Goal: Task Accomplishment & Management: Use online tool/utility

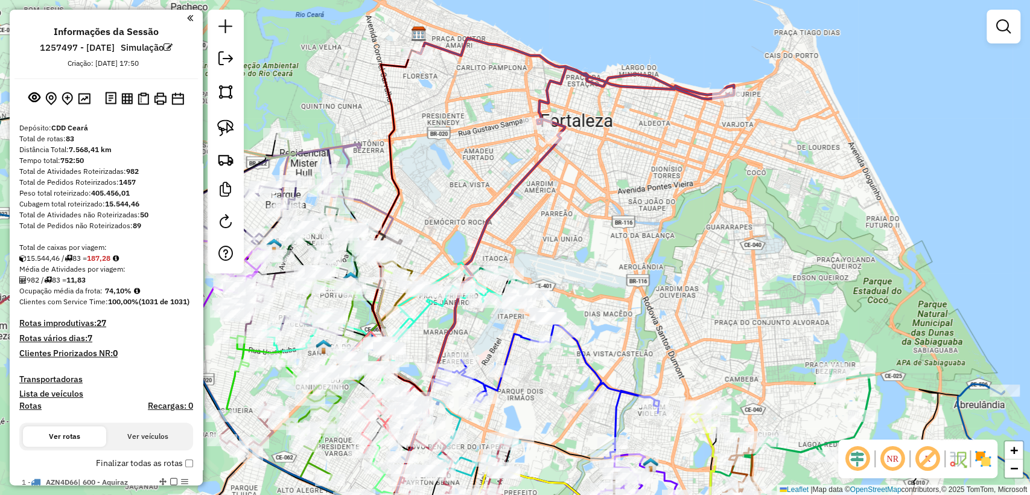
drag, startPoint x: 504, startPoint y: 197, endPoint x: 633, endPoint y: 116, distance: 152.4
click at [546, 219] on div "Janela de atendimento Grade de atendimento Capacidade Transportadoras Veículos …" at bounding box center [515, 247] width 1030 height 495
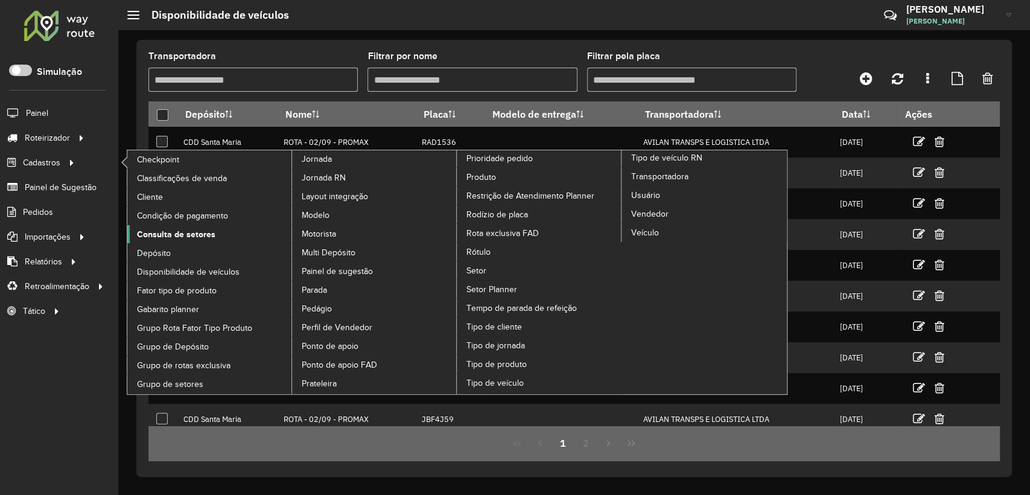
click at [198, 239] on span "Consulta de setores" at bounding box center [176, 234] width 78 height 13
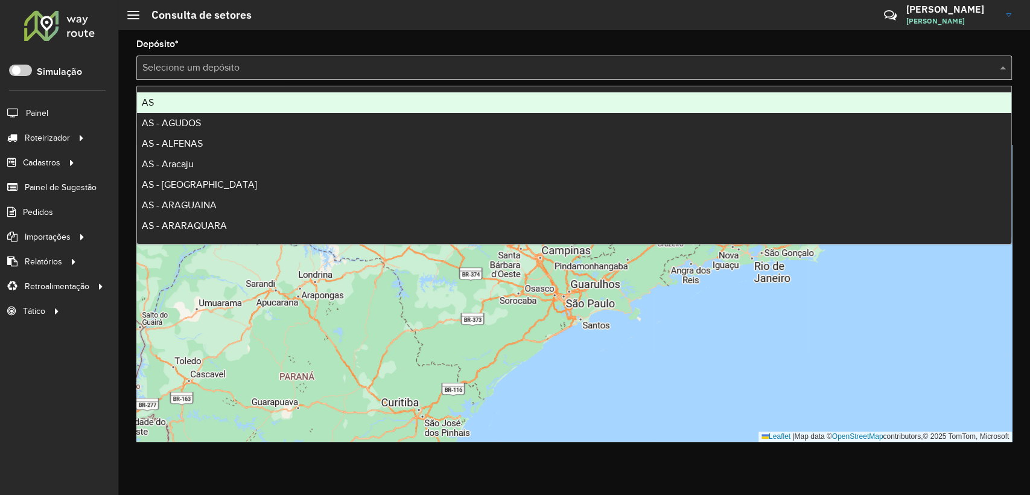
click at [215, 63] on input "text" at bounding box center [561, 68] width 839 height 14
type input "*"
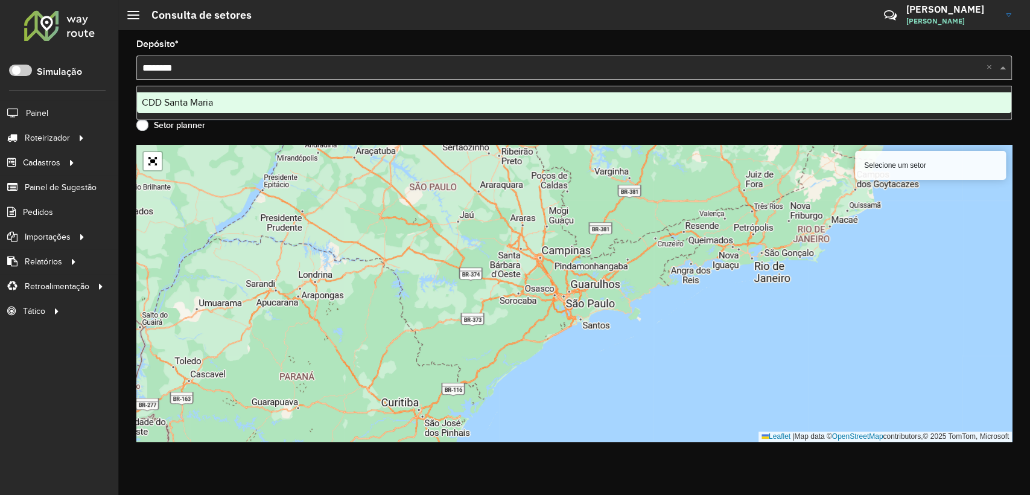
type input "*********"
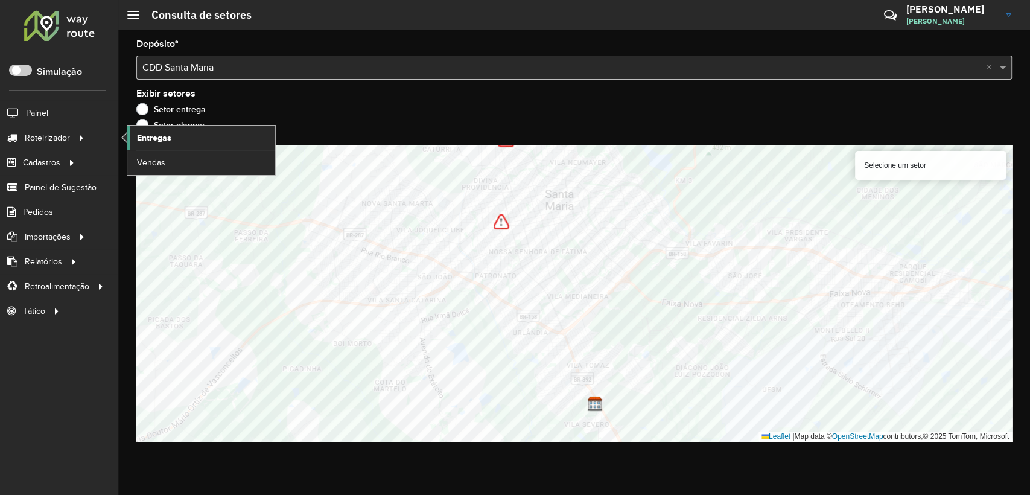
click at [164, 136] on span "Entregas" at bounding box center [154, 138] width 34 height 13
click at [144, 136] on span "Entregas" at bounding box center [154, 138] width 34 height 13
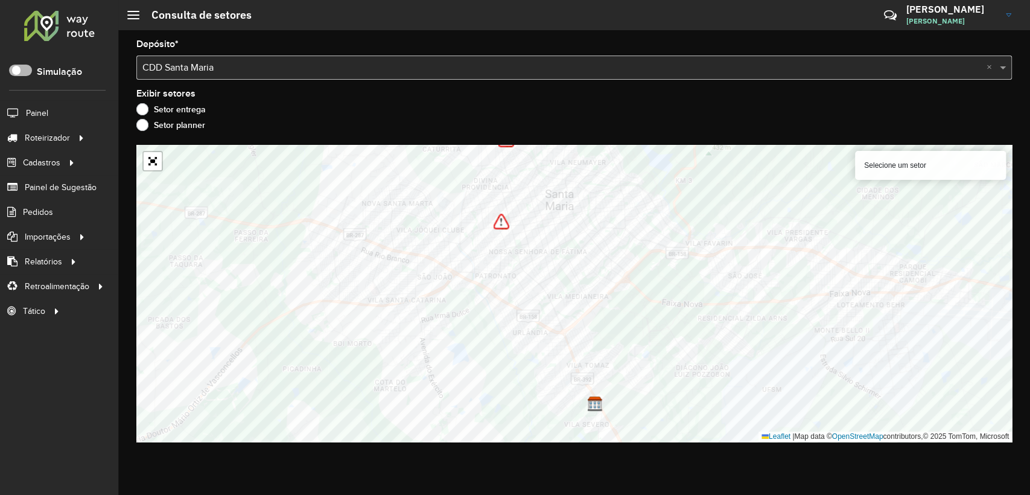
click at [26, 67] on span at bounding box center [20, 70] width 23 height 11
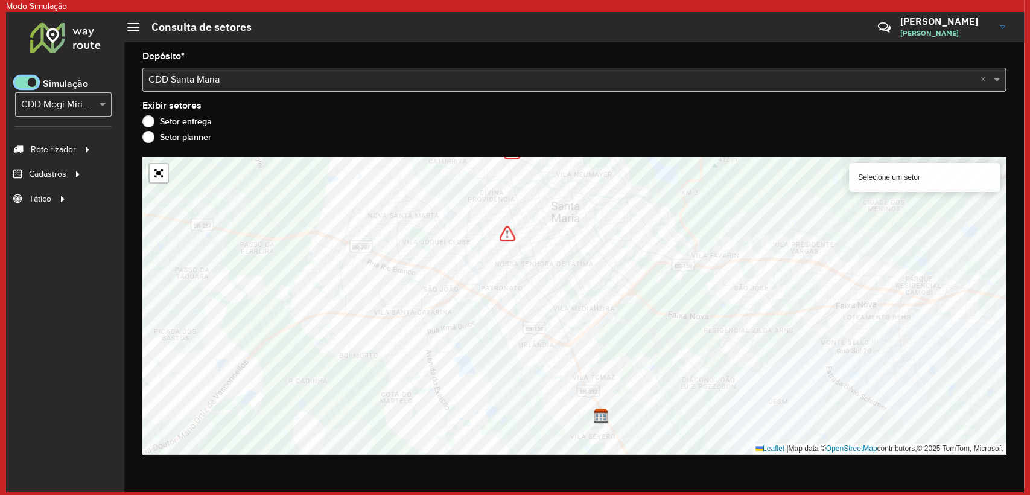
scroll to position [7, 4]
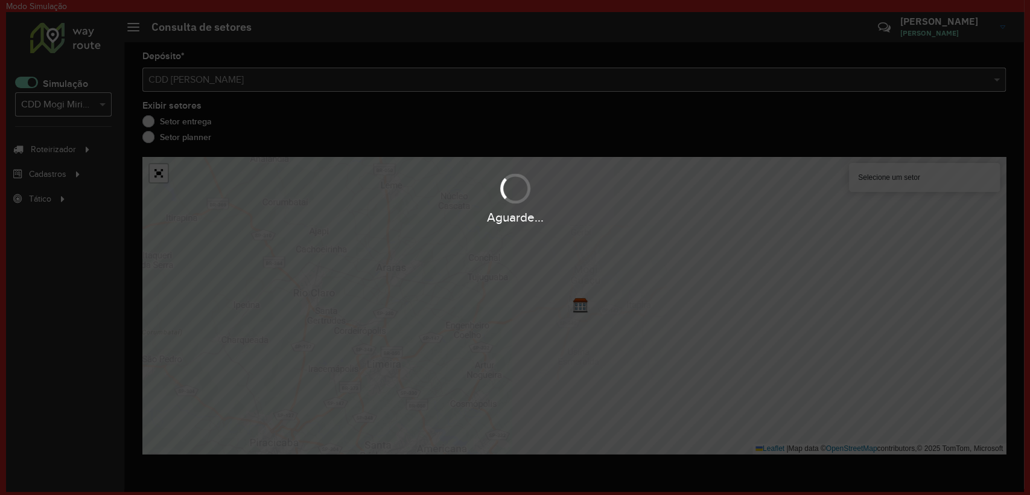
click at [71, 109] on div "Aguarde..." at bounding box center [515, 247] width 1030 height 495
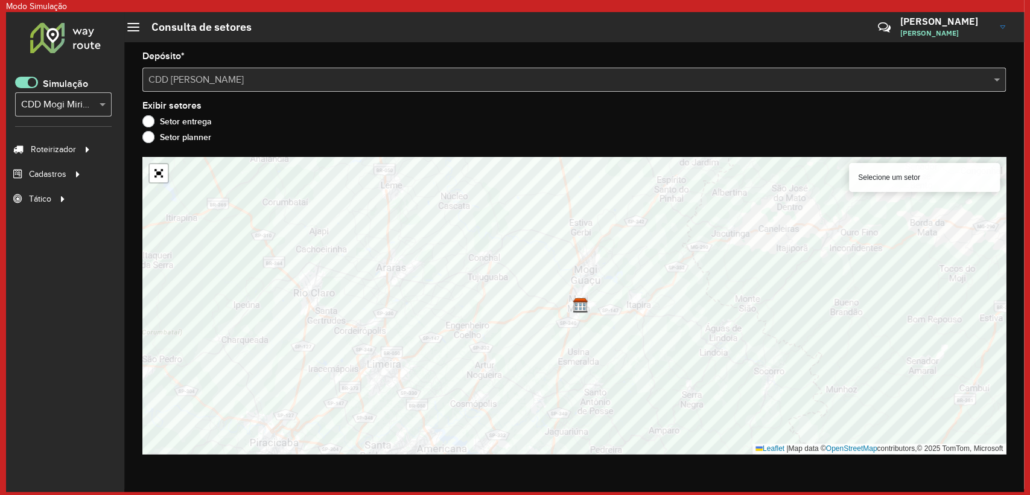
click at [71, 104] on input "text" at bounding box center [51, 105] width 60 height 14
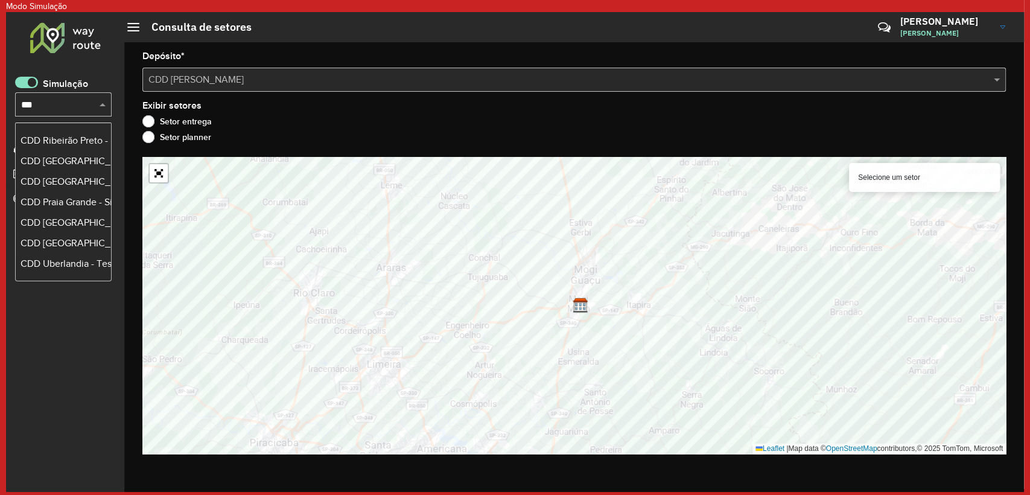
scroll to position [0, 0]
type input "******"
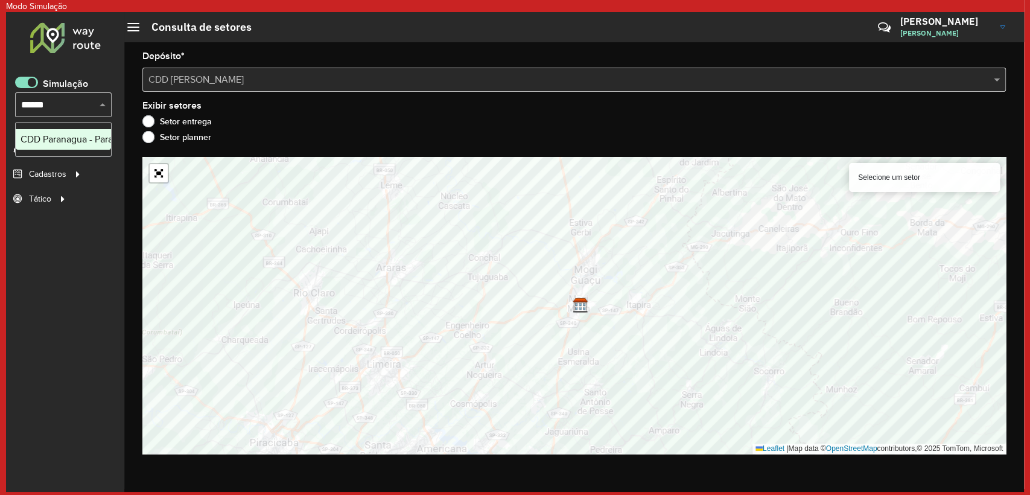
click at [98, 139] on div "CDD Paranagua - Paranagua - Simulação" at bounding box center [64, 139] width 86 height 14
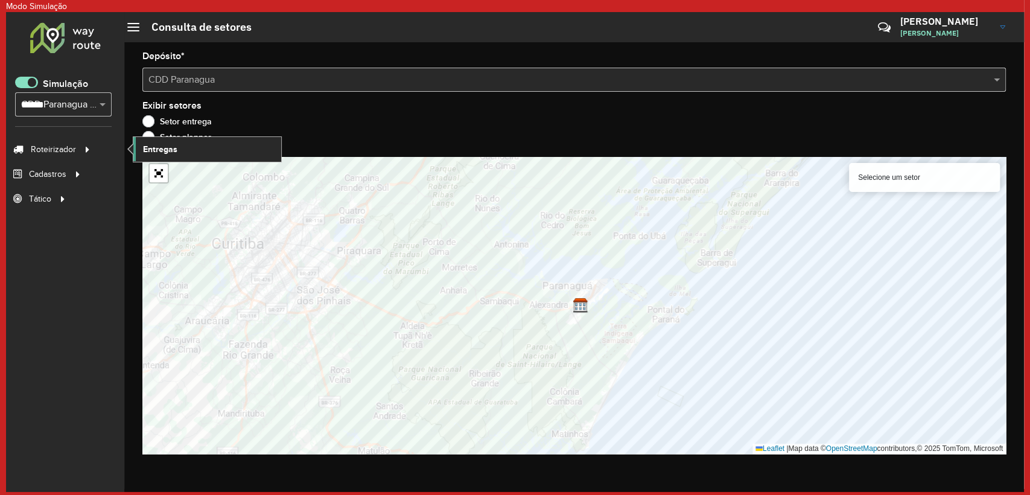
click at [157, 159] on link "Entregas" at bounding box center [207, 149] width 148 height 24
click at [34, 81] on span at bounding box center [26, 82] width 23 height 11
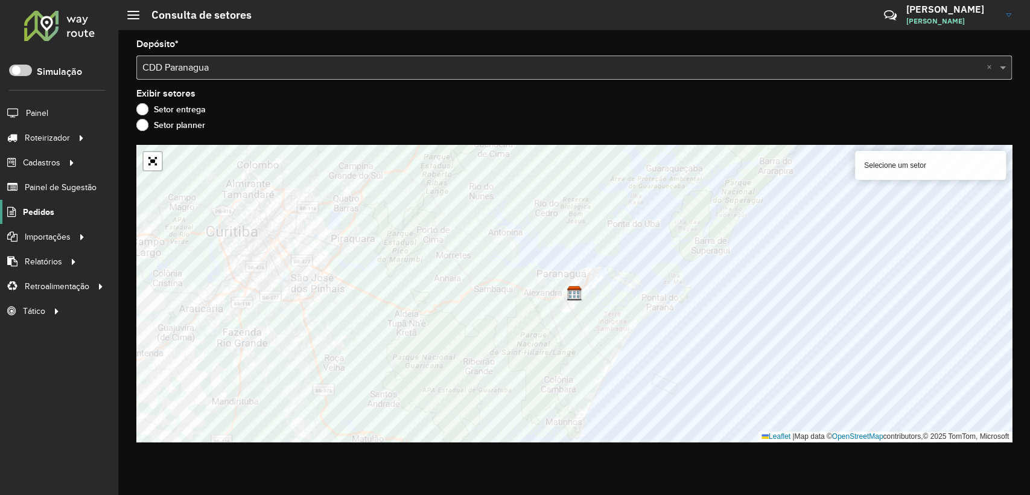
click at [51, 213] on span "Pedidos" at bounding box center [38, 212] width 31 height 13
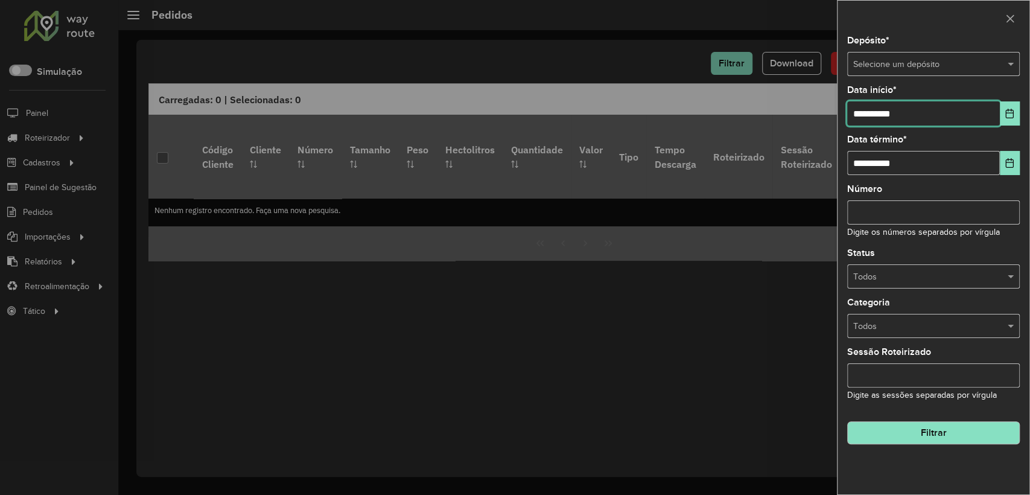
click at [892, 111] on input "**********" at bounding box center [923, 113] width 153 height 24
click at [1009, 115] on icon "Choose Date" at bounding box center [1010, 114] width 10 height 10
click at [1014, 144] on div "**********" at bounding box center [933, 155] width 173 height 40
click at [1016, 157] on button "Choose Date" at bounding box center [1010, 163] width 20 height 24
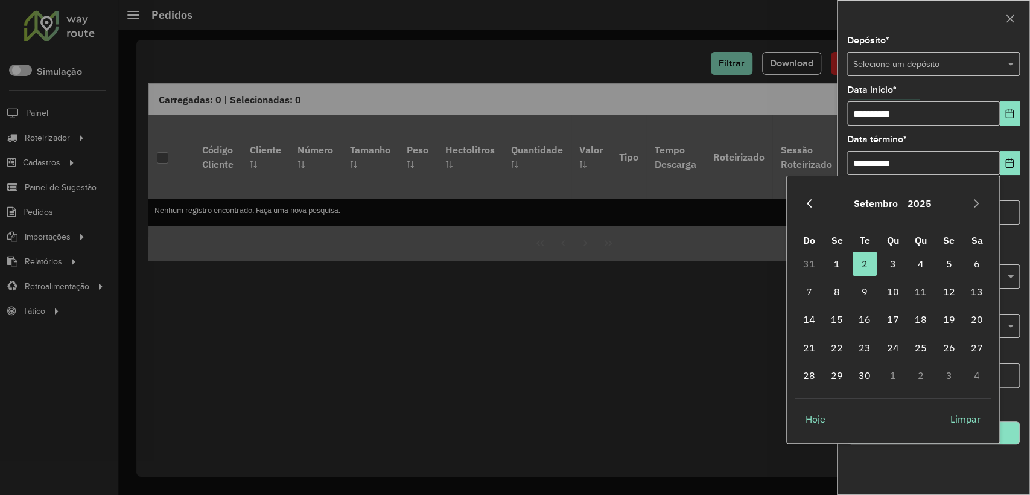
click at [814, 202] on button "Previous Month" at bounding box center [809, 203] width 19 height 19
click at [924, 319] on span "15" at bounding box center [921, 319] width 24 height 24
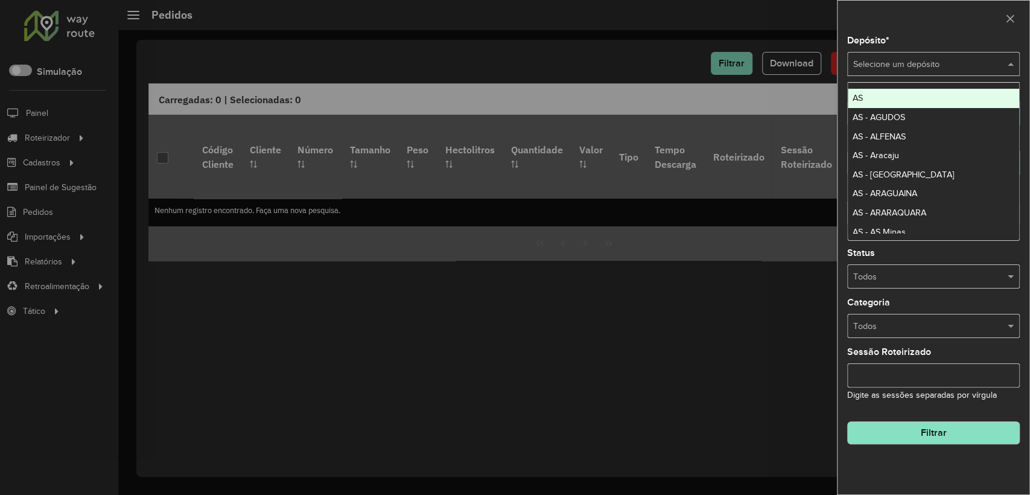
click at [891, 74] on div "Selecione um depósito" at bounding box center [933, 64] width 173 height 24
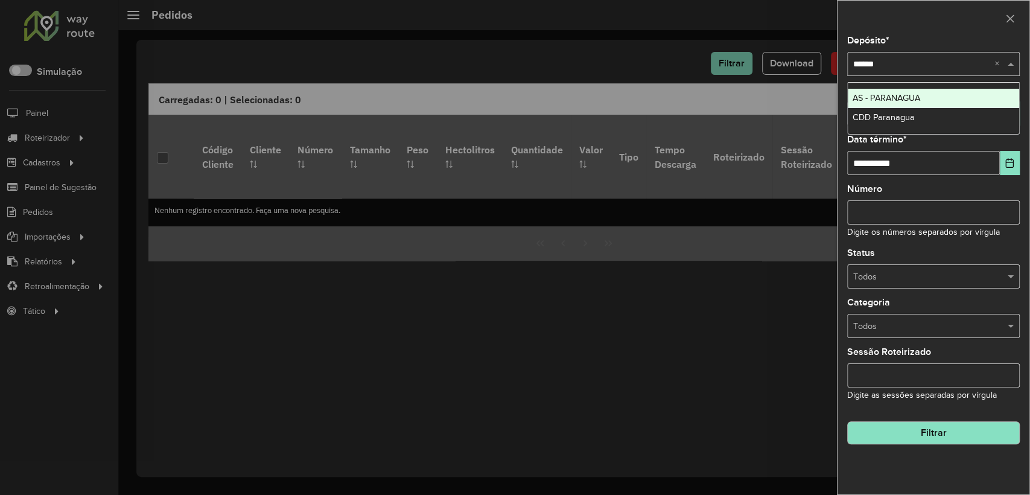
type input "*******"
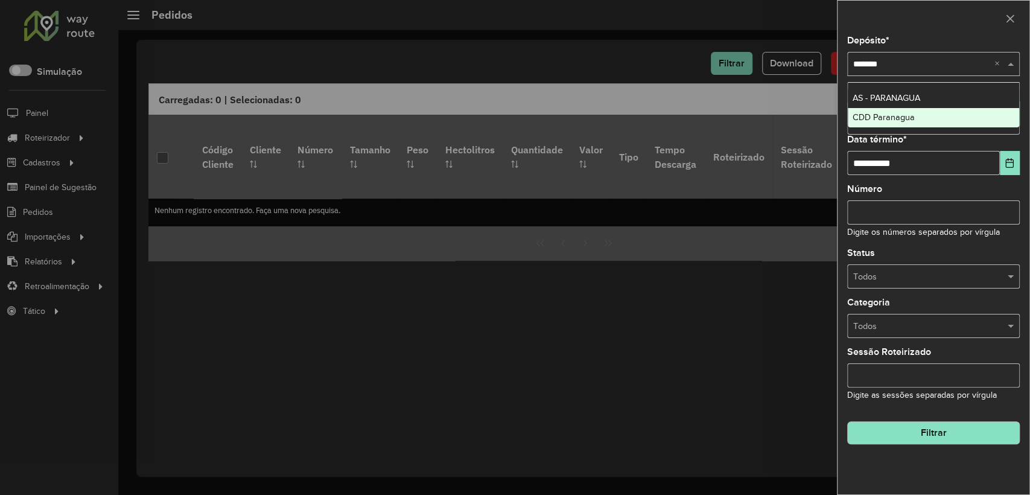
click at [927, 111] on div "CDD Paranagua" at bounding box center [933, 117] width 171 height 19
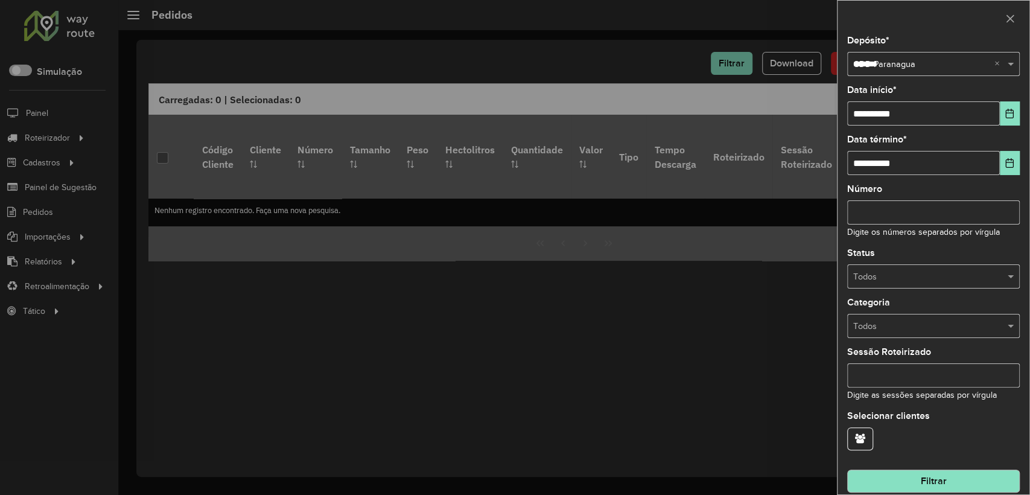
click at [950, 483] on button "Filtrar" at bounding box center [933, 480] width 173 height 23
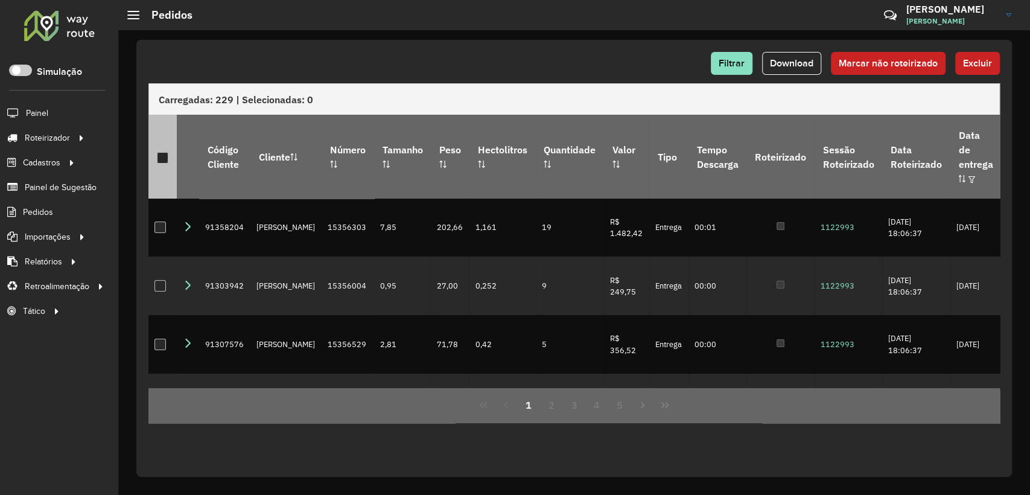
click at [163, 152] on div at bounding box center [162, 157] width 11 height 11
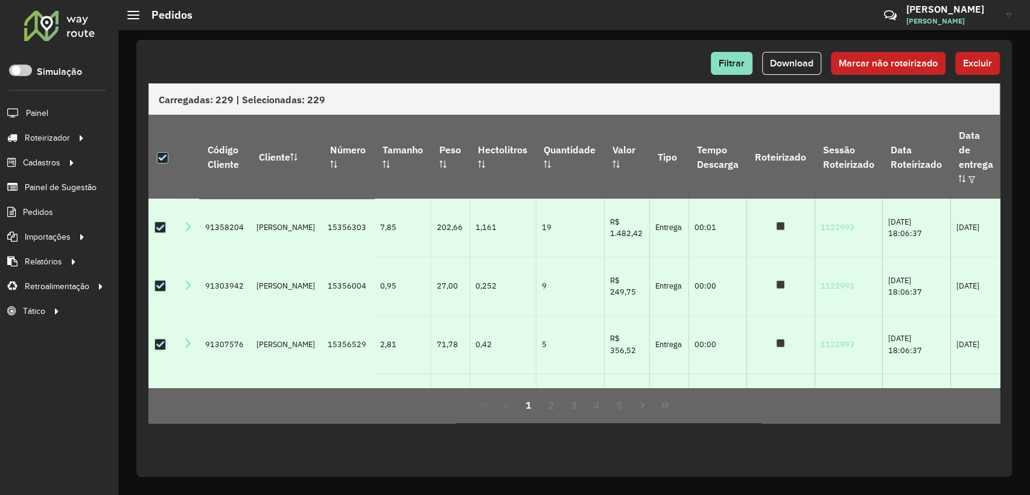
click at [859, 59] on span "Marcar não roteirizado" at bounding box center [888, 63] width 99 height 10
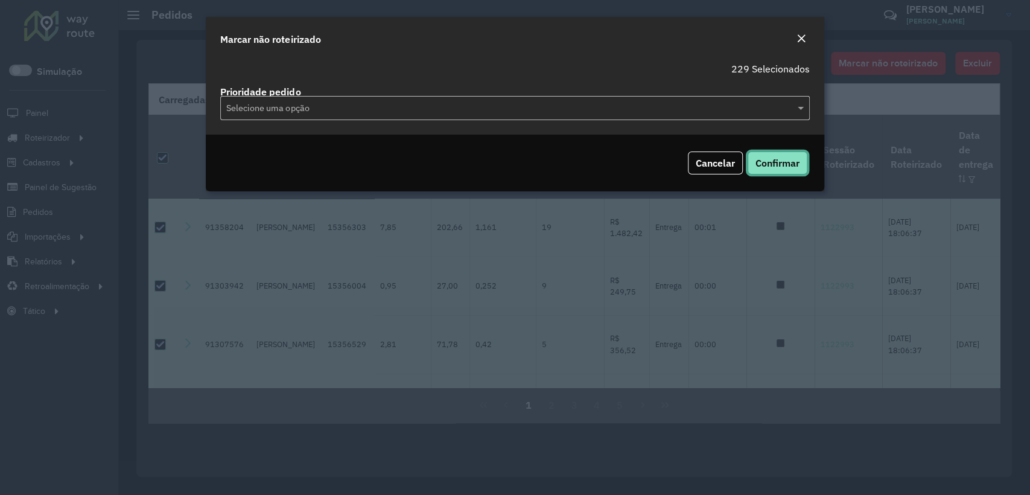
click at [795, 154] on button "Confirmar" at bounding box center [778, 162] width 60 height 23
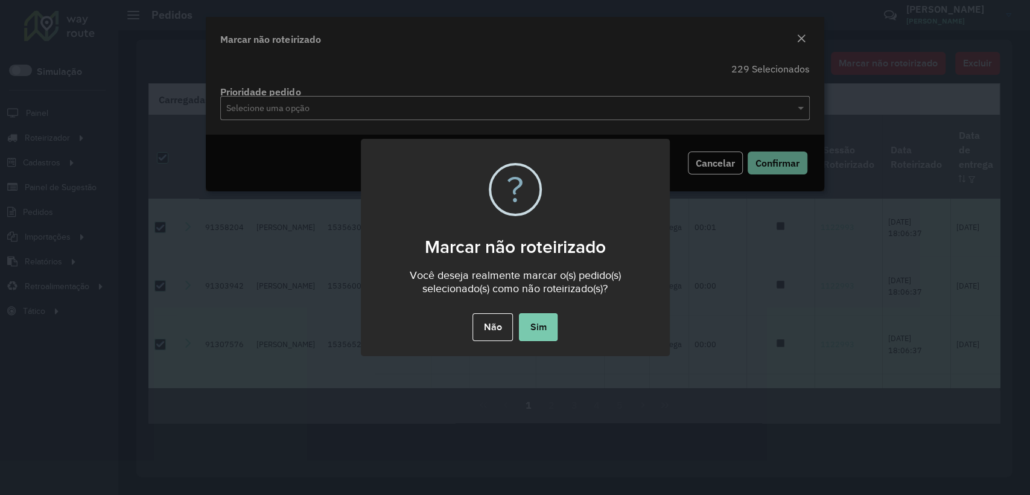
click at [531, 316] on button "Sim" at bounding box center [538, 327] width 39 height 28
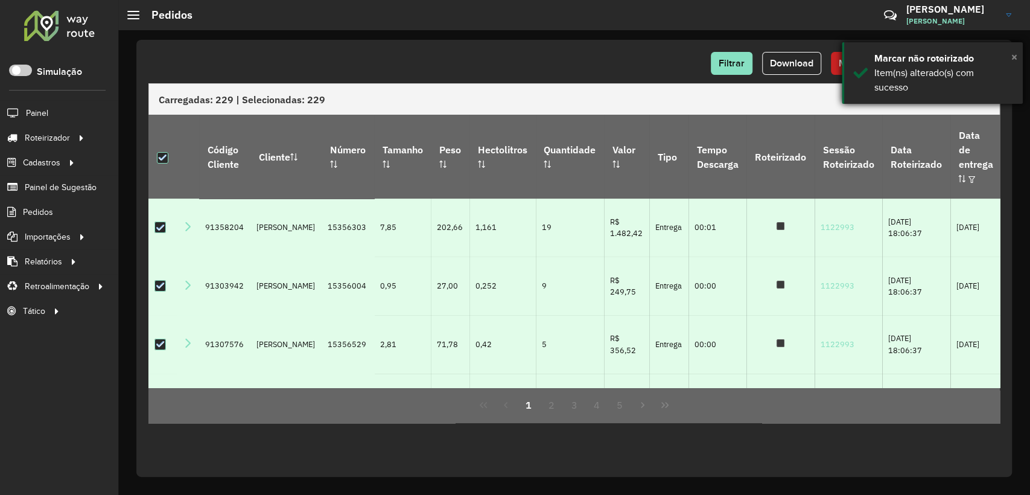
click at [1017, 56] on span "×" at bounding box center [1014, 56] width 6 height 13
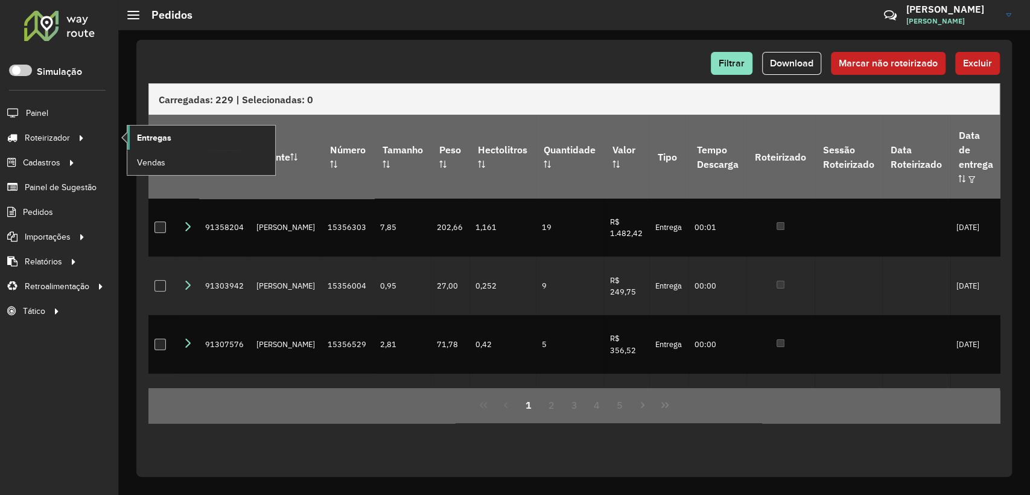
click at [188, 127] on link "Entregas" at bounding box center [201, 138] width 148 height 24
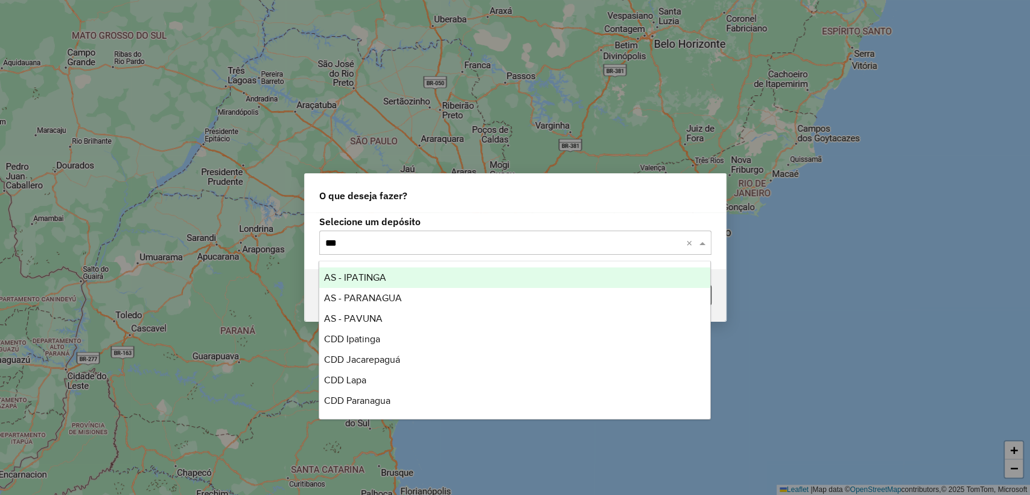
type input "****"
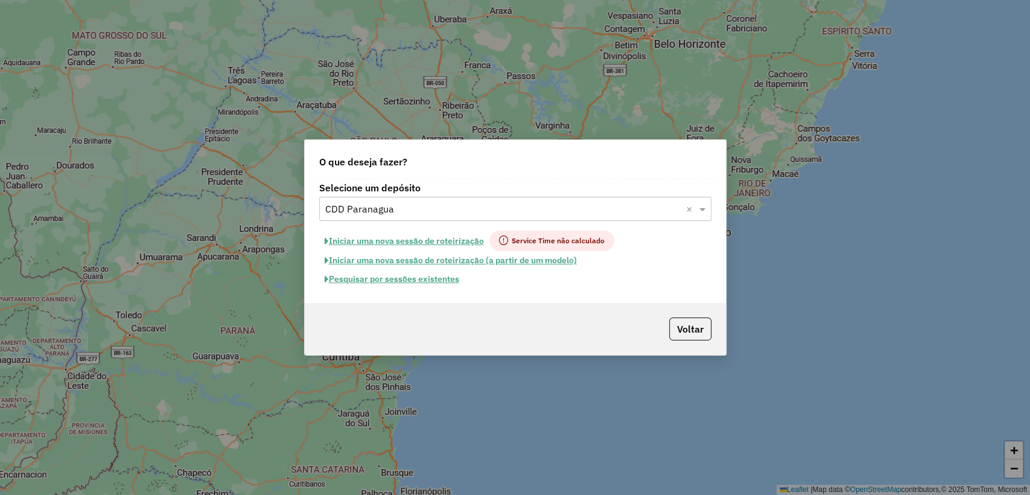
drag, startPoint x: 419, startPoint y: 290, endPoint x: 418, endPoint y: 281, distance: 8.5
click at [418, 289] on div "Selecione um depósito Selecione um depósito × CDD Paranagua × Iniciar uma nova …" at bounding box center [515, 241] width 421 height 124
click at [418, 281] on button "Pesquisar por sessões existentes" at bounding box center [391, 279] width 145 height 19
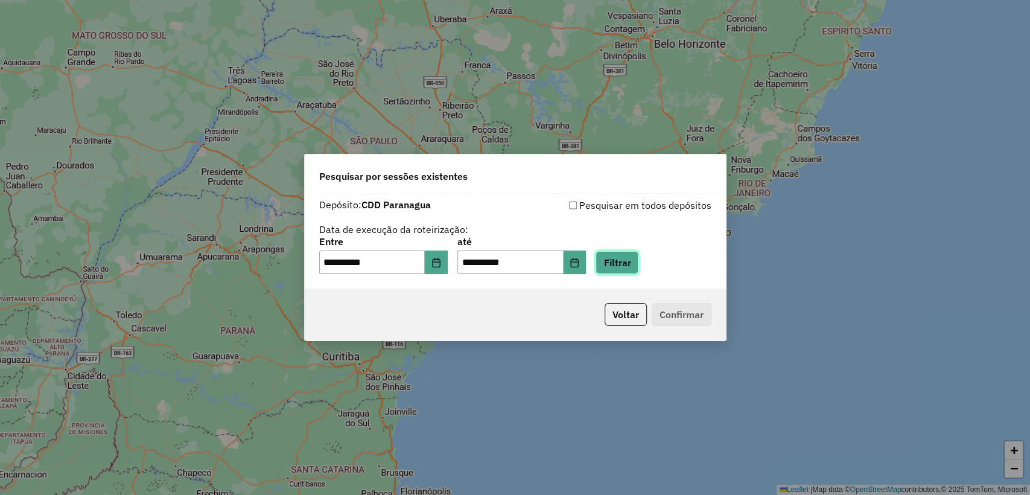
click at [620, 264] on button "Filtrar" at bounding box center [617, 262] width 43 height 23
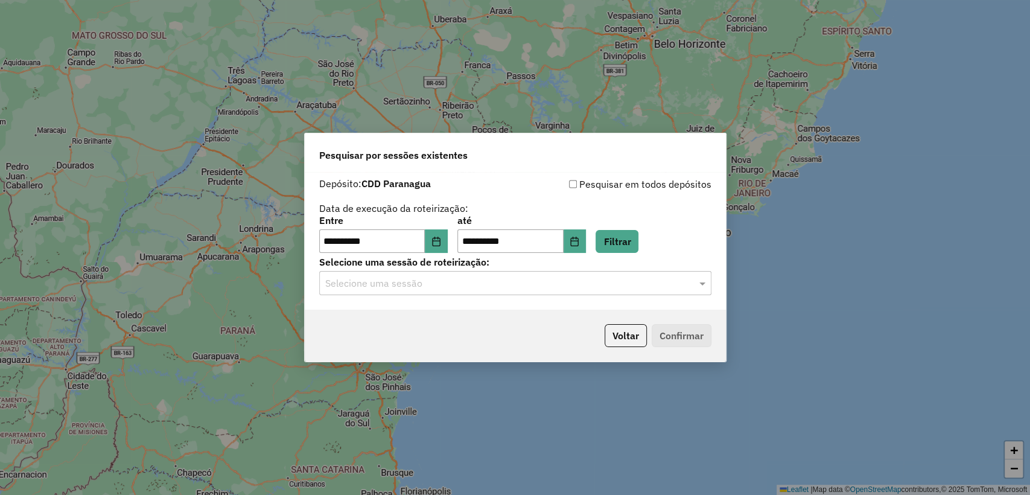
click at [477, 281] on input "text" at bounding box center [503, 283] width 356 height 14
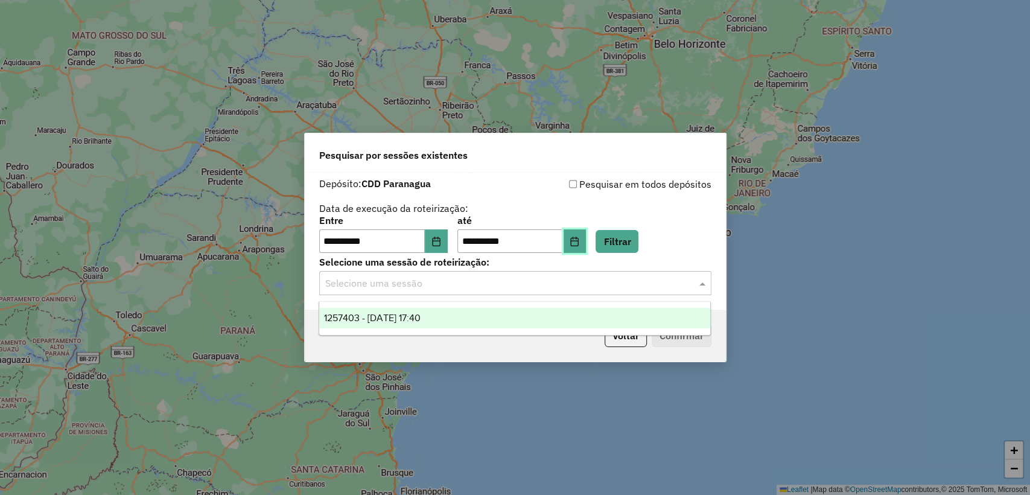
click at [587, 249] on button "Choose Date" at bounding box center [575, 241] width 23 height 24
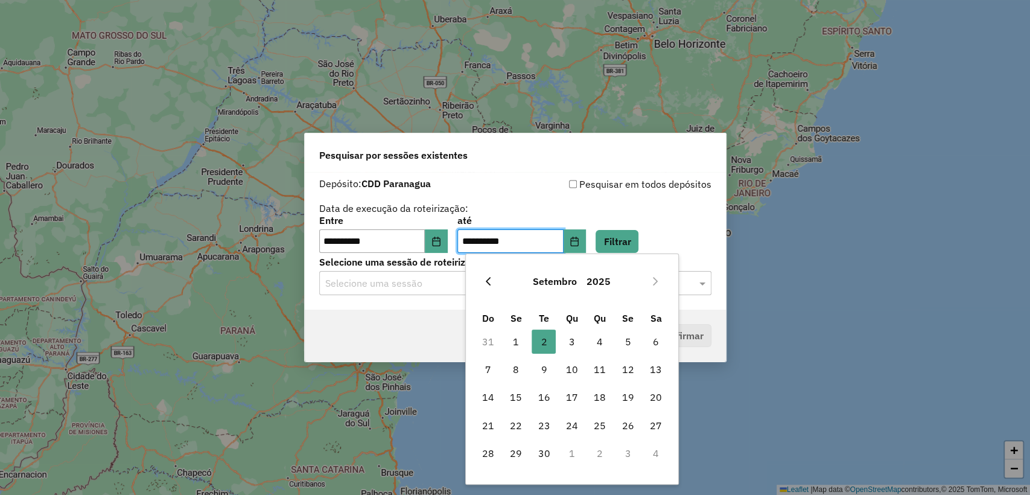
click at [497, 273] on button "Previous Month" at bounding box center [488, 281] width 19 height 19
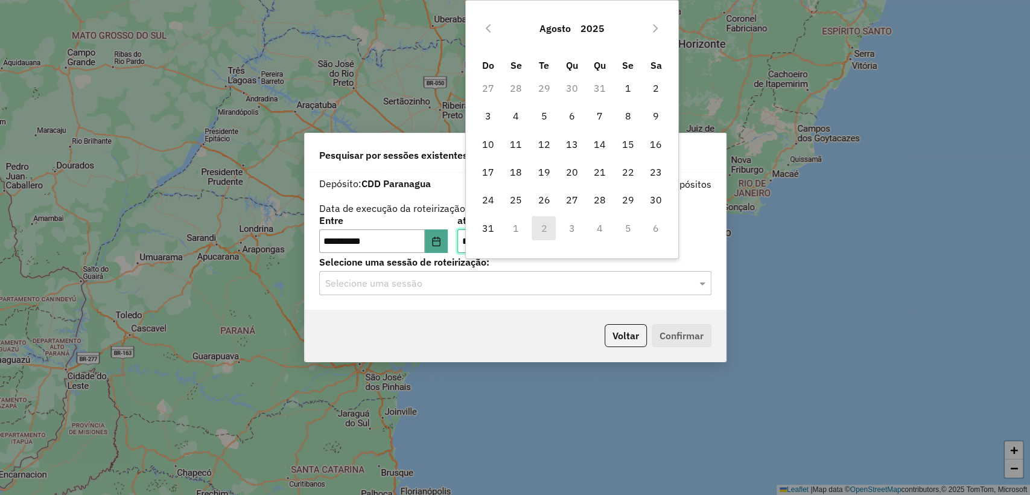
click at [496, 273] on div "Selecione uma sessão" at bounding box center [515, 283] width 392 height 24
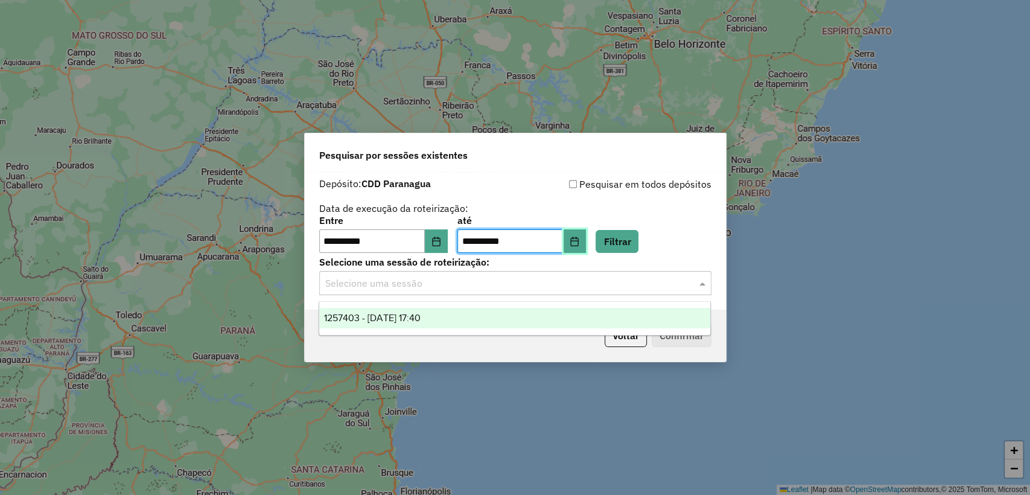
click at [579, 240] on icon "Choose Date" at bounding box center [575, 242] width 10 height 10
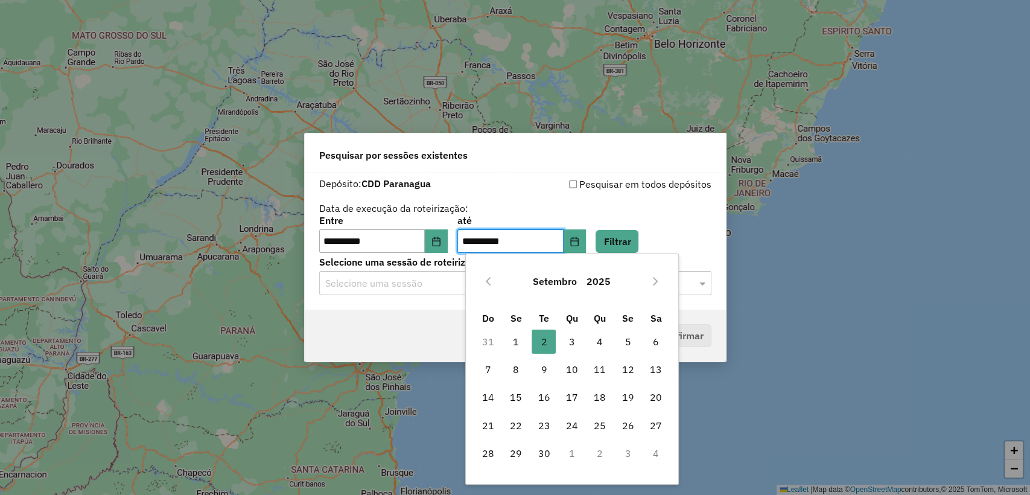
click at [493, 278] on button "Previous Month" at bounding box center [488, 281] width 19 height 19
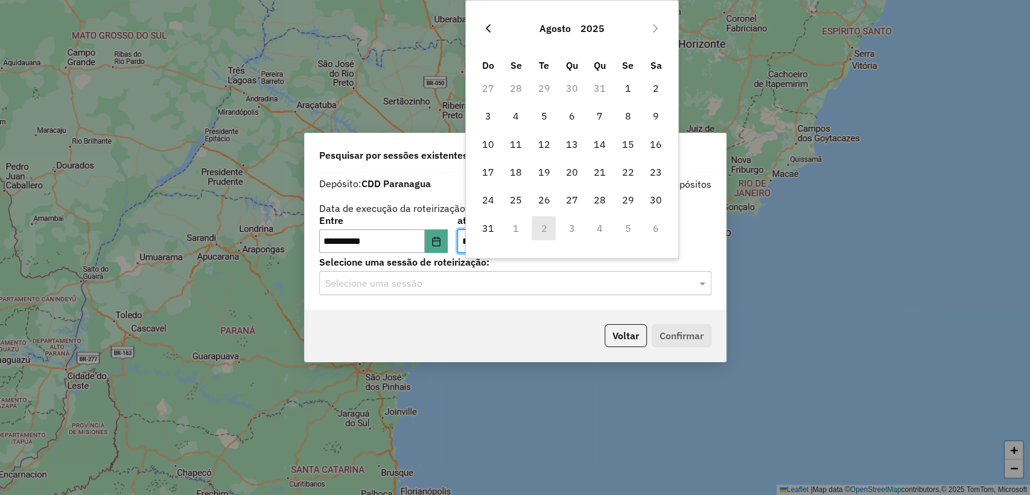
click at [495, 28] on button "Previous Month" at bounding box center [488, 28] width 19 height 19
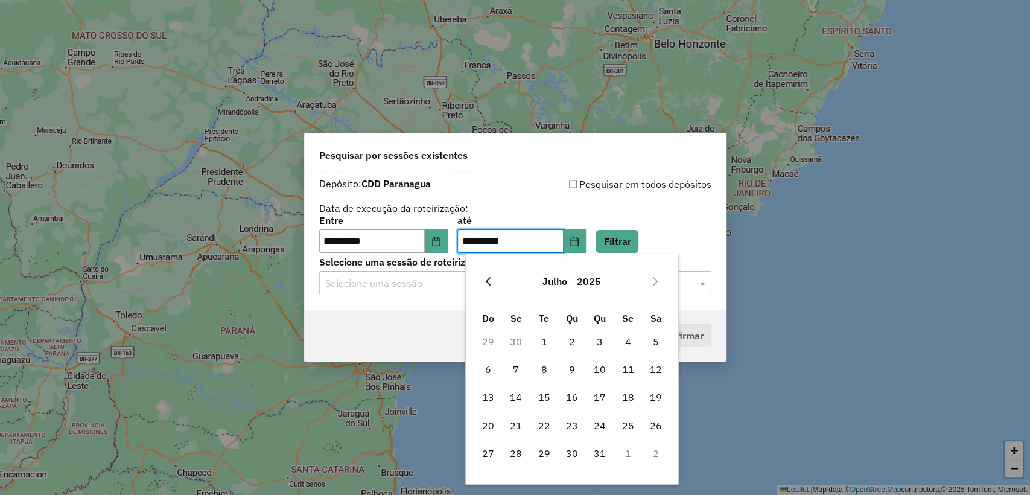
click at [488, 282] on icon "Previous Month" at bounding box center [488, 282] width 5 height 8
click at [488, 283] on icon "Previous Month" at bounding box center [488, 282] width 5 height 8
click at [603, 391] on span "15" at bounding box center [600, 397] width 24 height 24
type input "**********"
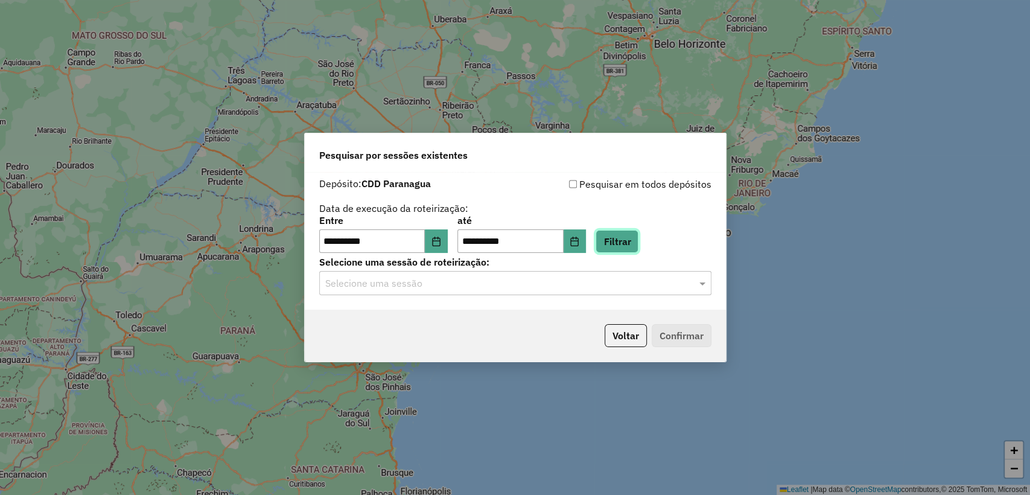
click at [618, 235] on button "Filtrar" at bounding box center [617, 241] width 43 height 23
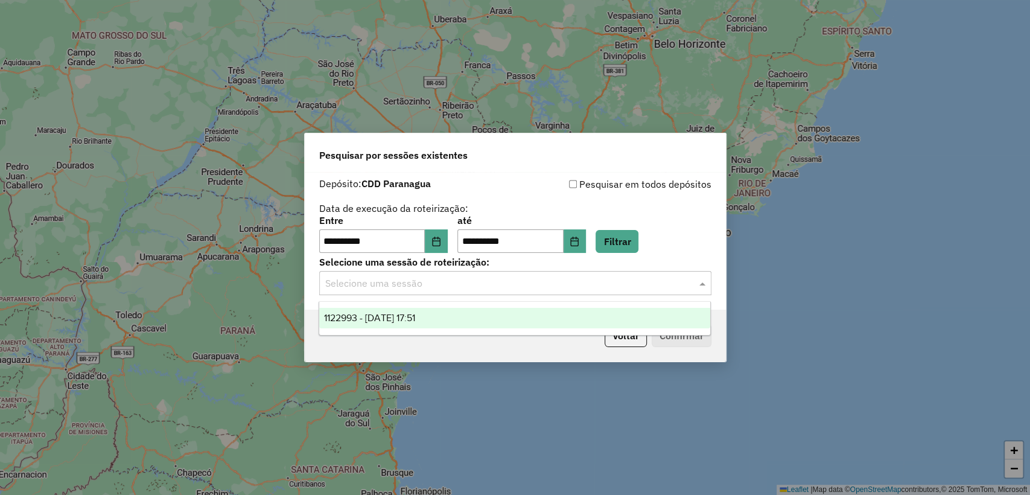
click at [633, 276] on div "Selecione uma sessão" at bounding box center [515, 283] width 392 height 24
click at [483, 315] on div "1122993 - 15/05/2025 17:51" at bounding box center [514, 318] width 391 height 21
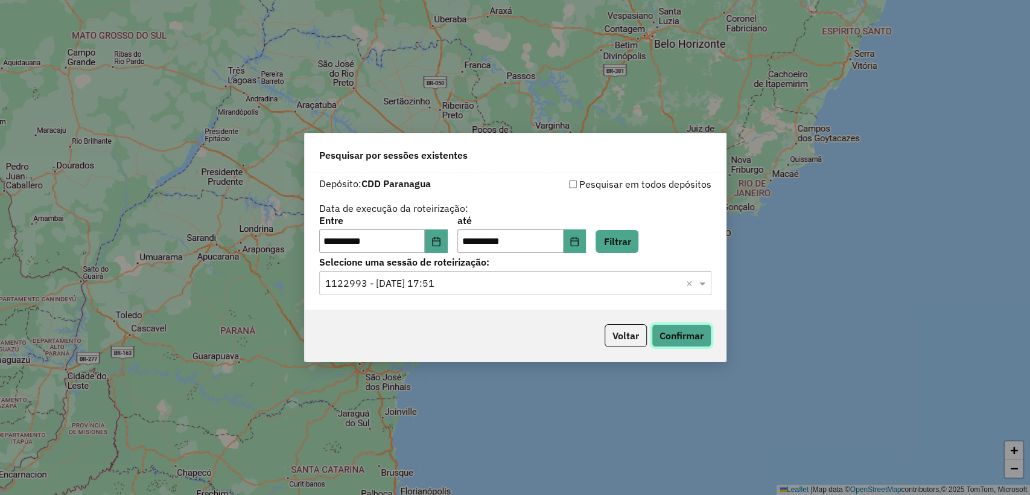
click at [675, 340] on button "Confirmar" at bounding box center [682, 335] width 60 height 23
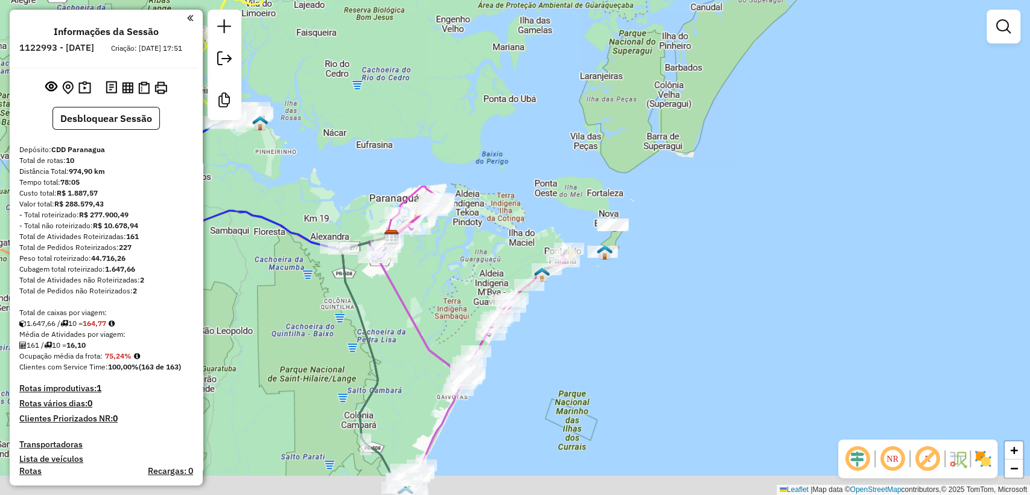
drag, startPoint x: 545, startPoint y: 377, endPoint x: 562, endPoint y: 331, distance: 48.9
click at [562, 331] on div "Janela de atendimento Grade de atendimento Capacidade Transportadoras Veículos …" at bounding box center [515, 247] width 1030 height 495
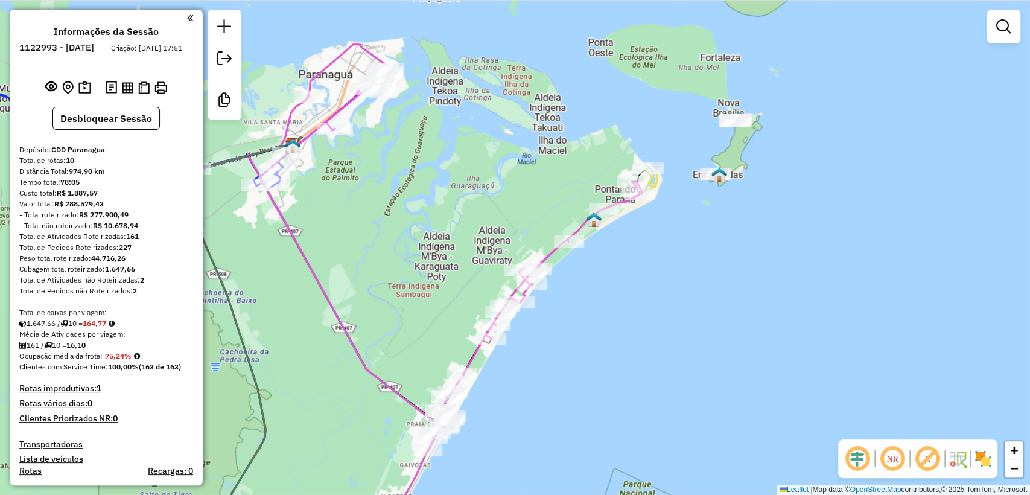
click at [657, 181] on icon at bounding box center [651, 177] width 11 height 19
select select "**********"
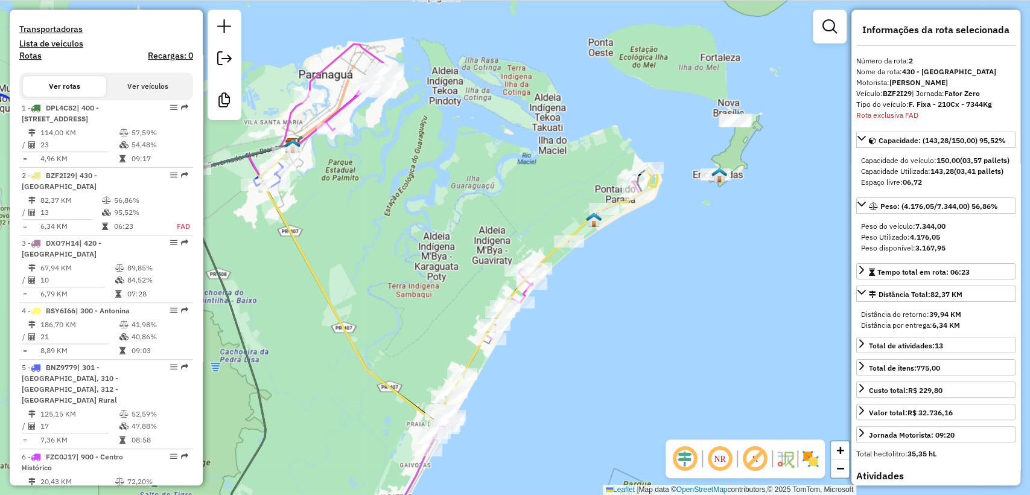
scroll to position [594, 0]
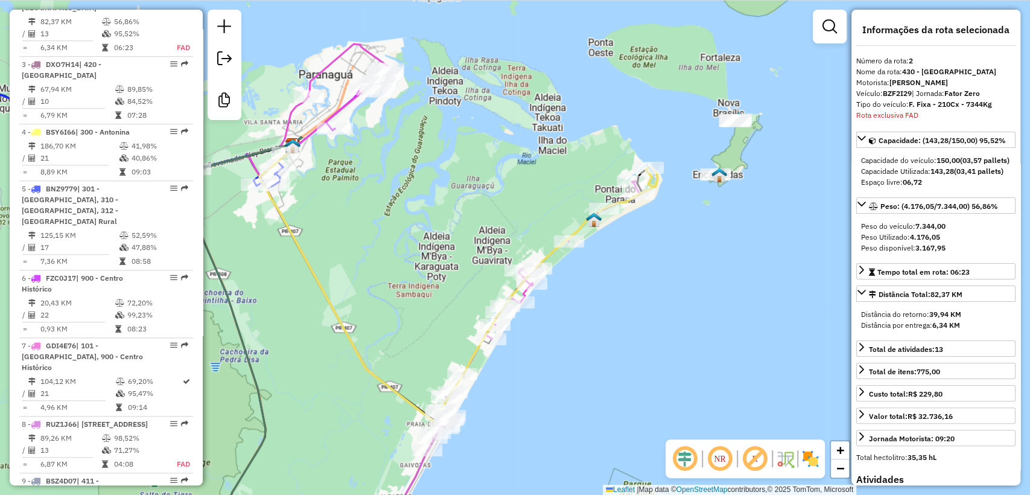
click at [617, 126] on div "Janela de atendimento Grade de atendimento Capacidade Transportadoras Veículos …" at bounding box center [515, 247] width 1030 height 495
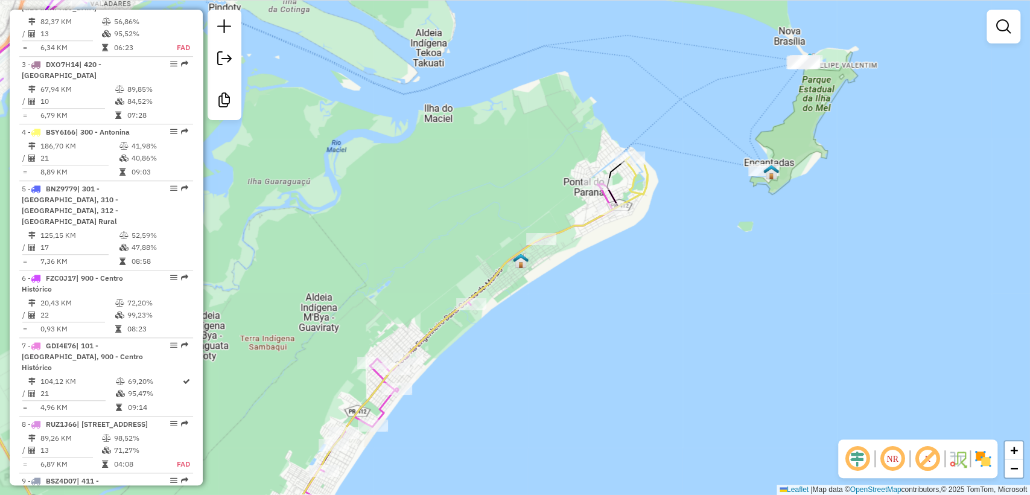
click at [647, 183] on icon at bounding box center [636, 175] width 22 height 37
select select "**********"
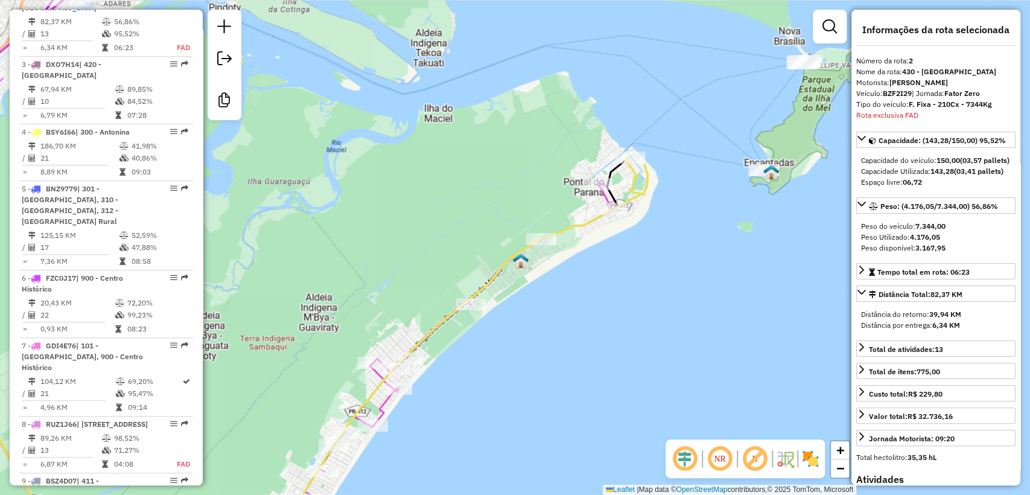
click at [540, 116] on div "Janela de atendimento Grade de atendimento Capacidade Transportadoras Veículos …" at bounding box center [515, 247] width 1030 height 495
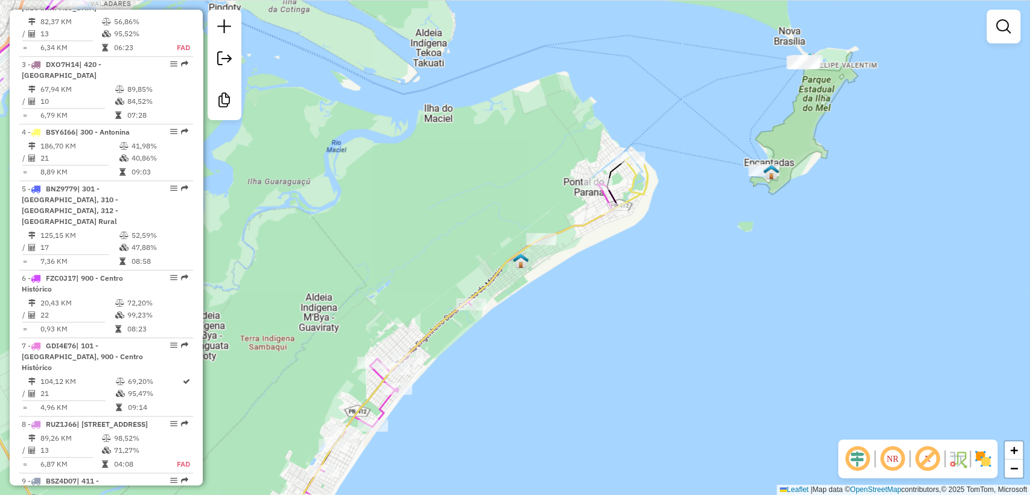
click at [647, 188] on icon at bounding box center [636, 175] width 22 height 37
select select "**********"
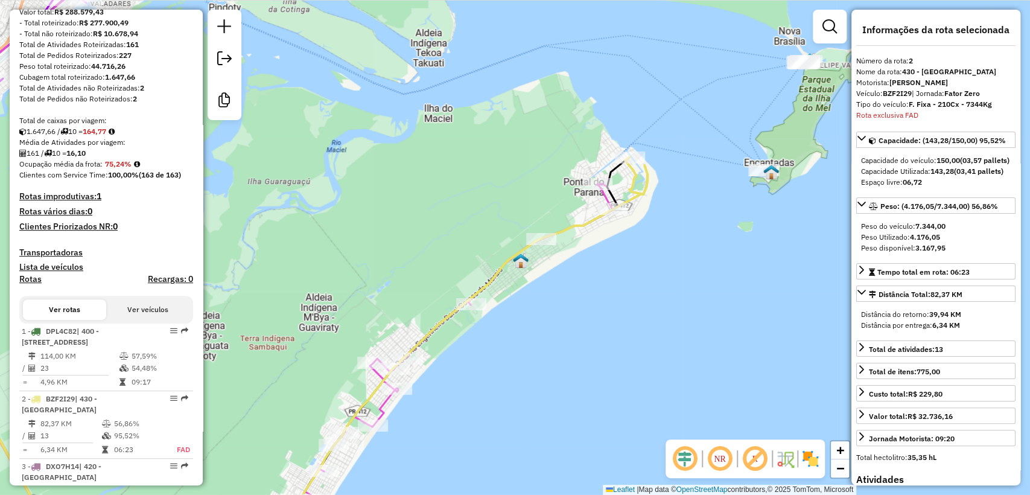
scroll to position [0, 0]
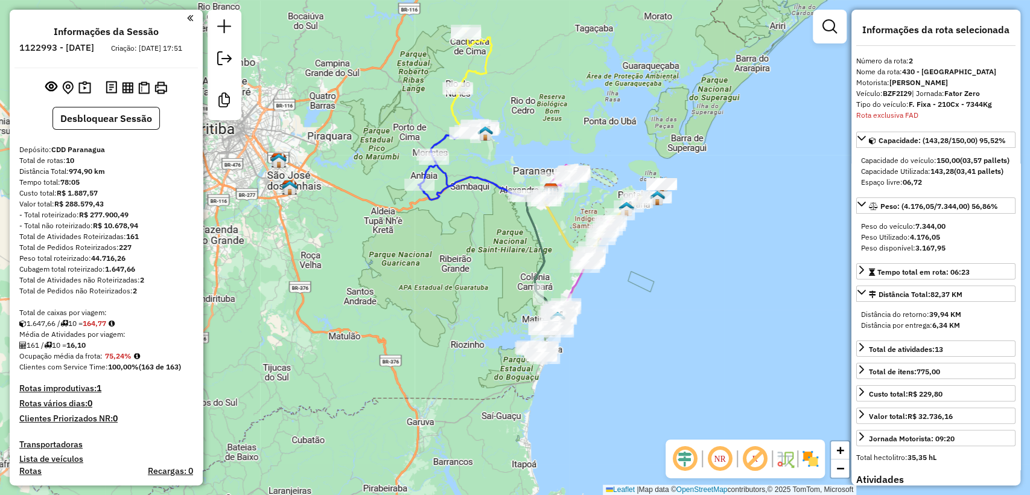
drag, startPoint x: 421, startPoint y: 299, endPoint x: 637, endPoint y: 272, distance: 218.4
click at [637, 272] on div "Janela de atendimento Grade de atendimento Capacidade Transportadoras Veículos …" at bounding box center [515, 247] width 1030 height 495
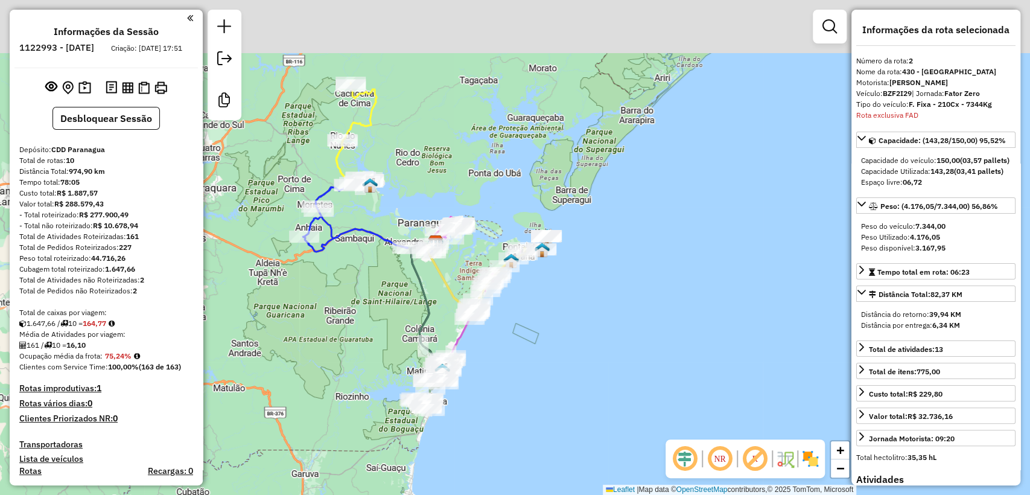
drag, startPoint x: 360, startPoint y: 247, endPoint x: 366, endPoint y: 340, distance: 92.5
click at [366, 340] on div "Janela de atendimento Grade de atendimento Capacidade Transportadoras Veículos …" at bounding box center [515, 247] width 1030 height 495
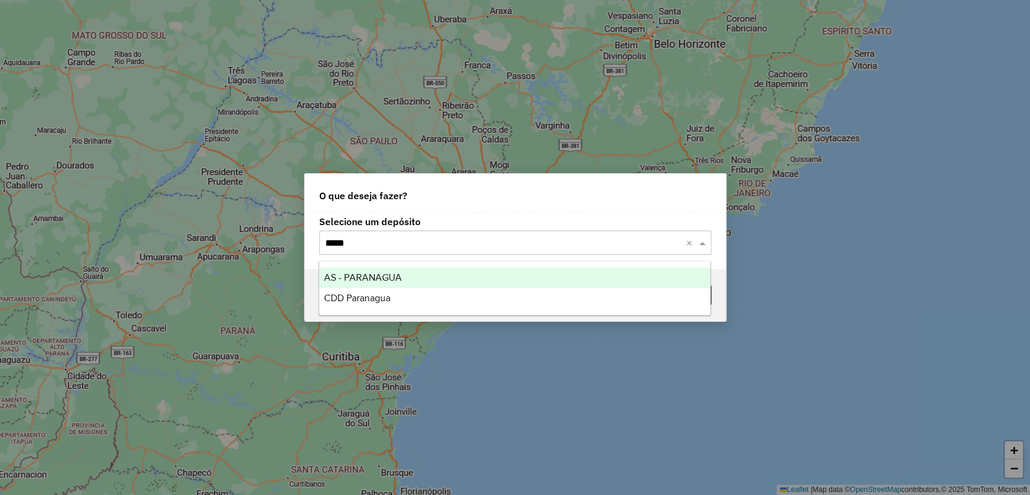
type input "******"
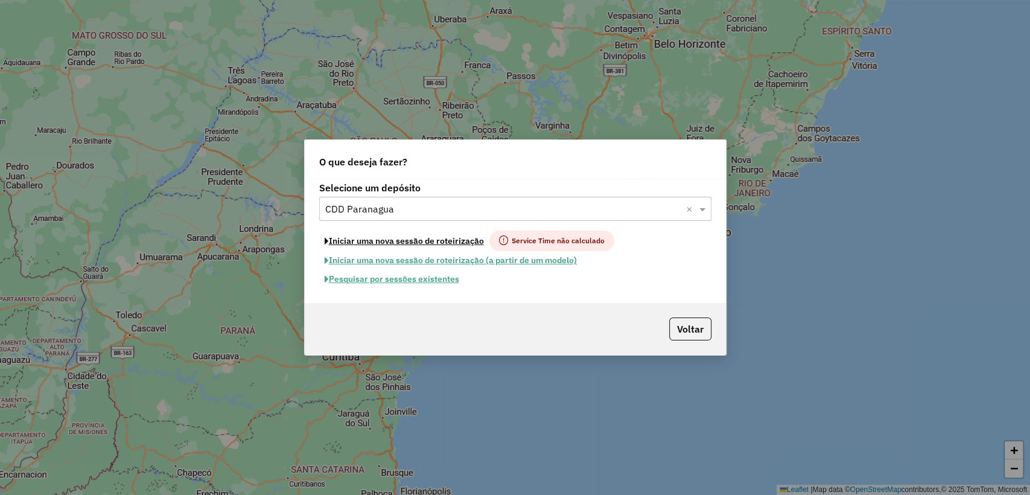
click at [405, 240] on button "Iniciar uma nova sessão de roteirização" at bounding box center [404, 241] width 170 height 21
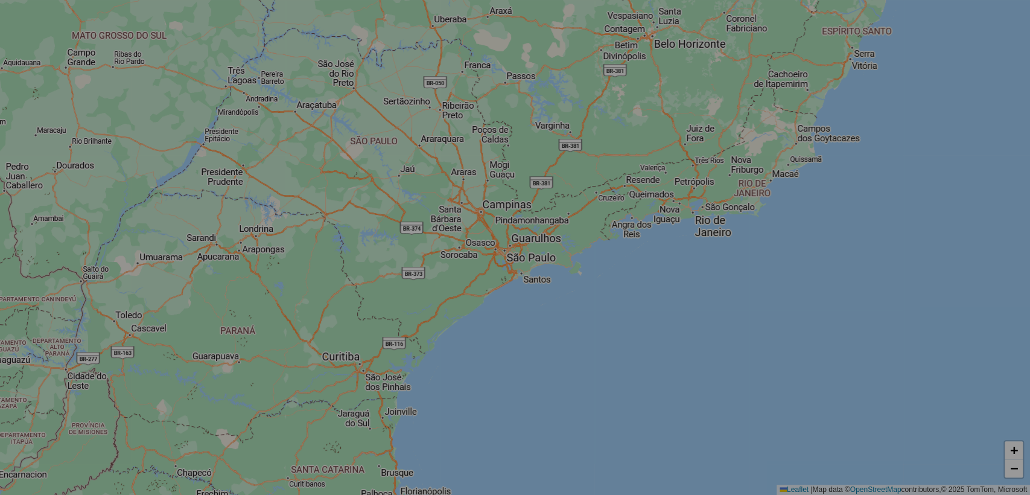
select select "*"
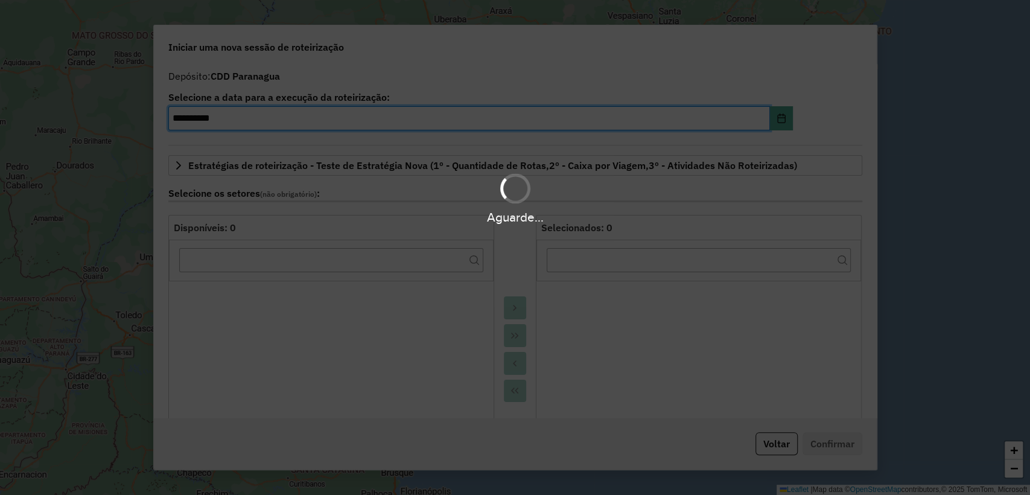
click at [778, 443] on div "Aguarde..." at bounding box center [515, 247] width 1030 height 495
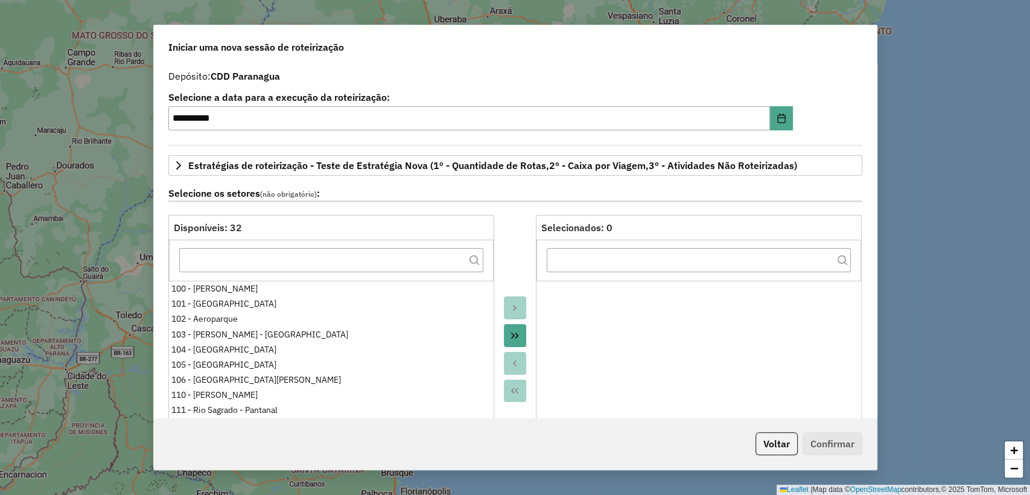
click at [775, 443] on button "Voltar" at bounding box center [776, 443] width 42 height 23
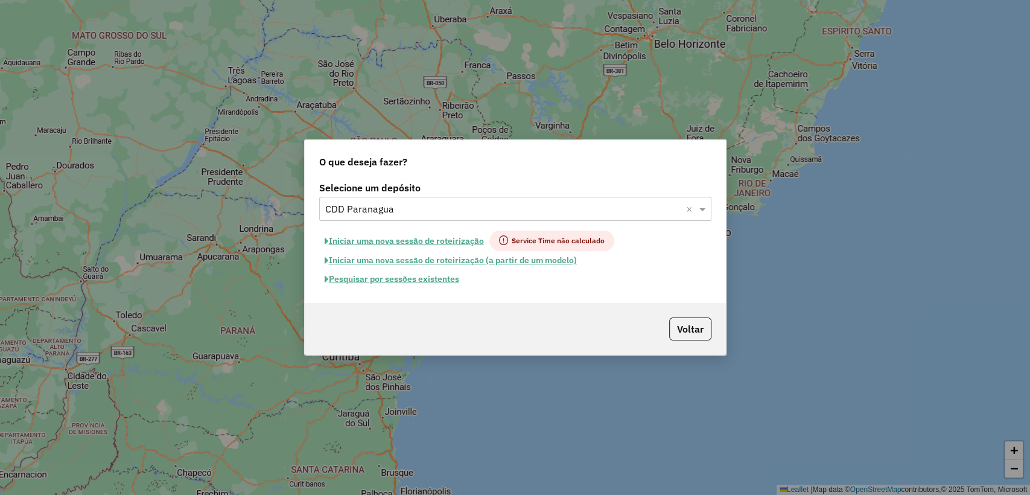
click at [442, 273] on button "Pesquisar por sessões existentes" at bounding box center [391, 279] width 145 height 19
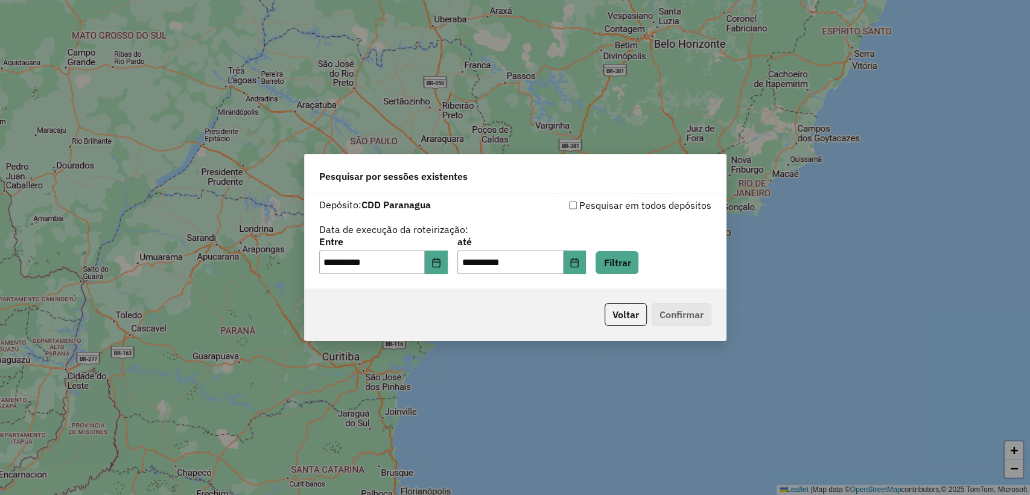
click at [603, 258] on div "**********" at bounding box center [515, 255] width 392 height 37
click at [579, 261] on icon "Choose Date" at bounding box center [575, 263] width 8 height 10
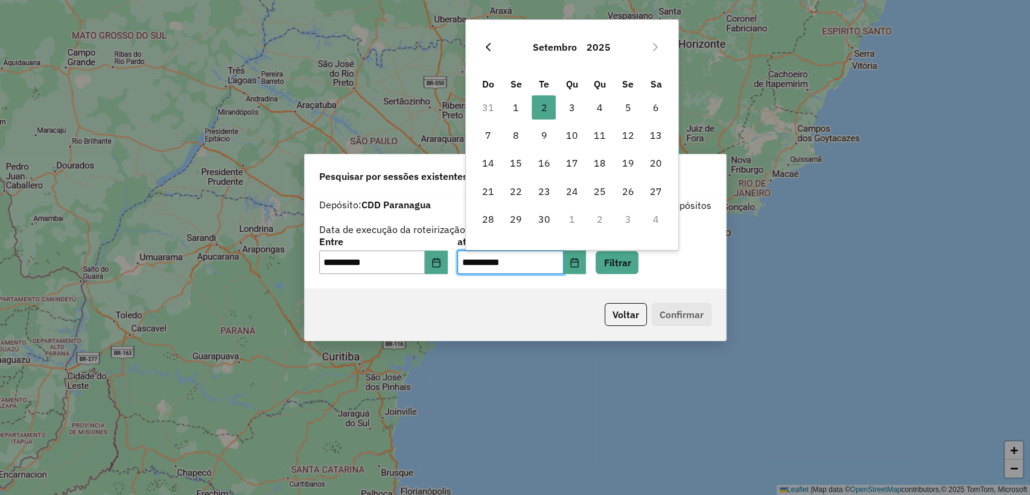
click at [494, 45] on button "Previous Month" at bounding box center [488, 46] width 19 height 19
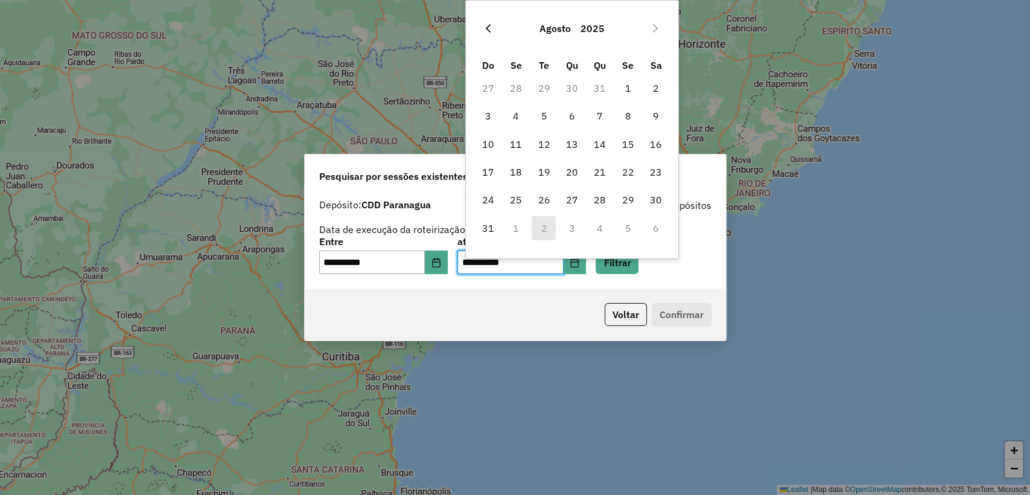
click at [491, 32] on icon "Previous Month" at bounding box center [488, 29] width 10 height 10
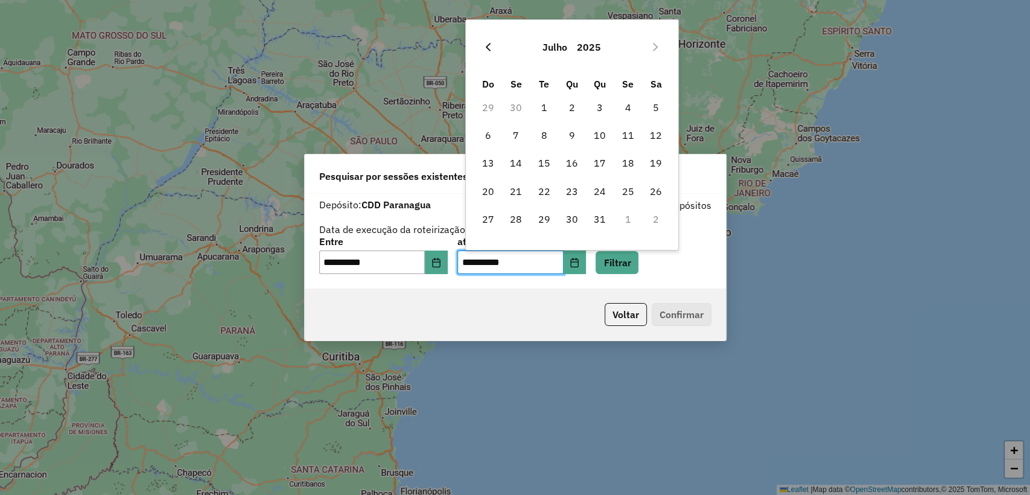
click at [493, 52] on button "Previous Month" at bounding box center [488, 46] width 19 height 19
click at [605, 169] on span "15" at bounding box center [600, 163] width 24 height 24
type input "**********"
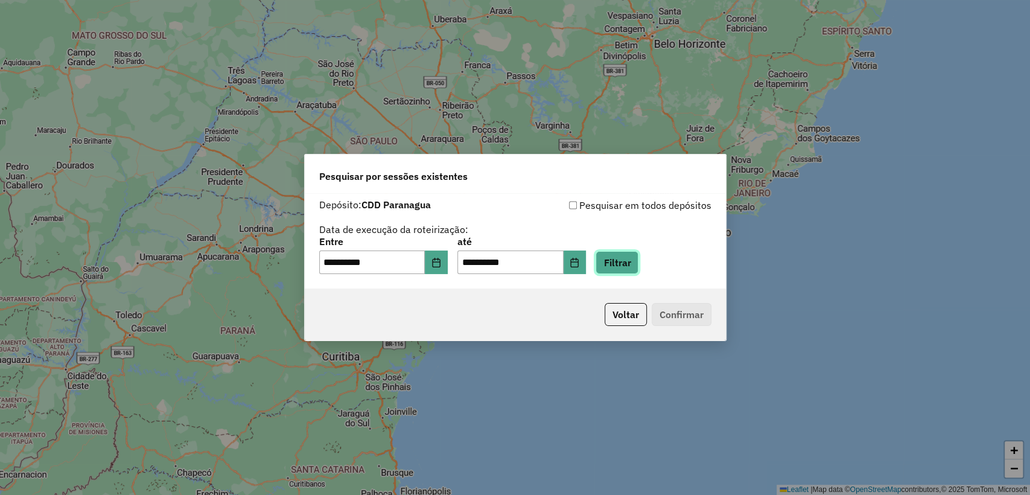
click at [615, 261] on button "Filtrar" at bounding box center [617, 262] width 43 height 23
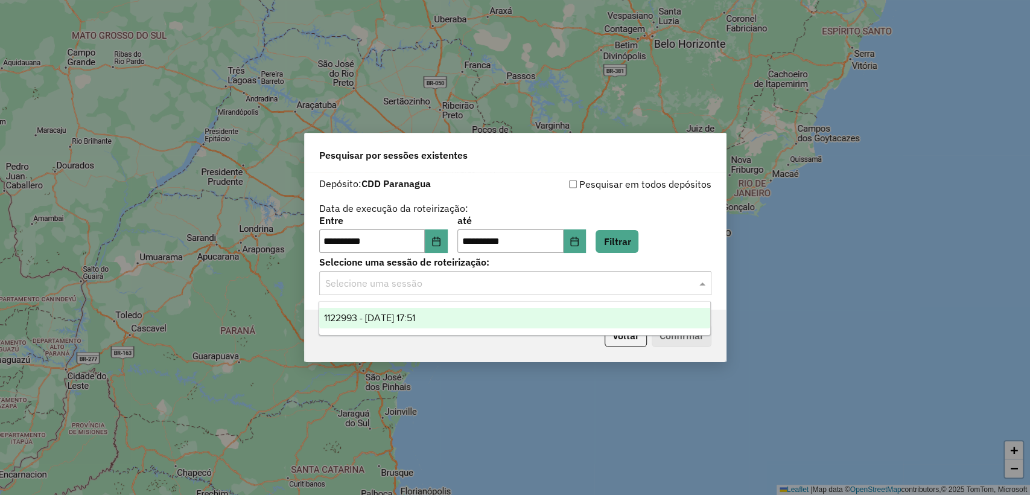
click at [479, 291] on div "Selecione uma sessão" at bounding box center [515, 283] width 392 height 24
click at [700, 223] on div "**********" at bounding box center [515, 234] width 392 height 37
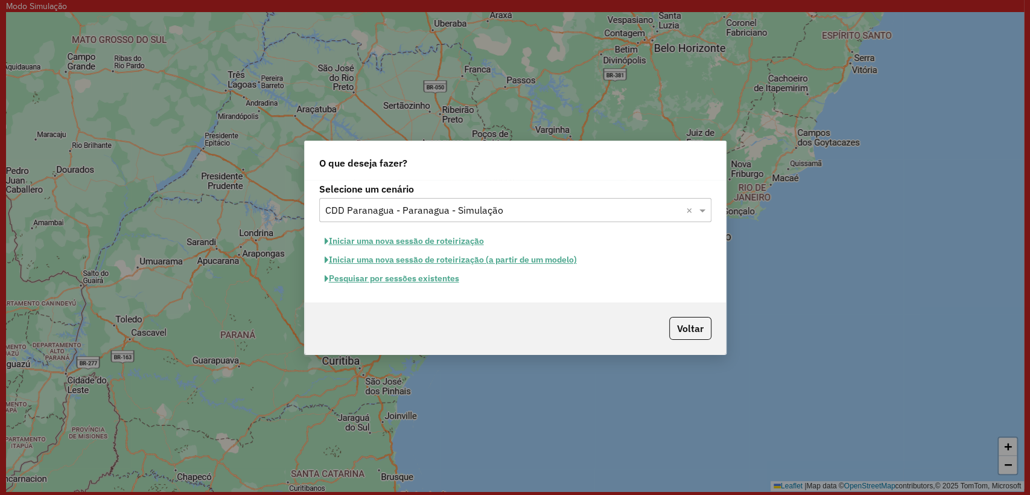
click at [407, 277] on button "Pesquisar por sessões existentes" at bounding box center [391, 278] width 145 height 19
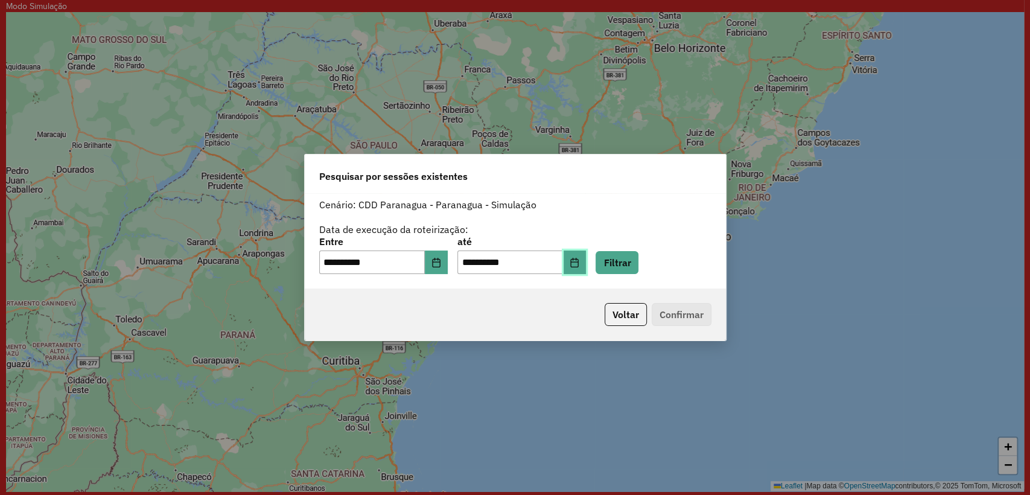
click at [579, 258] on icon "Choose Date" at bounding box center [575, 263] width 8 height 10
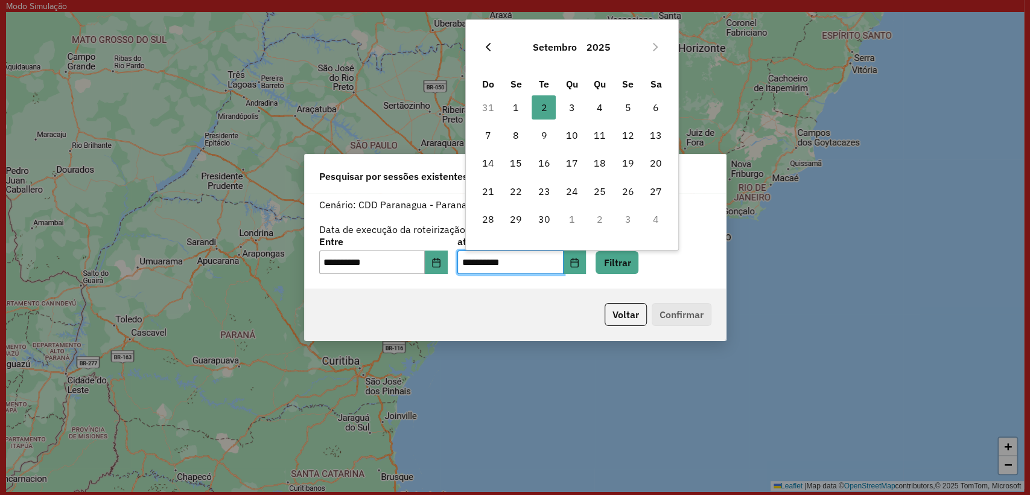
click at [492, 43] on icon "Previous Month" at bounding box center [488, 47] width 10 height 10
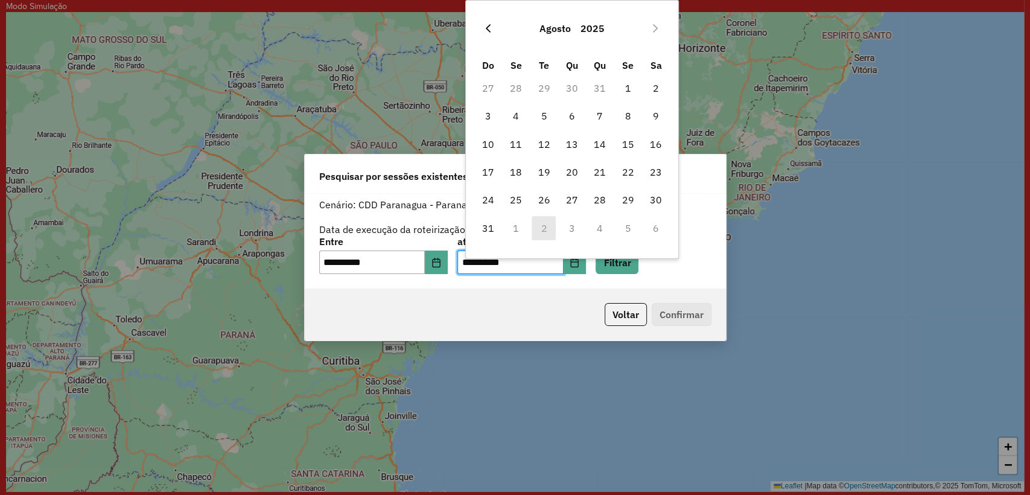
click at [485, 24] on icon "Previous Month" at bounding box center [488, 29] width 10 height 10
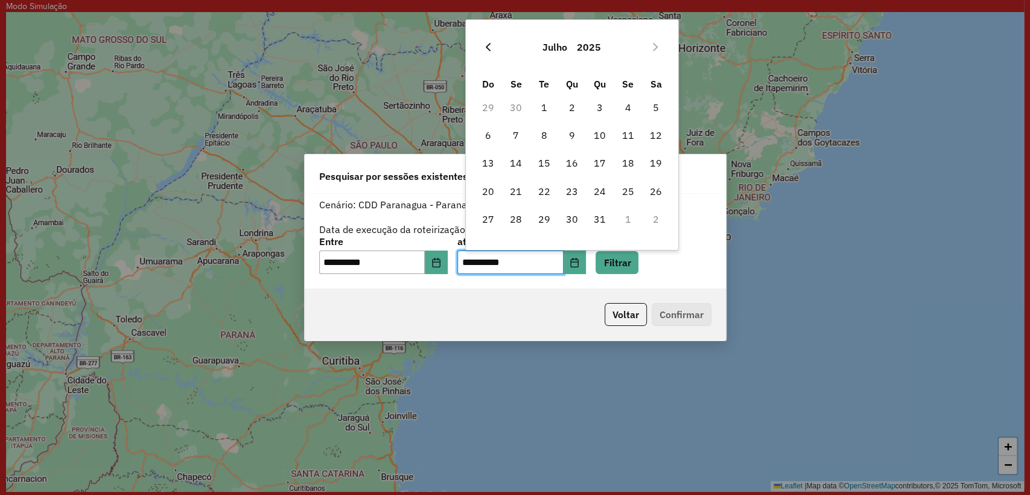
click at [488, 43] on icon "Previous Month" at bounding box center [488, 47] width 10 height 10
click at [489, 46] on icon "Previous Month" at bounding box center [488, 47] width 10 height 10
click at [597, 158] on span "15" at bounding box center [600, 163] width 24 height 24
type input "**********"
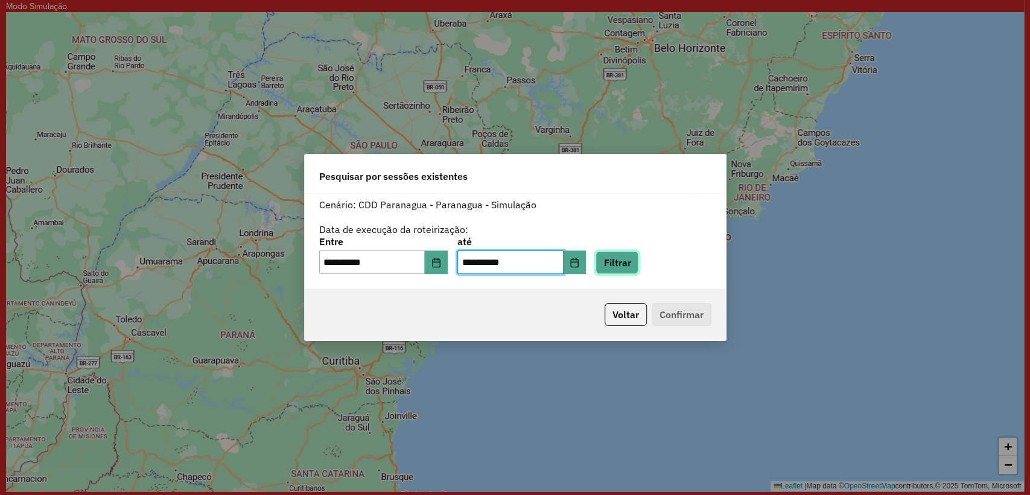
click at [623, 251] on button "Filtrar" at bounding box center [617, 262] width 43 height 23
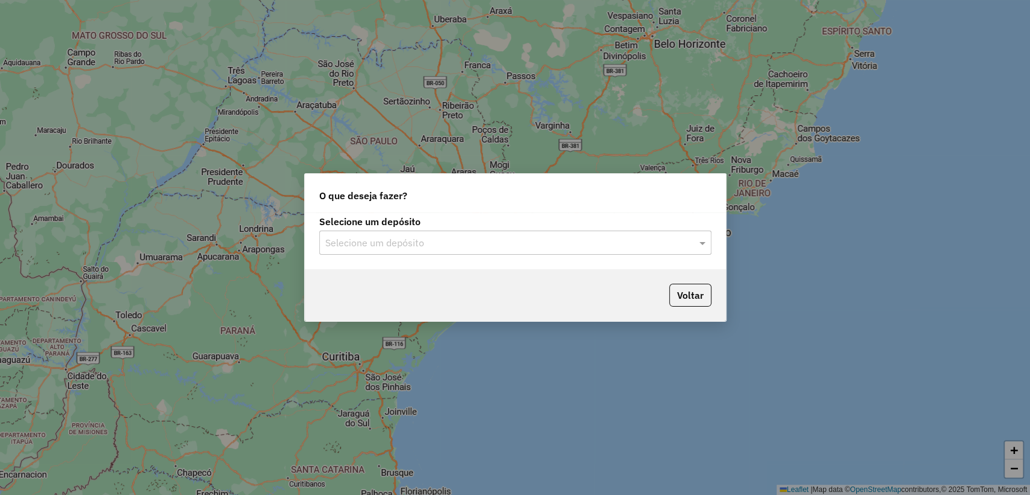
click at [423, 245] on input "text" at bounding box center [503, 243] width 356 height 14
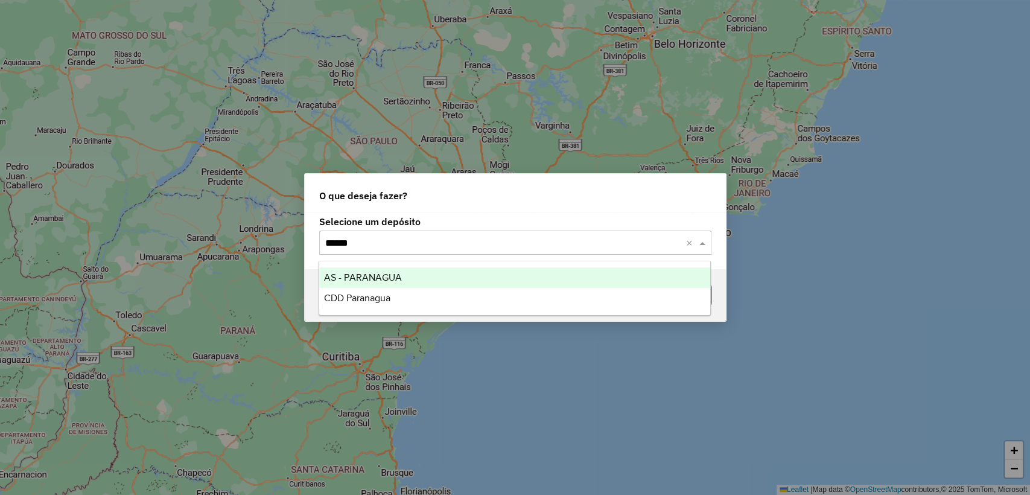
type input "*******"
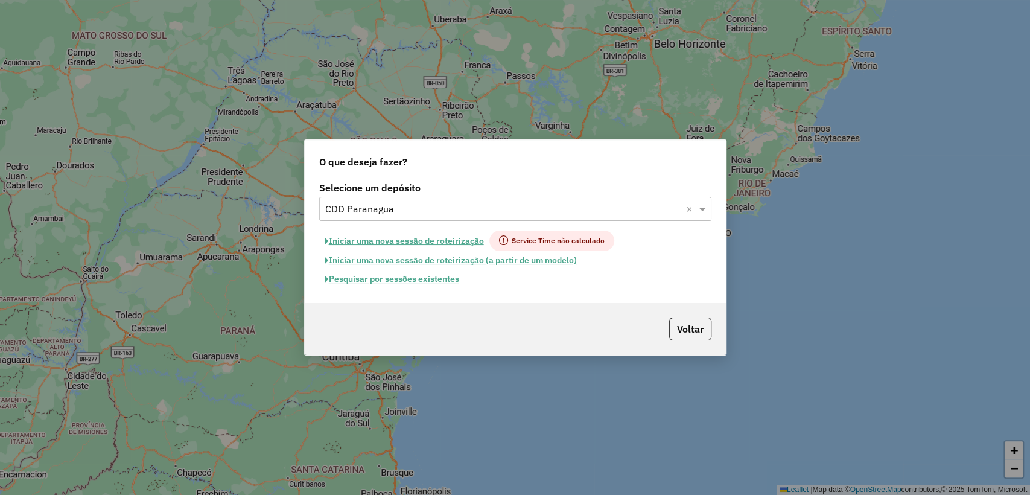
click at [427, 243] on button "Iniciar uma nova sessão de roteirização" at bounding box center [404, 241] width 170 height 21
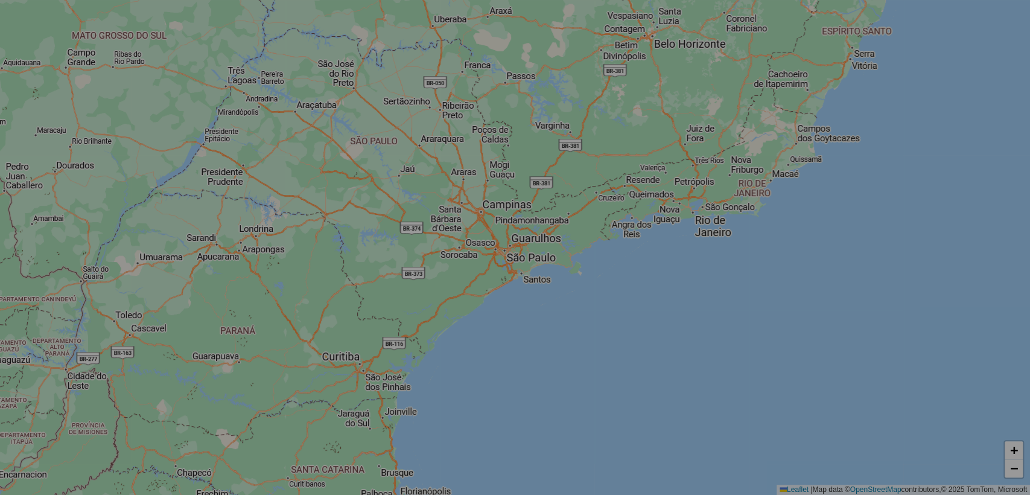
select select "*"
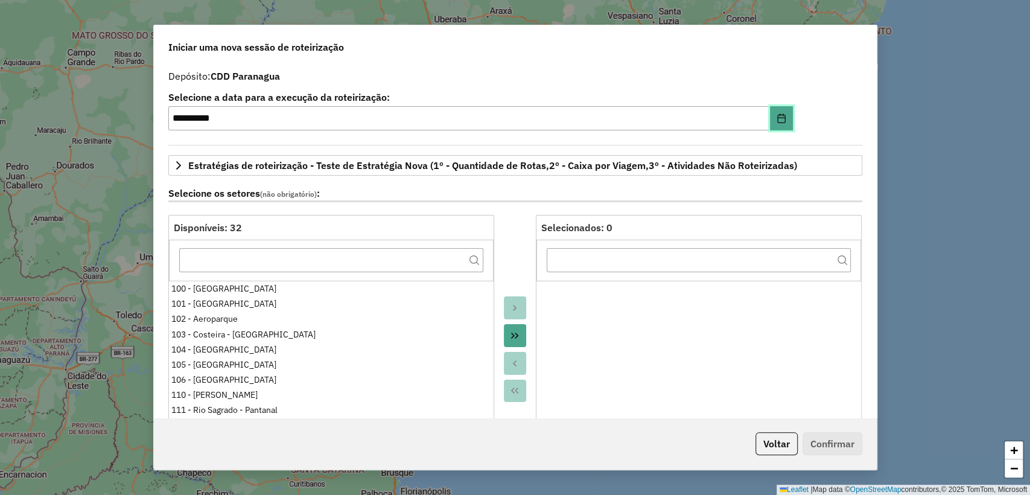
click at [778, 117] on icon "Choose Date" at bounding box center [782, 118] width 10 height 10
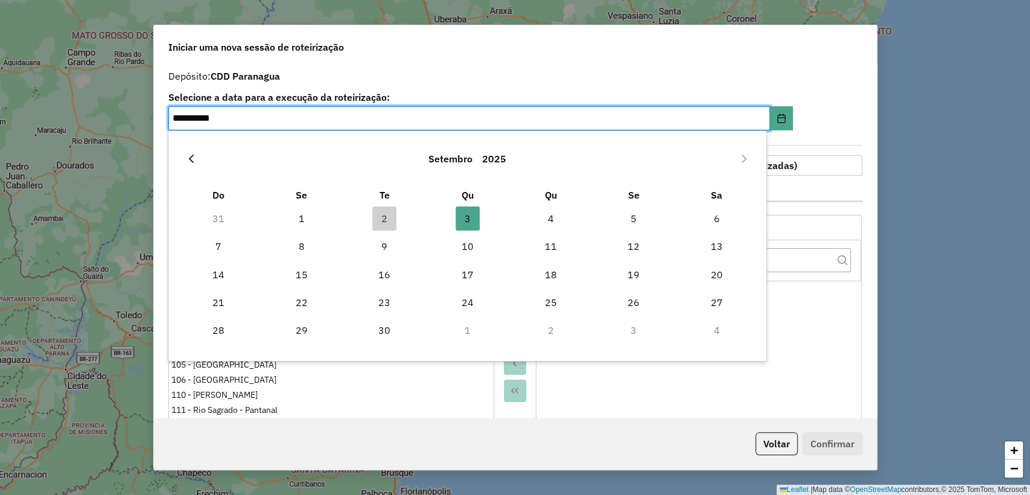
click at [185, 162] on button "Previous Month" at bounding box center [191, 158] width 19 height 19
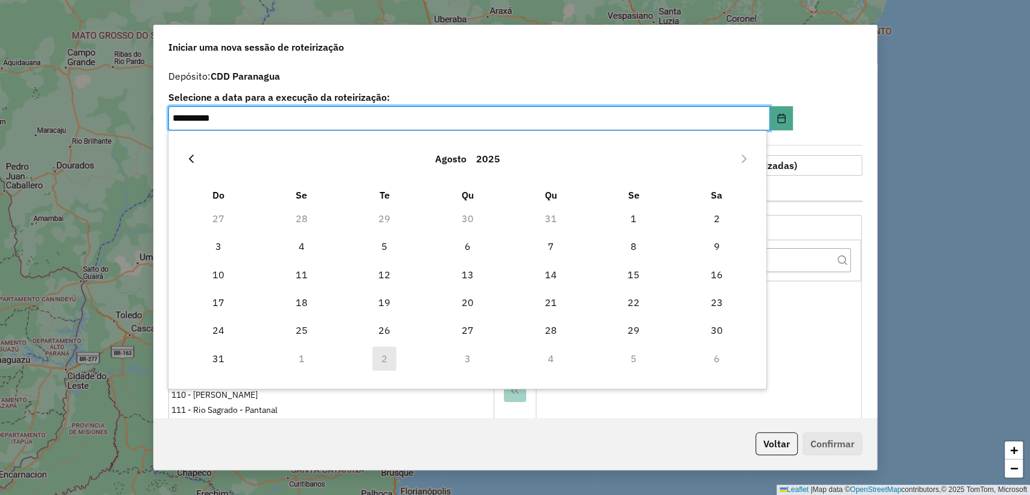
click at [190, 162] on icon "Previous Month" at bounding box center [191, 159] width 10 height 10
click at [554, 268] on span "15" at bounding box center [550, 274] width 24 height 24
type input "**********"
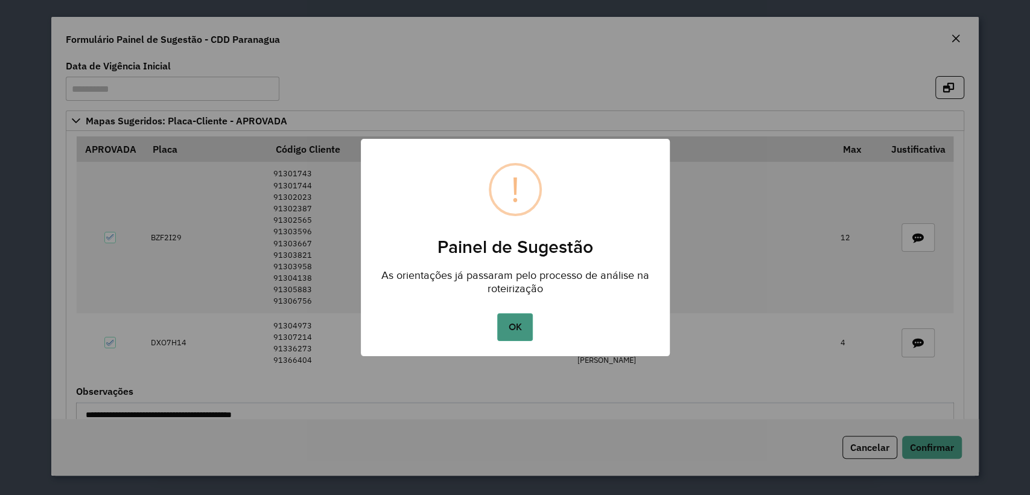
click at [499, 319] on button "OK" at bounding box center [515, 327] width 36 height 28
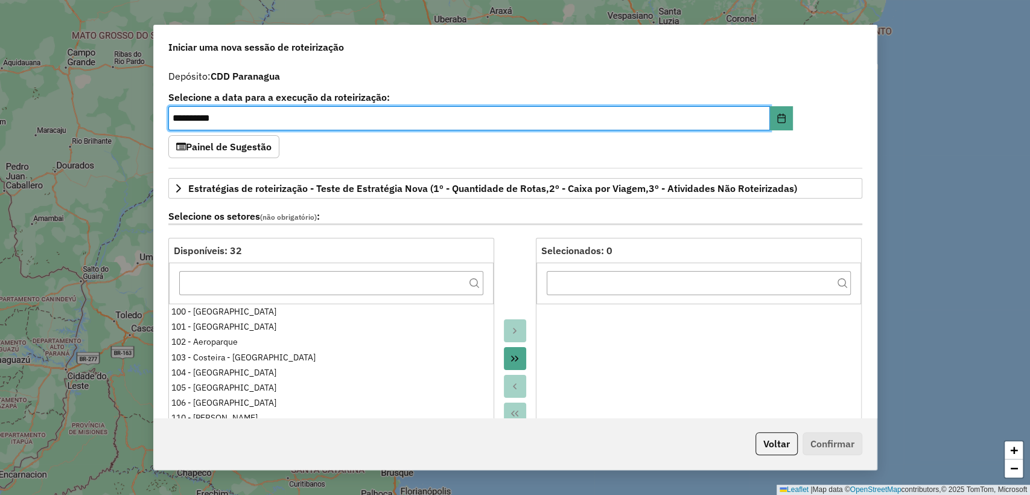
click at [257, 157] on div "**********" at bounding box center [515, 241] width 723 height 354
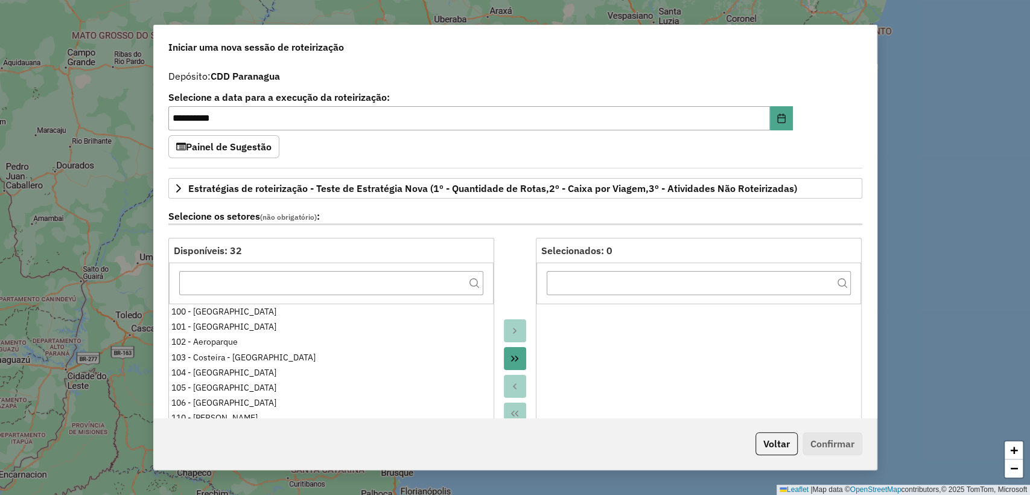
click at [262, 151] on button "Painel de Sugestão" at bounding box center [223, 146] width 111 height 23
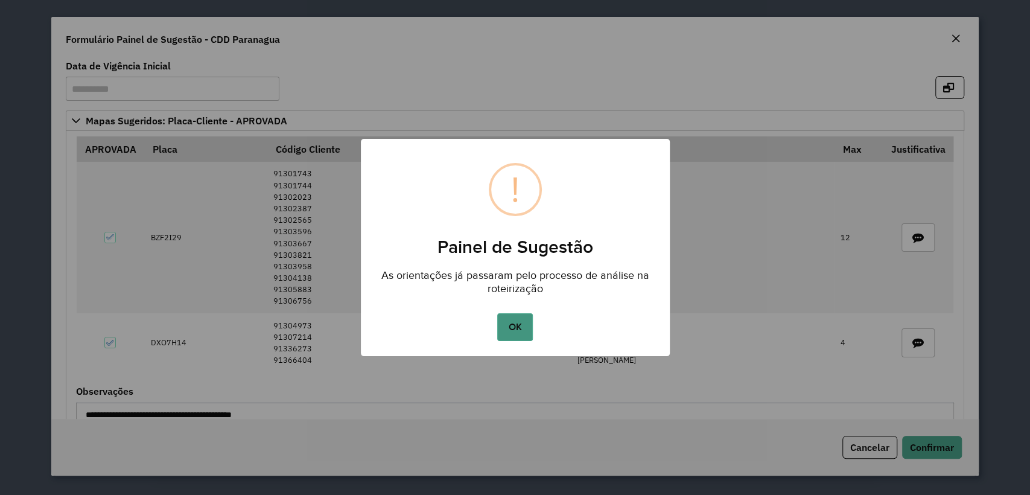
click at [519, 328] on button "OK" at bounding box center [515, 327] width 36 height 28
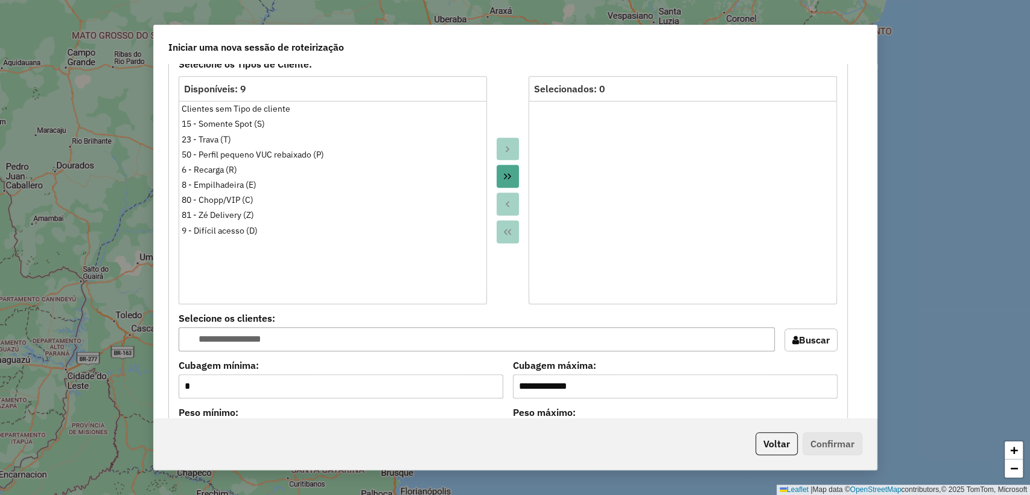
scroll to position [1139, 0]
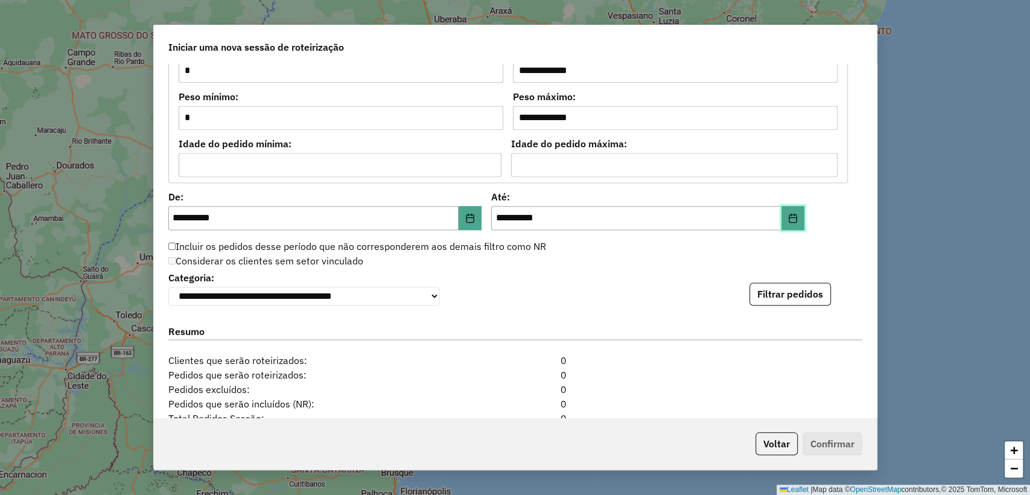
click at [789, 213] on icon "Choose Date" at bounding box center [793, 218] width 10 height 10
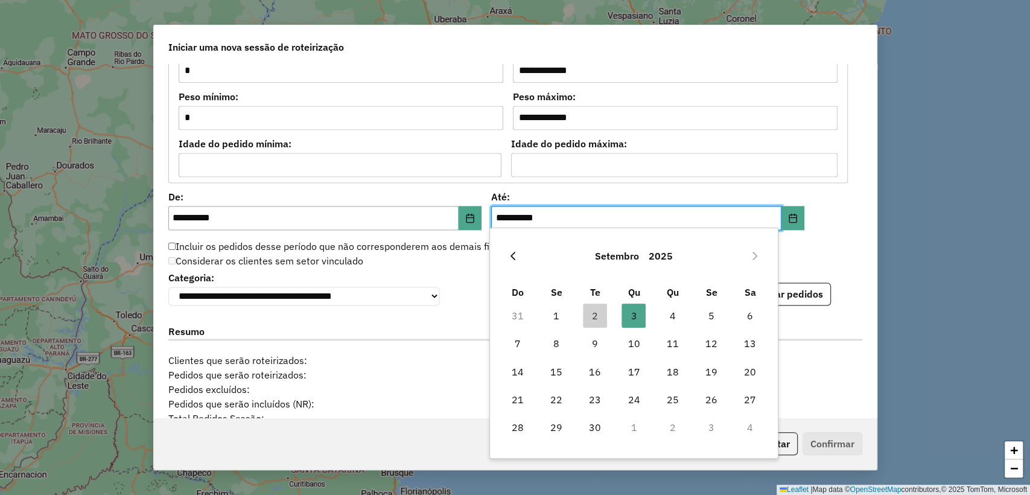
click at [517, 261] on button "Previous Month" at bounding box center [512, 255] width 19 height 19
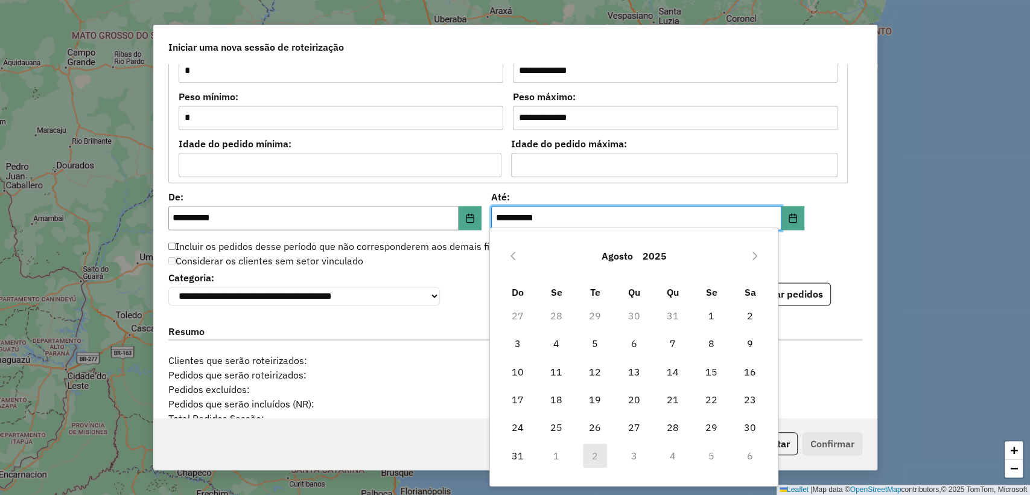
click at [517, 261] on button "Previous Month" at bounding box center [512, 255] width 19 height 19
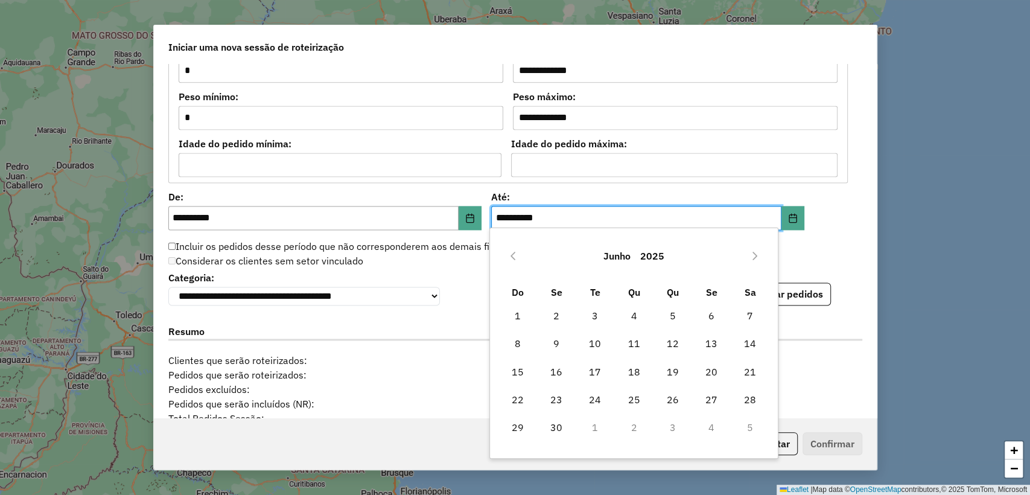
click at [517, 261] on button "Previous Month" at bounding box center [512, 255] width 19 height 19
click at [667, 368] on span "15" at bounding box center [673, 372] width 24 height 24
type input "**********"
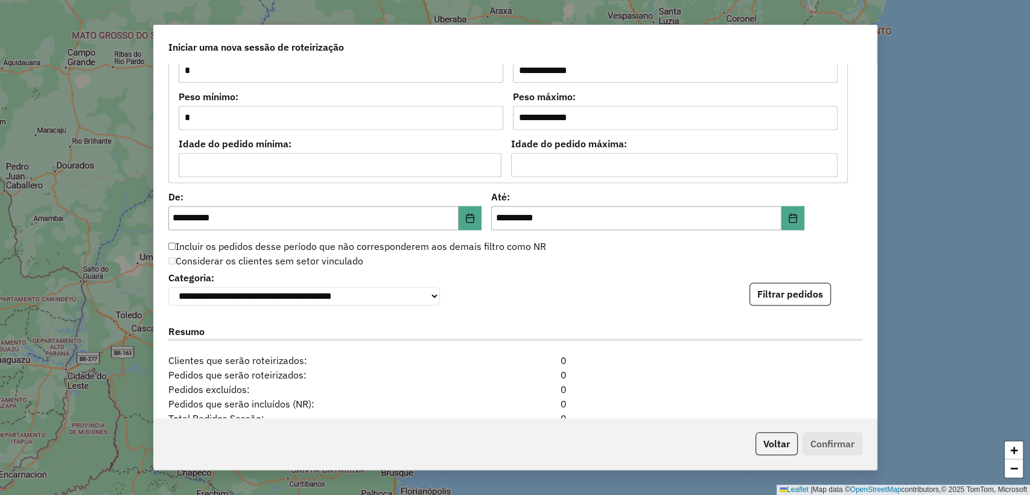
click at [667, 305] on div "**********" at bounding box center [515, 241] width 723 height 354
click at [749, 296] on button "Filtrar pedidos" at bounding box center [789, 293] width 81 height 23
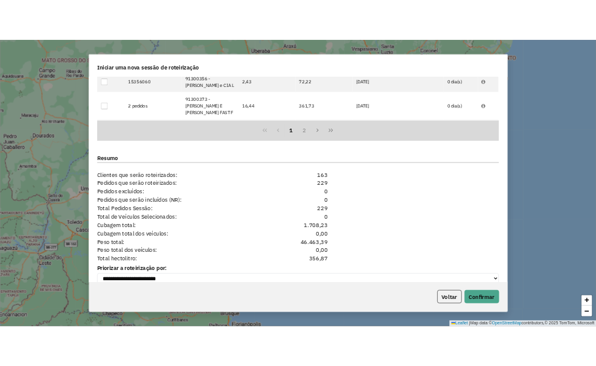
scroll to position [1538, 0]
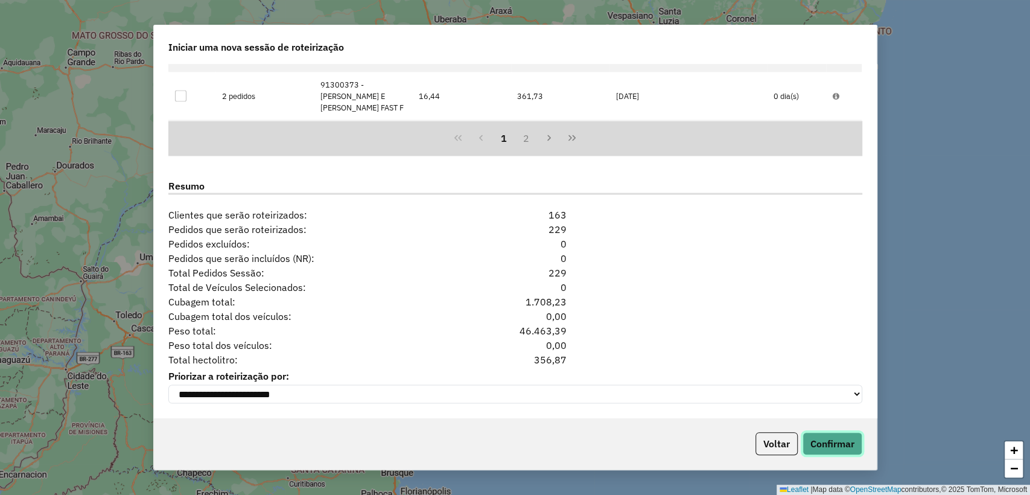
click at [825, 440] on button "Confirmar" at bounding box center [833, 443] width 60 height 23
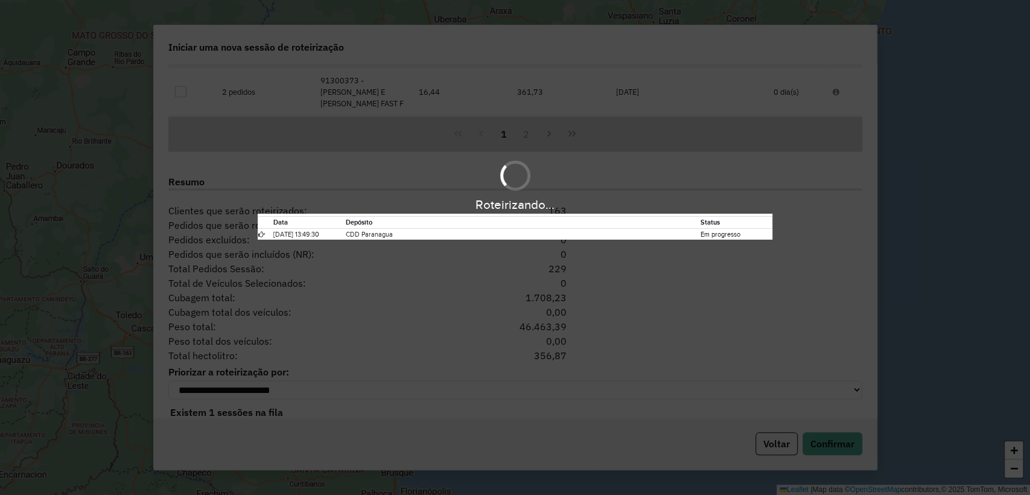
click at [293, 228] on td "[DATE] 13:49:30" at bounding box center [309, 233] width 72 height 11
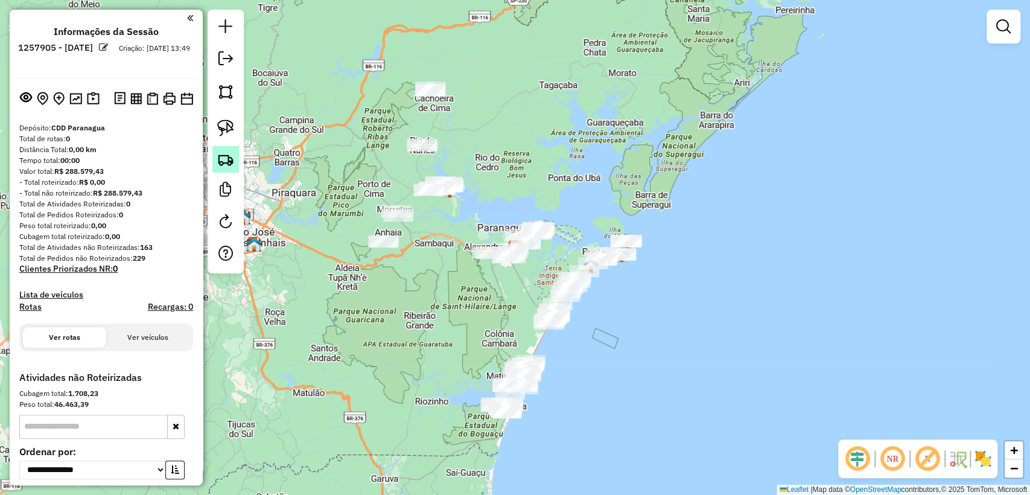
click at [234, 159] on img at bounding box center [225, 159] width 17 height 17
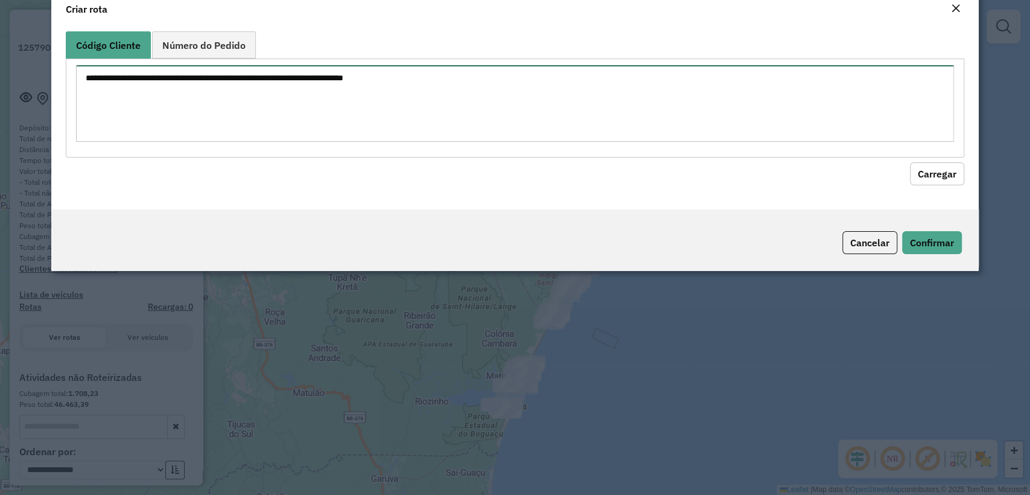
click at [321, 134] on textarea at bounding box center [514, 103] width 877 height 77
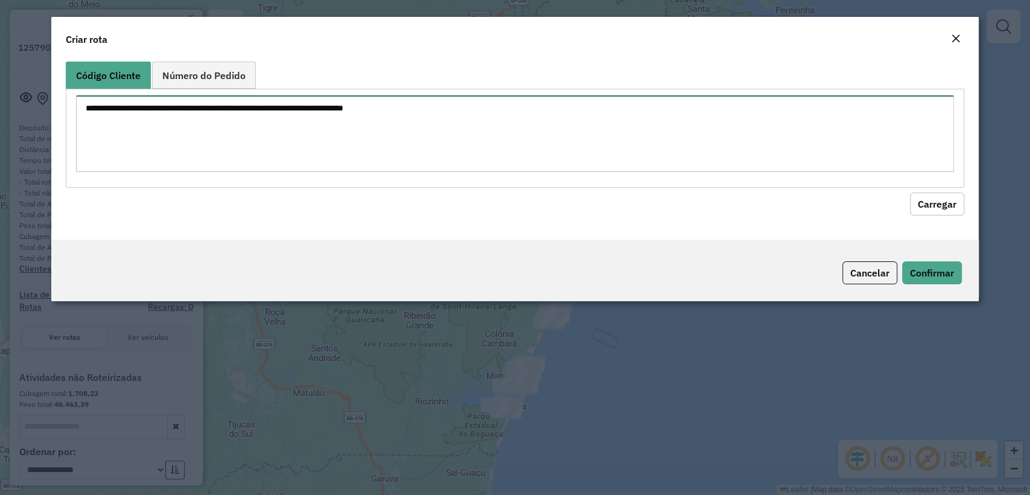
paste textarea "******** ******** ******** ******** ******** ******** ******** ******** *******…"
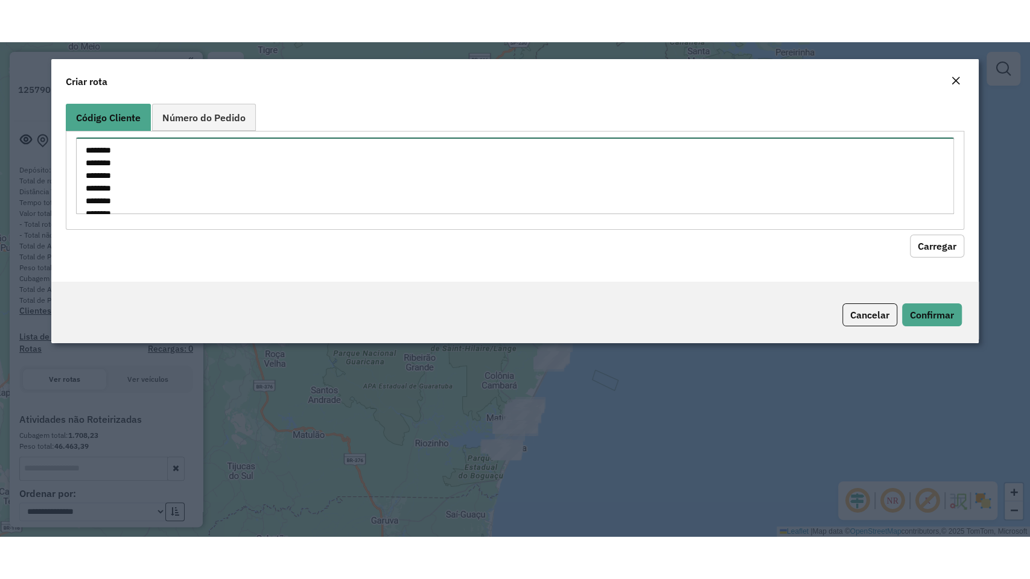
scroll to position [296, 0]
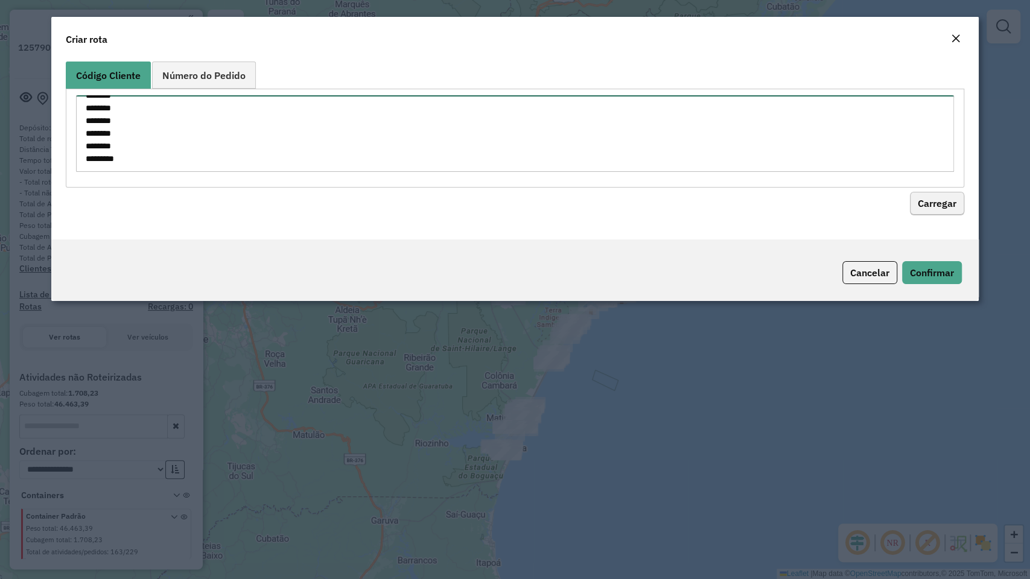
type textarea "******** ******** ******** ******** ******** ******** ******** ******** *******…"
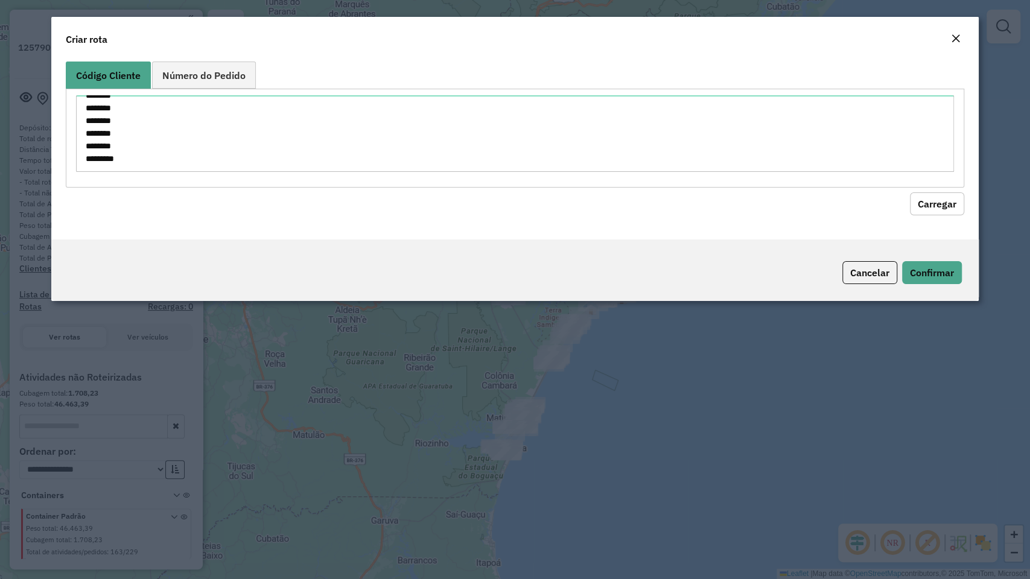
click at [932, 203] on button "Carregar" at bounding box center [937, 203] width 54 height 23
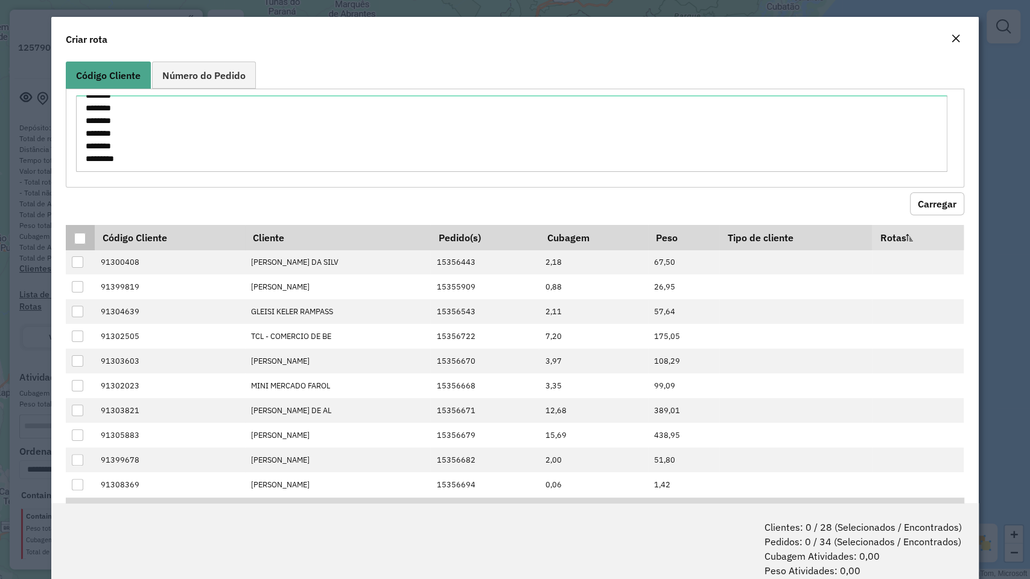
click at [76, 240] on div at bounding box center [79, 238] width 11 height 11
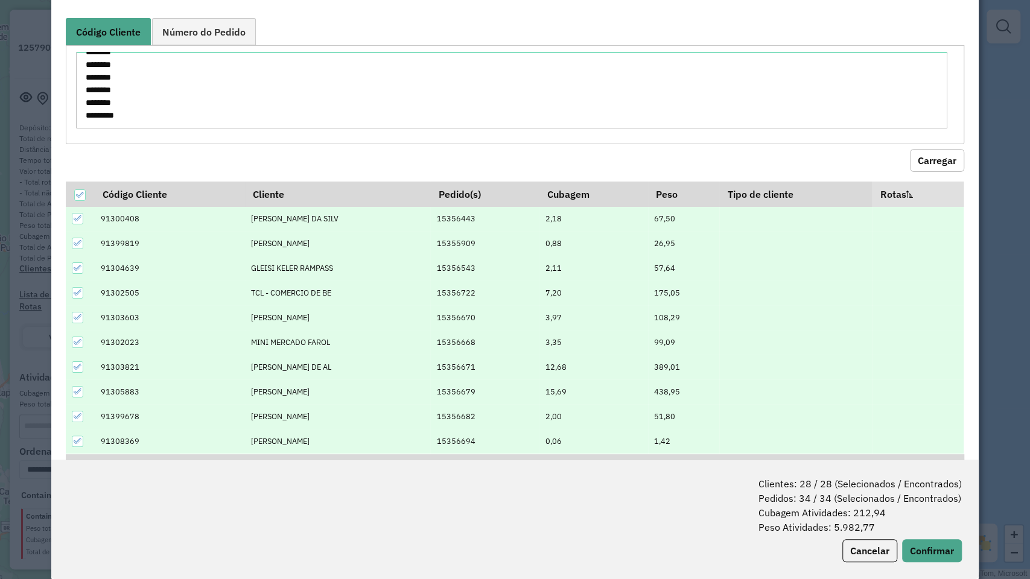
scroll to position [60, 0]
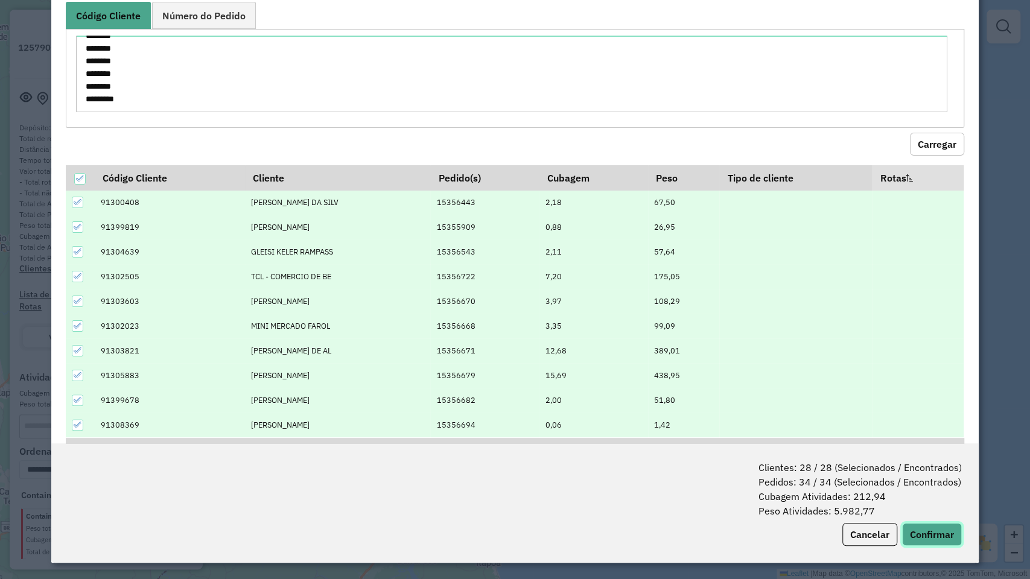
click at [919, 494] on button "Confirmar" at bounding box center [932, 534] width 60 height 23
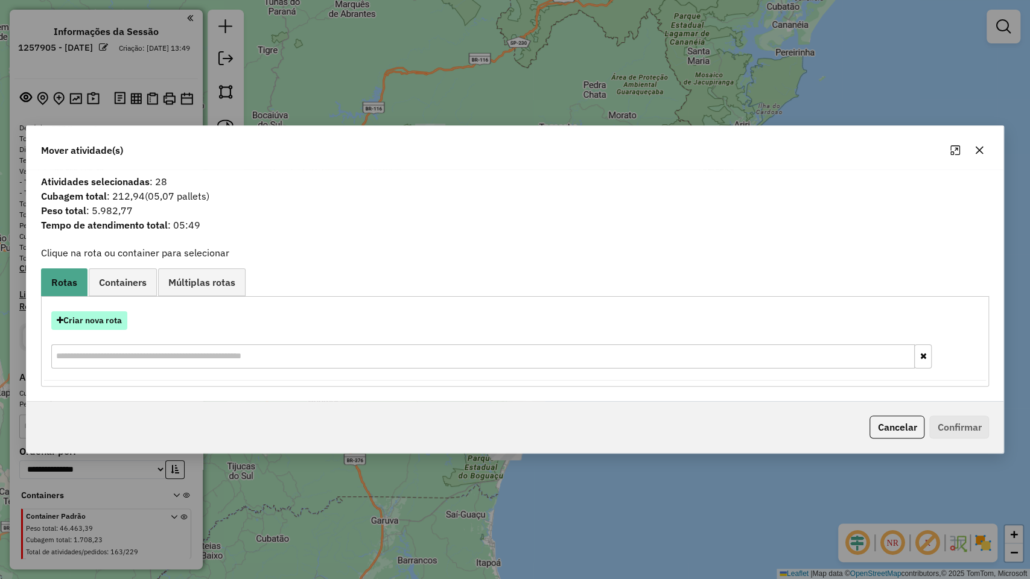
click at [96, 325] on button "Criar nova rota" at bounding box center [89, 320] width 76 height 19
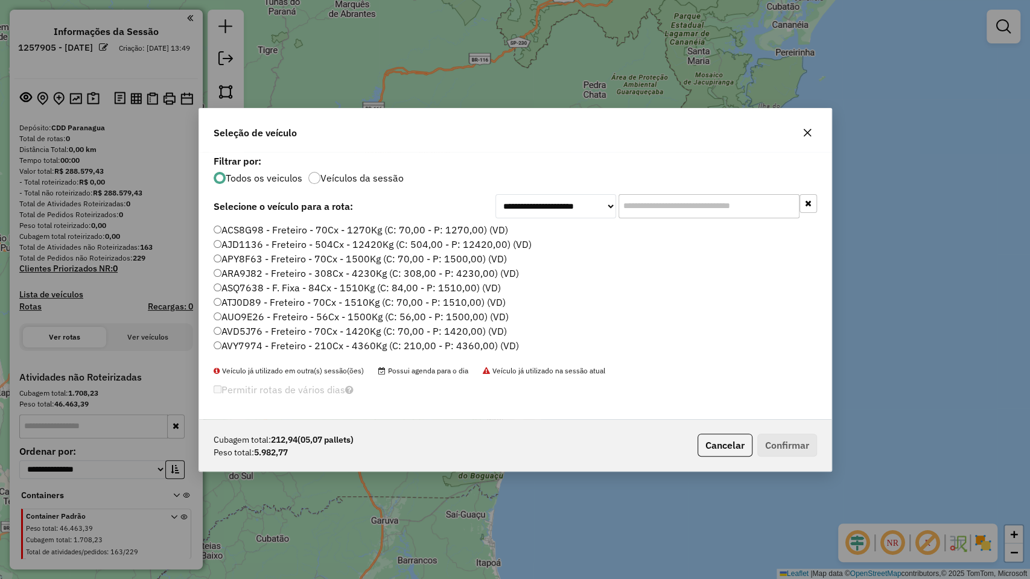
scroll to position [6, 4]
click at [637, 206] on input "text" at bounding box center [708, 206] width 181 height 24
paste input "*******"
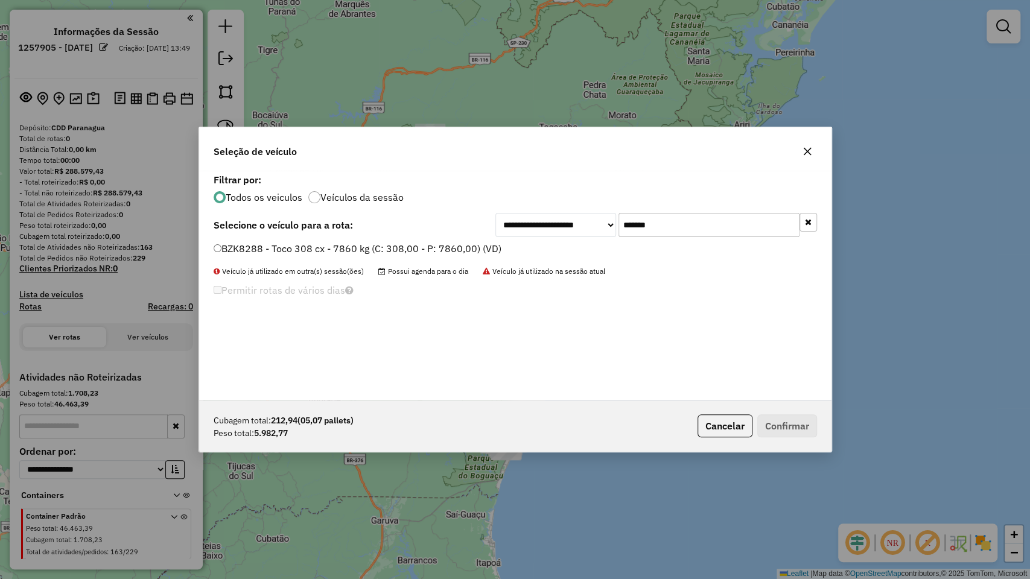
type input "*******"
click at [367, 245] on label "BZK8288 - Toco 308 cx - 7860 kg (C: 308,00 - P: 7860,00) (VD)" at bounding box center [358, 248] width 288 height 14
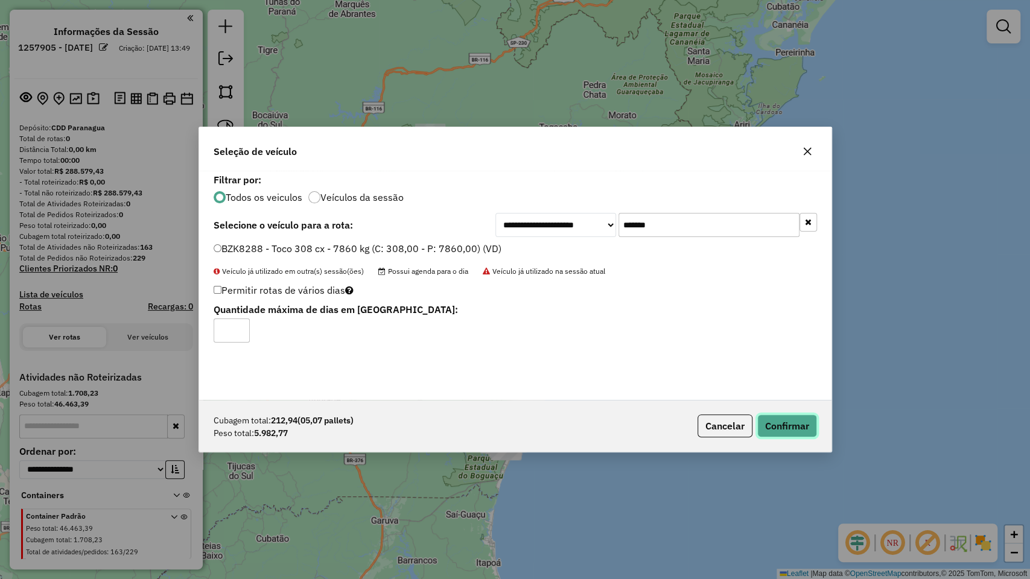
click at [767, 436] on button "Confirmar" at bounding box center [787, 426] width 60 height 23
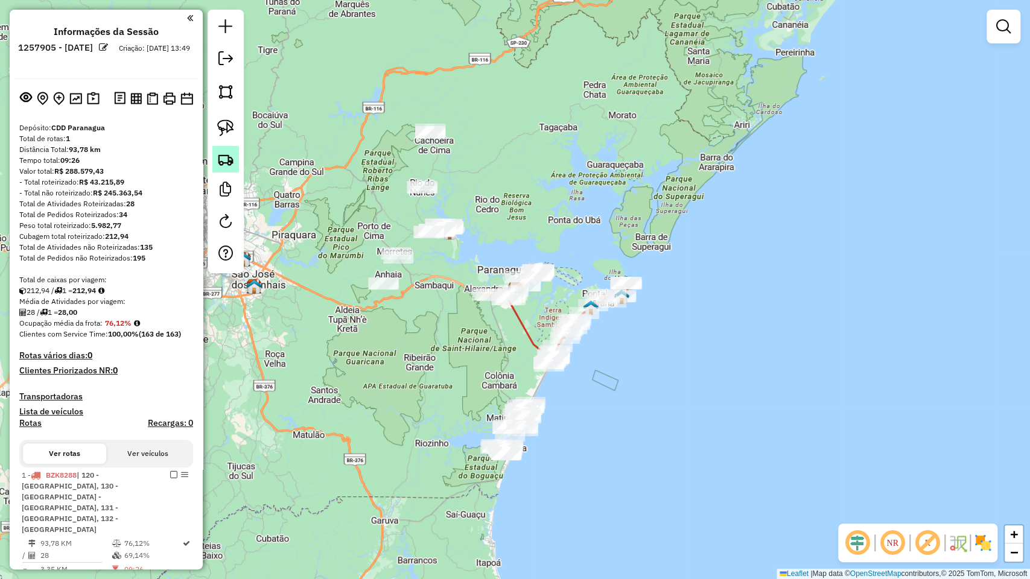
click at [226, 162] on img at bounding box center [225, 159] width 17 height 17
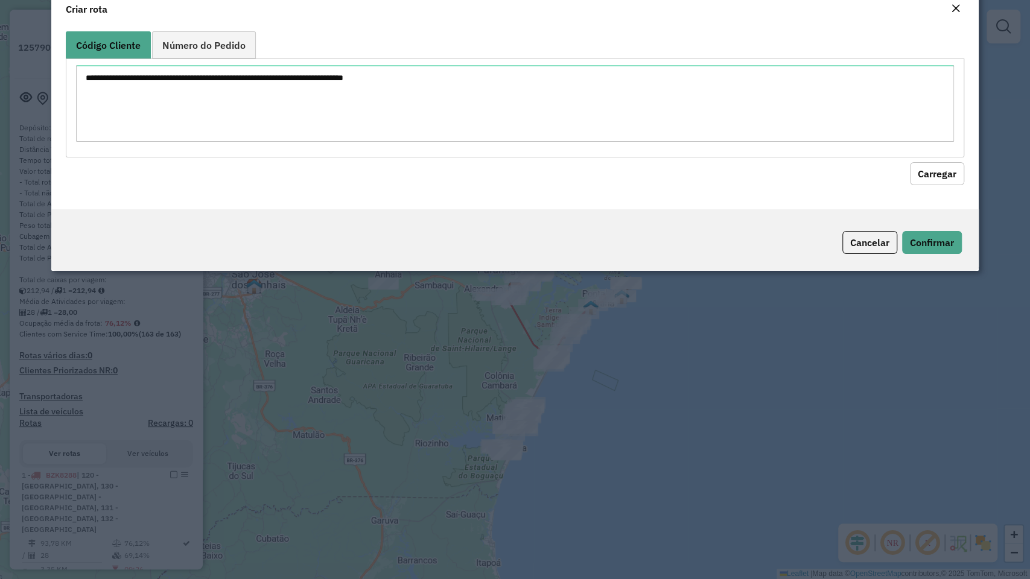
click at [338, 120] on textarea at bounding box center [514, 103] width 877 height 77
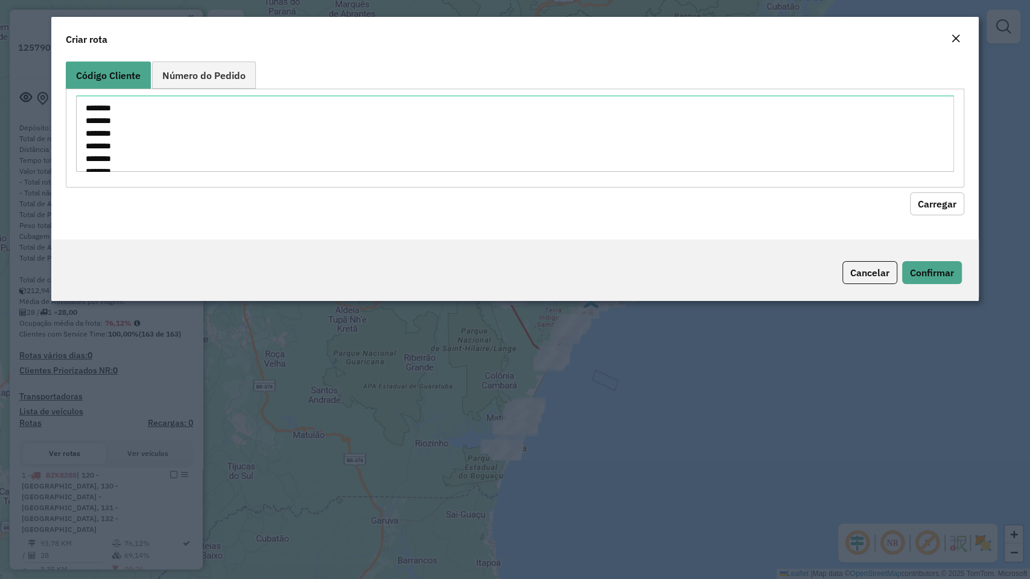
scroll to position [80, 0]
type textarea "******** ******** ******** ******** ******** ******** ******** ******** *******…"
click at [929, 196] on button "Carregar" at bounding box center [937, 203] width 54 height 23
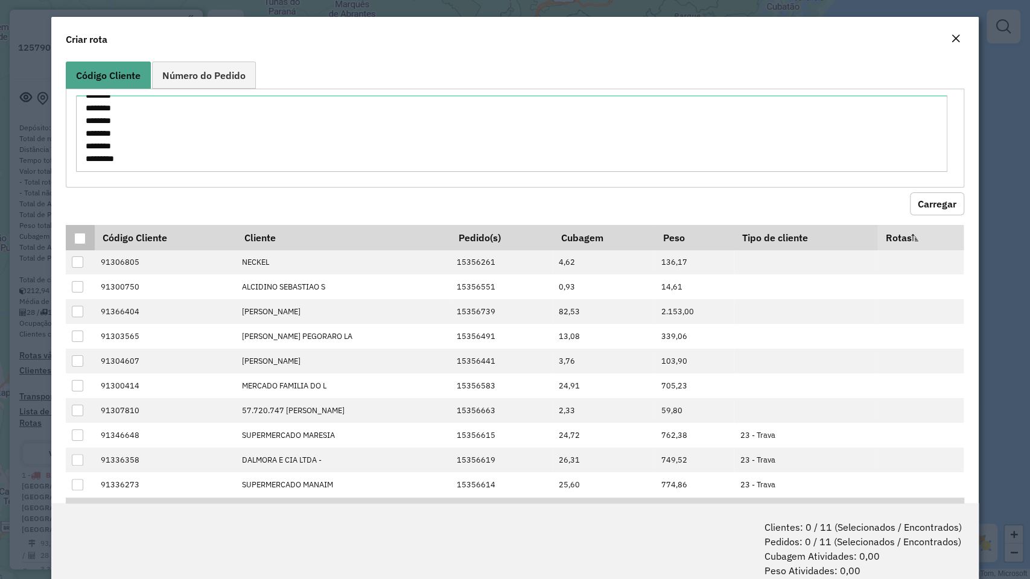
click at [77, 237] on div at bounding box center [79, 238] width 11 height 11
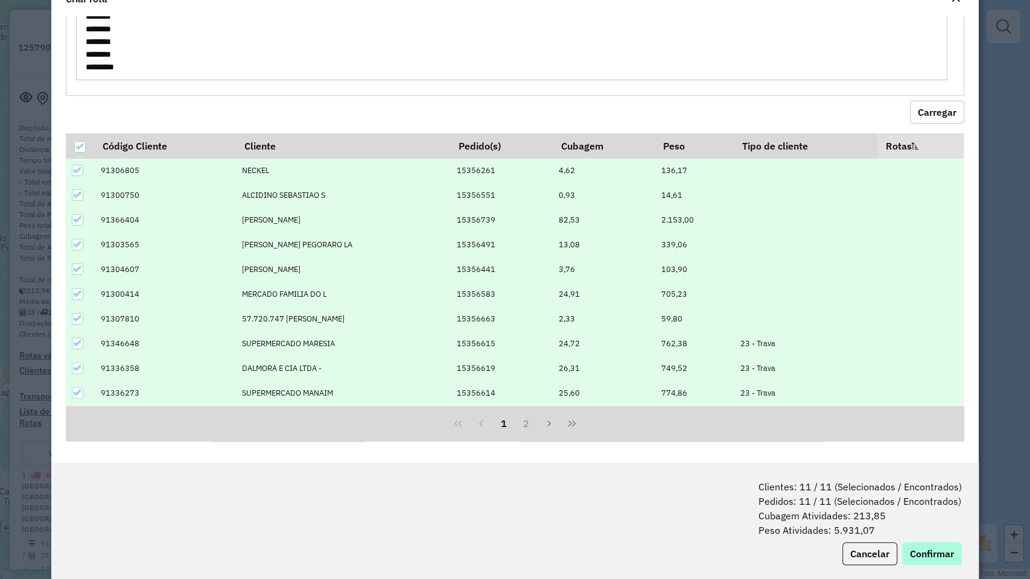
scroll to position [60, 0]
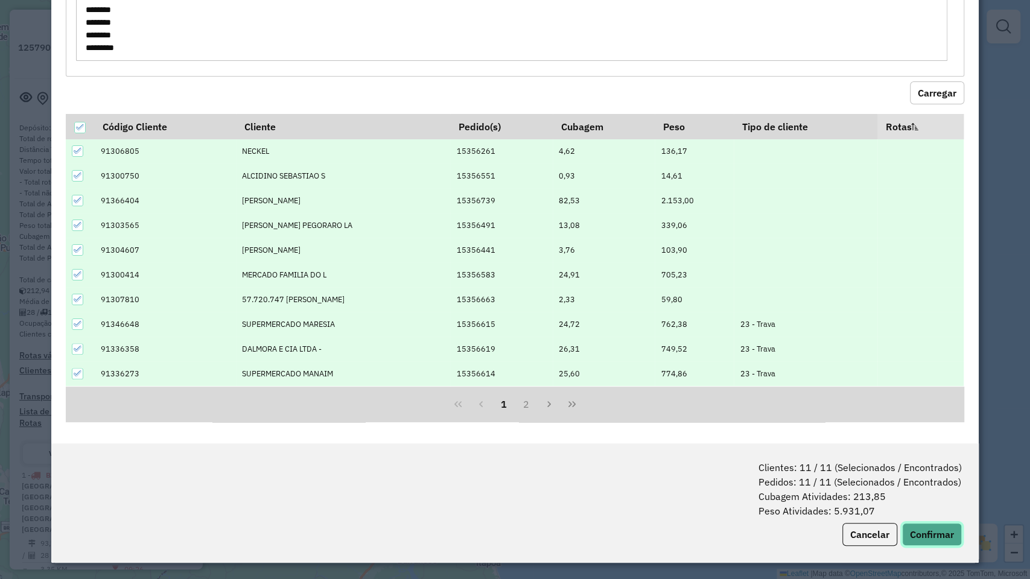
click at [916, 494] on button "Confirmar" at bounding box center [932, 534] width 60 height 23
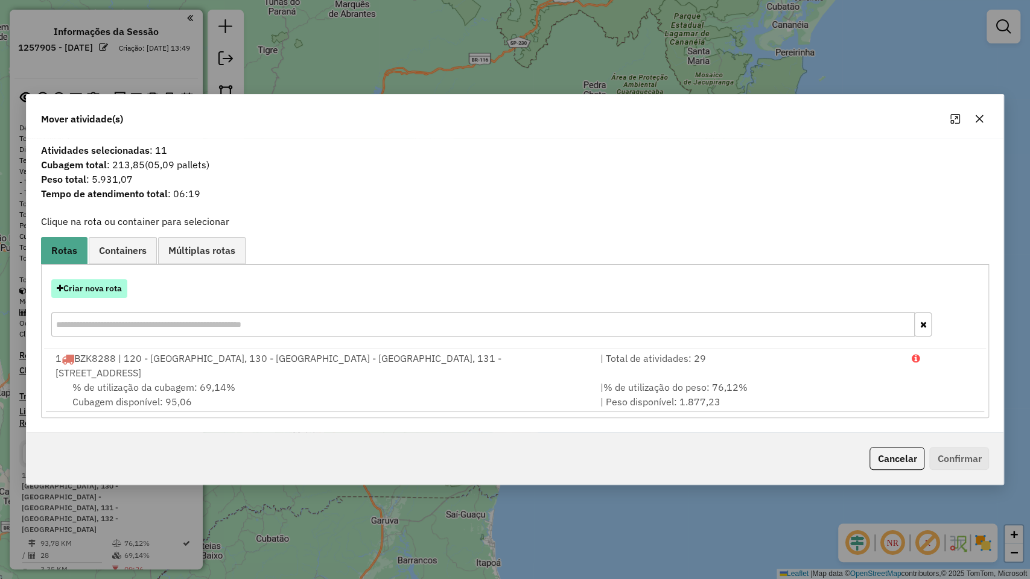
click at [89, 292] on button "Criar nova rota" at bounding box center [89, 288] width 76 height 19
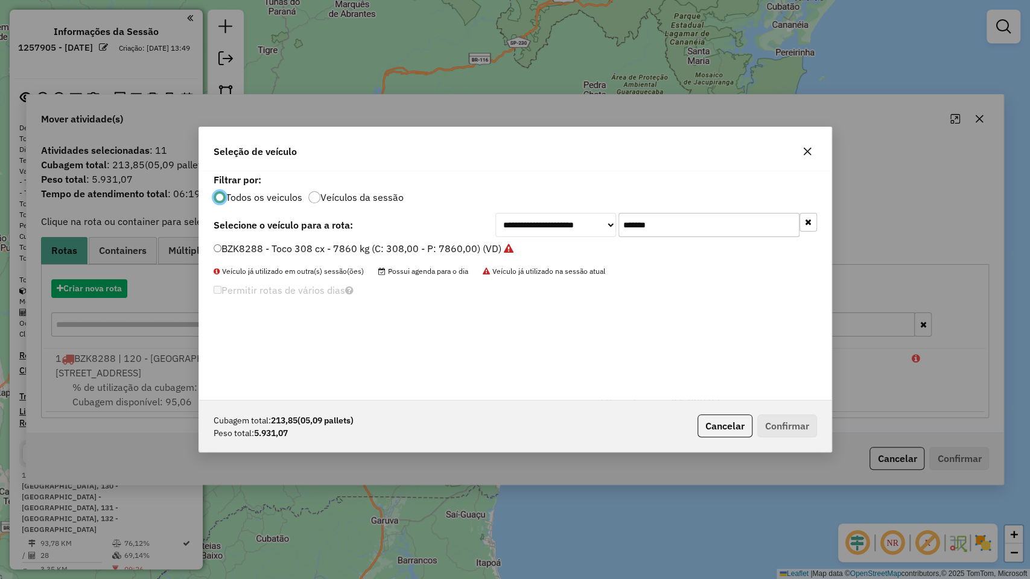
scroll to position [6, 4]
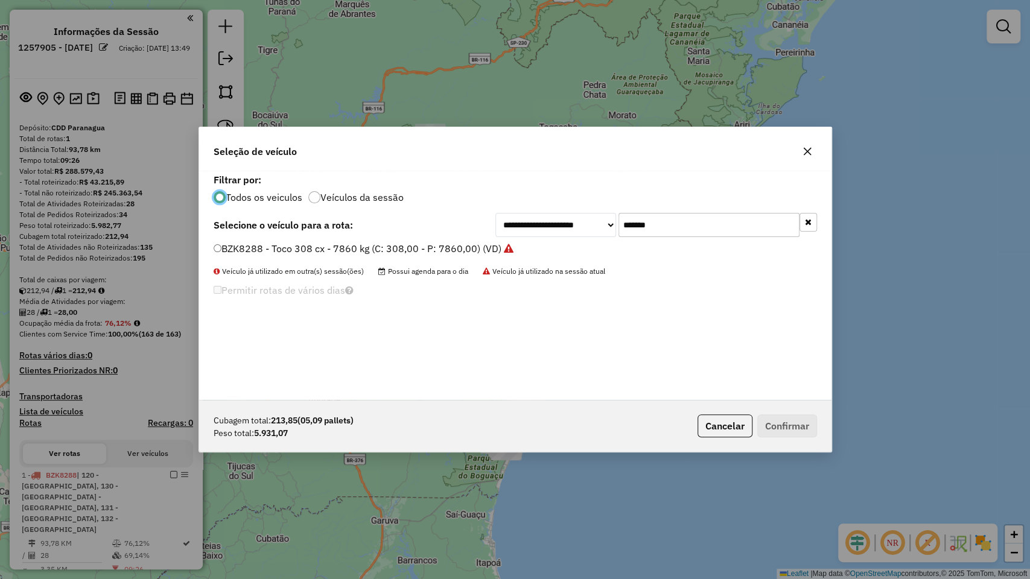
click at [687, 226] on input "*******" at bounding box center [708, 225] width 181 height 24
paste input "text"
type input "*******"
click at [369, 257] on div "BNZ9779 - Toco 308 cx - 7860 kg (C: 308,00 - P: 7860,00) (VD)" at bounding box center [515, 254] width 618 height 24
click at [364, 250] on label "BNZ9779 - Toco 308 cx - 7860 kg (C: 308,00 - P: 7860,00) (VD)" at bounding box center [363, 248] width 299 height 14
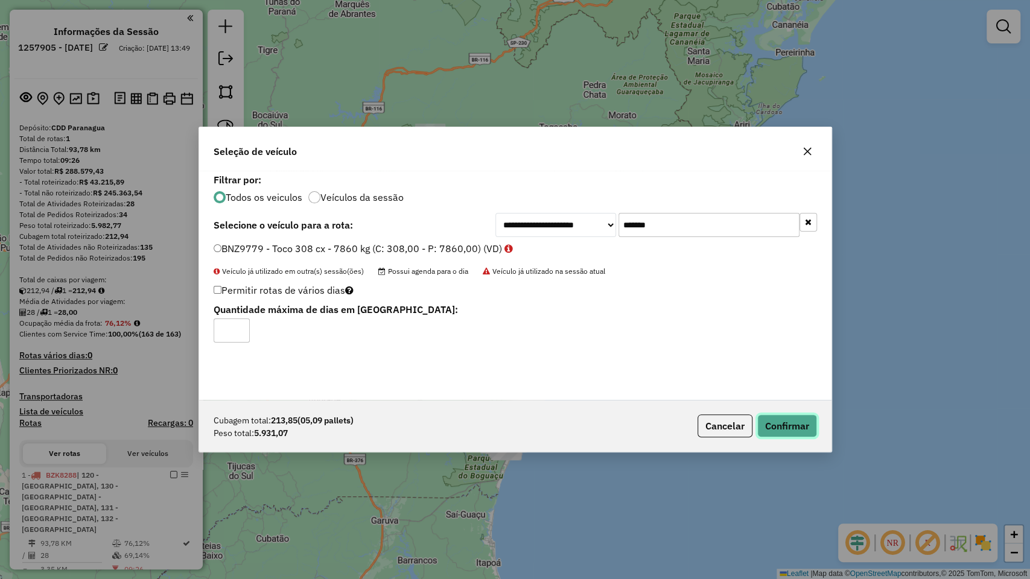
click at [810, 427] on button "Confirmar" at bounding box center [787, 426] width 60 height 23
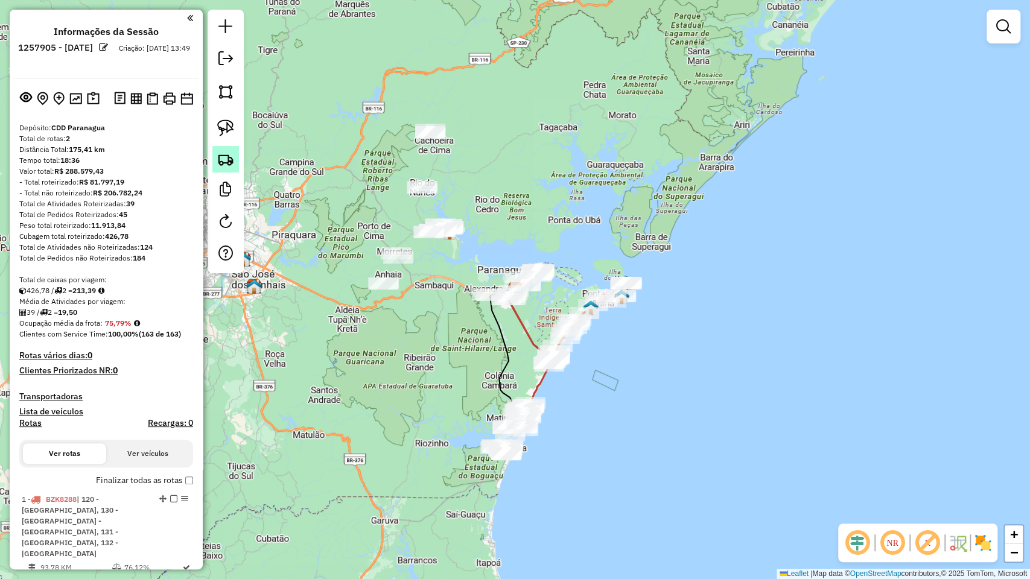
click at [227, 162] on img at bounding box center [225, 159] width 17 height 17
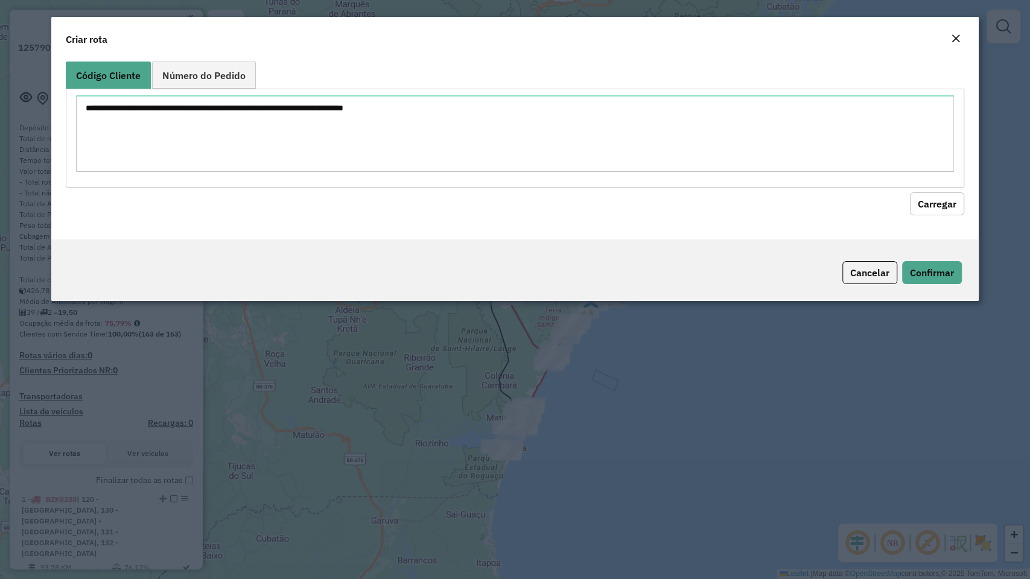
click at [520, 197] on hb-field-button "Carregar" at bounding box center [515, 202] width 898 height 28
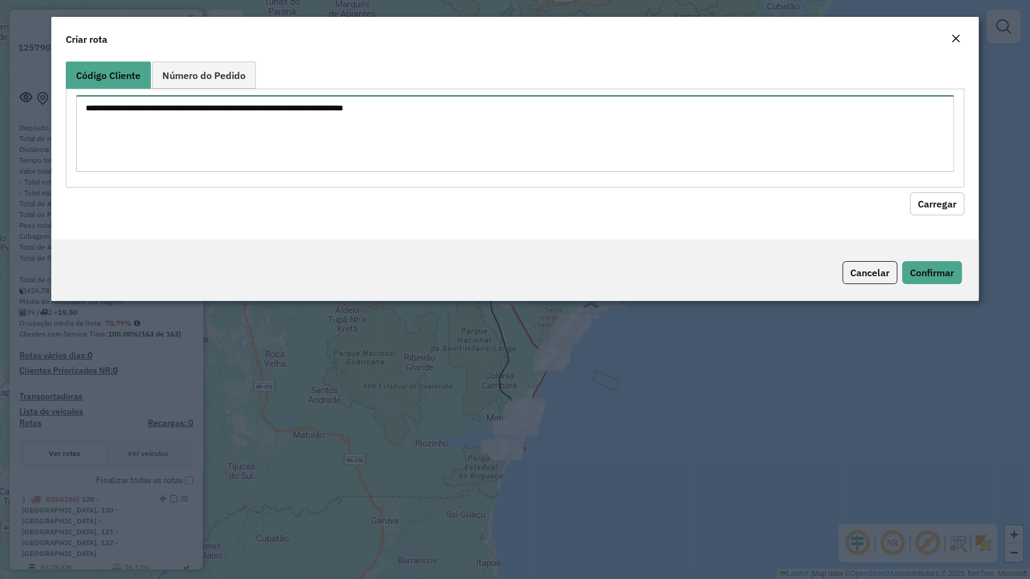
click at [536, 162] on textarea at bounding box center [514, 133] width 877 height 77
paste textarea "******** ******** ******** ******** ******** ******** ******** ******** *******…"
type textarea "******** ******** ******** ******** ******** ******** ******** ******** *******…"
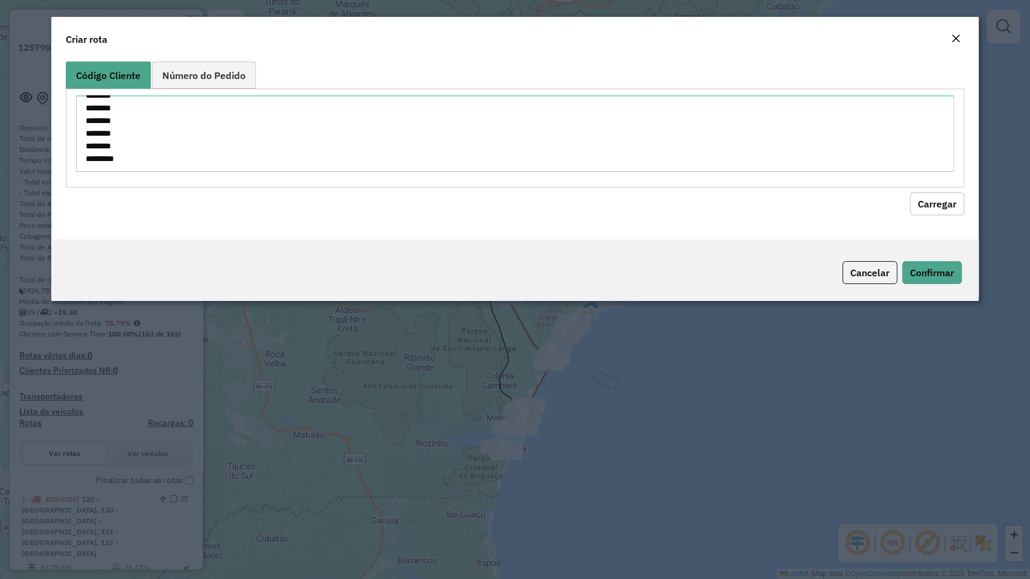
click at [925, 210] on button "Carregar" at bounding box center [937, 203] width 54 height 23
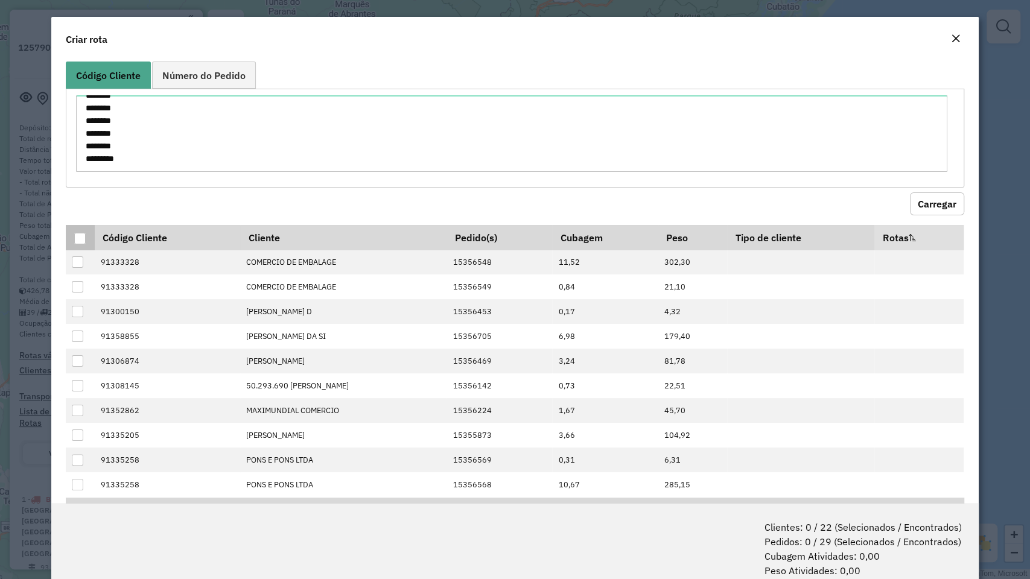
click at [82, 235] on div at bounding box center [79, 238] width 11 height 11
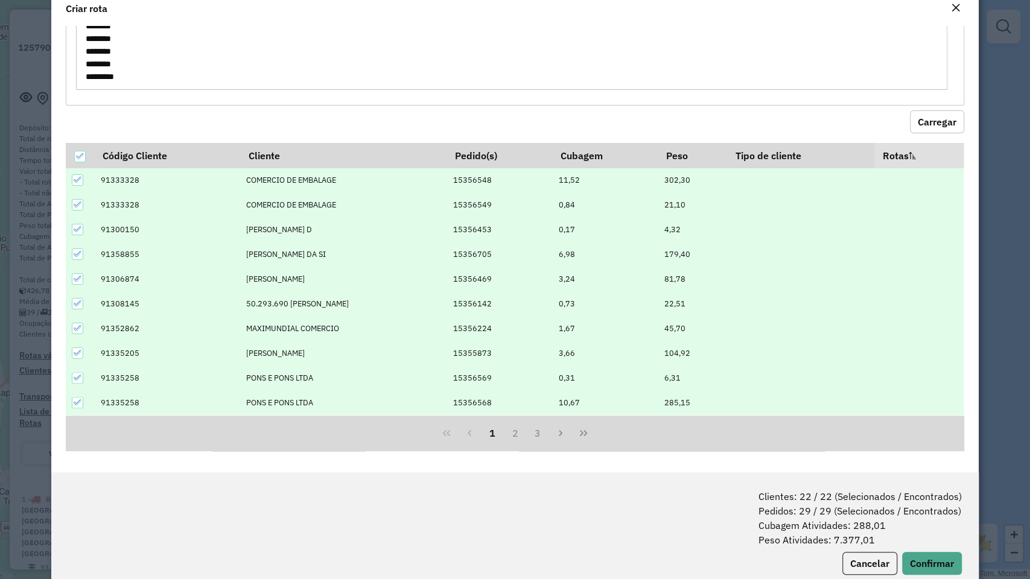
scroll to position [60, 0]
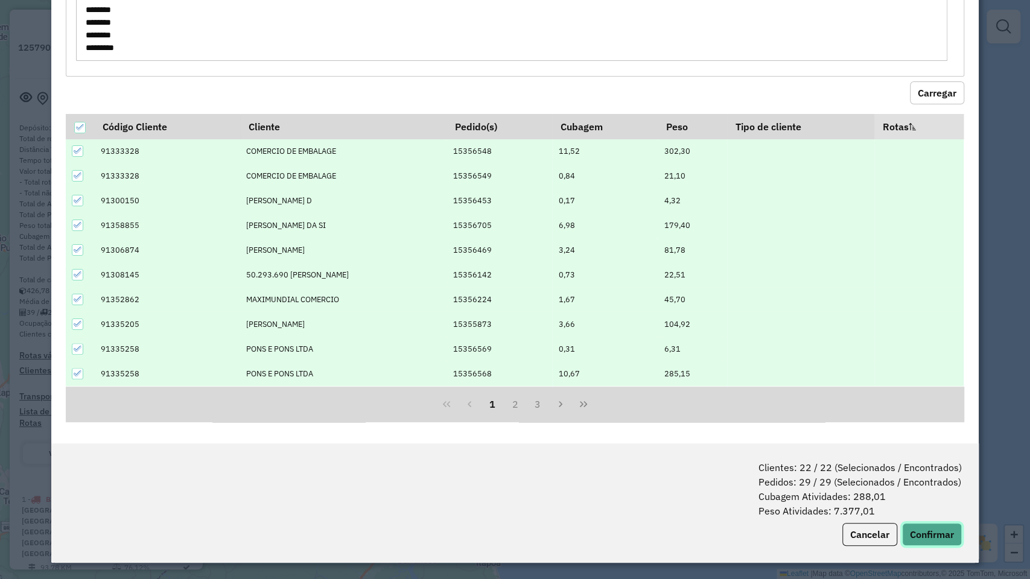
click at [931, 494] on button "Confirmar" at bounding box center [932, 534] width 60 height 23
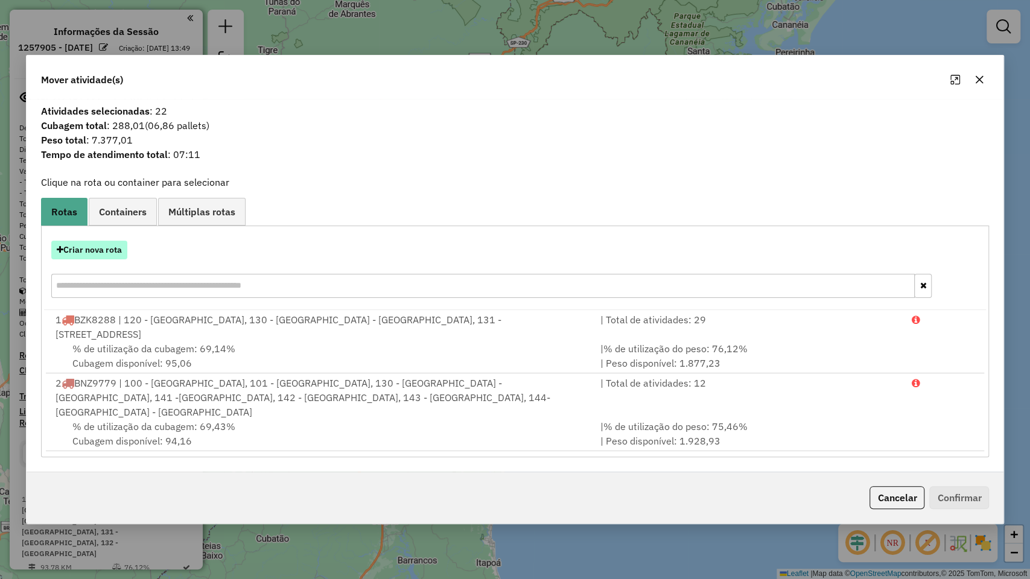
click at [81, 259] on button "Criar nova rota" at bounding box center [89, 250] width 76 height 19
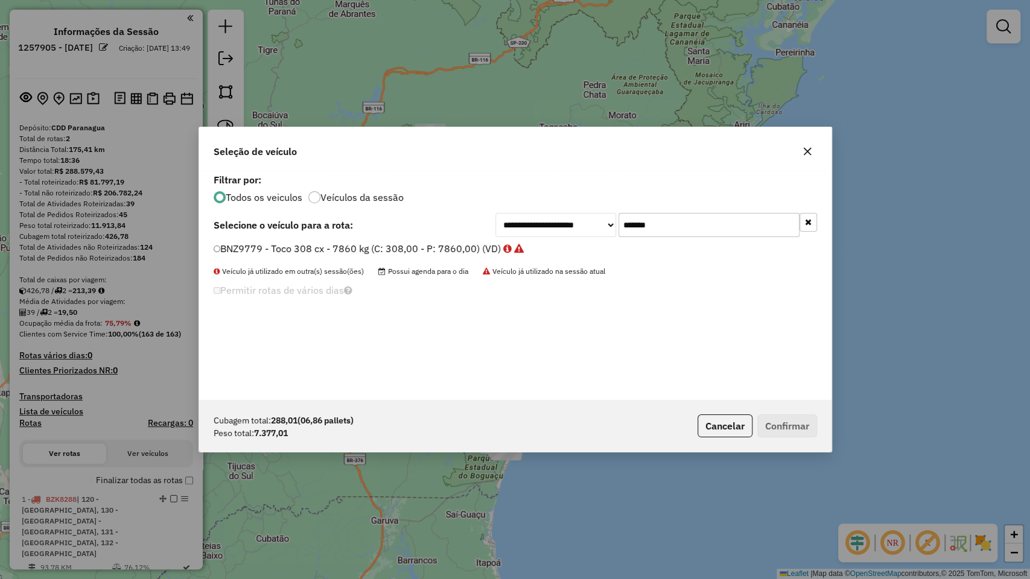
scroll to position [6, 4]
click at [716, 216] on input "*******" at bounding box center [708, 225] width 181 height 24
paste input "text"
type input "*******"
click at [400, 246] on label "BSY6I66 - F. Fixa - 308Cx - 7860Kg (C: 308,00 - P: 7860,00) (VD)" at bounding box center [367, 248] width 307 height 14
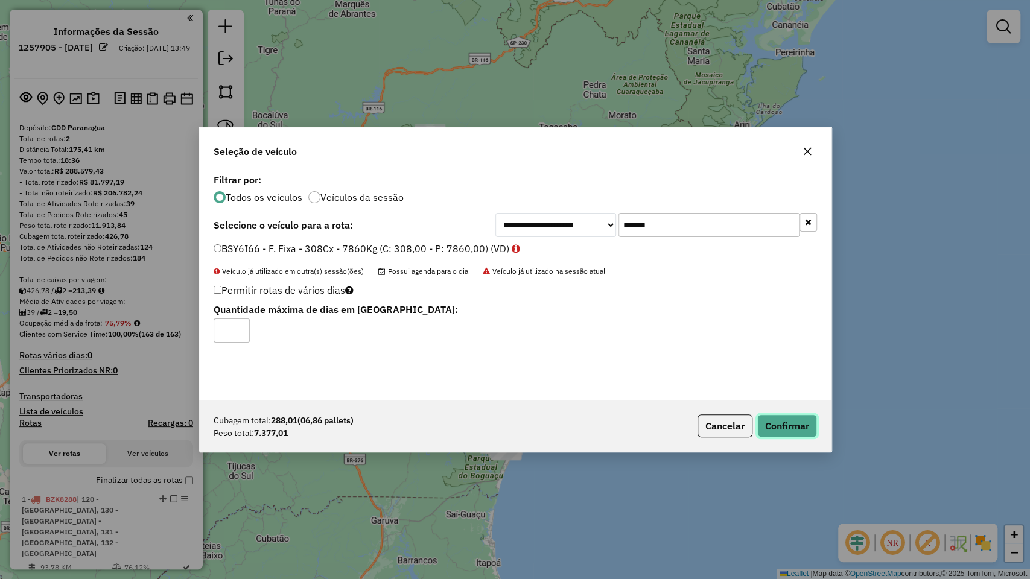
click at [780, 422] on button "Confirmar" at bounding box center [787, 426] width 60 height 23
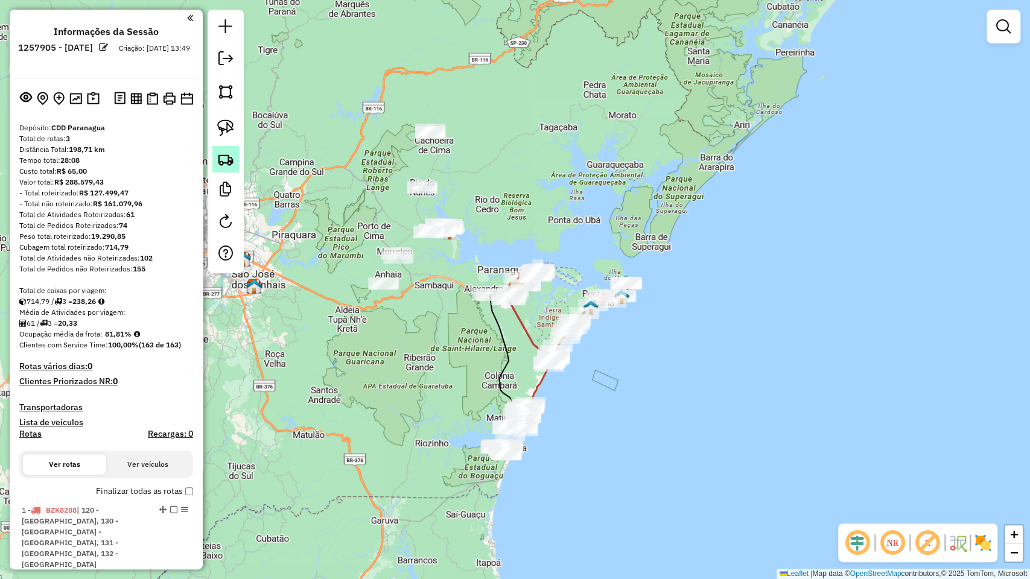
click at [227, 169] on link at bounding box center [225, 159] width 27 height 27
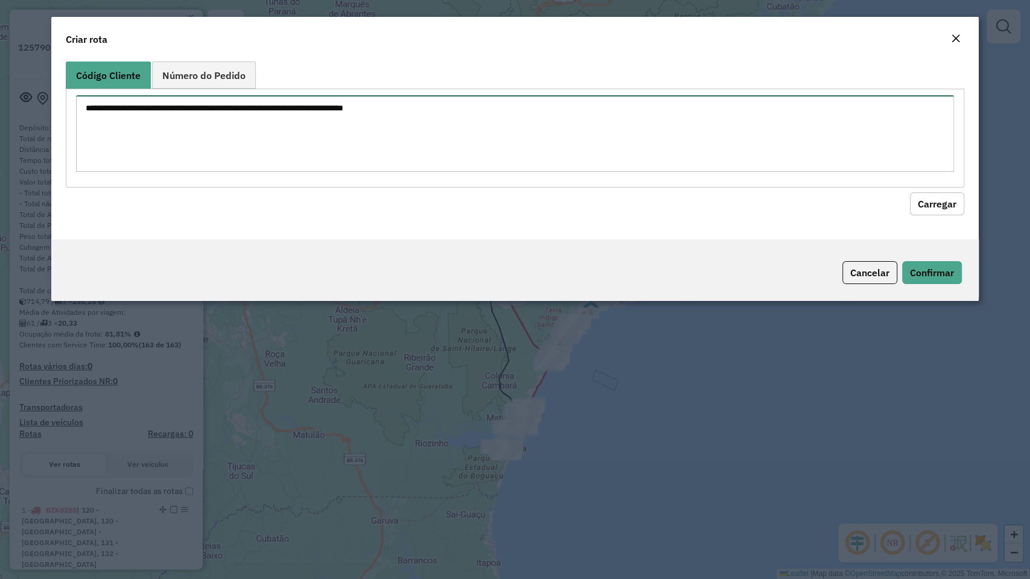
click at [468, 159] on div at bounding box center [515, 138] width 898 height 98
paste textarea "******** ******** ******** ******** ******** ******** ******** ******** *******…"
type textarea "******** ******** ******** ******** ******** ******** ******** ******** *******…"
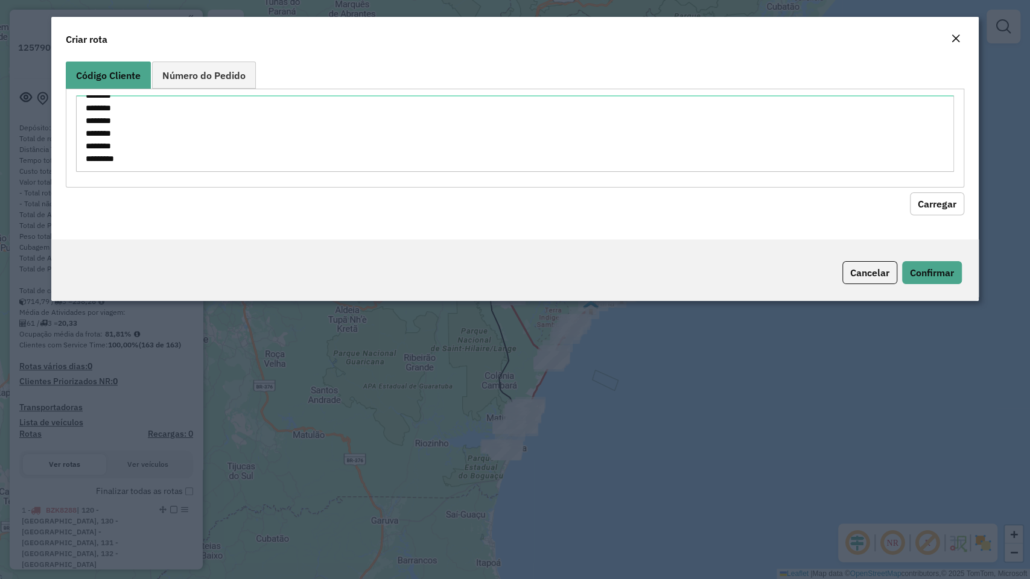
click at [944, 207] on button "Carregar" at bounding box center [937, 203] width 54 height 23
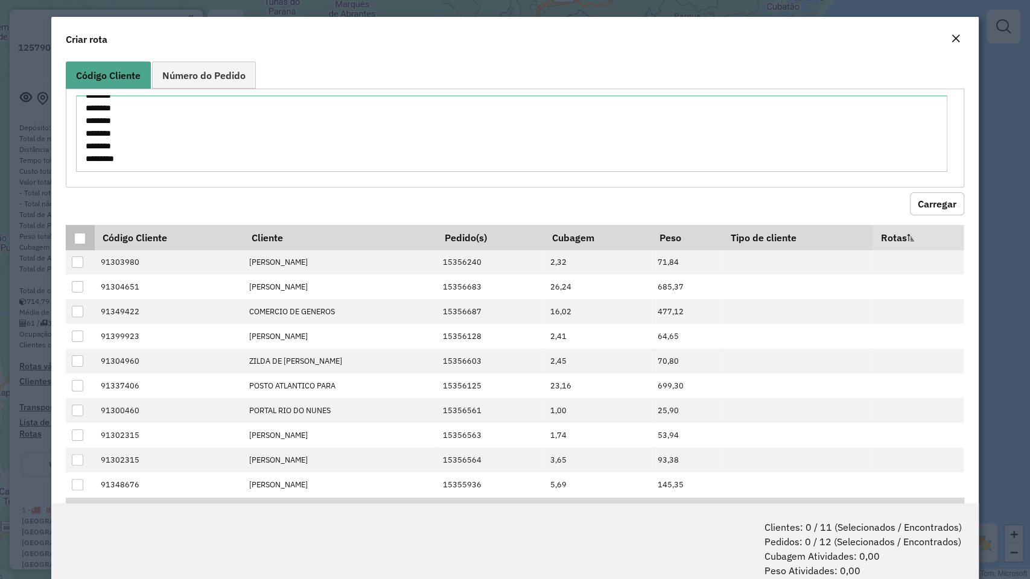
click at [77, 235] on div at bounding box center [79, 238] width 11 height 11
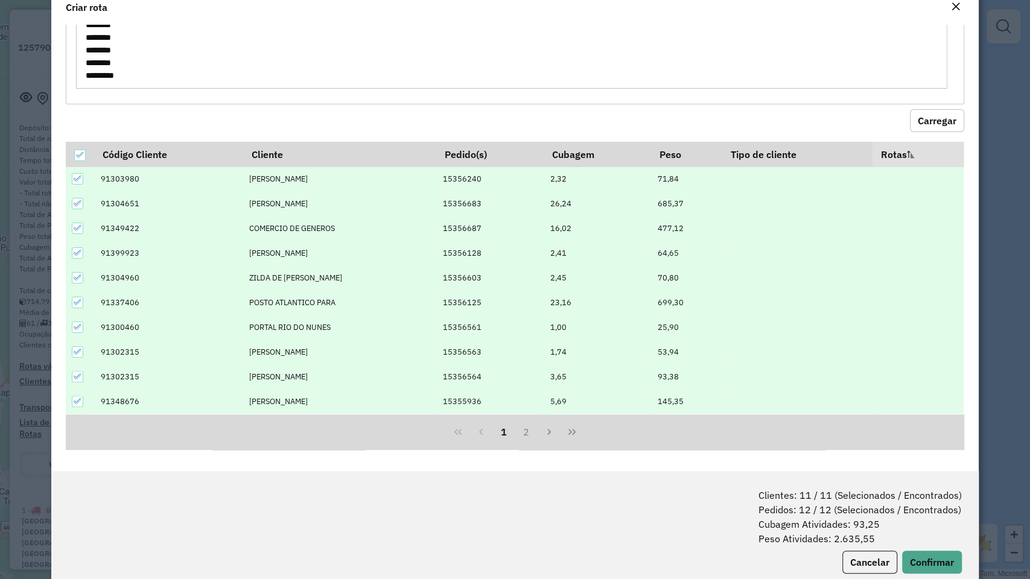
scroll to position [60, 0]
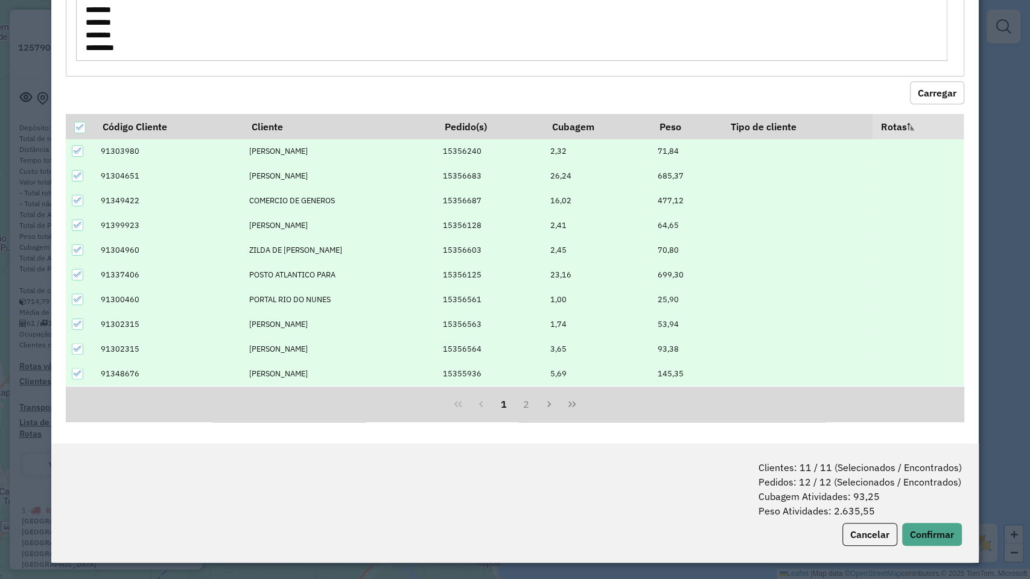
click at [930, 494] on div "Clientes: 11 / 11 (Selecionados / Encontrados) Pedidos: 12 / 12 (Selecionados /…" at bounding box center [514, 503] width 927 height 119
click at [927, 494] on button "Confirmar" at bounding box center [932, 534] width 60 height 23
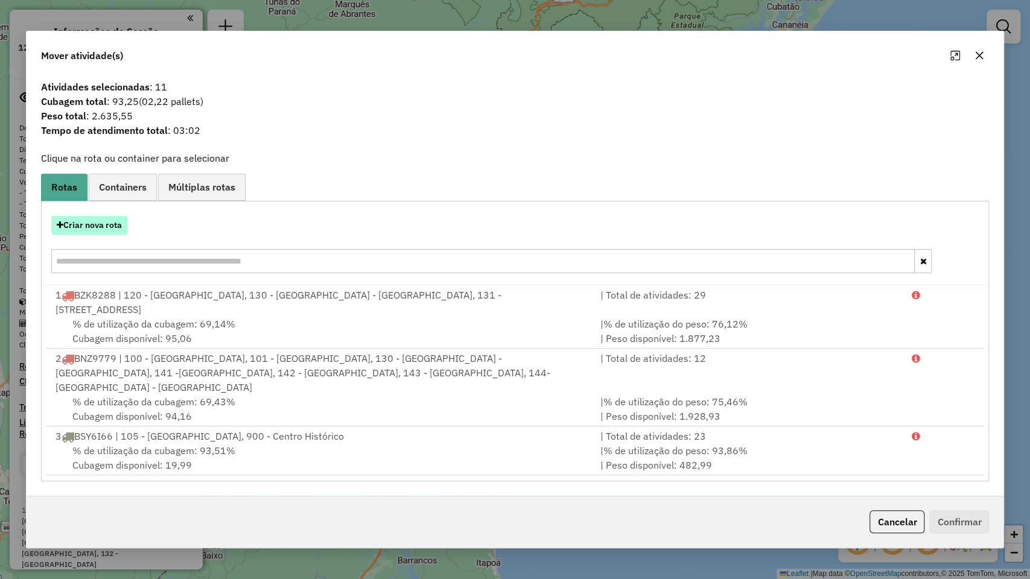
click at [69, 232] on button "Criar nova rota" at bounding box center [89, 225] width 76 height 19
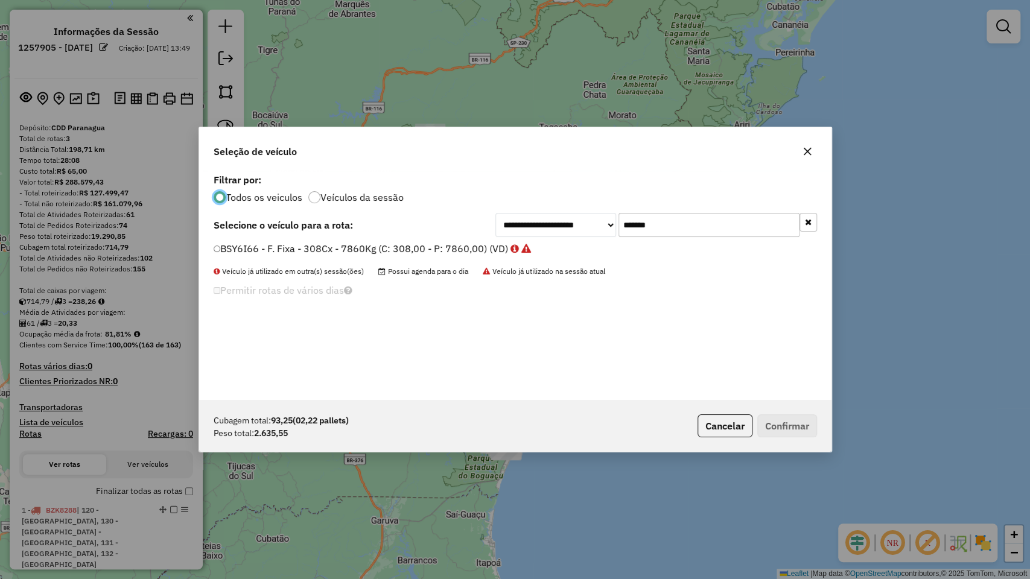
scroll to position [6, 4]
click at [695, 226] on input "*******" at bounding box center [708, 225] width 181 height 24
paste input "text"
type input "*******"
click at [403, 251] on label "FZC0J17 - F. Fixa - 210Cx - 7520Kg (C: 210,00 - P: 7520,00) (VD)" at bounding box center [368, 248] width 308 height 14
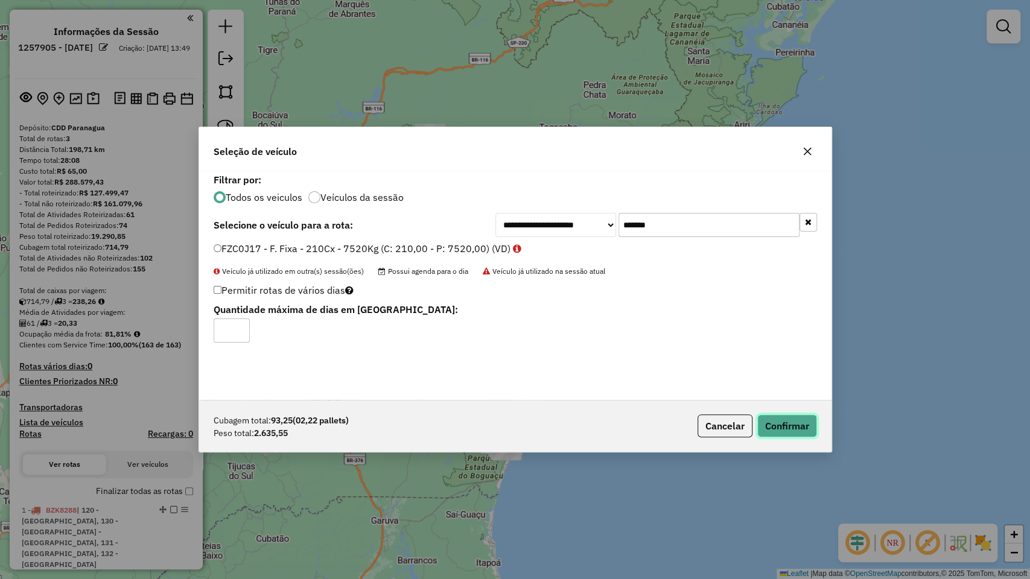
drag, startPoint x: 784, startPoint y: 419, endPoint x: 754, endPoint y: 423, distance: 31.0
click at [784, 419] on button "Confirmar" at bounding box center [787, 426] width 60 height 23
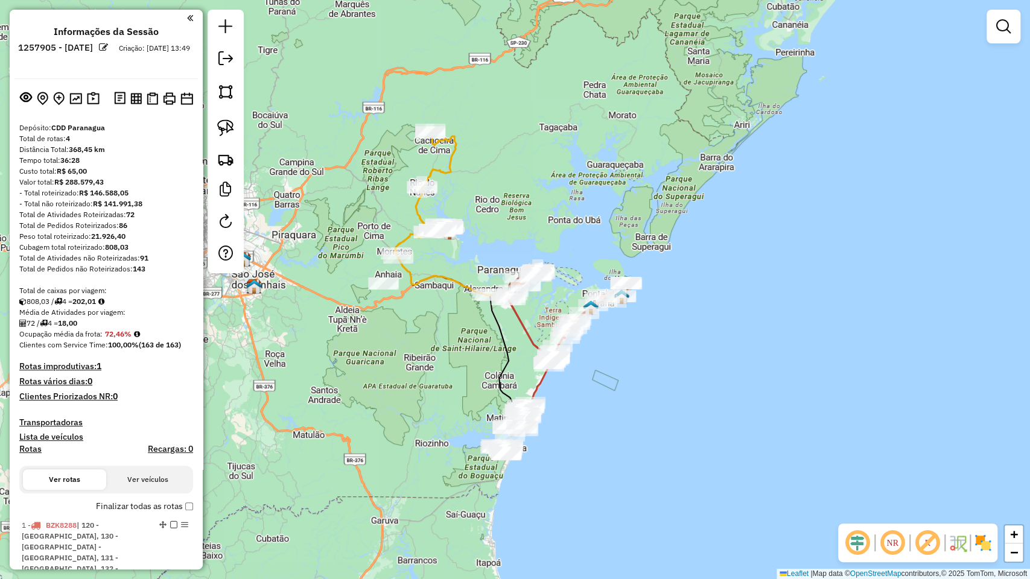
click at [134, 392] on h4 "Clientes Priorizados NR: 0" at bounding box center [106, 397] width 174 height 10
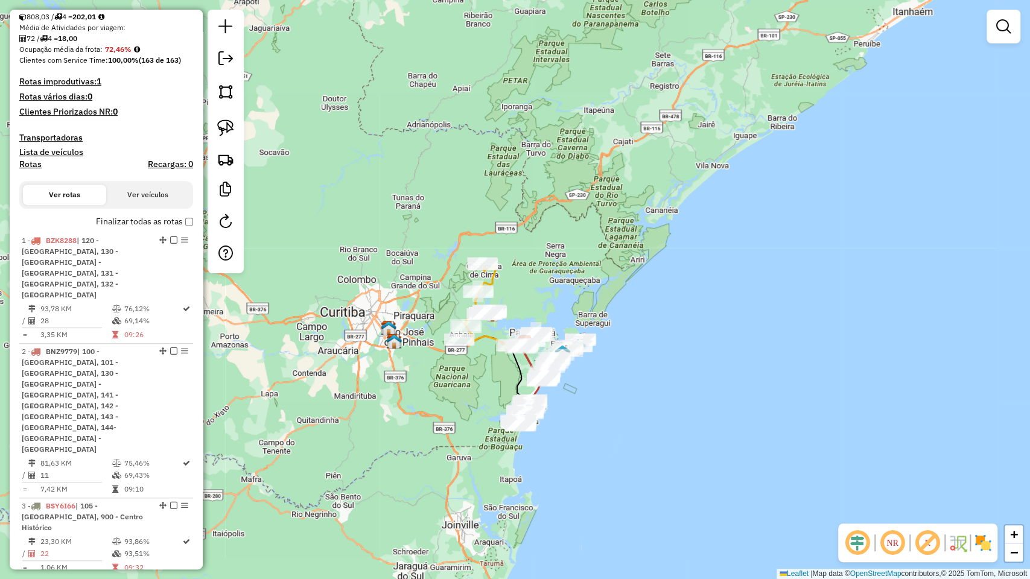
scroll to position [335, 0]
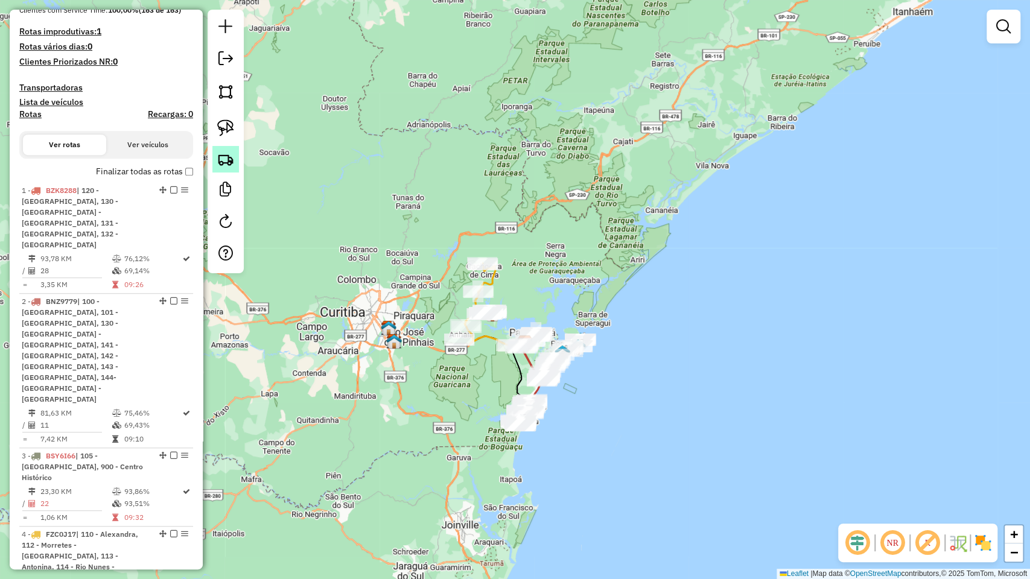
click at [224, 168] on link at bounding box center [225, 159] width 27 height 27
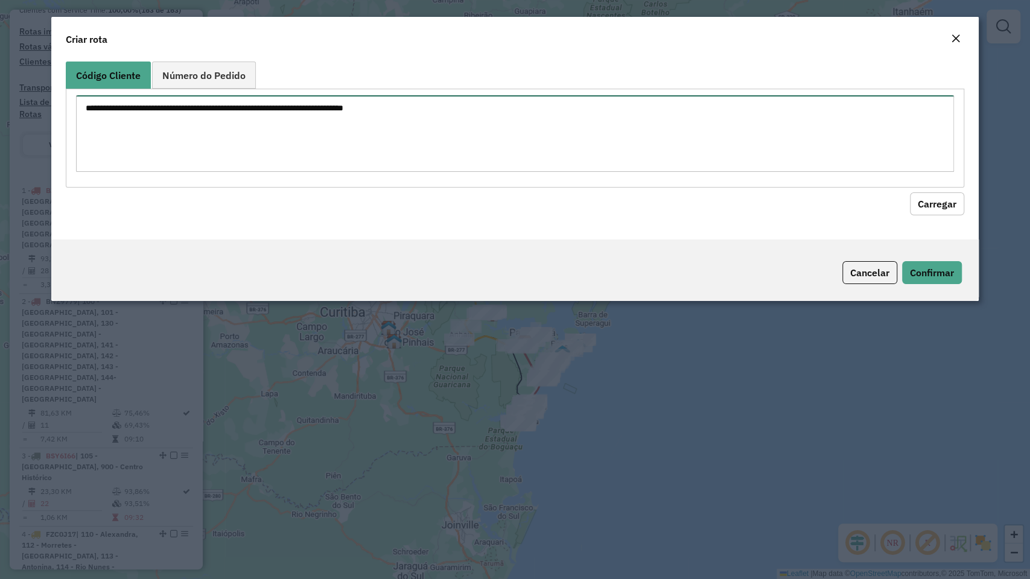
click at [383, 133] on textarea at bounding box center [514, 133] width 877 height 77
paste textarea "******** ******** ******** ******** ******** ******** ******** ******** *******…"
type textarea "******** ******** ******** ******** ******** ******** ******** ******** *******…"
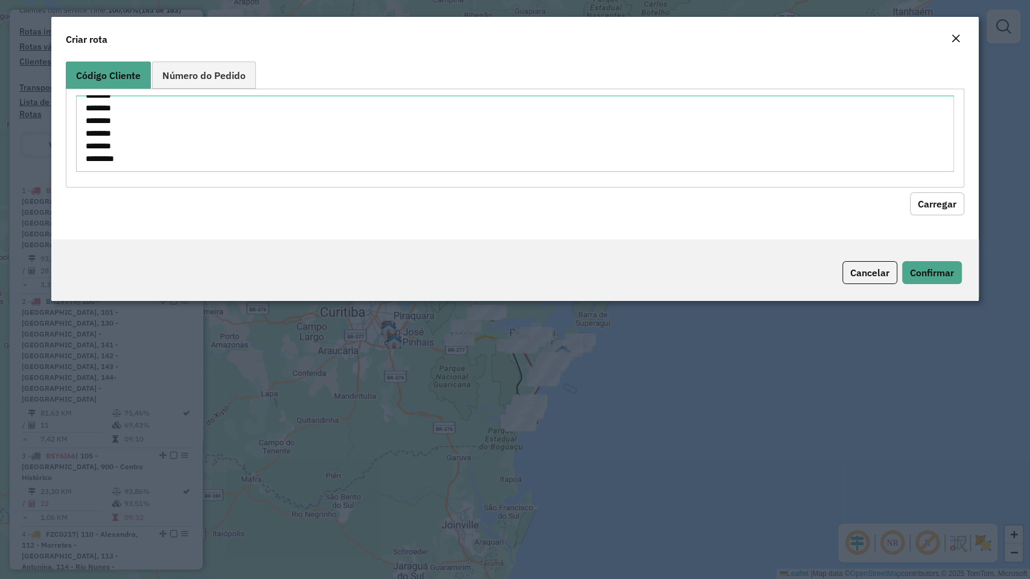
click at [934, 197] on button "Carregar" at bounding box center [937, 203] width 54 height 23
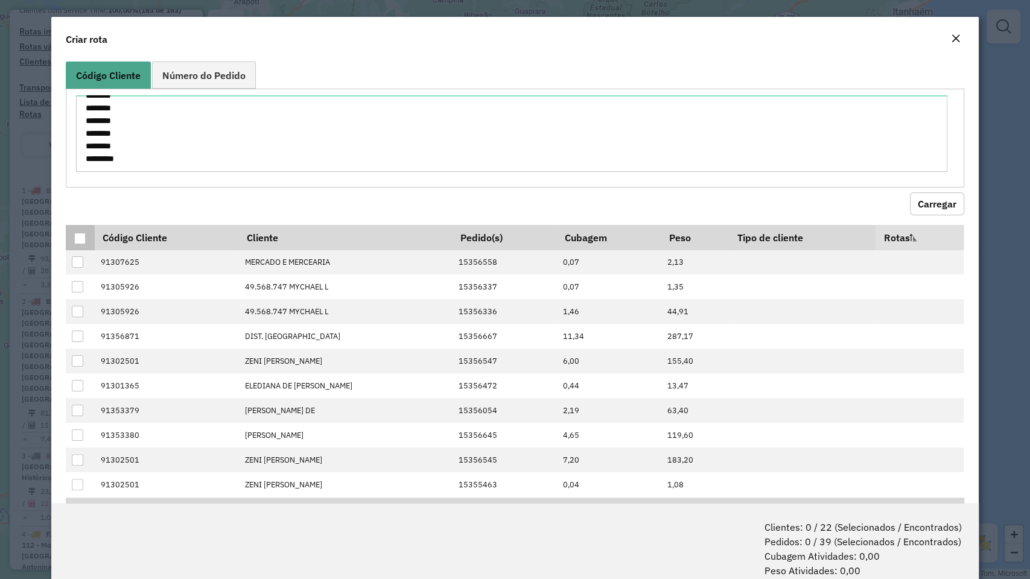
click at [81, 237] on div at bounding box center [79, 238] width 11 height 11
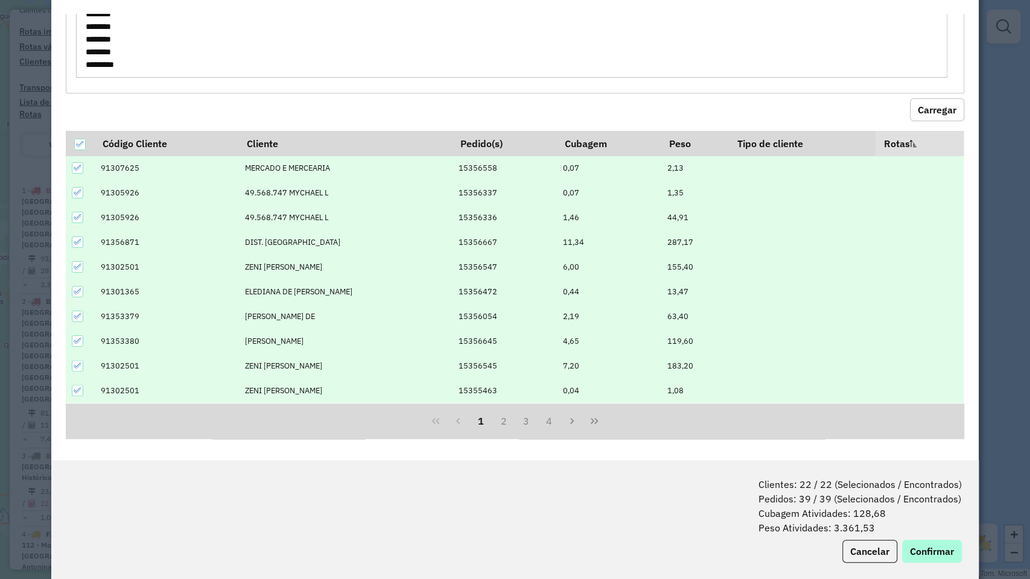
scroll to position [60, 0]
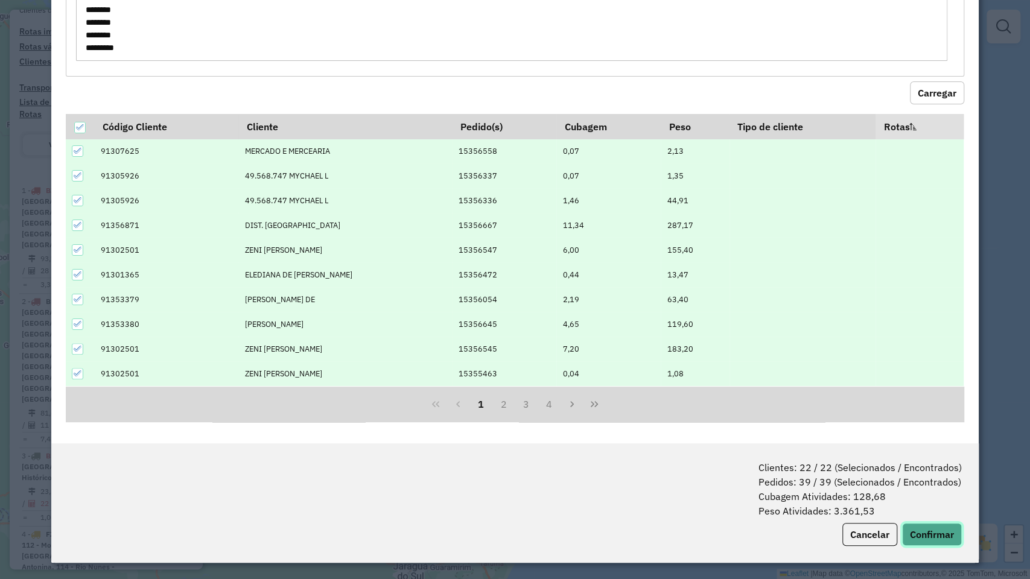
click at [926, 494] on button "Confirmar" at bounding box center [932, 534] width 60 height 23
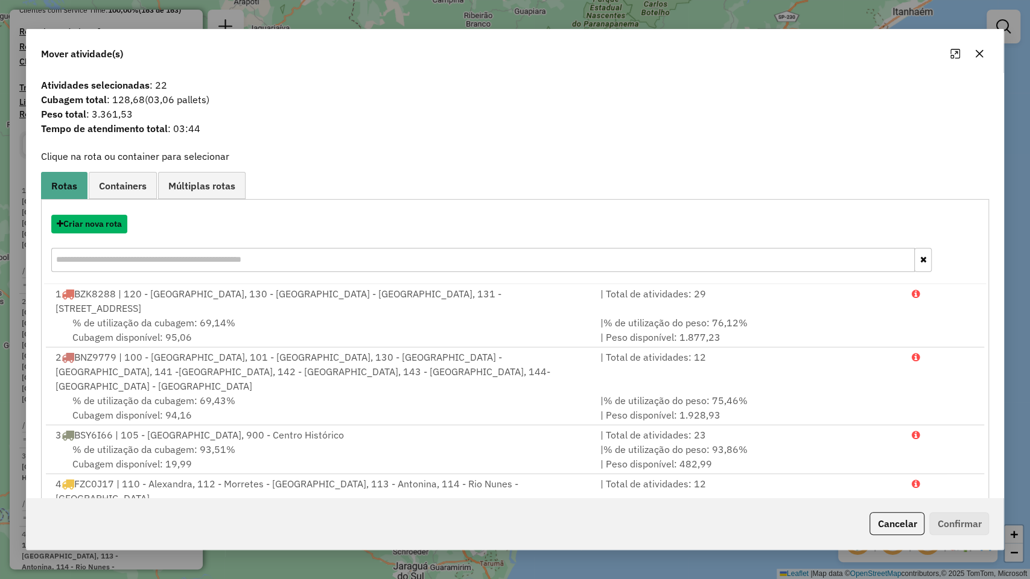
click at [82, 224] on button "Criar nova rota" at bounding box center [89, 224] width 76 height 19
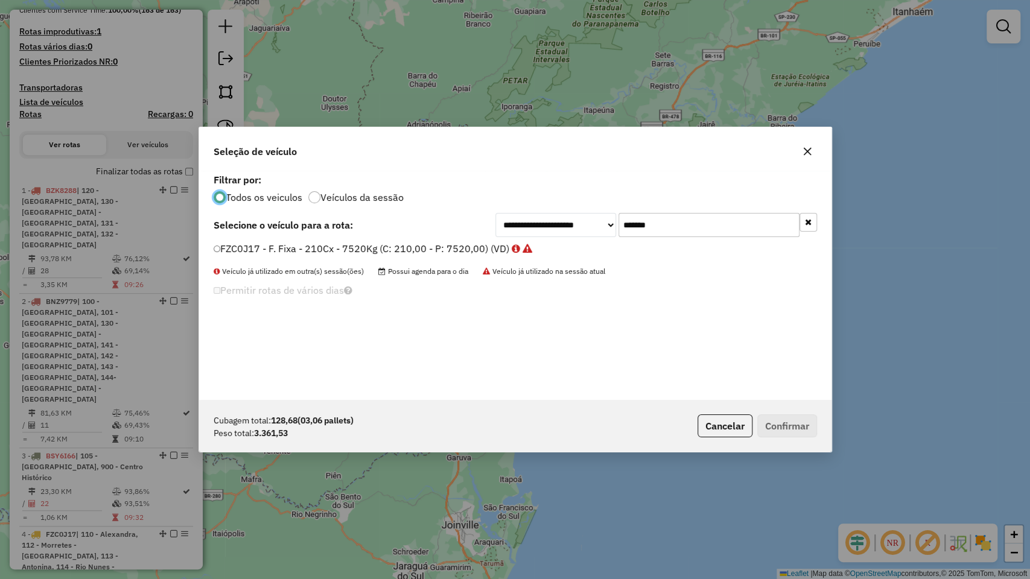
scroll to position [6, 4]
click at [751, 215] on div "**********" at bounding box center [515, 285] width 632 height 229
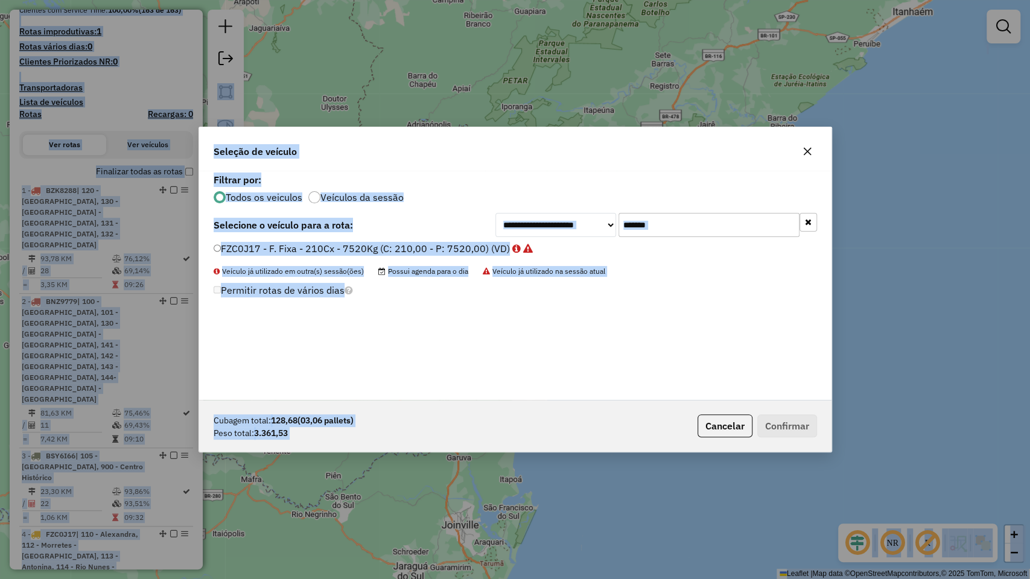
click at [721, 232] on input "*******" at bounding box center [708, 225] width 181 height 24
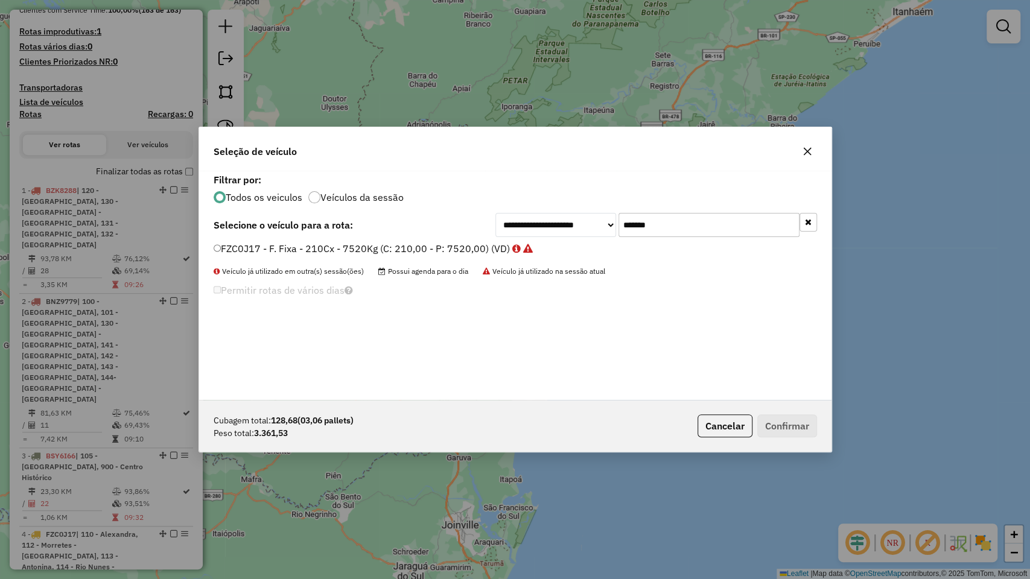
paste input "text"
type input "*******"
click at [423, 241] on div "**********" at bounding box center [515, 285] width 632 height 229
click at [416, 246] on label "BZF2I29 - F. Fixa - 210Cx - 7344Kg (C: 210,00 - P: 7344,00) (VD)" at bounding box center [367, 248] width 307 height 14
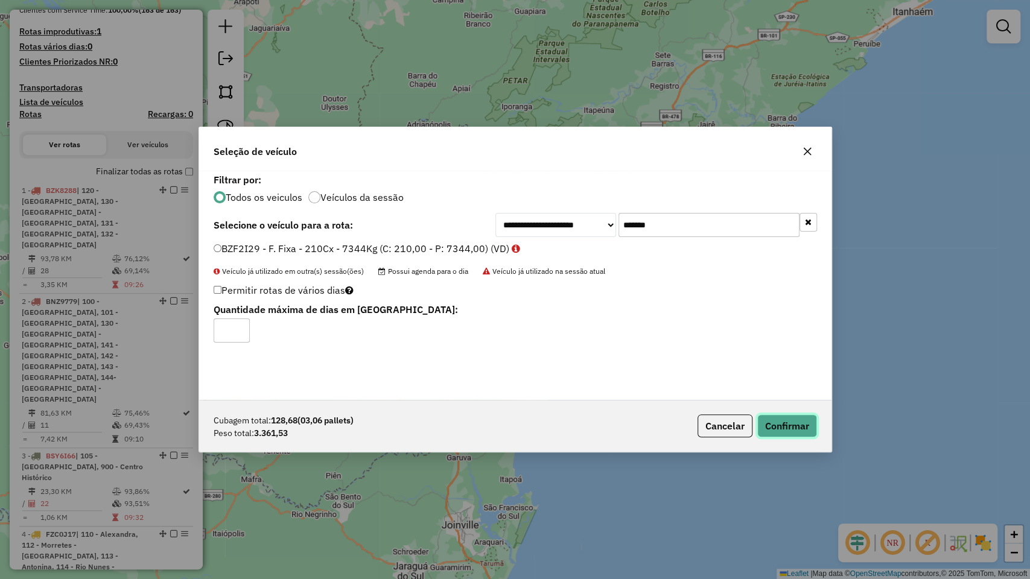
click at [783, 416] on button "Confirmar" at bounding box center [787, 426] width 60 height 23
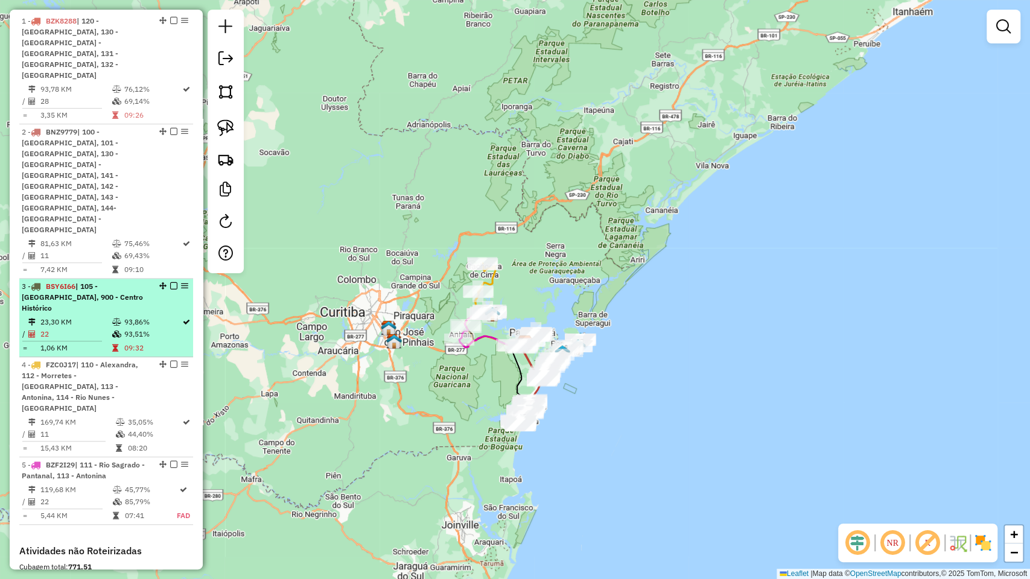
scroll to position [631, 0]
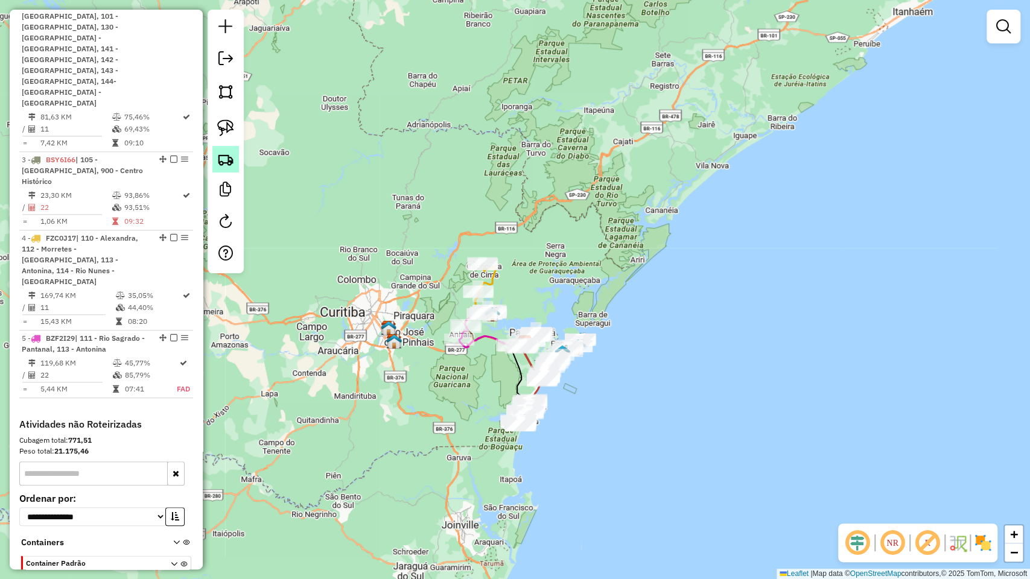
click at [227, 164] on img at bounding box center [225, 159] width 17 height 17
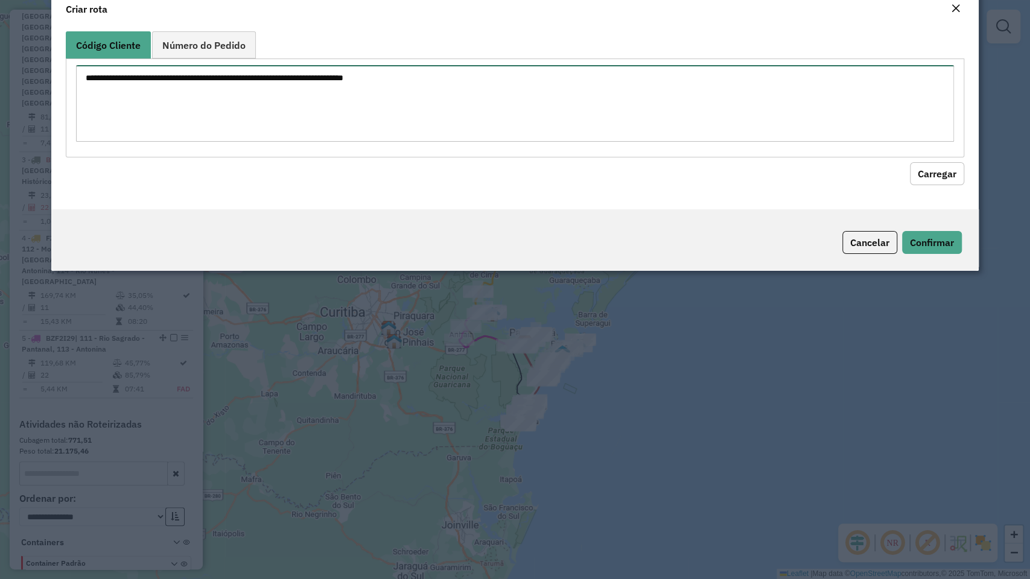
click at [469, 137] on textarea at bounding box center [514, 103] width 877 height 77
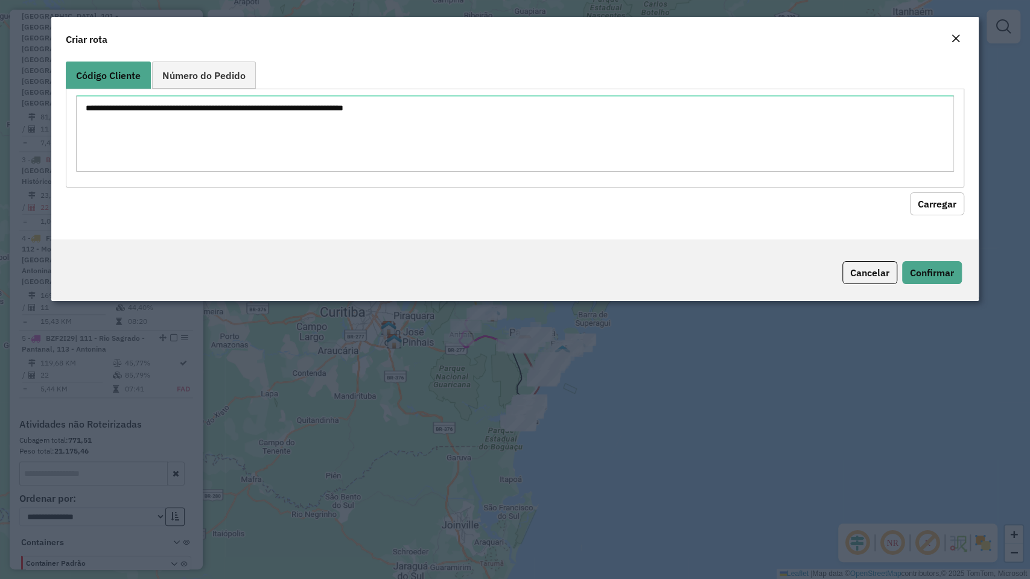
click at [936, 202] on button "Carregar" at bounding box center [937, 203] width 54 height 23
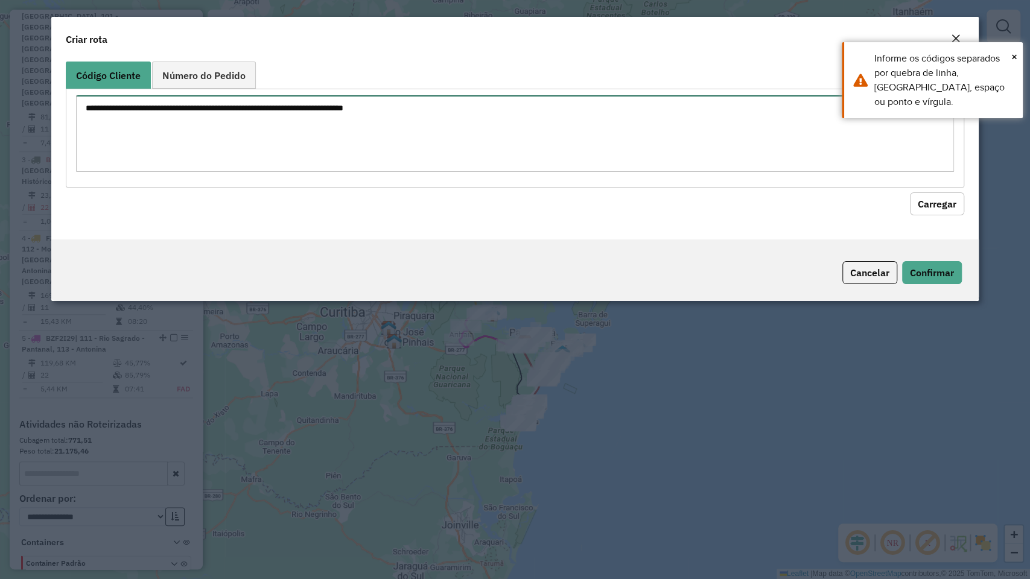
click at [553, 116] on textarea at bounding box center [514, 133] width 877 height 77
paste textarea "******** ******** ******** ******** ******** ******** ******** ******** *******…"
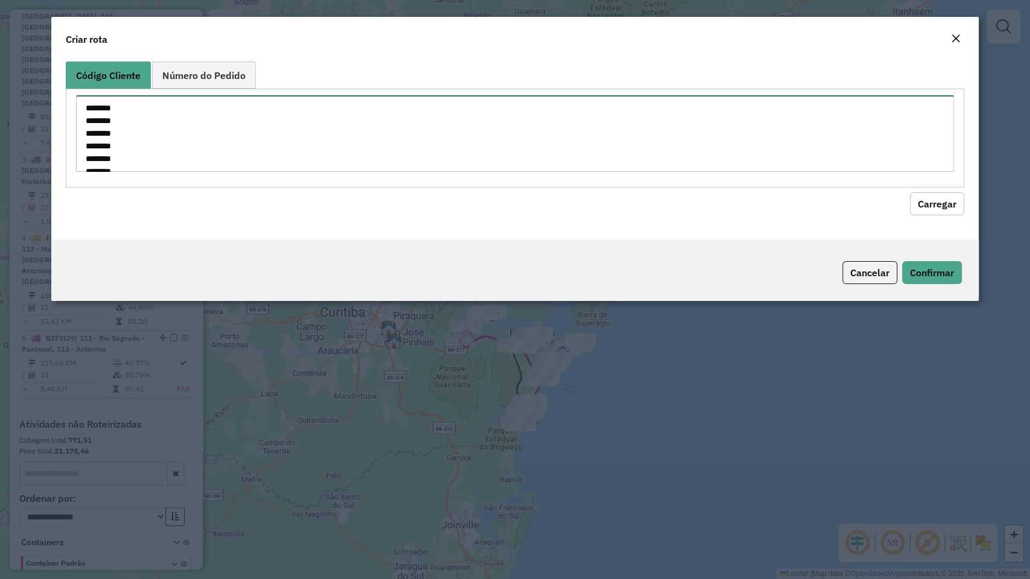
scroll to position [156, 0]
type textarea "******** ******** ******** ******** ******** ******** ******** ******** *******…"
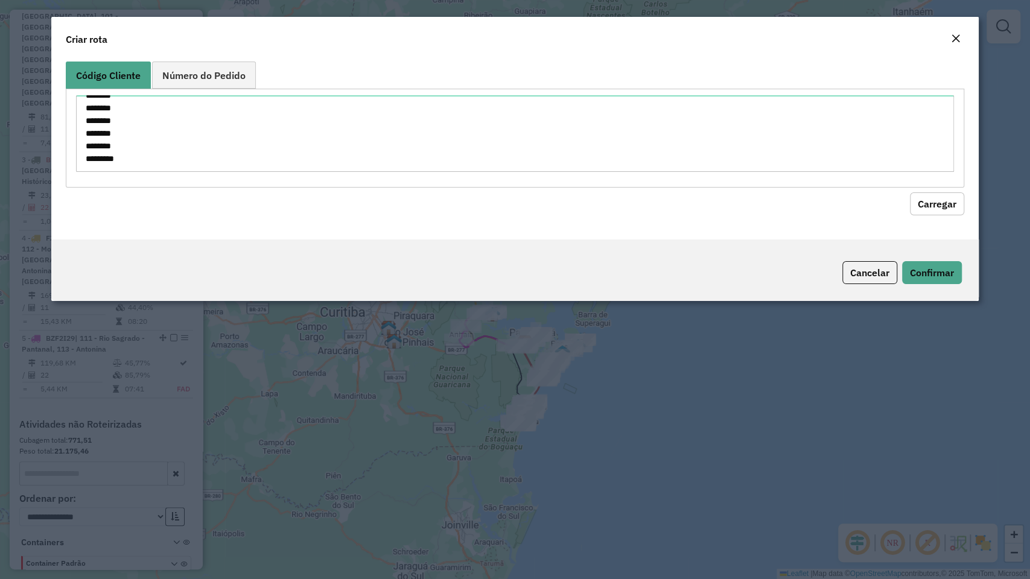
click at [939, 212] on button "Carregar" at bounding box center [937, 203] width 54 height 23
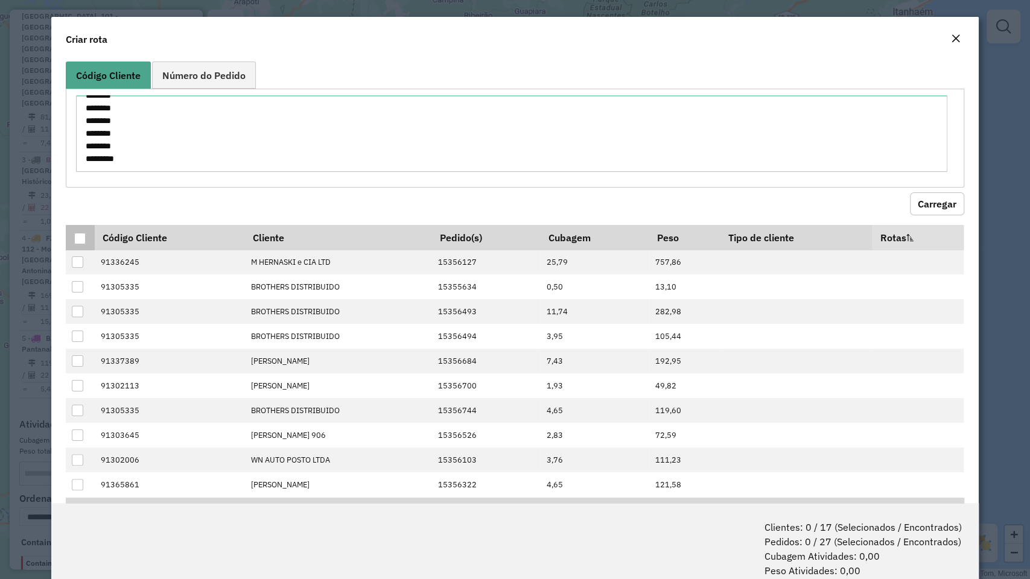
click at [79, 239] on div at bounding box center [79, 238] width 11 height 11
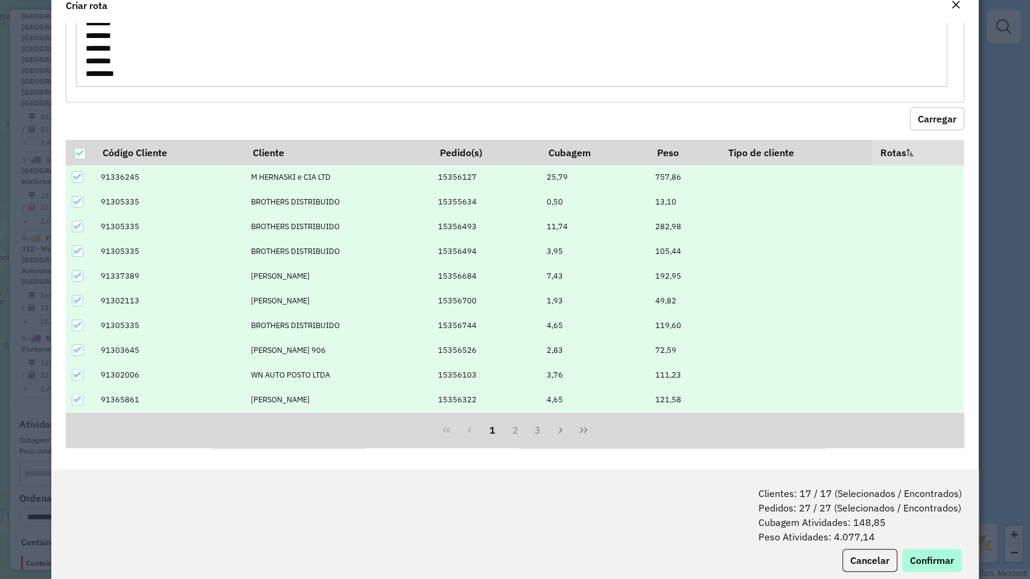
scroll to position [60, 0]
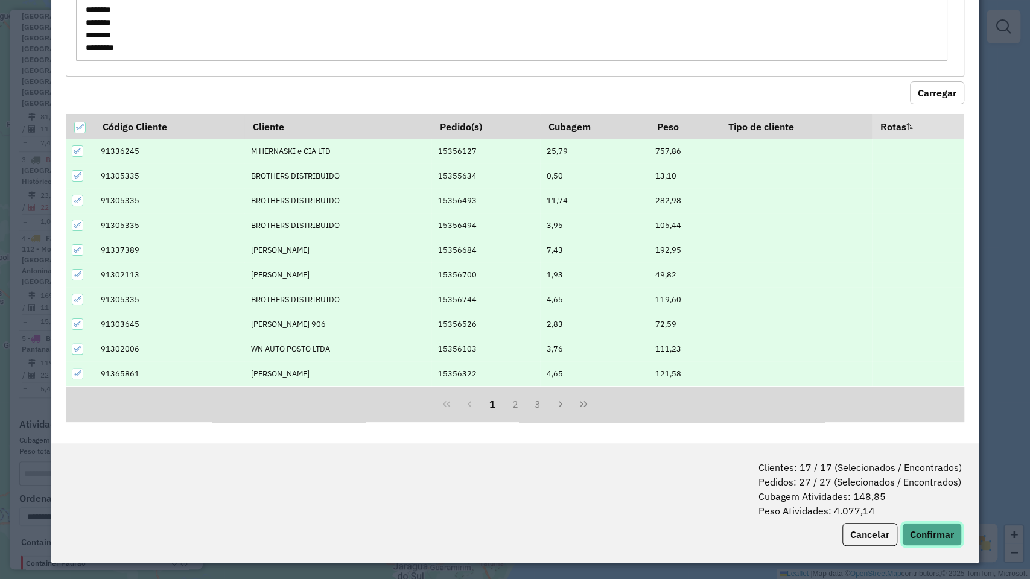
click at [936, 494] on button "Confirmar" at bounding box center [932, 534] width 60 height 23
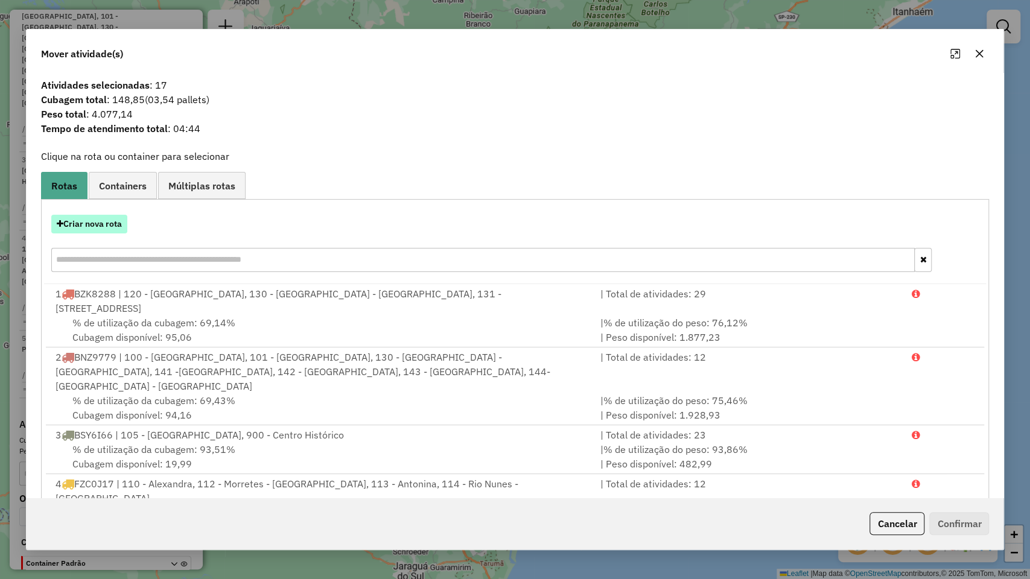
click at [121, 232] on button "Criar nova rota" at bounding box center [89, 224] width 76 height 19
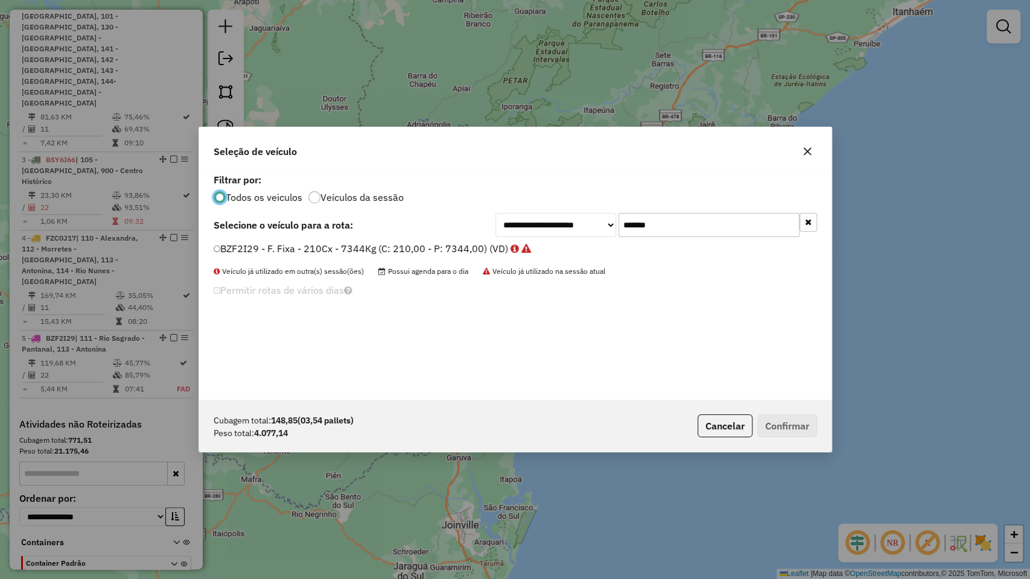
scroll to position [6, 4]
click at [711, 228] on input "*******" at bounding box center [708, 225] width 181 height 24
paste input "text"
type input "*******"
click at [434, 244] on label "DXO7H14 - F. Fixa - 308Cx - 7860Kg (C: 308,00 - P: 7860,00) (VD)" at bounding box center [370, 248] width 312 height 14
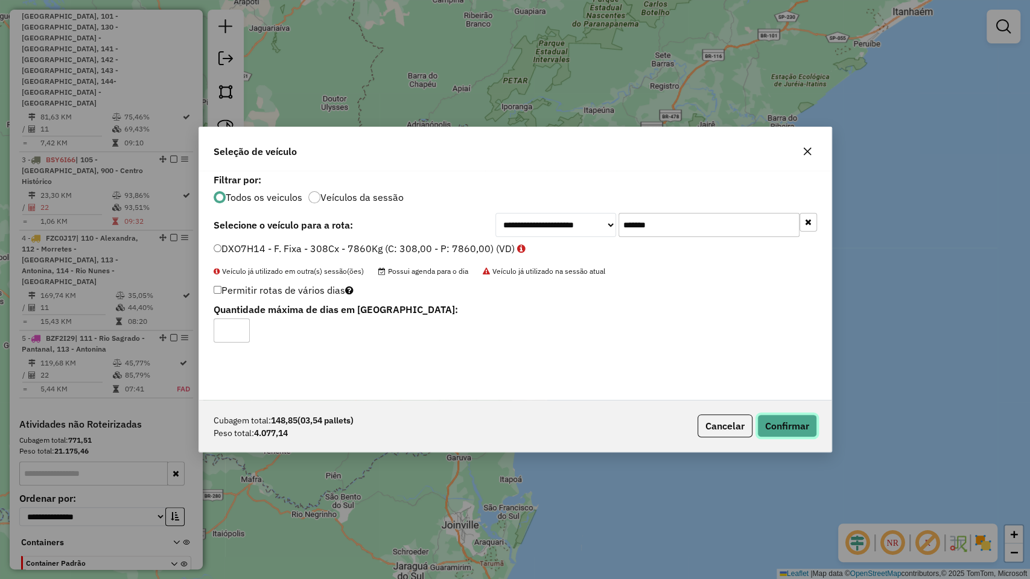
drag, startPoint x: 799, startPoint y: 430, endPoint x: 806, endPoint y: 422, distance: 10.2
click at [800, 428] on button "Confirmar" at bounding box center [787, 426] width 60 height 23
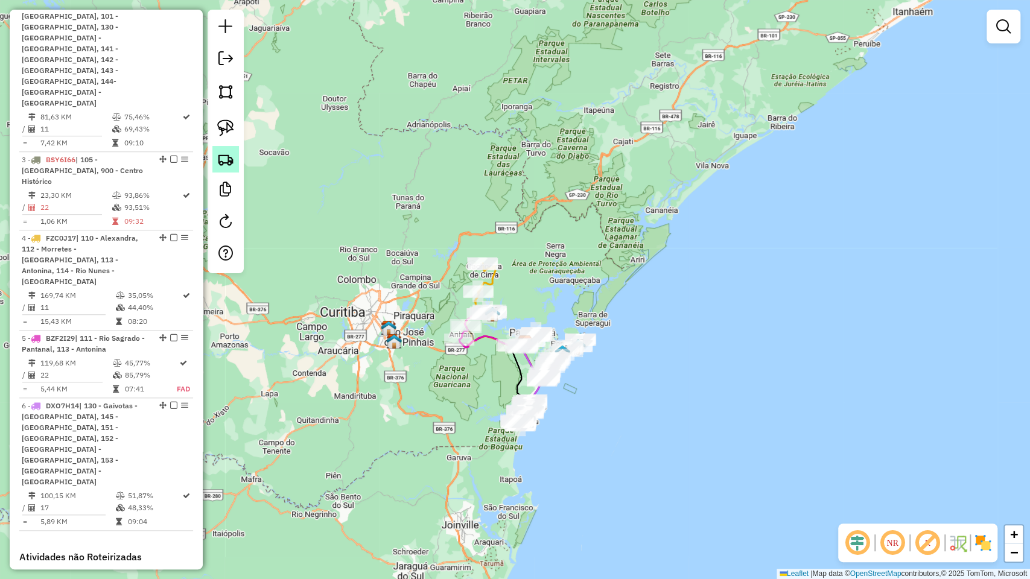
click at [223, 167] on img at bounding box center [225, 159] width 17 height 17
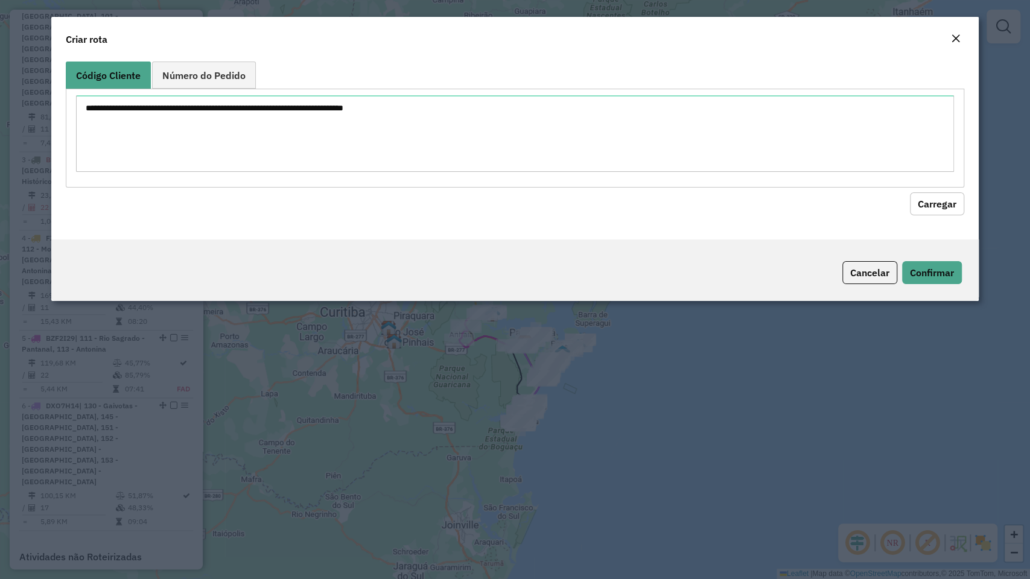
click at [316, 144] on textarea at bounding box center [514, 133] width 877 height 77
type textarea "******** ******** ******** ******** ******** ******** ******** ******** *******…"
click at [935, 209] on button "Carregar" at bounding box center [937, 203] width 54 height 23
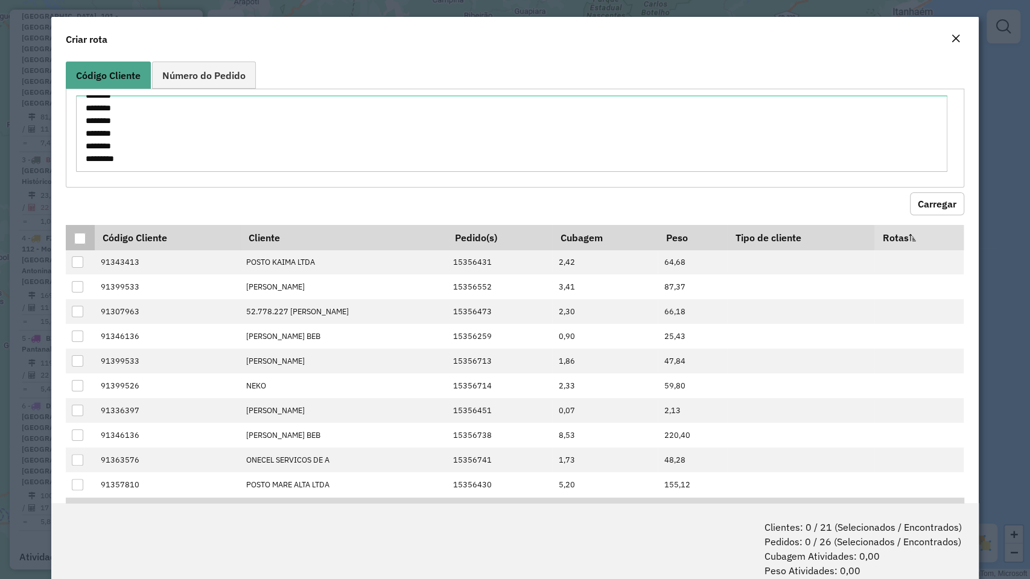
click at [84, 243] on div at bounding box center [79, 238] width 11 height 11
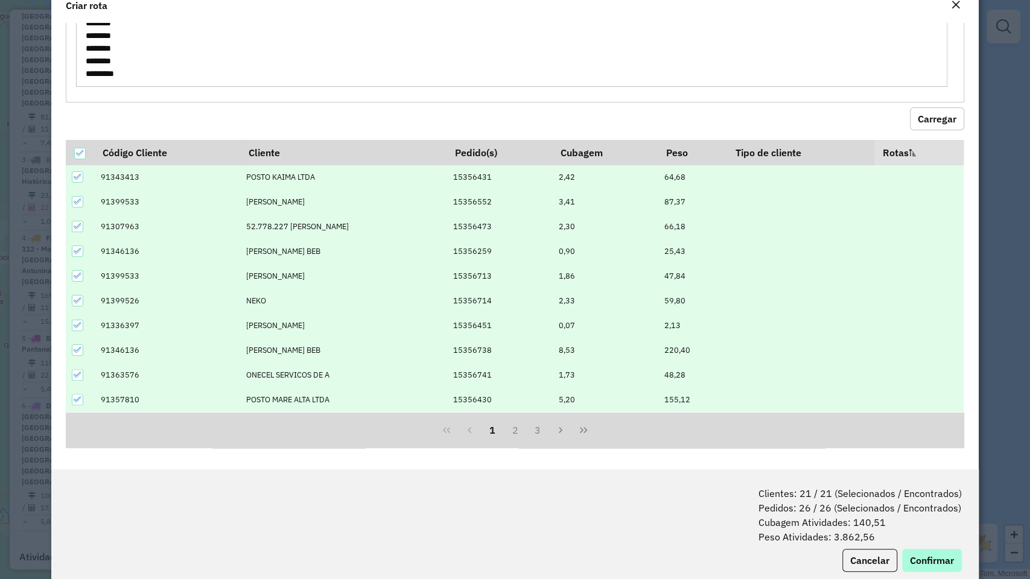
scroll to position [60, 0]
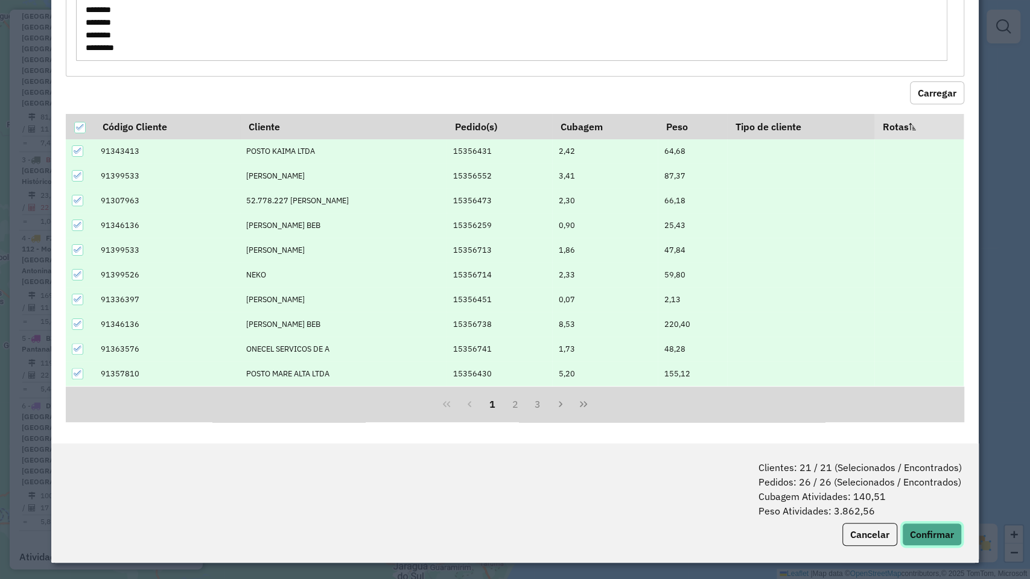
click at [932, 494] on button "Confirmar" at bounding box center [932, 534] width 60 height 23
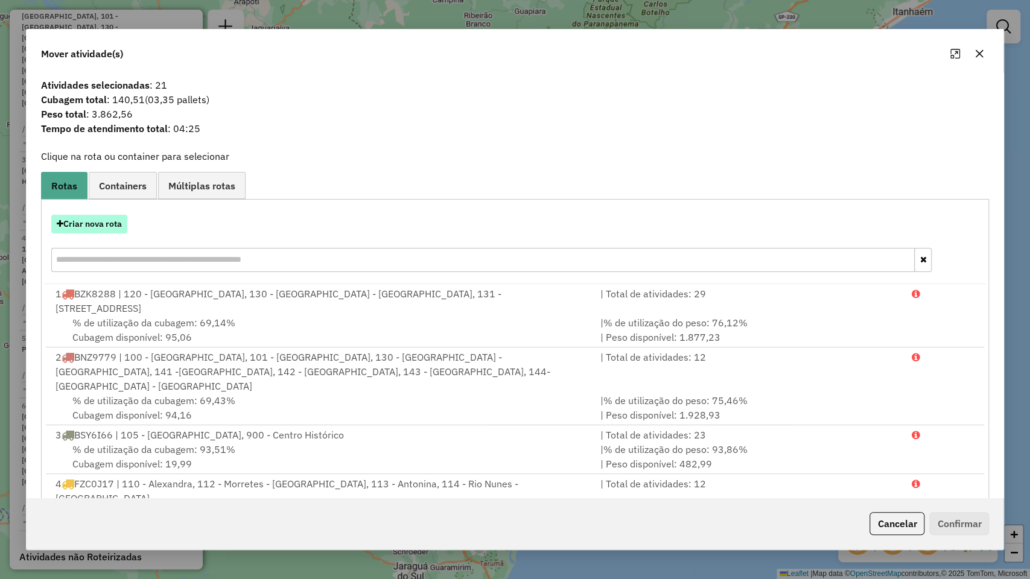
click at [87, 229] on button "Criar nova rota" at bounding box center [89, 224] width 76 height 19
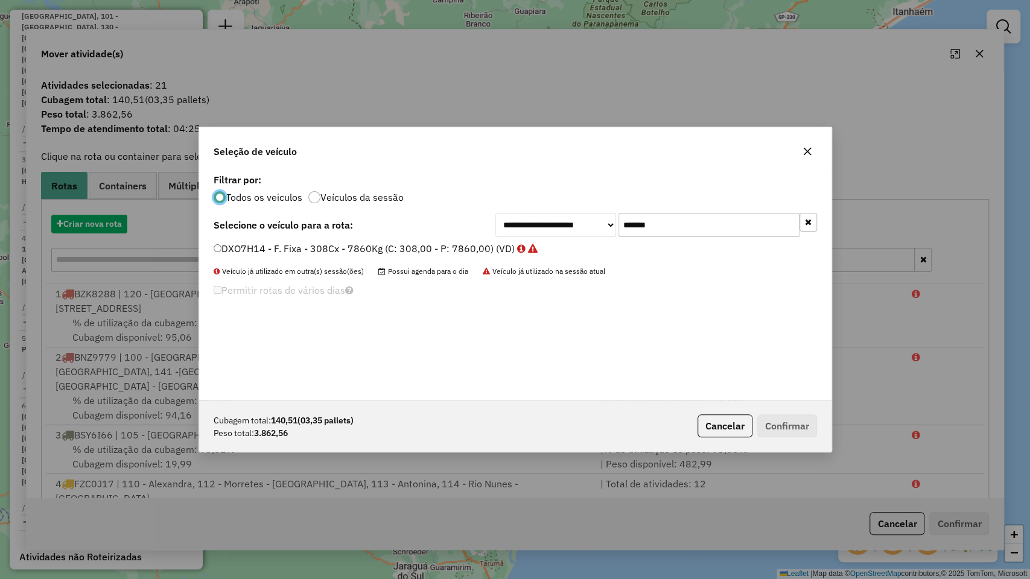
scroll to position [6, 4]
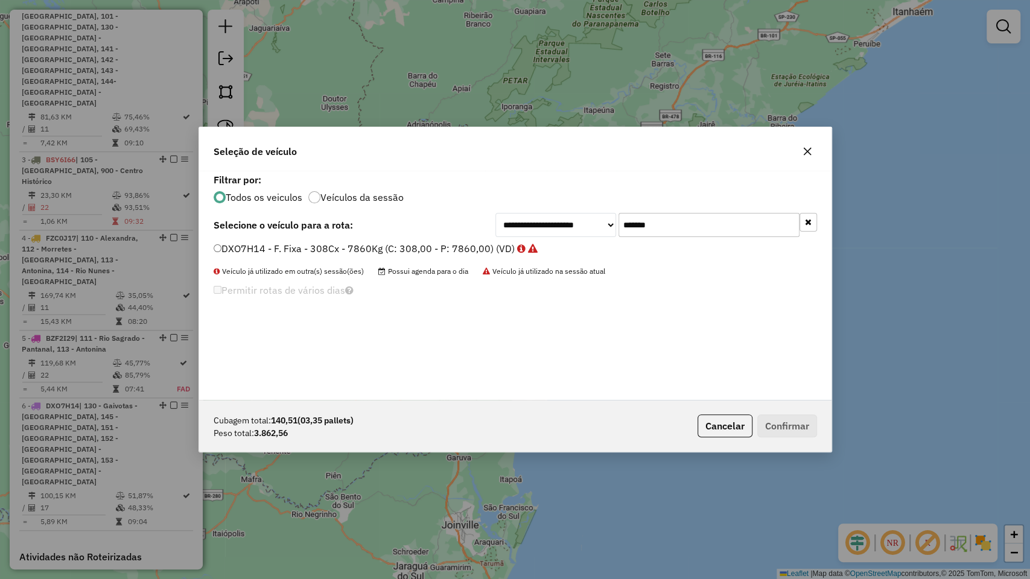
click at [706, 214] on input "*******" at bounding box center [708, 225] width 181 height 24
paste input "text"
type input "*******"
click at [396, 249] on label "FXN1E94 - F. Fixa - 308Cx - 7860Kg (C: 308,00 - P: 7860,00) (VD)" at bounding box center [363, 248] width 299 height 14
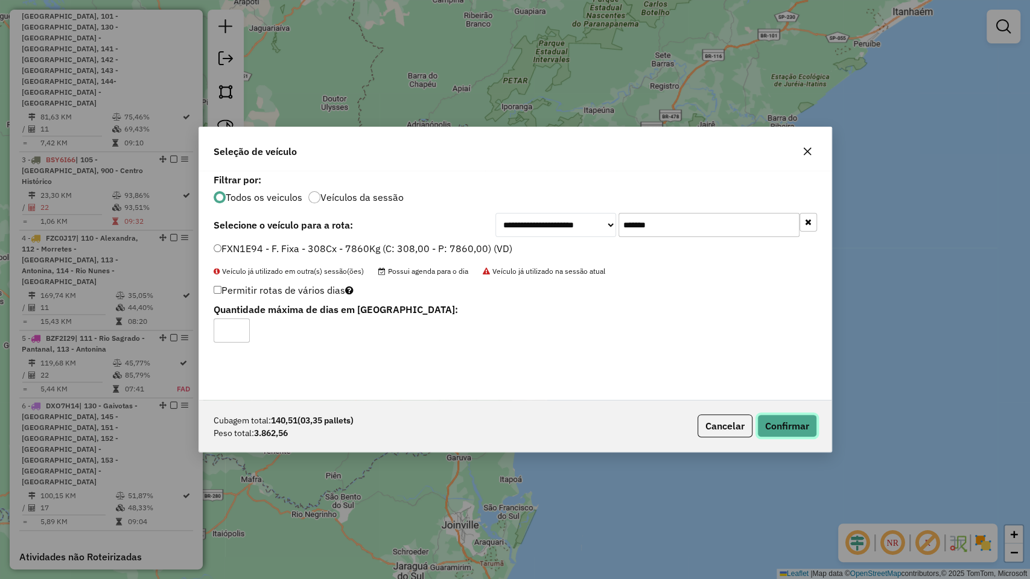
click at [764, 416] on button "Confirmar" at bounding box center [787, 426] width 60 height 23
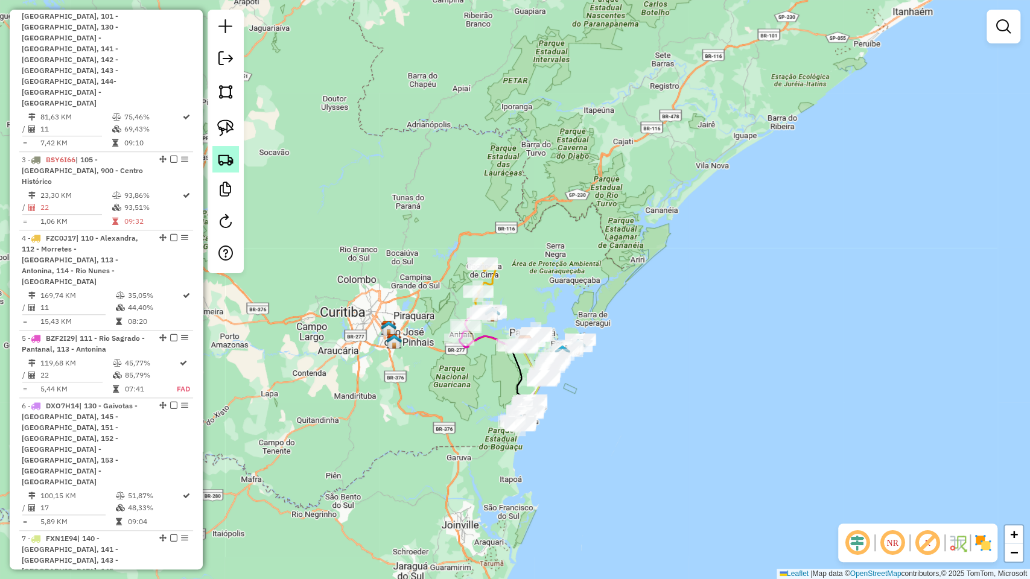
click at [227, 159] on img at bounding box center [225, 159] width 17 height 17
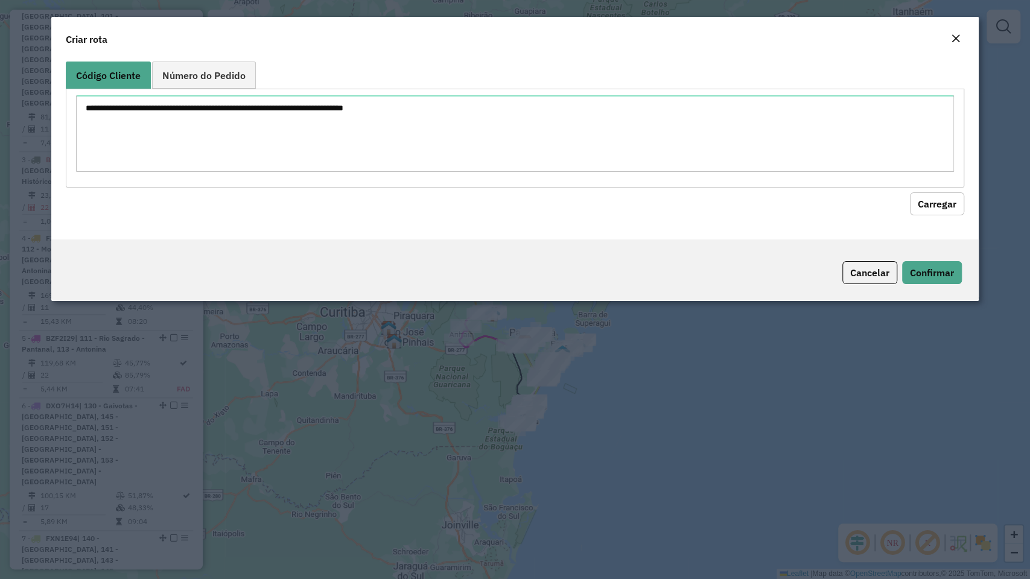
click at [375, 140] on textarea at bounding box center [514, 133] width 877 height 77
type textarea "******** ******** ******** ******** ******** ******** ******** ******** *******…"
click at [932, 200] on button "Carregar" at bounding box center [937, 203] width 54 height 23
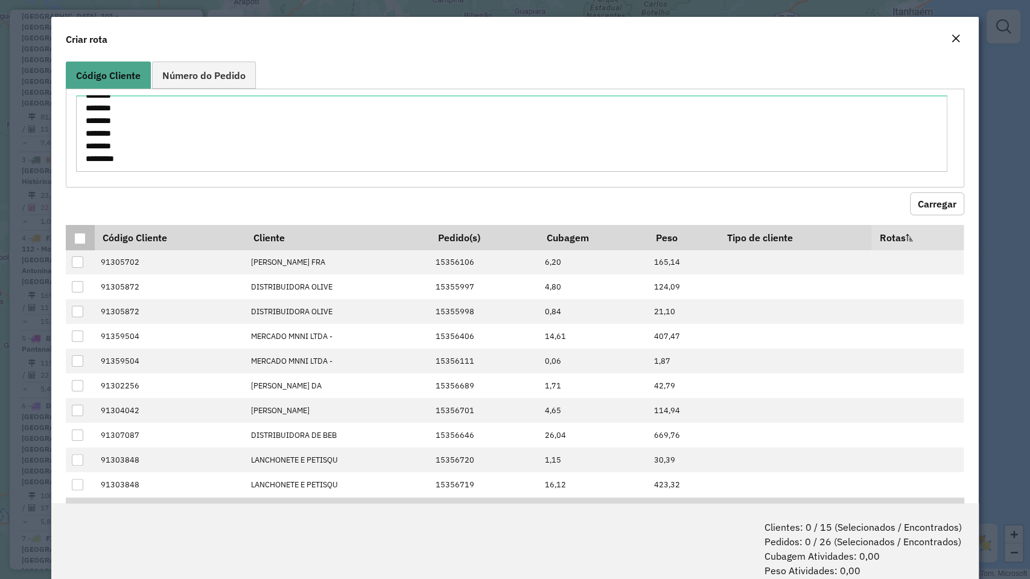
click at [85, 232] on p-tableheadercheckbox at bounding box center [80, 238] width 12 height 12
click at [83, 235] on div at bounding box center [79, 238] width 11 height 11
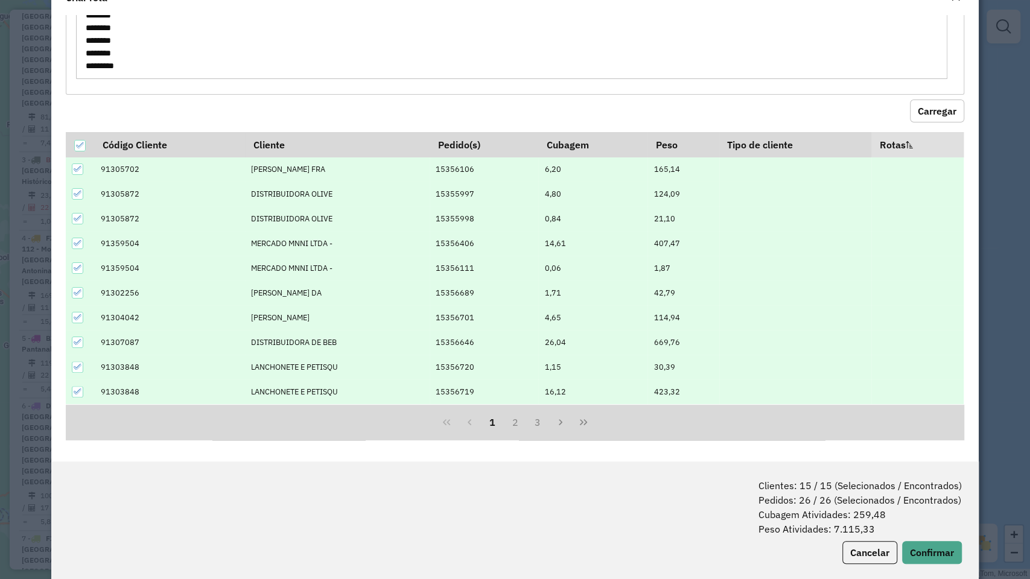
scroll to position [60, 0]
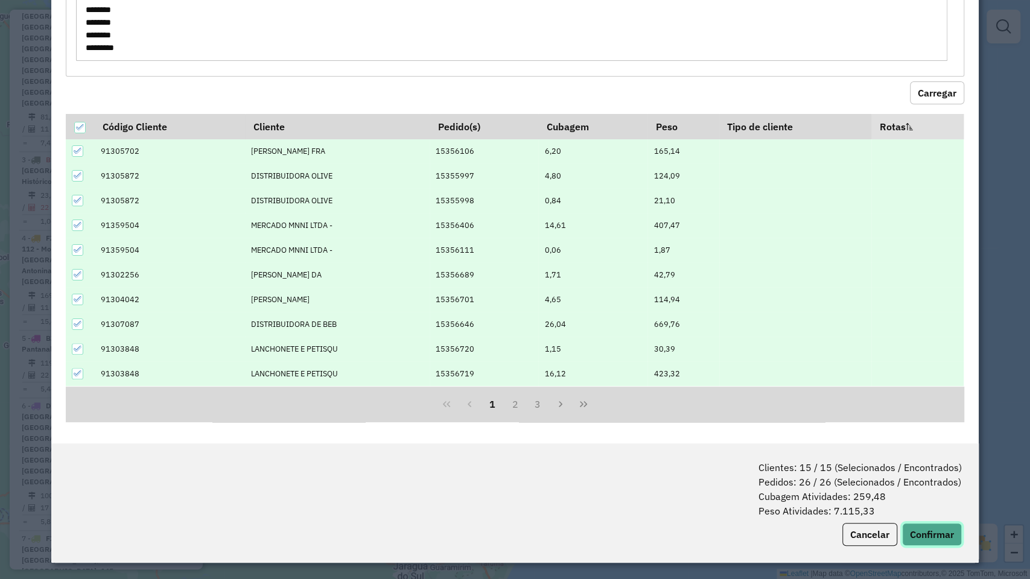
click at [932, 494] on button "Confirmar" at bounding box center [932, 534] width 60 height 23
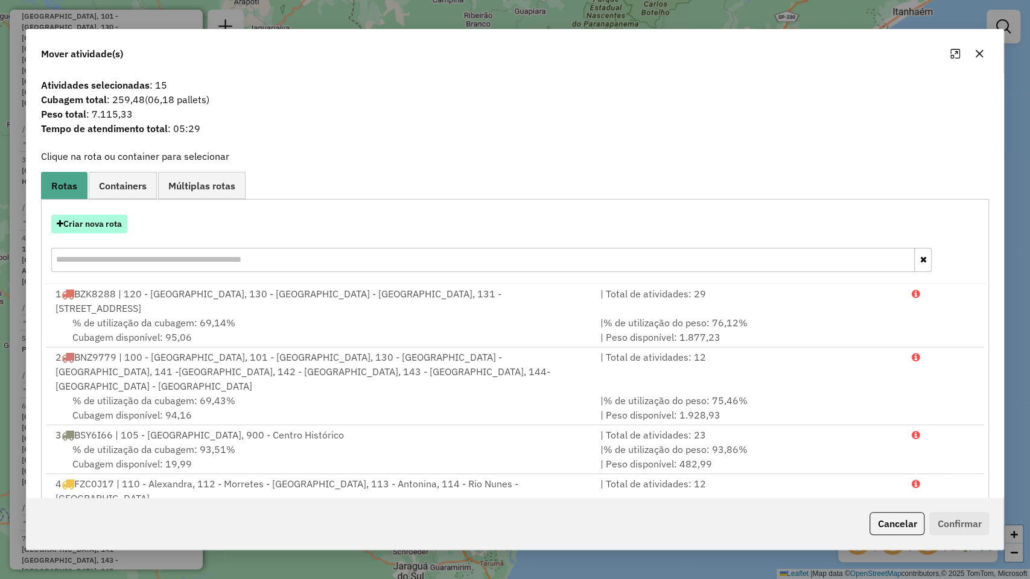
click at [109, 227] on button "Criar nova rota" at bounding box center [89, 224] width 76 height 19
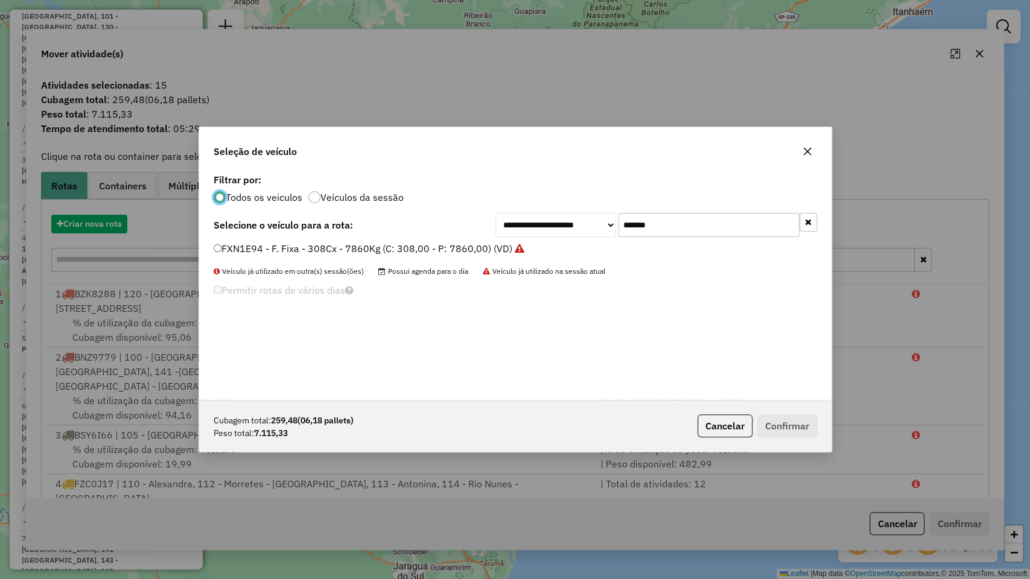
scroll to position [6, 4]
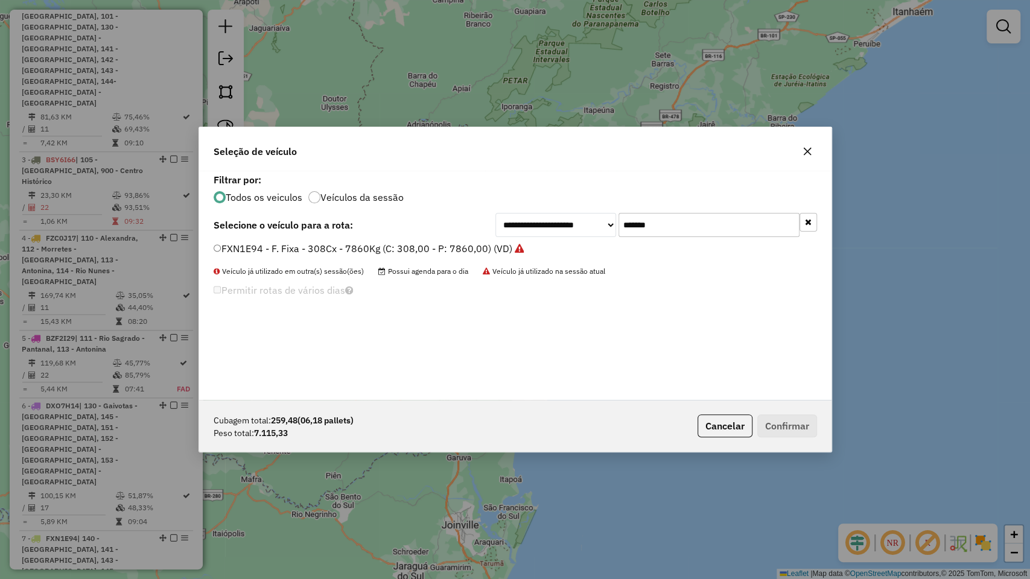
click at [655, 234] on input "*******" at bounding box center [708, 225] width 181 height 24
paste input "text"
type input "*******"
click at [414, 254] on li "BLE1B34 - F. Fixa - 308Cx - 7860Kg (C: 308,00 - P: 7860,00) (VD)" at bounding box center [515, 249] width 603 height 14
click at [411, 252] on label "BLE1B34 - F. Fixa - 308Cx - 7860Kg (C: 308,00 - P: 7860,00) (VD)" at bounding box center [368, 248] width 308 height 14
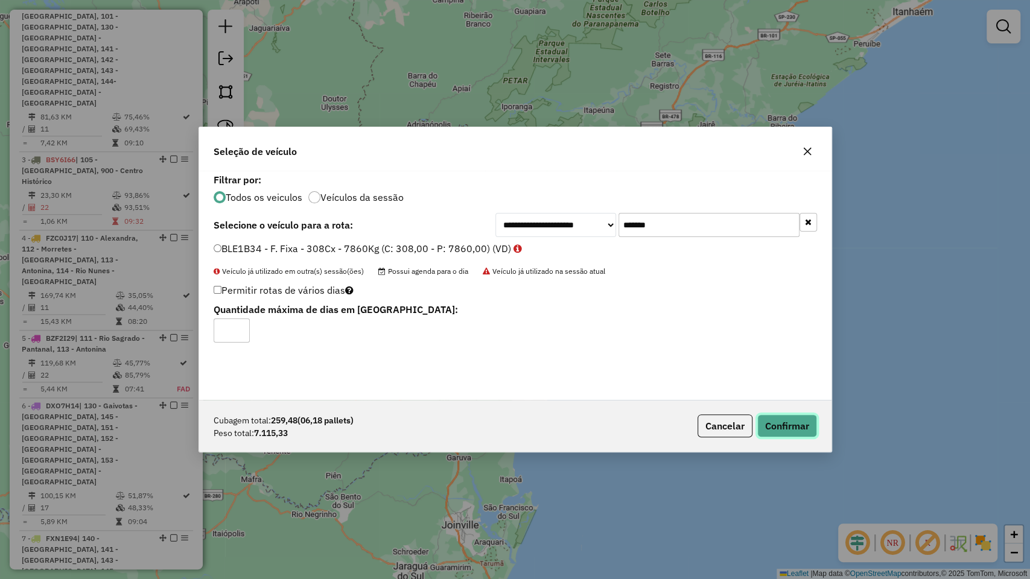
click at [780, 420] on button "Confirmar" at bounding box center [787, 426] width 60 height 23
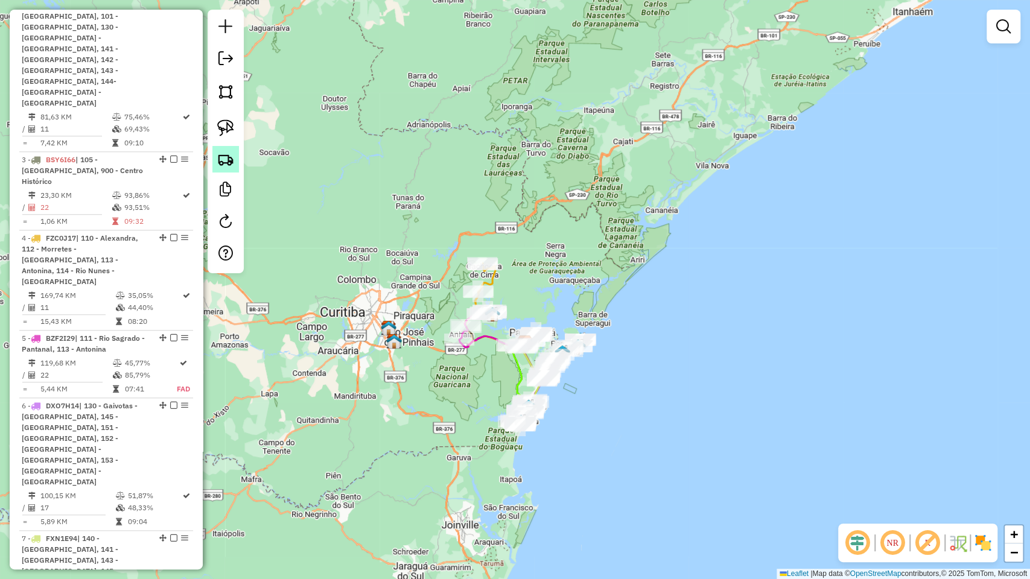
click at [224, 162] on img at bounding box center [225, 159] width 17 height 17
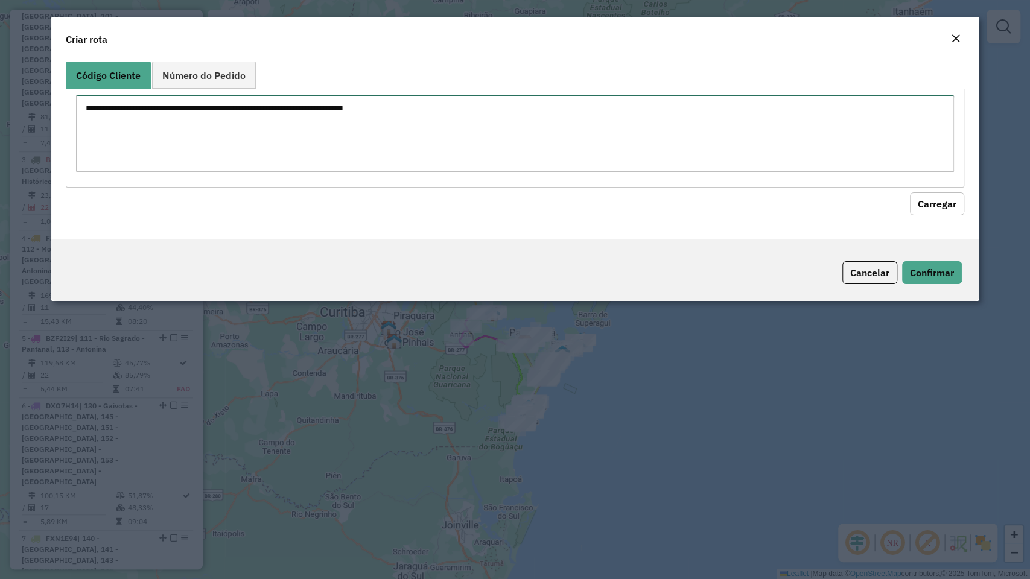
drag, startPoint x: 547, startPoint y: 147, endPoint x: 605, endPoint y: 156, distance: 58.6
click at [548, 147] on textarea at bounding box center [514, 133] width 877 height 77
paste textarea "******** ******** ******** ******** ******** ******** ******** ******** *******…"
type textarea "******** ******** ******** ******** ******** ******** ******** ******** *******…"
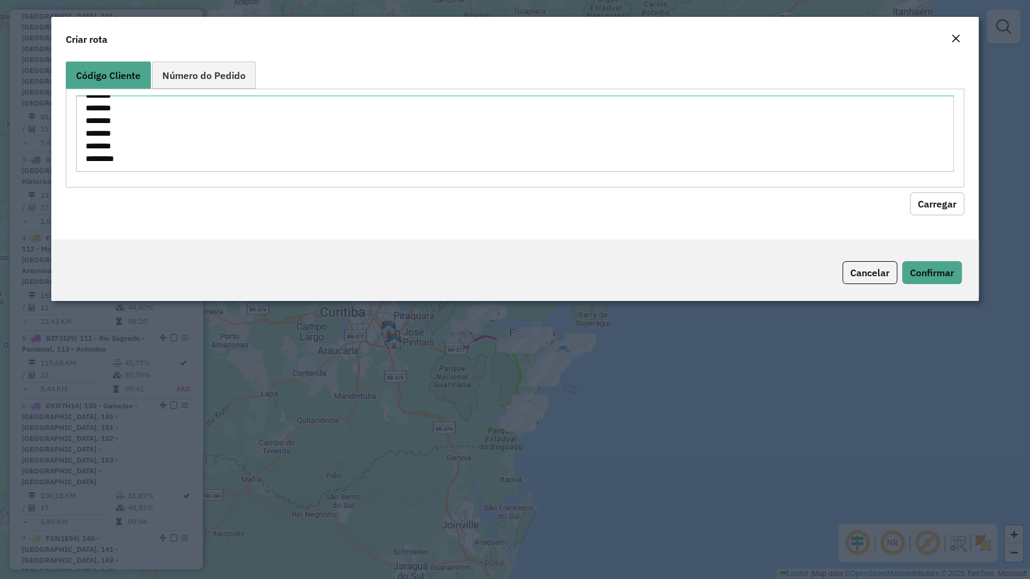
click at [962, 199] on button "Carregar" at bounding box center [937, 203] width 54 height 23
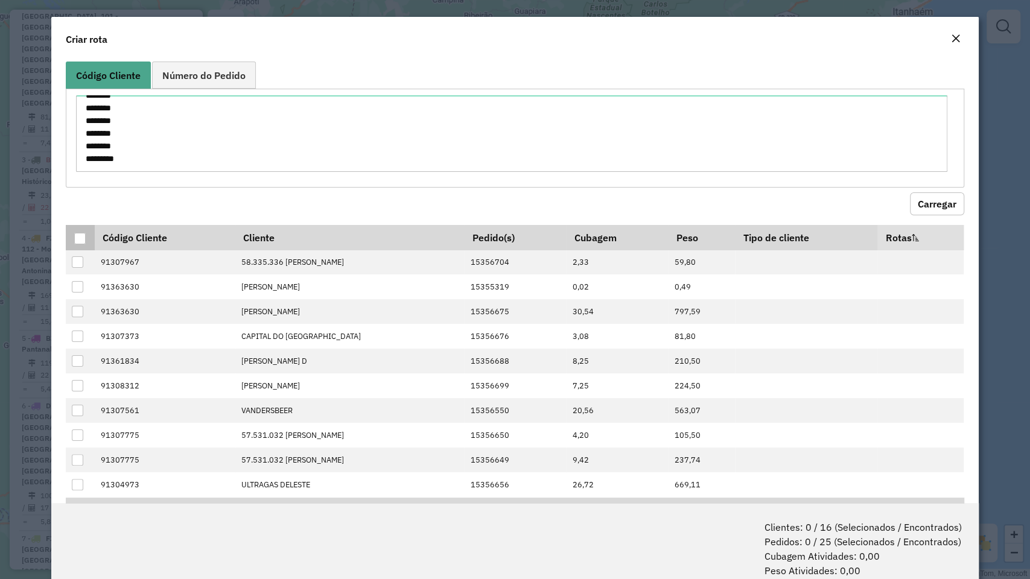
click at [85, 238] on div at bounding box center [79, 238] width 11 height 11
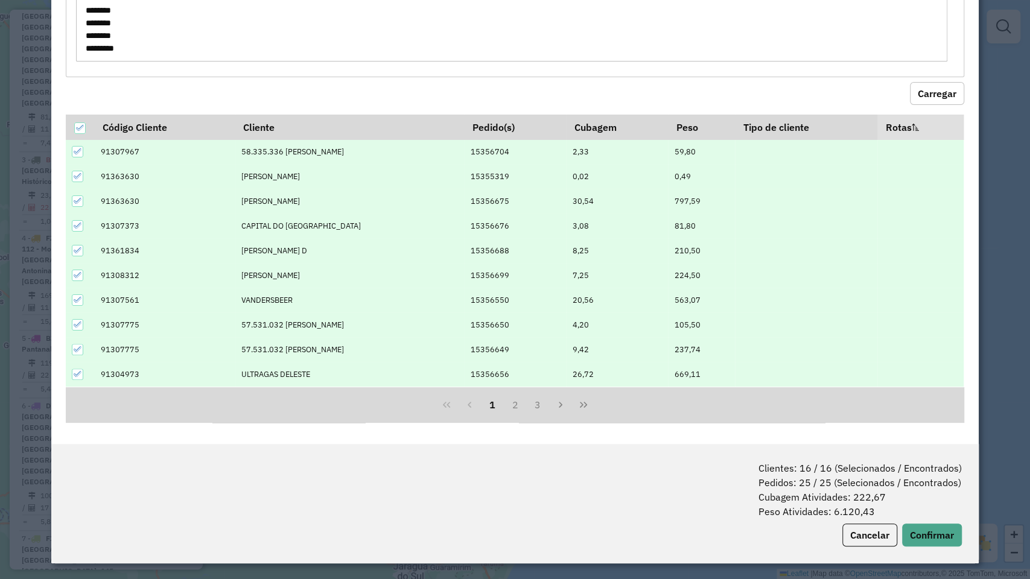
scroll to position [60, 0]
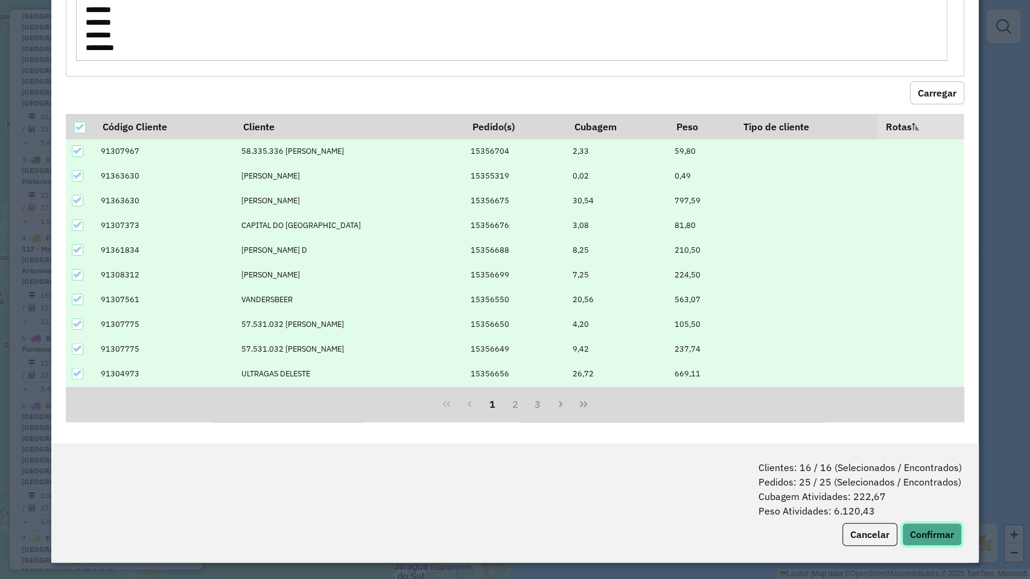
click at [930, 494] on button "Confirmar" at bounding box center [932, 534] width 60 height 23
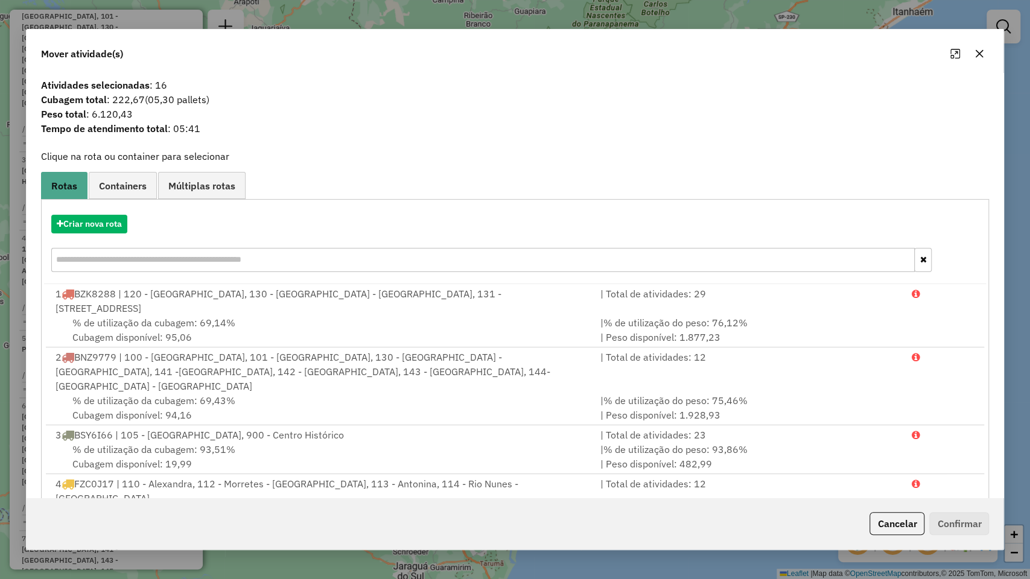
click at [77, 235] on div "Criar nova rota" at bounding box center [515, 245] width 943 height 78
click at [86, 226] on button "Criar nova rota" at bounding box center [89, 224] width 76 height 19
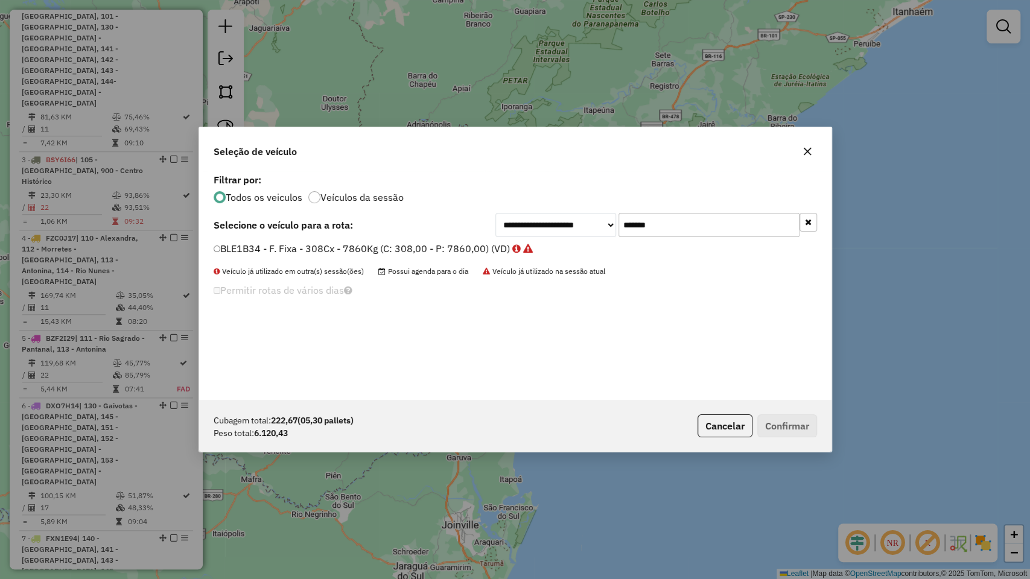
scroll to position [6, 4]
click at [705, 223] on input "*******" at bounding box center [708, 225] width 181 height 24
paste input "text"
type input "*******"
click at [380, 252] on label "DPL4C82 - F. Fixa - 308Cx - 7860Kg (C: 308,00 - P: 7860,00) (VD)" at bounding box center [369, 248] width 310 height 14
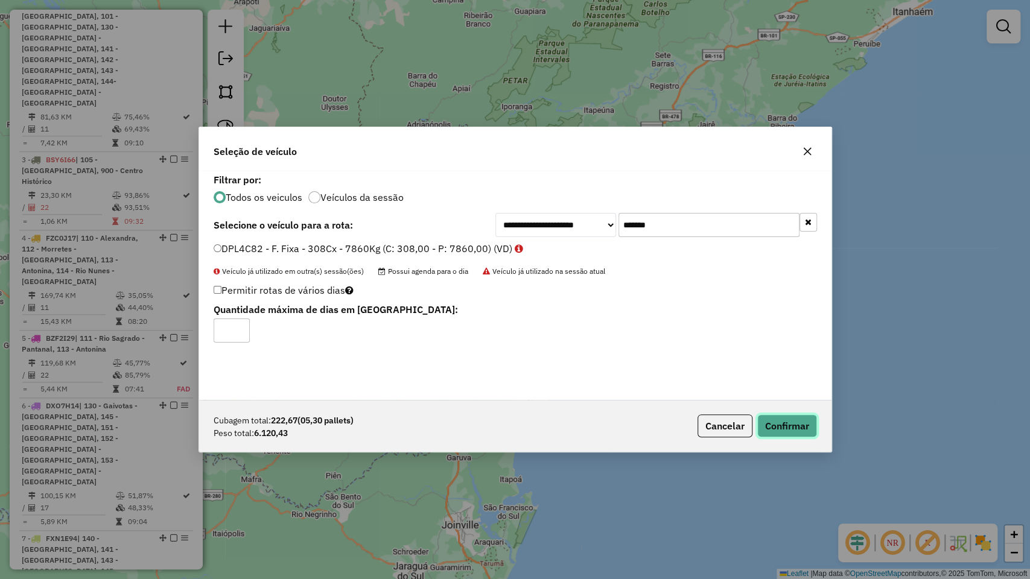
click at [778, 426] on button "Confirmar" at bounding box center [787, 426] width 60 height 23
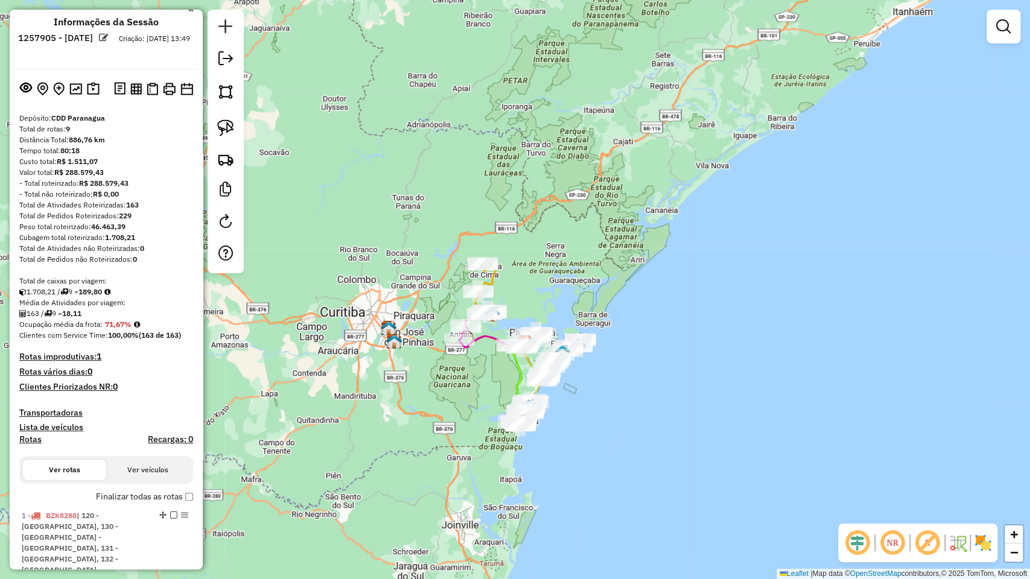
scroll to position [0, 0]
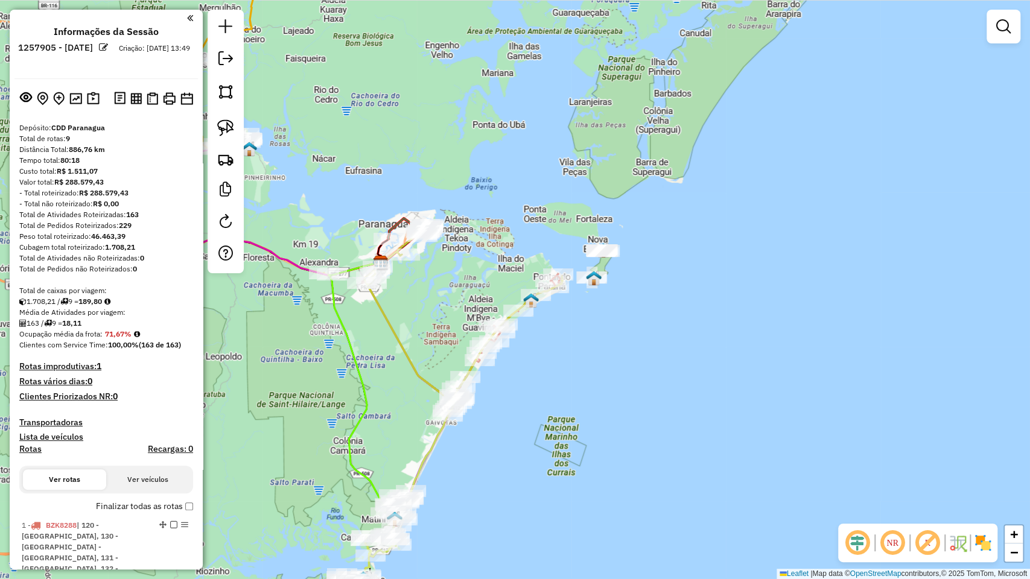
click at [392, 331] on icon at bounding box center [464, 321] width 195 height 179
select select "**********"
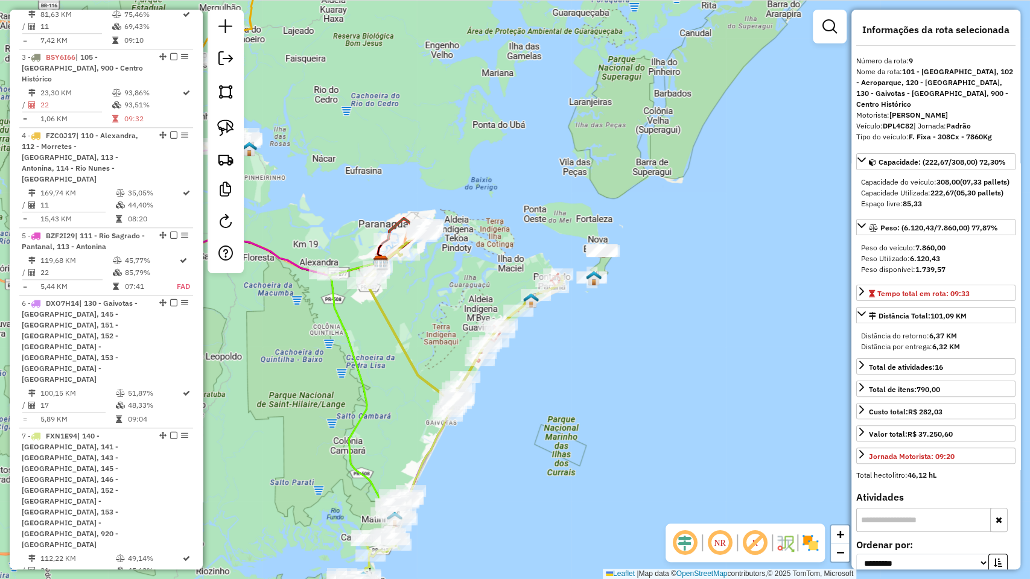
scroll to position [830, 0]
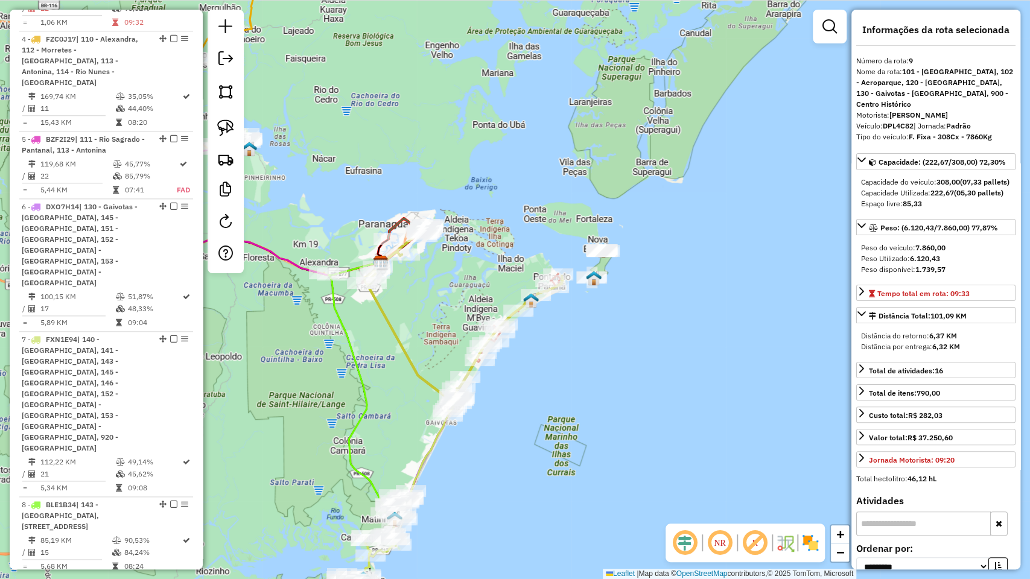
click at [612, 340] on div "Janela de atendimento Grade de atendimento Capacidade Transportadoras Veículos …" at bounding box center [515, 289] width 1030 height 579
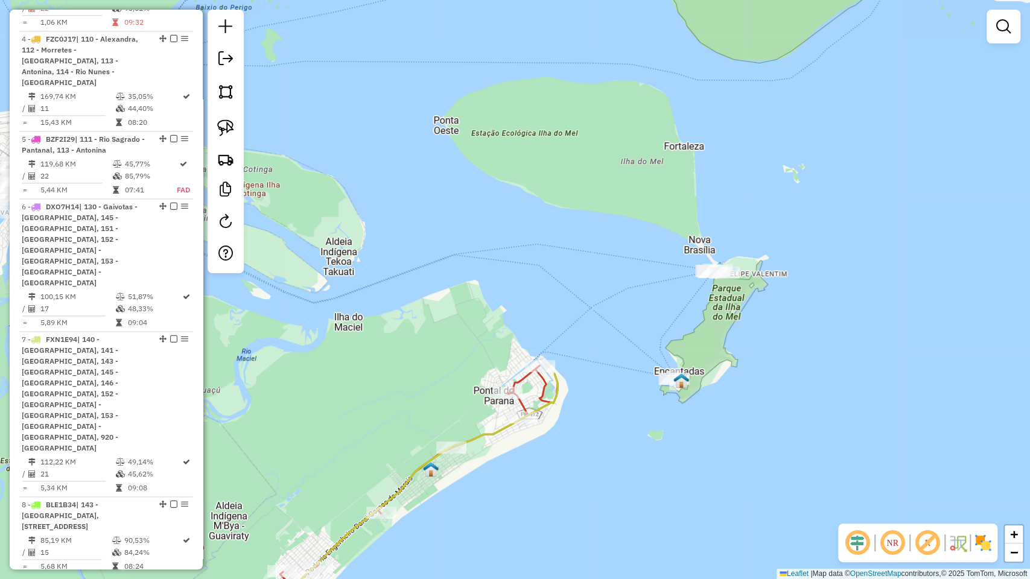
click at [542, 384] on icon at bounding box center [407, 502] width 302 height 272
select select "**********"
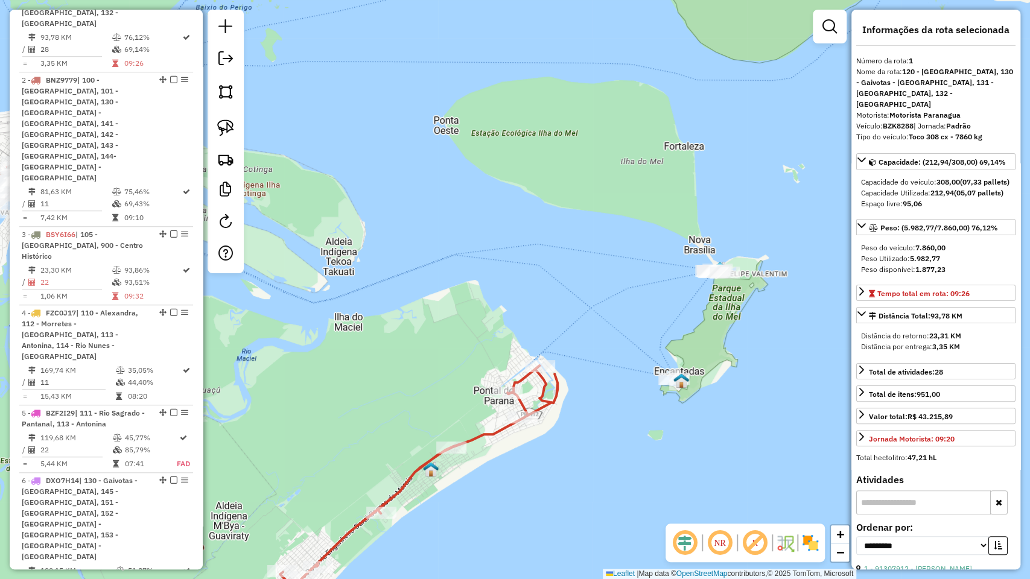
scroll to position [507, 0]
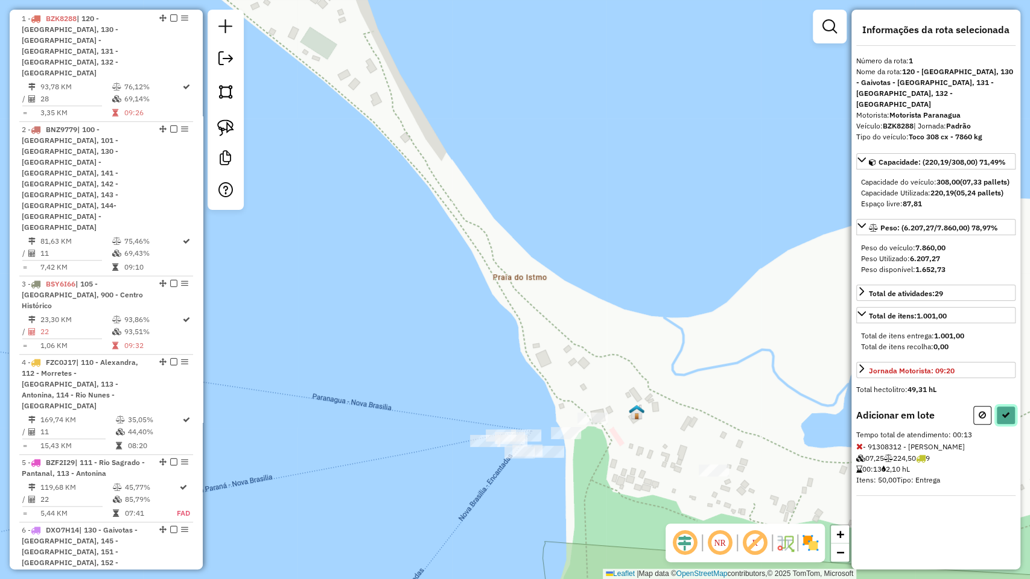
click at [1002, 414] on icon at bounding box center [1006, 415] width 8 height 8
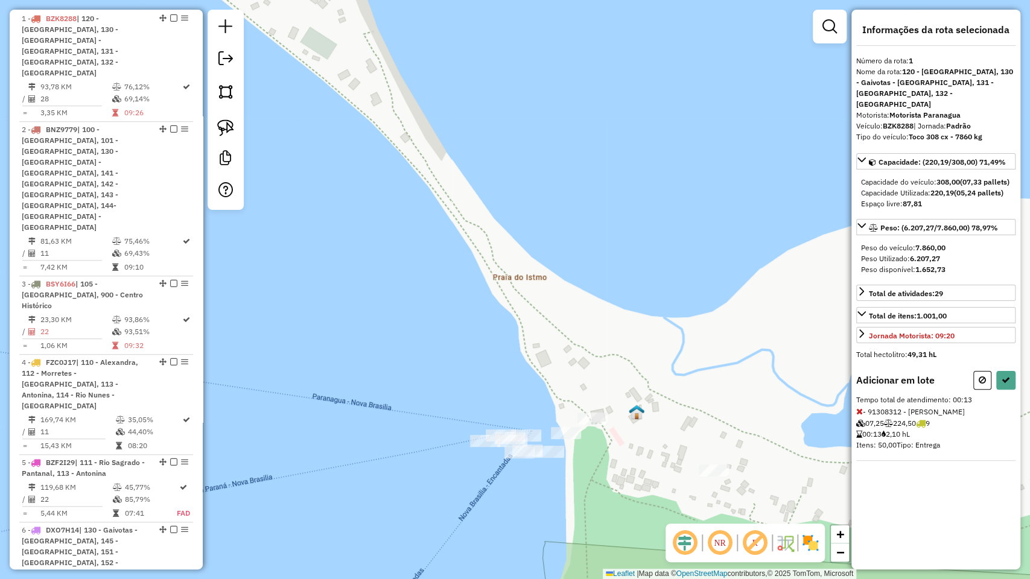
select select "**********"
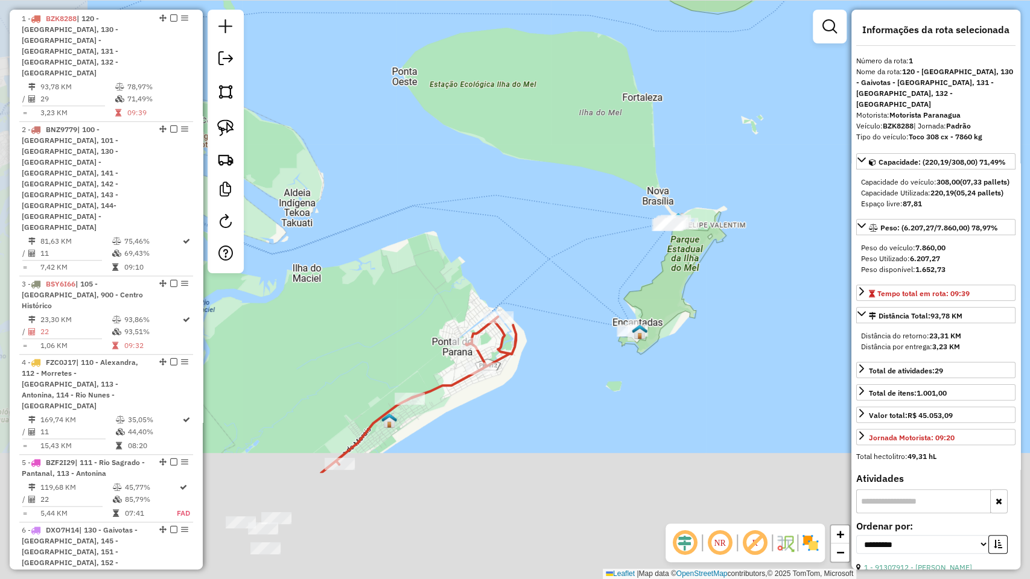
drag, startPoint x: 477, startPoint y: 459, endPoint x: 703, endPoint y: 214, distance: 332.6
click at [703, 214] on div "Janela de atendimento Grade de atendimento Capacidade Transportadoras Veículos …" at bounding box center [515, 289] width 1030 height 579
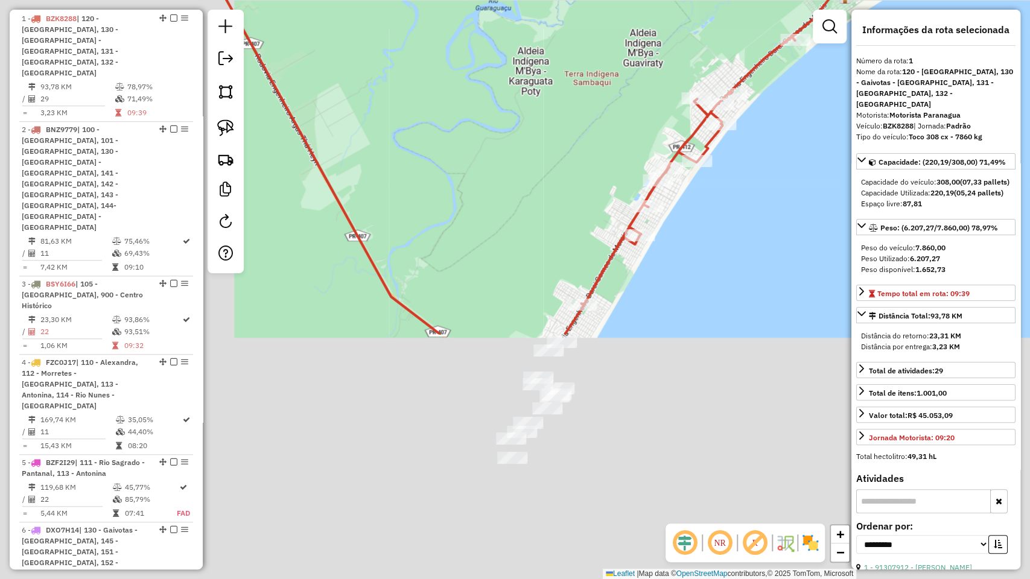
drag, startPoint x: 599, startPoint y: 378, endPoint x: 804, endPoint y: 161, distance: 298.8
click at [804, 161] on div "Janela de atendimento Grade de atendimento Capacidade Transportadoras Veículos …" at bounding box center [515, 289] width 1030 height 579
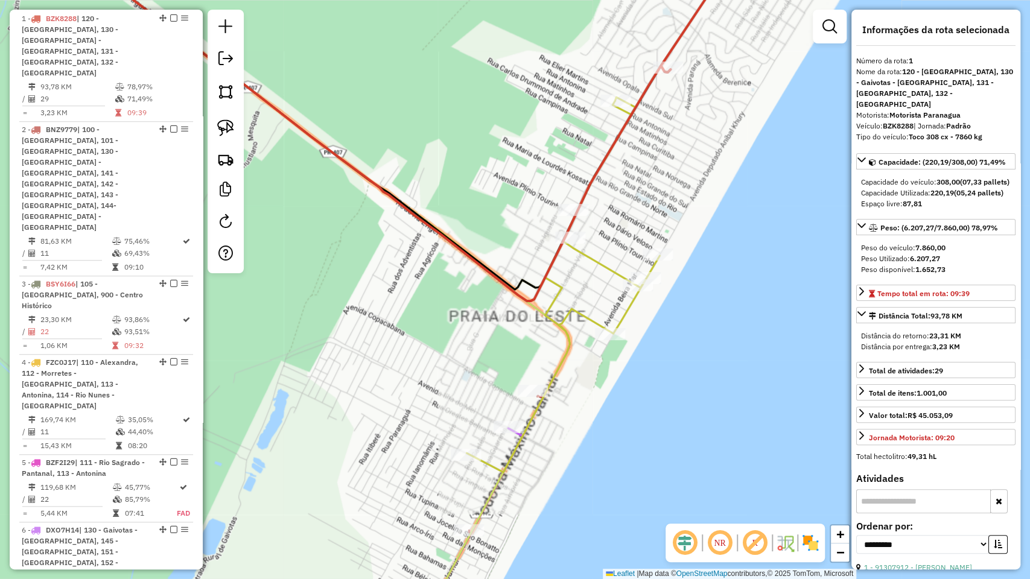
click at [492, 463] on icon at bounding box center [357, 207] width 603 height 530
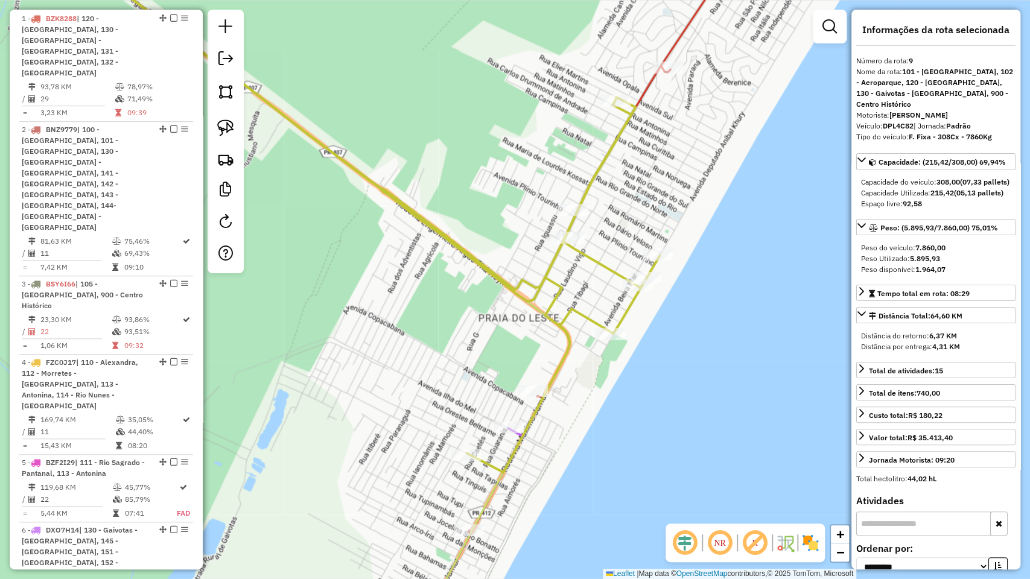
scroll to position [830, 0]
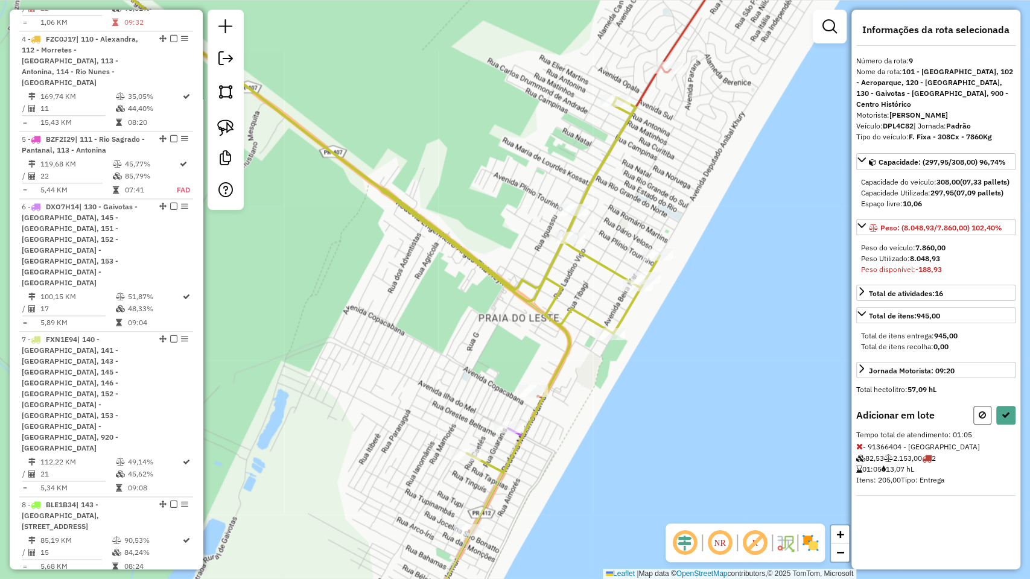
click at [982, 419] on button at bounding box center [982, 415] width 18 height 19
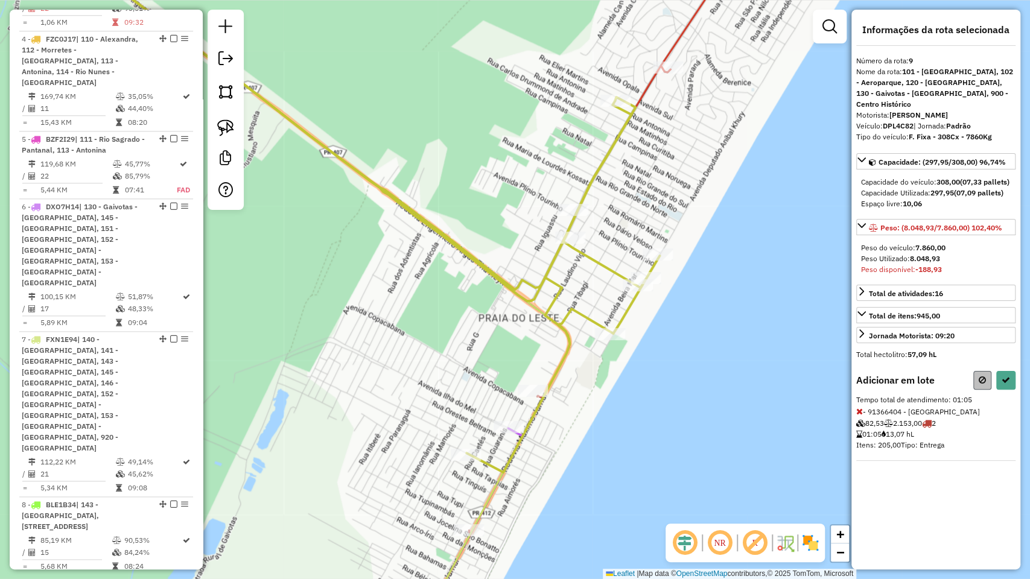
select select "**********"
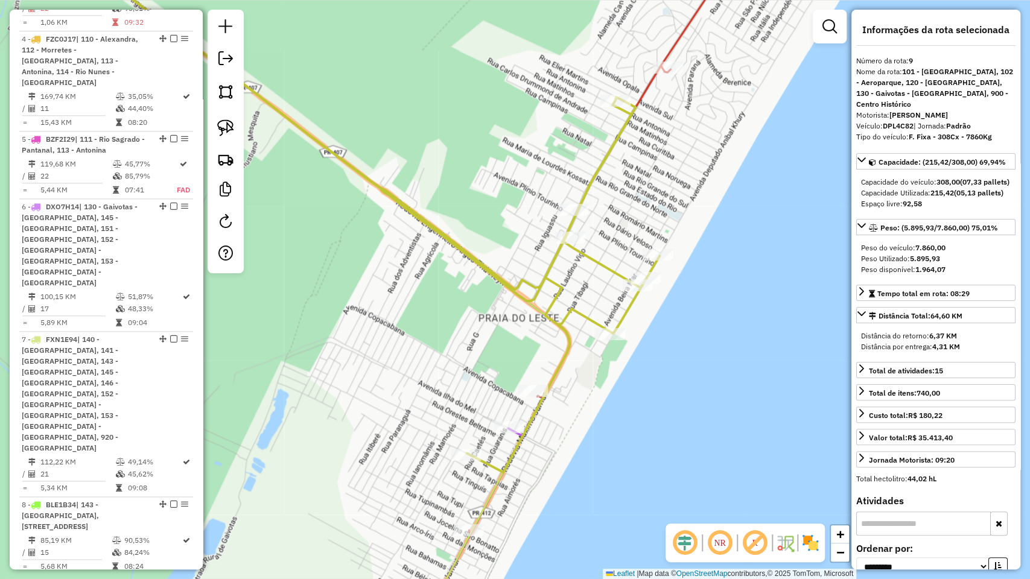
click at [488, 465] on icon at bounding box center [357, 207] width 603 height 530
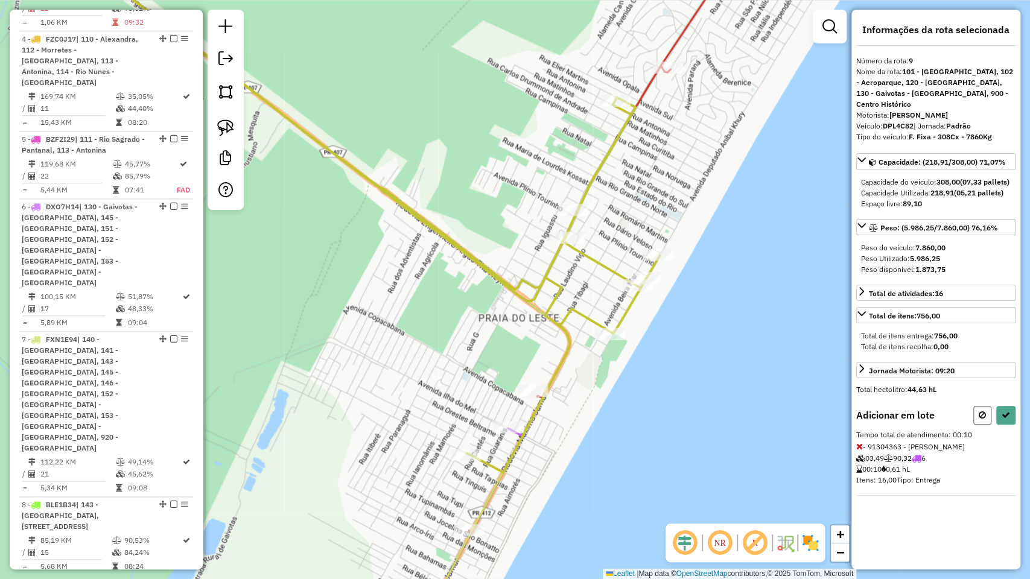
click at [981, 418] on icon at bounding box center [982, 415] width 7 height 8
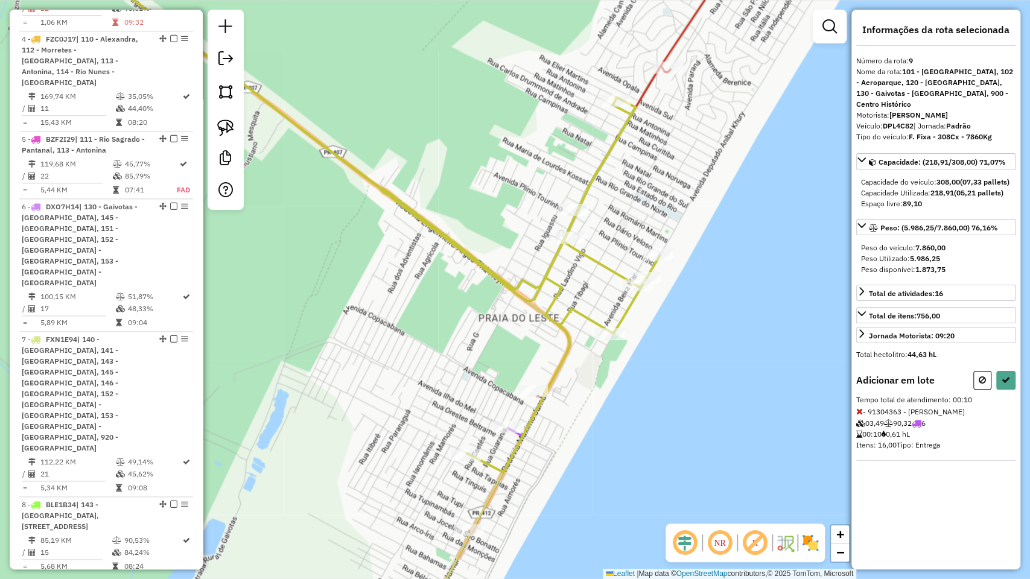
select select "**********"
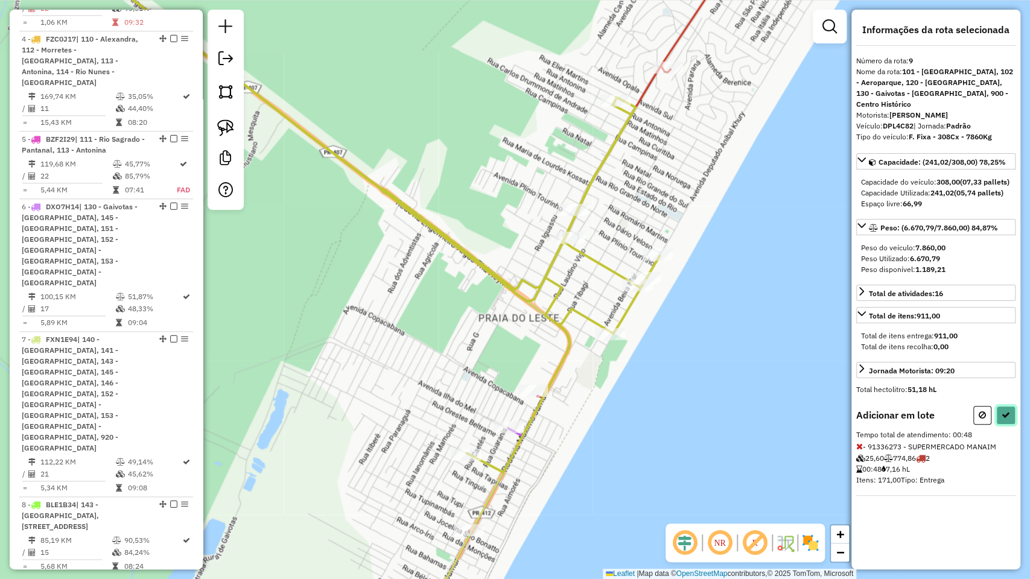
click at [1011, 414] on button at bounding box center [1005, 415] width 19 height 19
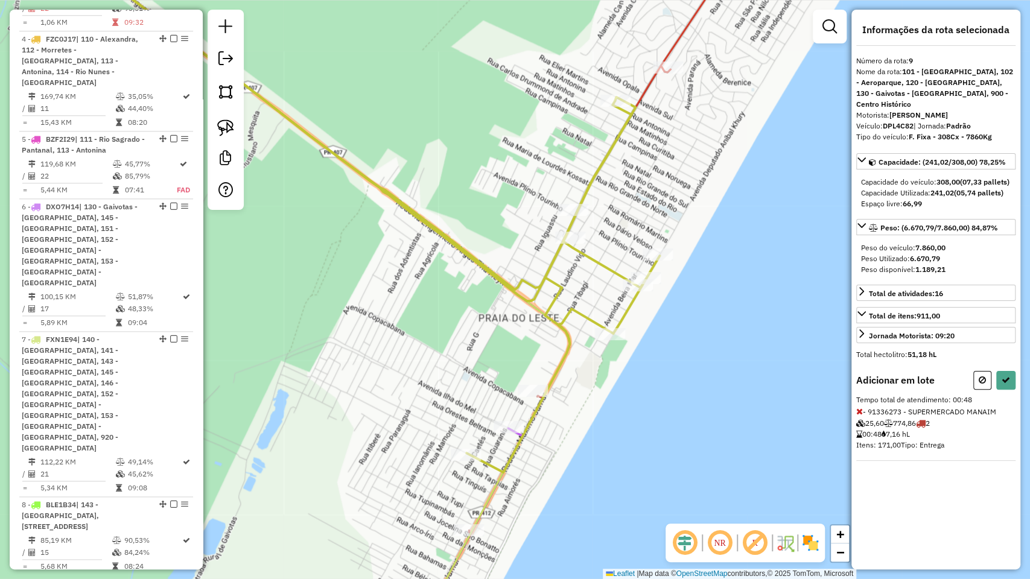
select select "**********"
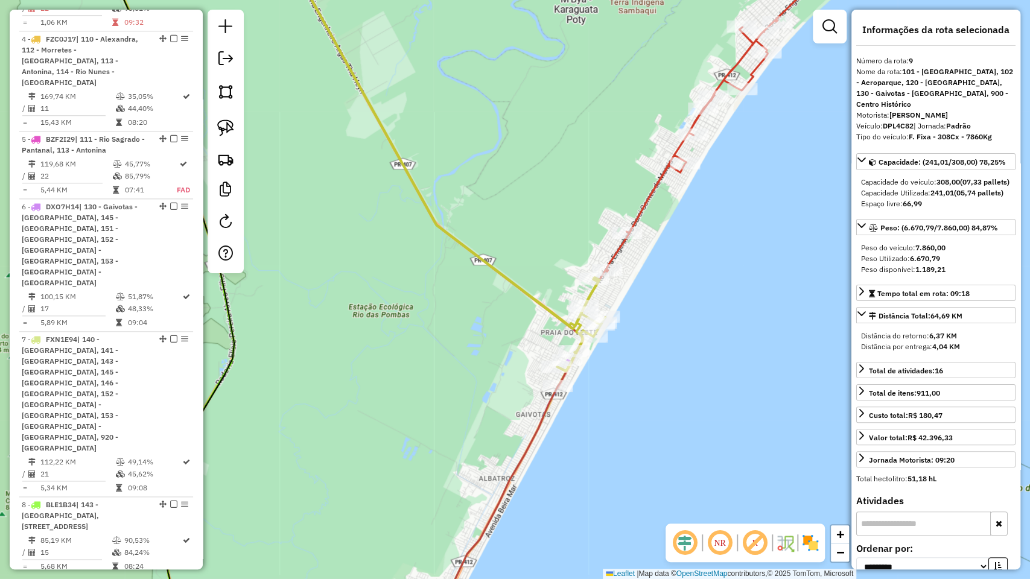
click at [649, 198] on icon at bounding box center [734, 106] width 257 height 329
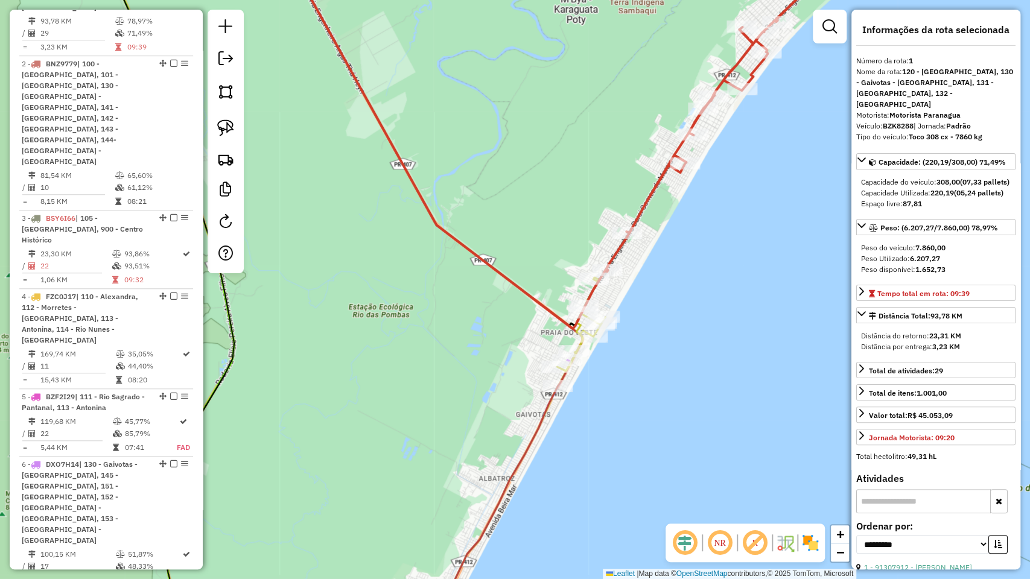
scroll to position [507, 0]
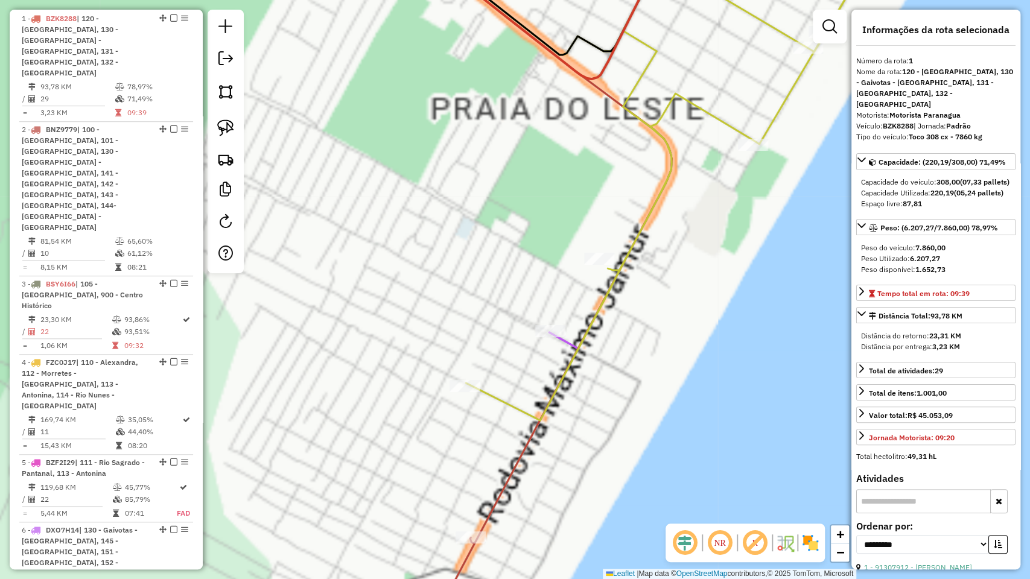
click at [566, 339] on icon at bounding box center [501, 484] width 153 height 305
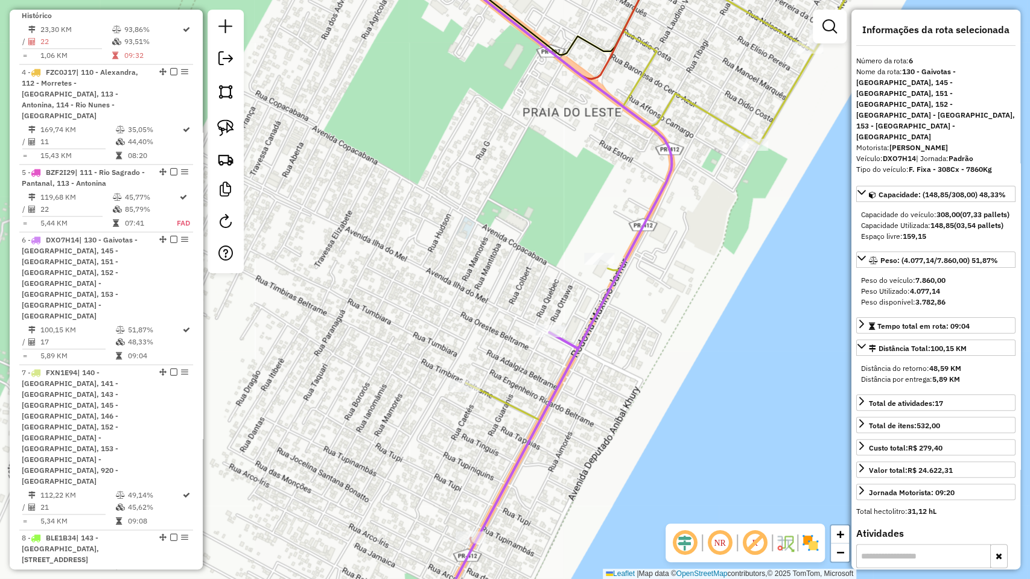
scroll to position [830, 0]
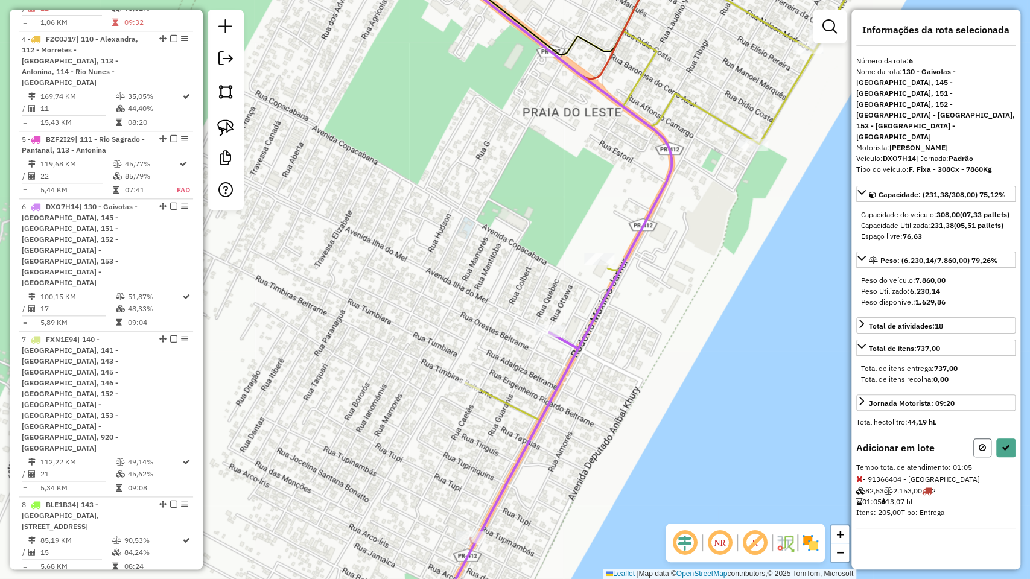
click at [980, 444] on icon at bounding box center [982, 448] width 7 height 8
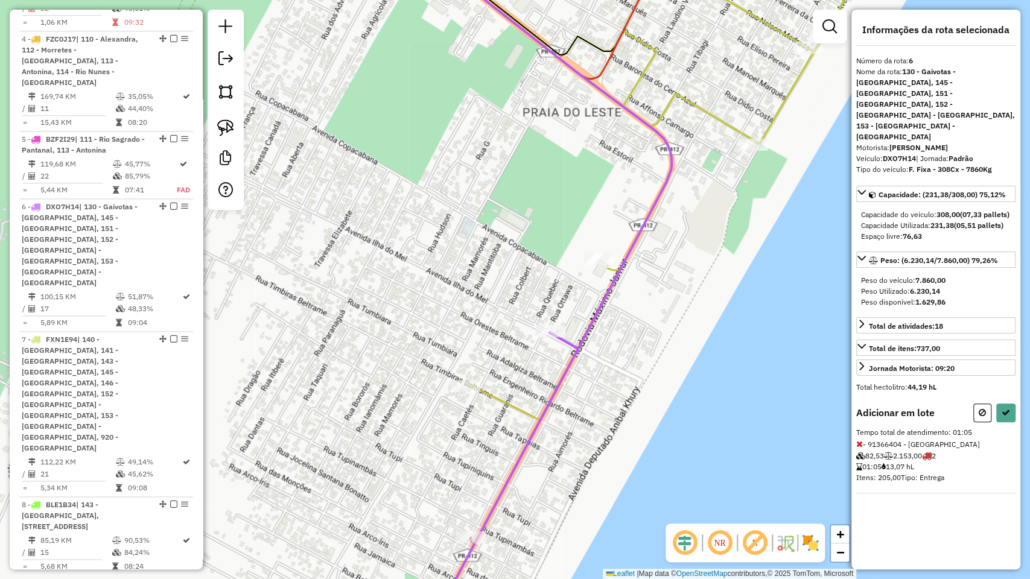
select select "**********"
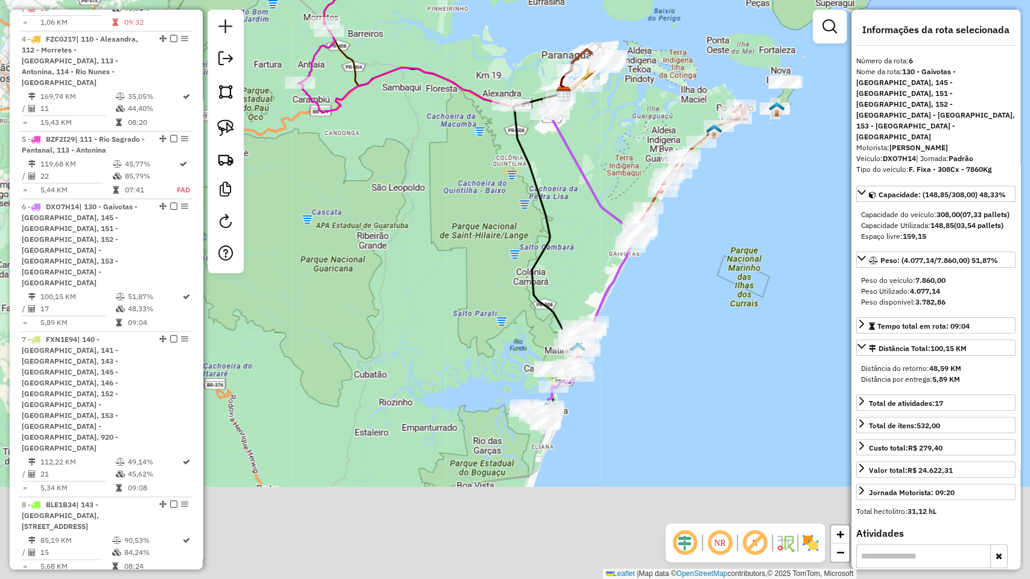
drag, startPoint x: 727, startPoint y: 409, endPoint x: 716, endPoint y: 278, distance: 131.4
click at [716, 278] on div "Janela de atendimento Grade de atendimento Capacidade Transportadoras Veículos …" at bounding box center [515, 289] width 1030 height 579
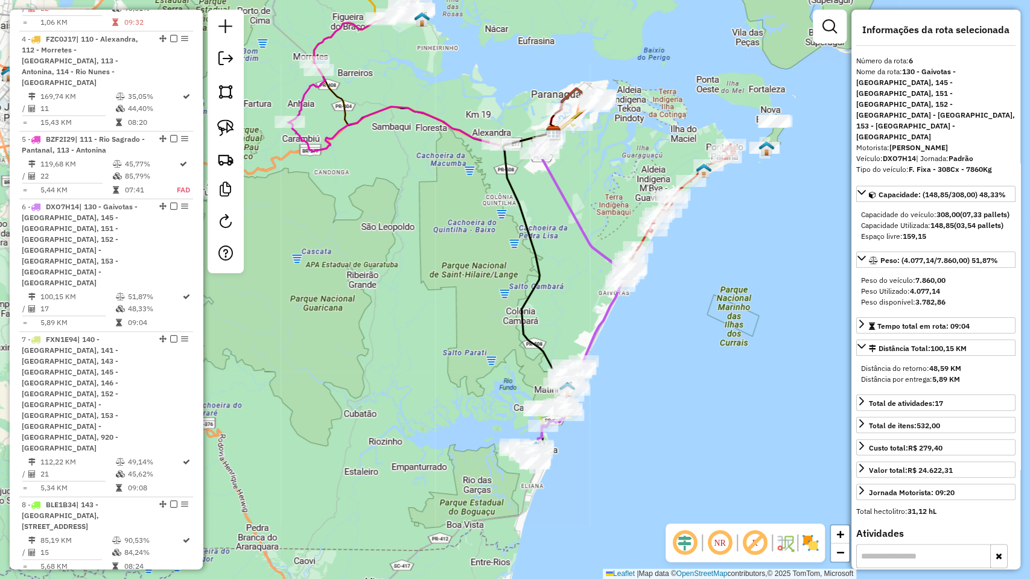
drag, startPoint x: 618, startPoint y: 159, endPoint x: 601, endPoint y: 284, distance: 126.6
click at [601, 284] on div "Janela de atendimento Grade de atendimento Capacidade Transportadoras Veículos …" at bounding box center [515, 289] width 1030 height 579
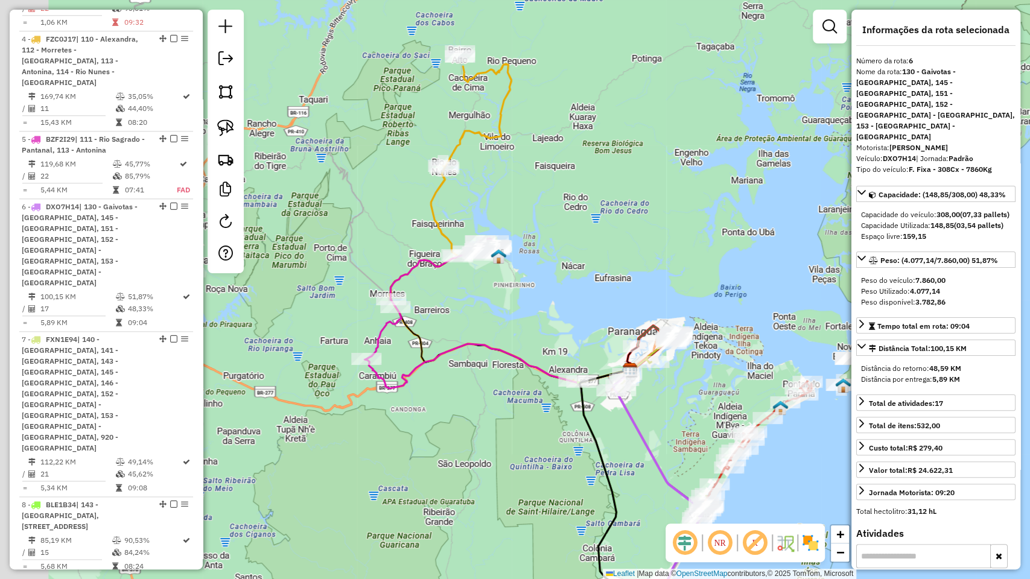
drag, startPoint x: 477, startPoint y: 220, endPoint x: 503, endPoint y: 255, distance: 43.7
click at [496, 255] on icon at bounding box center [431, 298] width 130 height 121
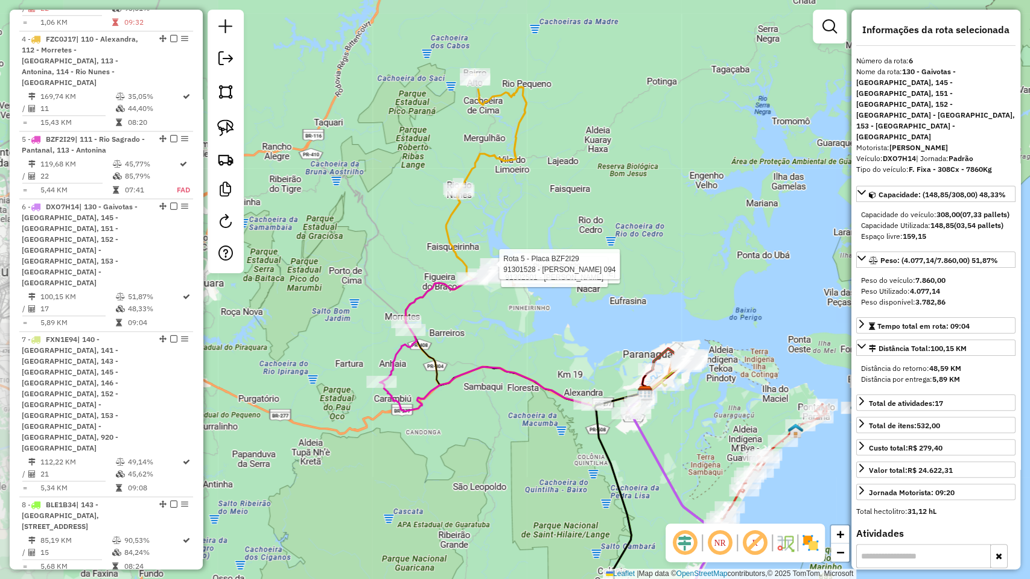
click at [490, 149] on icon at bounding box center [501, 239] width 192 height 331
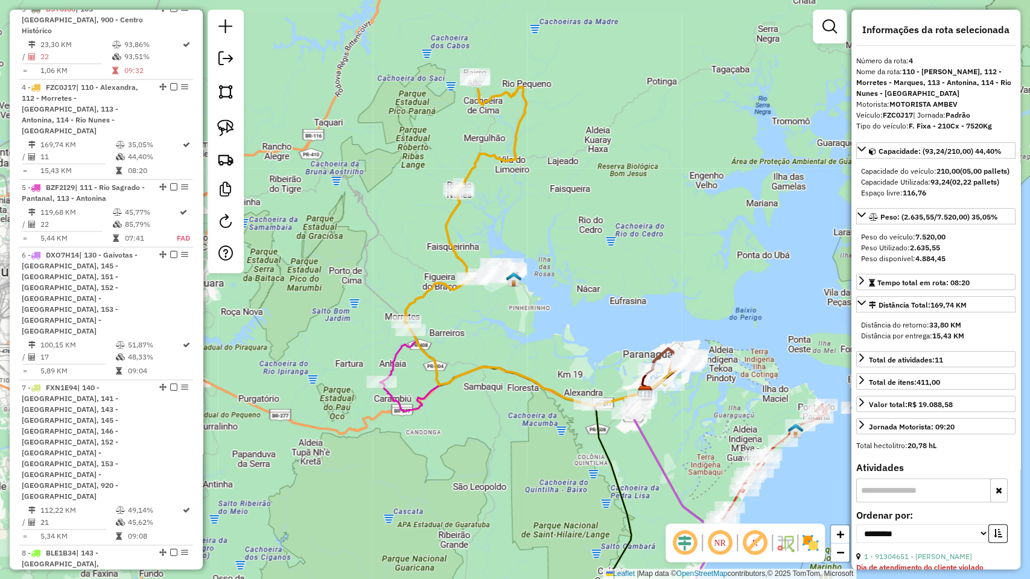
scroll to position [764, 0]
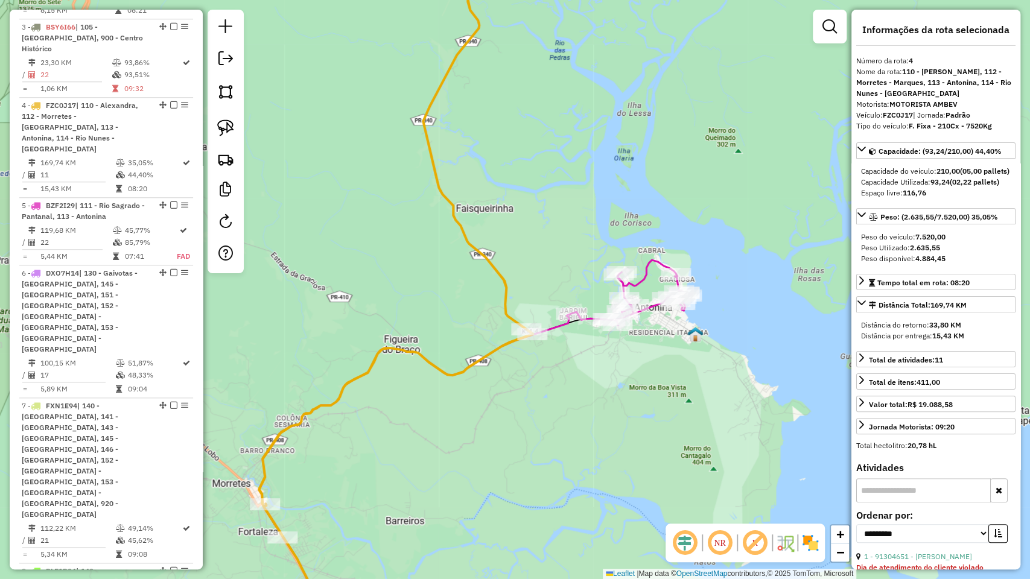
click at [558, 325] on icon at bounding box center [454, 448] width 463 height 377
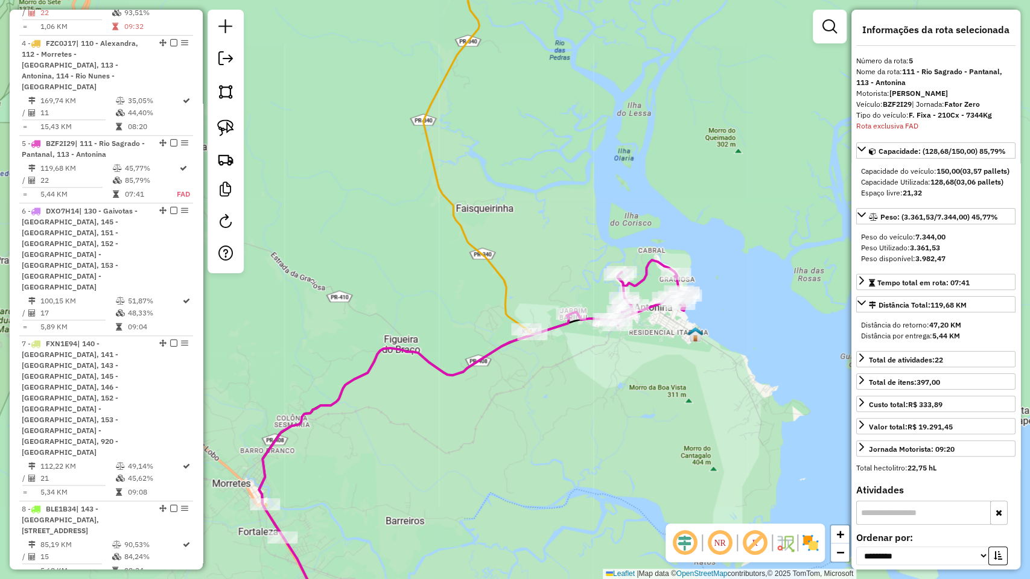
scroll to position [830, 0]
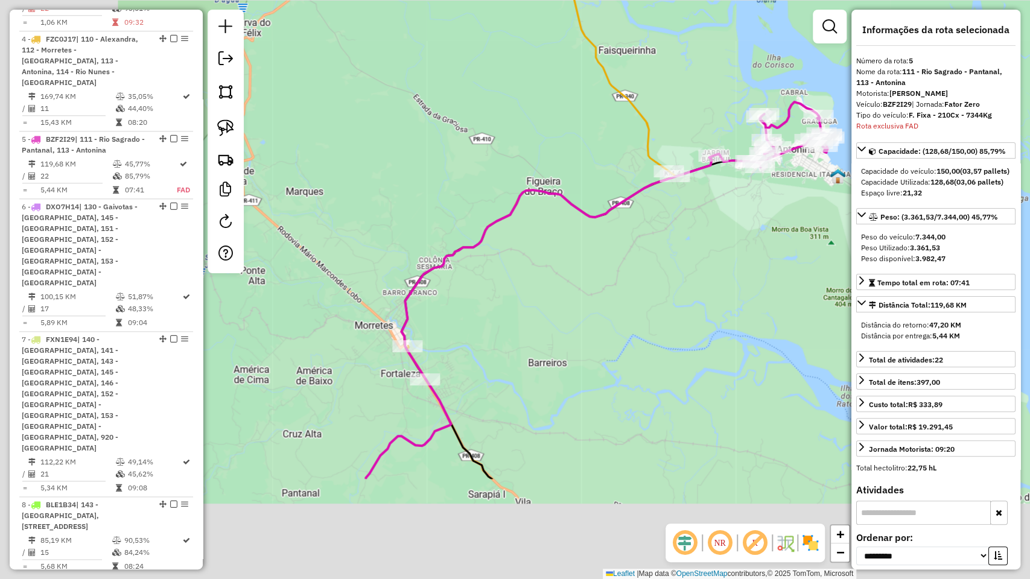
drag, startPoint x: 606, startPoint y: 304, endPoint x: 637, endPoint y: 267, distance: 48.4
click at [637, 267] on div "Janela de atendimento Grade de atendimento Capacidade Transportadoras Veículos …" at bounding box center [515, 289] width 1030 height 579
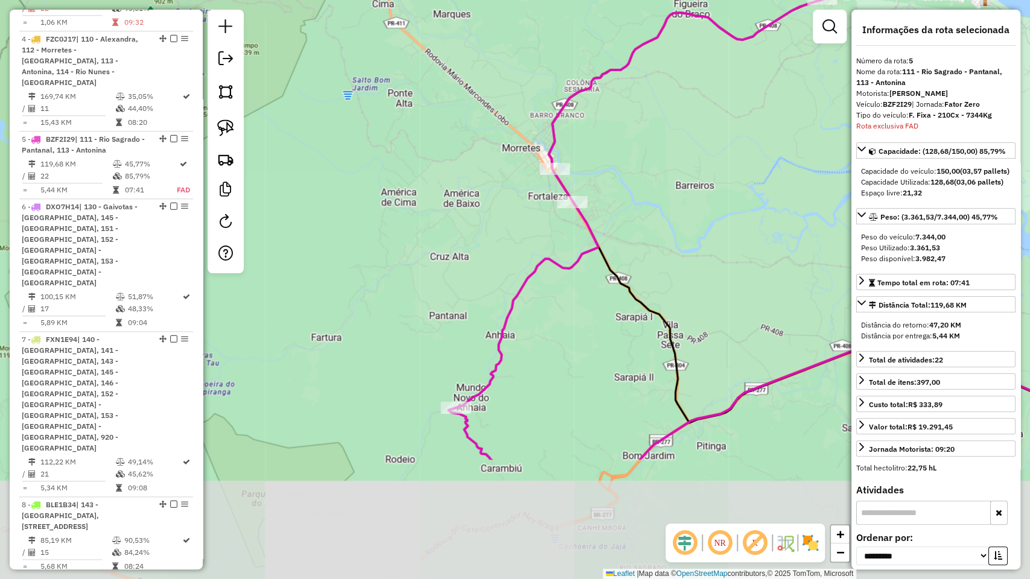
drag, startPoint x: 541, startPoint y: 396, endPoint x: 650, endPoint y: 246, distance: 186.6
click at [650, 246] on div "Janela de atendimento Grade de atendimento Capacidade Transportadoras Veículos …" at bounding box center [515, 289] width 1030 height 579
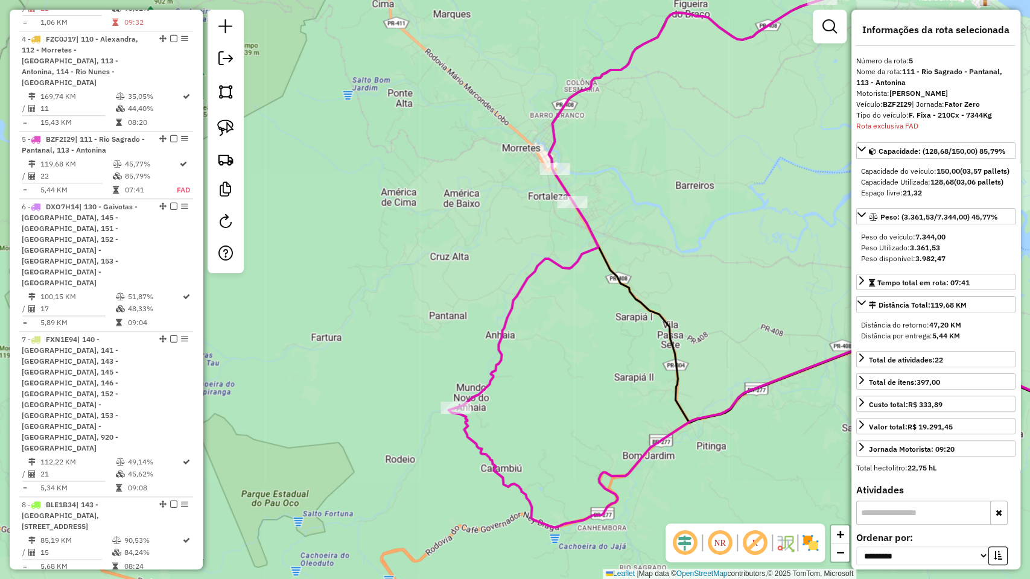
click at [656, 255] on div "Janela de atendimento Grade de atendimento Capacidade Transportadoras Veículos …" at bounding box center [515, 289] width 1030 height 579
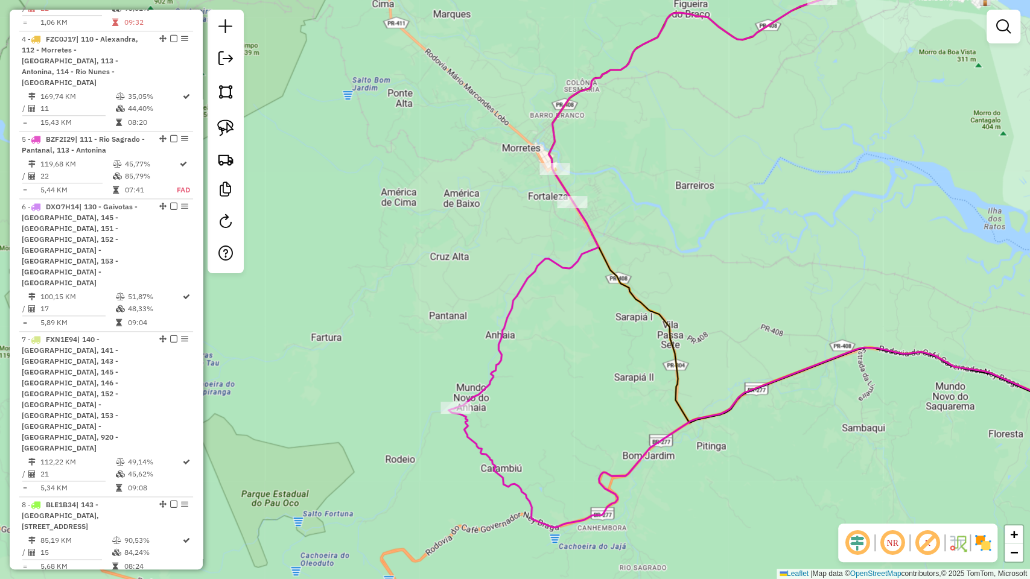
click at [548, 270] on div "Janela de atendimento Grade de atendimento Capacidade Transportadoras Veículos …" at bounding box center [515, 289] width 1030 height 579
click at [582, 271] on div "Janela de atendimento Grade de atendimento Capacidade Transportadoras Veículos …" at bounding box center [515, 289] width 1030 height 579
click at [578, 265] on icon at bounding box center [716, 175] width 520 height 466
select select "**********"
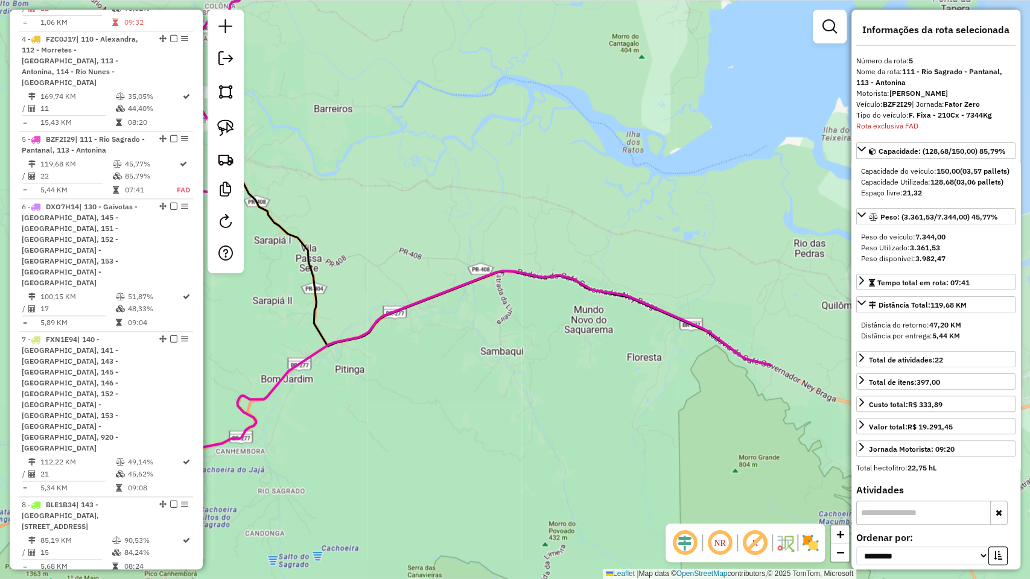
drag, startPoint x: 757, startPoint y: 288, endPoint x: 396, endPoint y: 211, distance: 369.5
click at [396, 211] on div "Janela de atendimento Grade de atendimento Capacidade Transportadoras Veículos …" at bounding box center [515, 289] width 1030 height 579
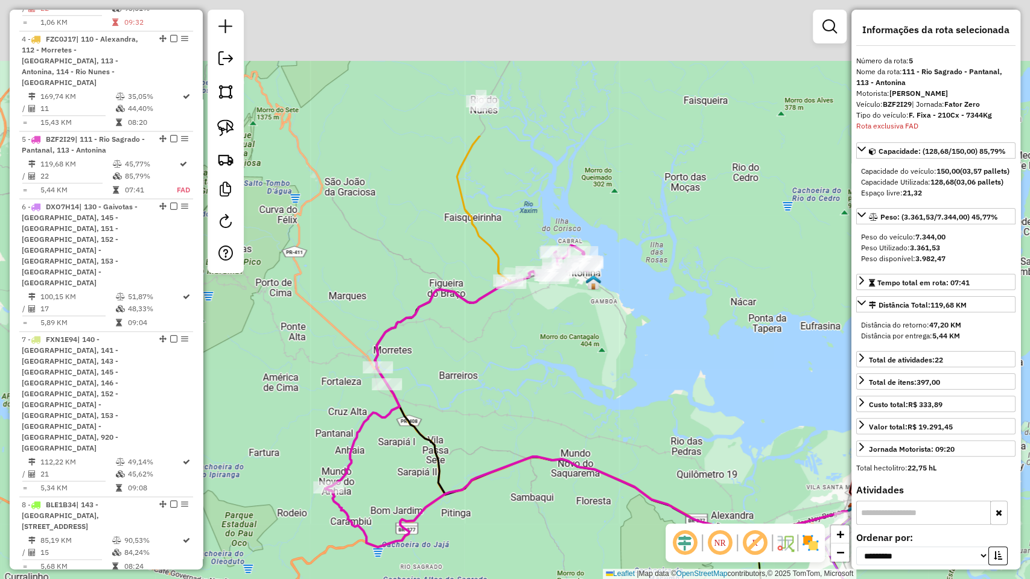
drag, startPoint x: 578, startPoint y: 200, endPoint x: 531, endPoint y: 346, distance: 154.0
click at [518, 393] on div "Janela de atendimento Grade de atendimento Capacidade Transportadoras Veículos …" at bounding box center [515, 289] width 1030 height 579
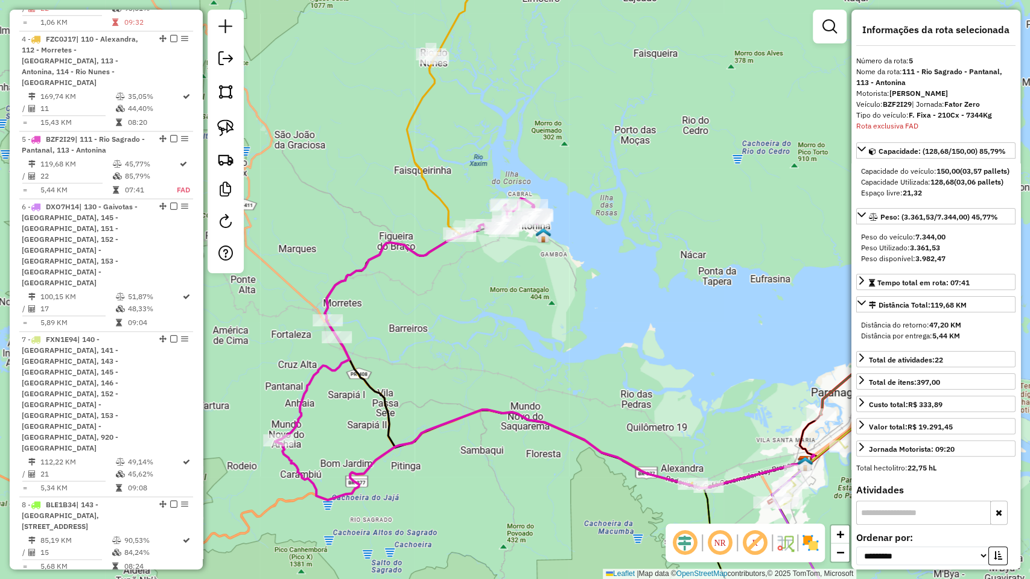
drag, startPoint x: 615, startPoint y: 376, endPoint x: 566, endPoint y: 329, distance: 67.4
click at [566, 329] on div "Janela de atendimento Grade de atendimento Capacidade Transportadoras Veículos …" at bounding box center [515, 289] width 1030 height 579
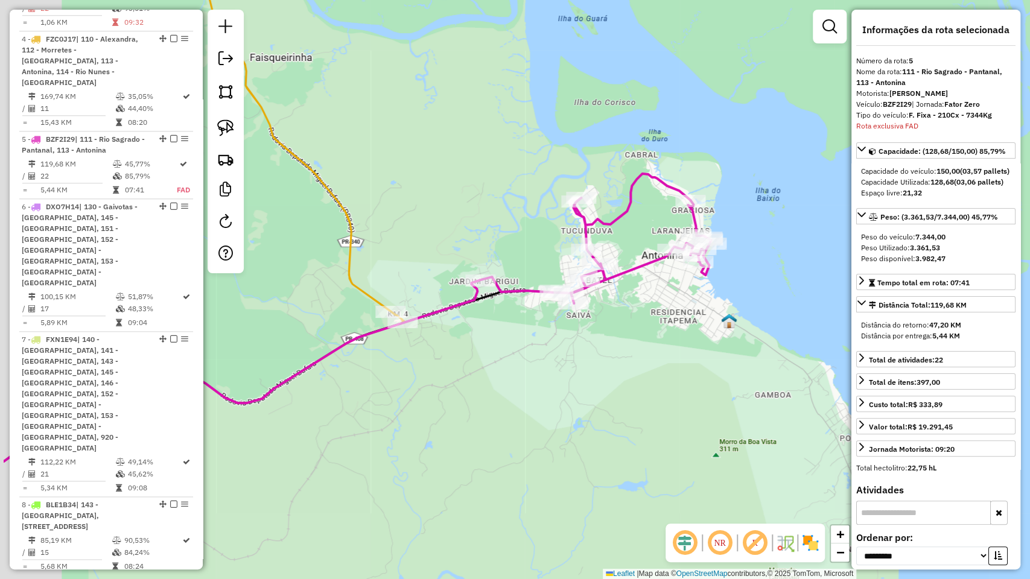
drag, startPoint x: 398, startPoint y: 338, endPoint x: 505, endPoint y: 335, distance: 106.8
click at [505, 335] on div "Janela de atendimento Grade de atendimento Capacidade Transportadoras Veículos …" at bounding box center [515, 289] width 1030 height 579
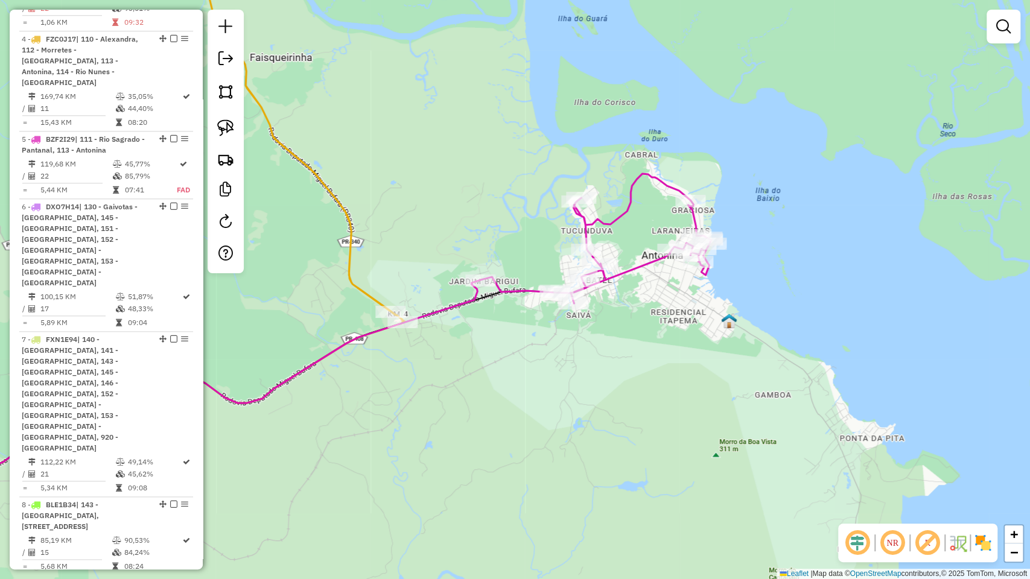
click at [513, 284] on icon at bounding box center [304, 348] width 814 height 349
select select "**********"
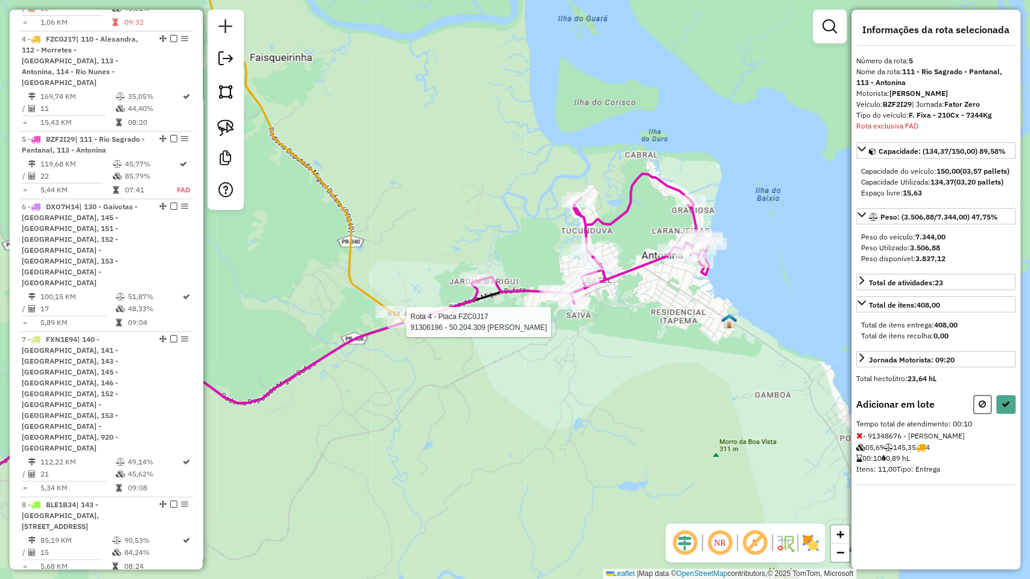
click at [409, 328] on div at bounding box center [402, 322] width 30 height 12
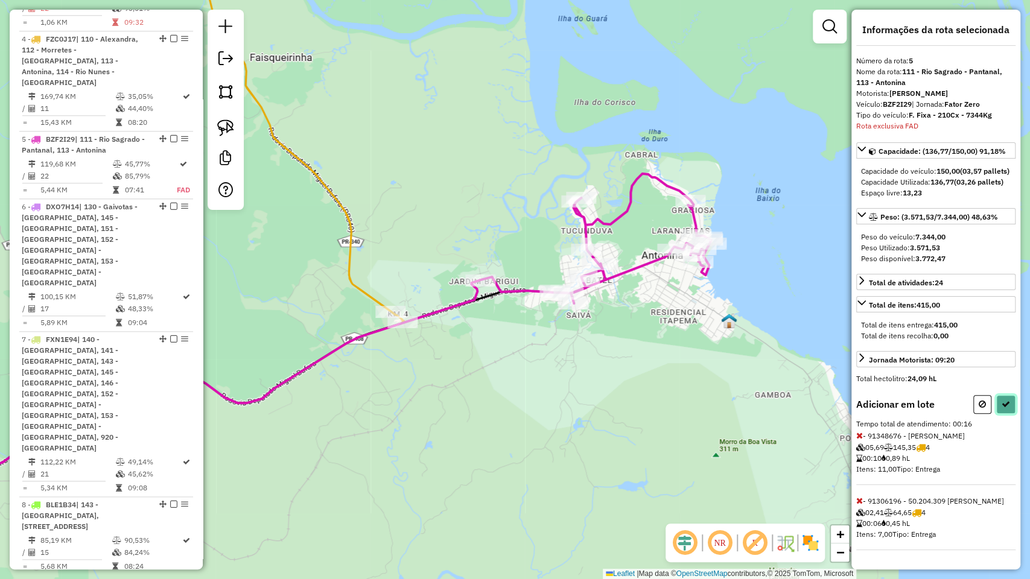
click at [1008, 414] on button at bounding box center [1005, 404] width 19 height 19
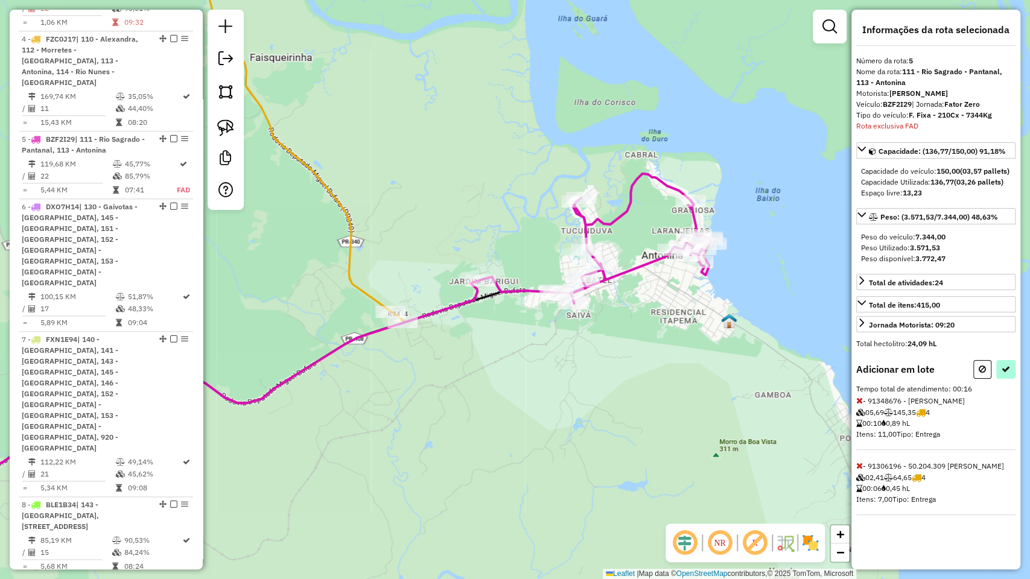
select select "**********"
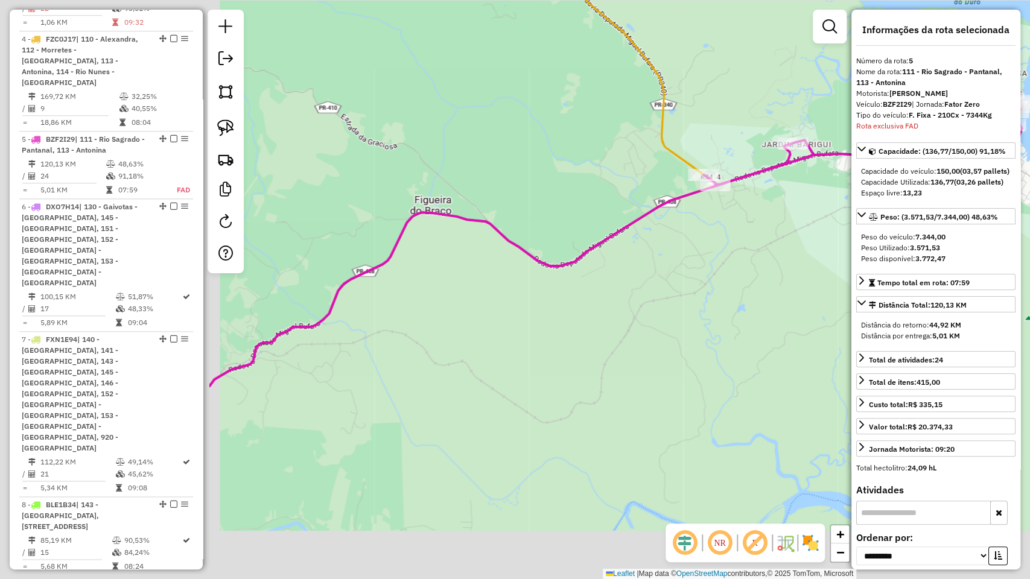
drag, startPoint x: 739, startPoint y: 258, endPoint x: 853, endPoint y: 202, distance: 127.6
click at [853, 202] on hb-router-mapa "Informações da Sessão 1257905 - [DATE] Criação: [DATE] 13:49 Depósito: CDD Para…" at bounding box center [515, 289] width 1030 height 579
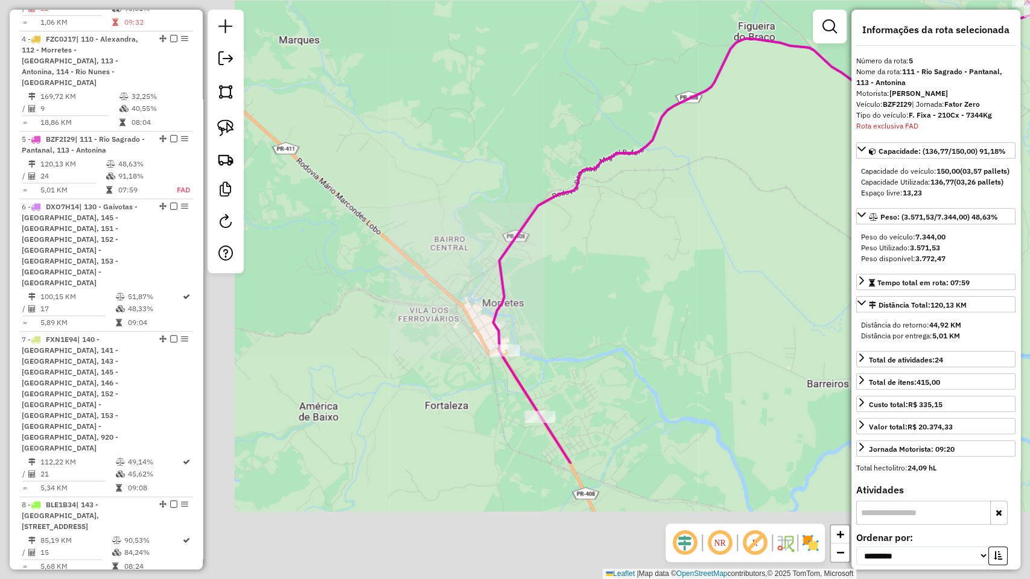
drag, startPoint x: 507, startPoint y: 400, endPoint x: 830, endPoint y: 226, distance: 367.2
click at [830, 226] on div "Janela de atendimento Grade de atendimento Capacidade Transportadoras Veículos …" at bounding box center [515, 289] width 1030 height 579
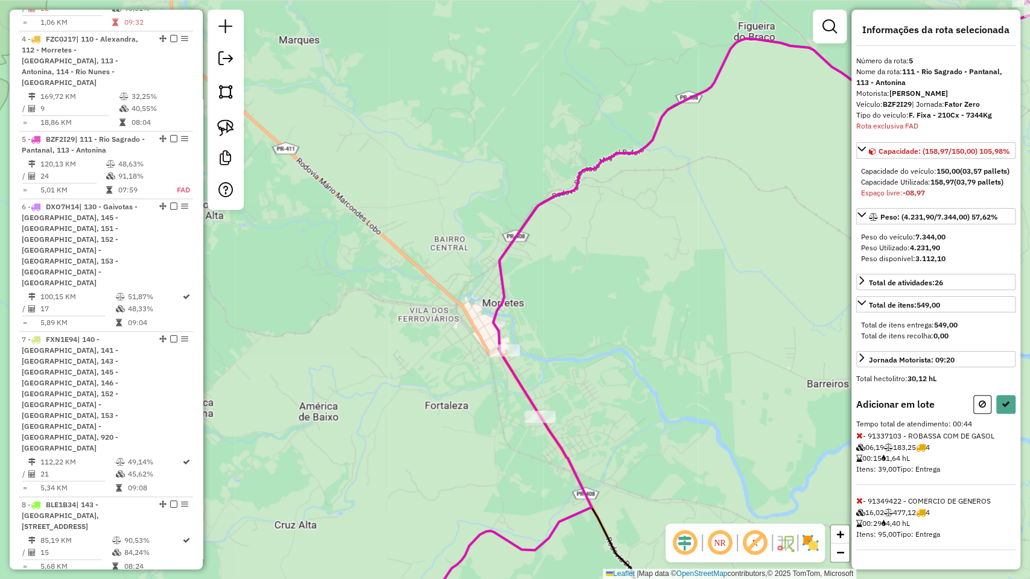
scroll to position [36, 0]
click at [862, 494] on icon at bounding box center [859, 501] width 7 height 8
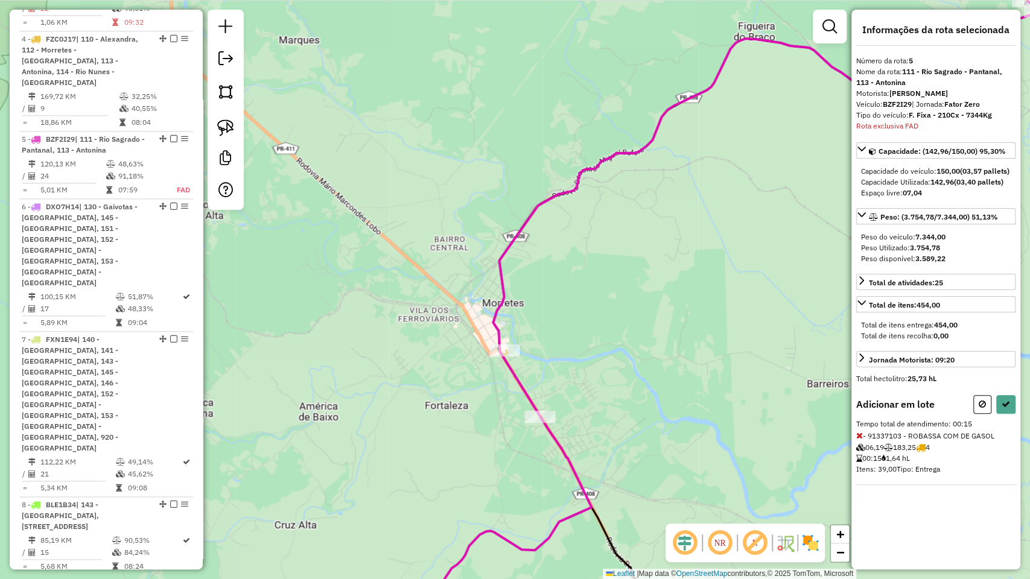
scroll to position [0, 0]
click at [1006, 409] on icon at bounding box center [1006, 404] width 8 height 8
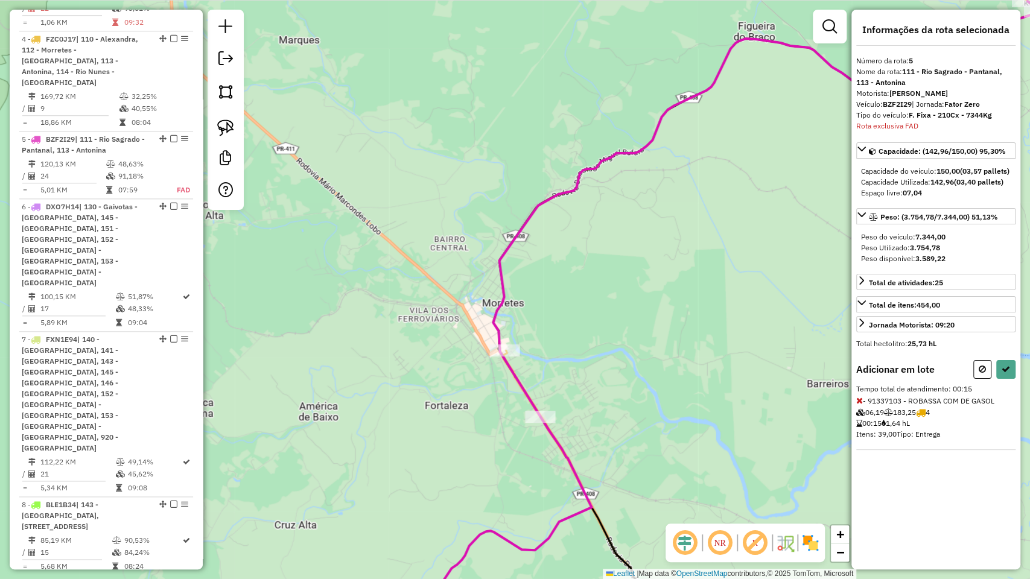
select select "**********"
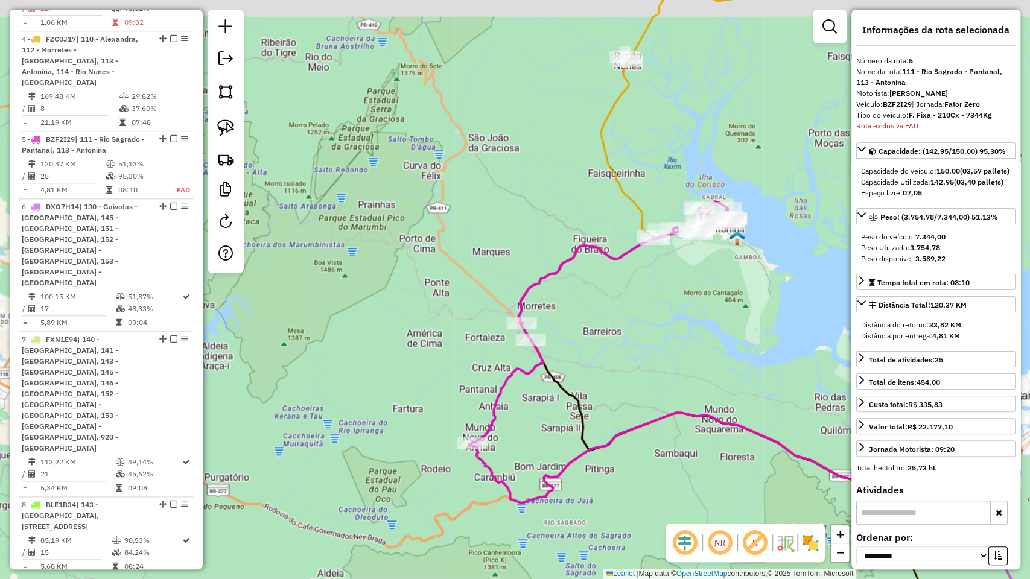
drag, startPoint x: 737, startPoint y: 297, endPoint x: 623, endPoint y: 290, distance: 114.2
click at [626, 317] on div "Janela de atendimento Grade de atendimento Capacidade Transportadoras Veículos …" at bounding box center [515, 289] width 1030 height 579
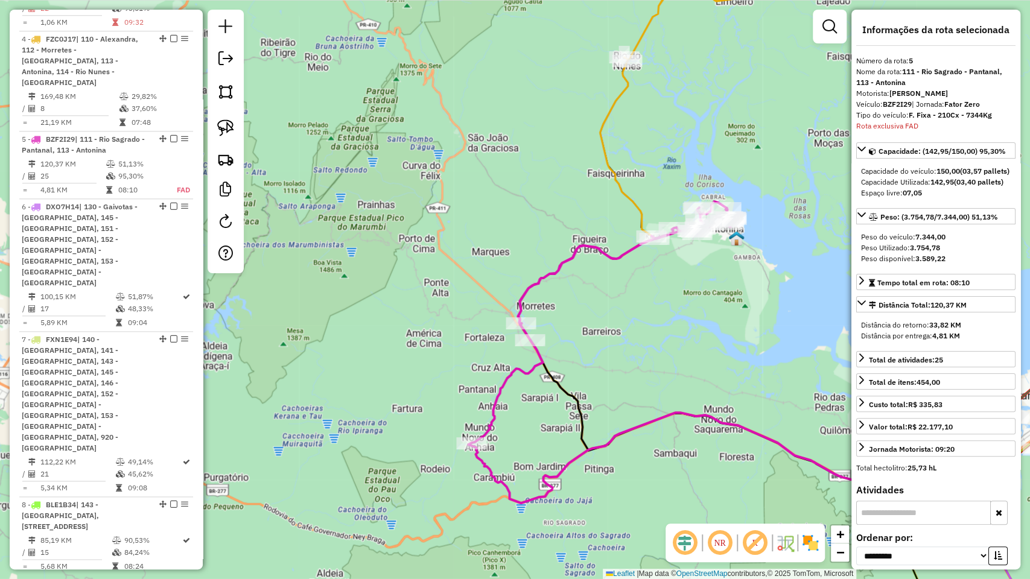
click at [623, 259] on icon at bounding box center [600, 322] width 259 height 241
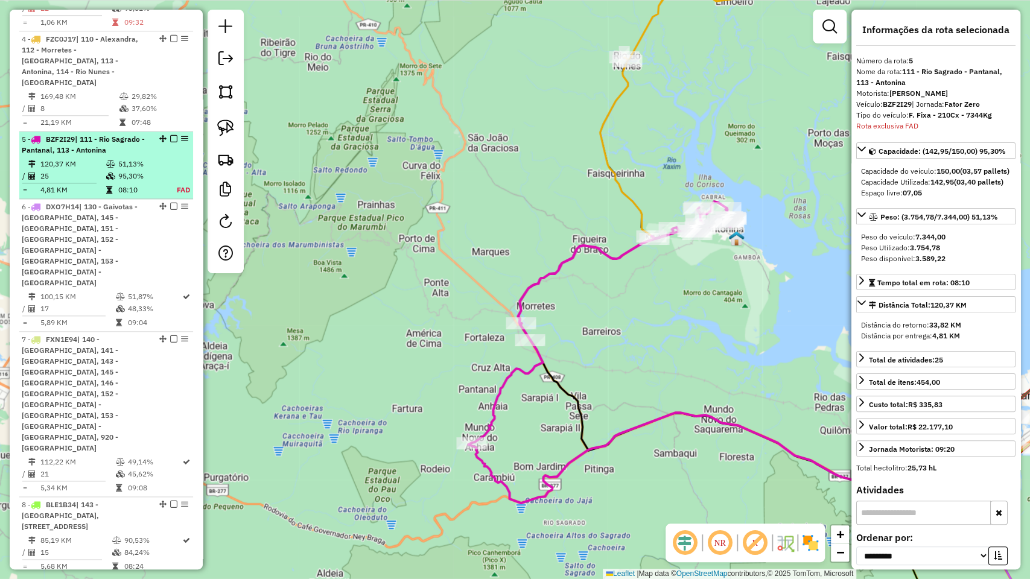
click at [171, 135] on em at bounding box center [173, 138] width 7 height 7
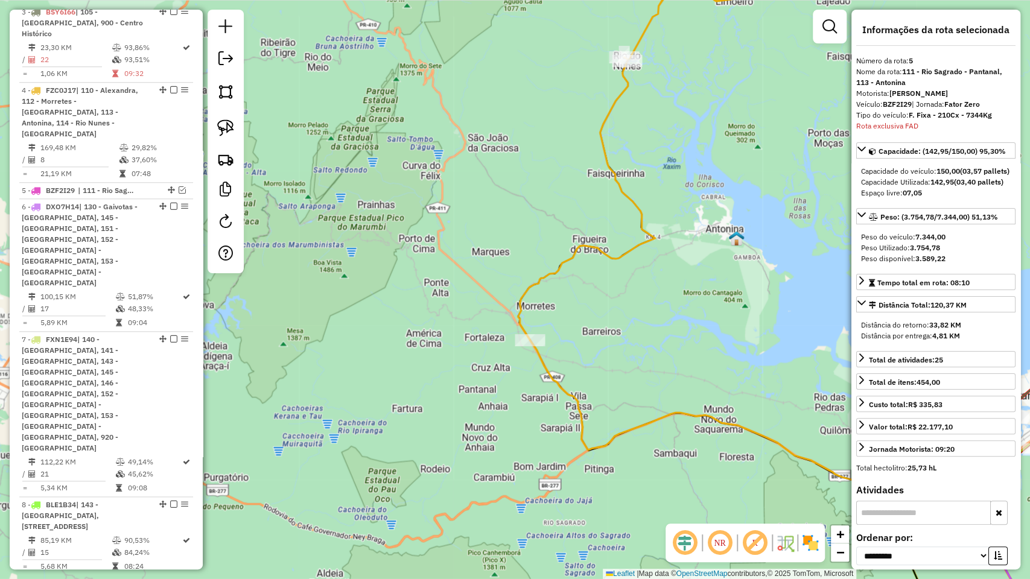
click at [606, 145] on icon at bounding box center [710, 216] width 384 height 549
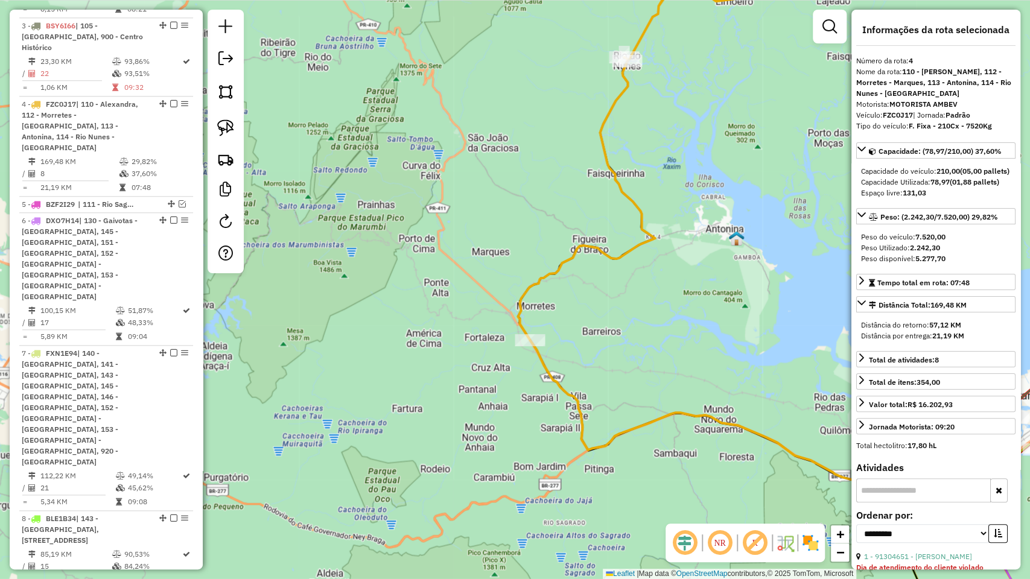
scroll to position [764, 0]
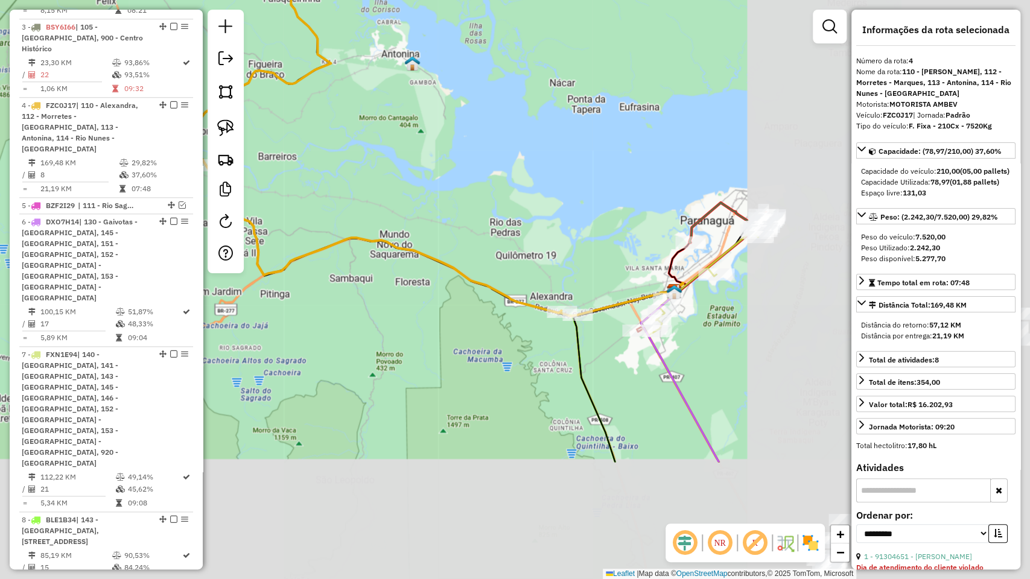
drag, startPoint x: 751, startPoint y: 412, endPoint x: 424, endPoint y: 123, distance: 436.0
click at [424, 120] on div "Janela de atendimento Grade de atendimento Capacidade Transportadoras Veículos …" at bounding box center [515, 289] width 1030 height 579
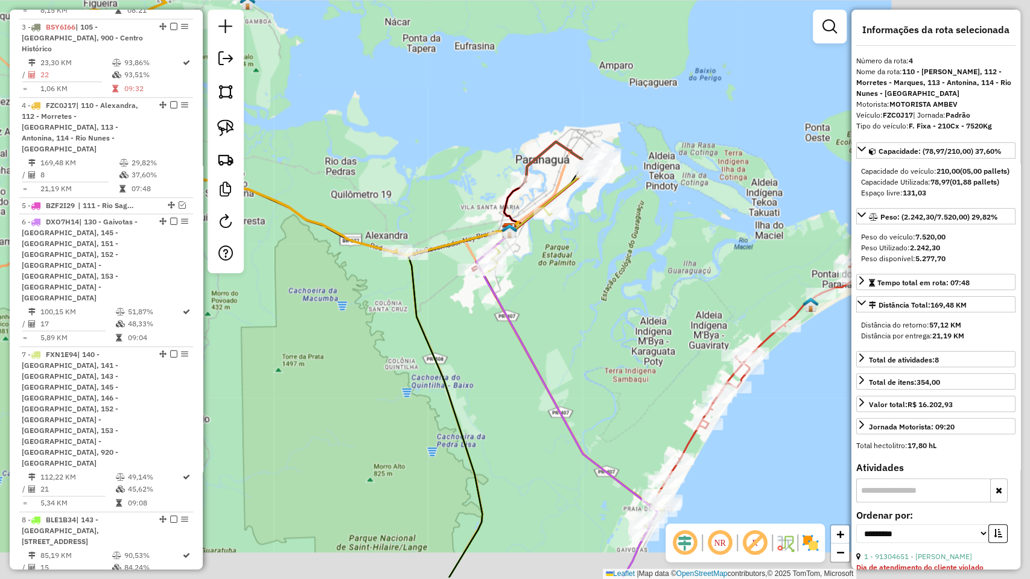
drag, startPoint x: 491, startPoint y: 211, endPoint x: 377, endPoint y: 174, distance: 120.2
click at [377, 174] on div "Janela de atendimento Grade de atendimento Capacidade Transportadoras Veículos …" at bounding box center [515, 289] width 1030 height 579
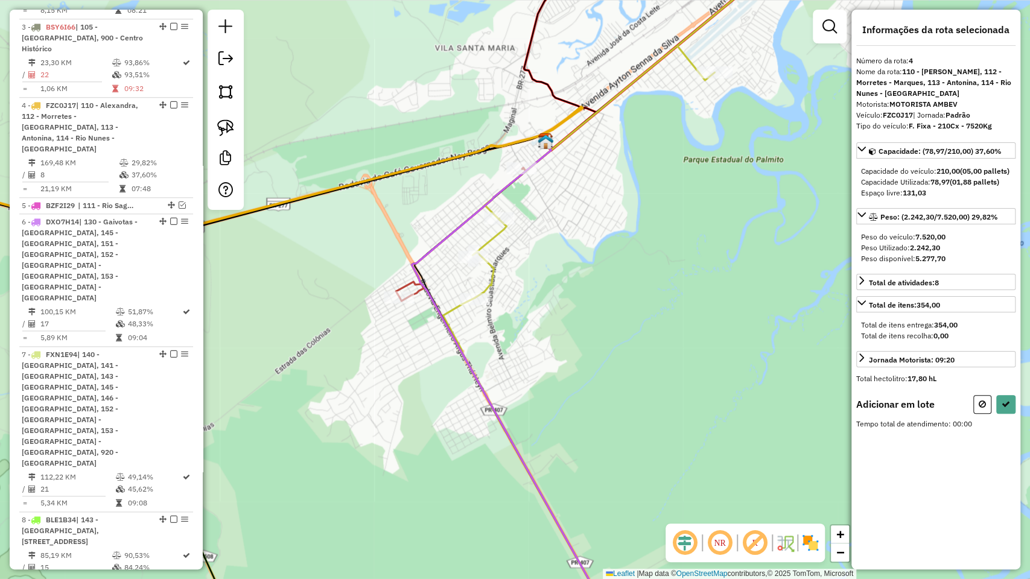
drag, startPoint x: 227, startPoint y: 132, endPoint x: 562, endPoint y: 215, distance: 344.9
click at [227, 132] on img at bounding box center [225, 127] width 17 height 17
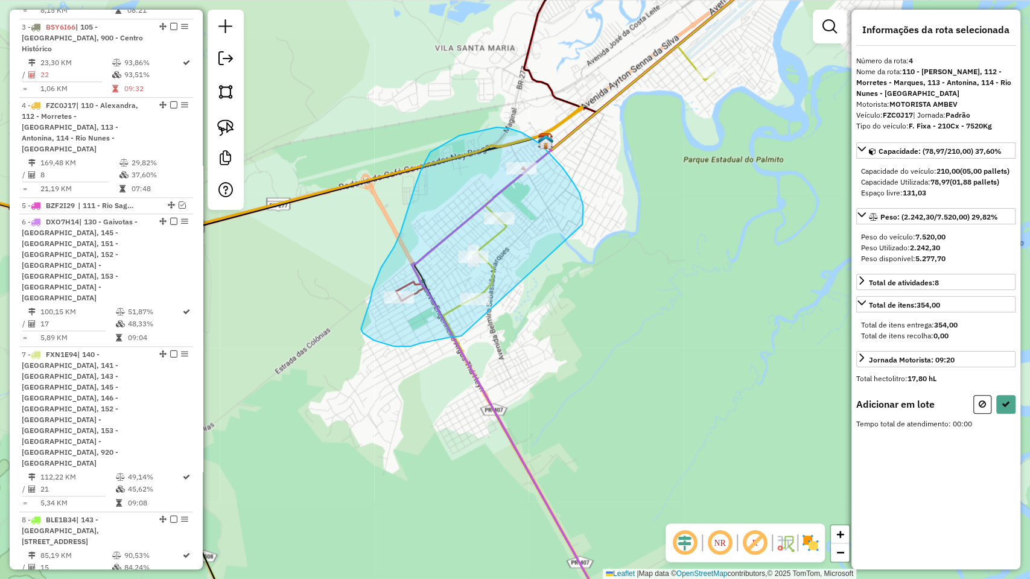
drag, startPoint x: 541, startPoint y: 144, endPoint x: 492, endPoint y: 328, distance: 190.3
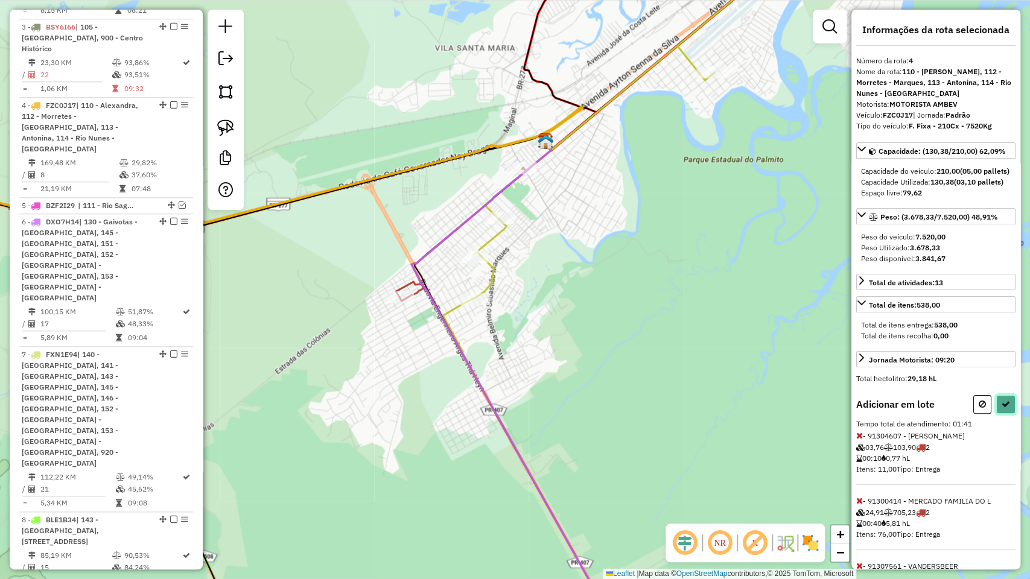
click at [1003, 409] on icon at bounding box center [1006, 404] width 8 height 8
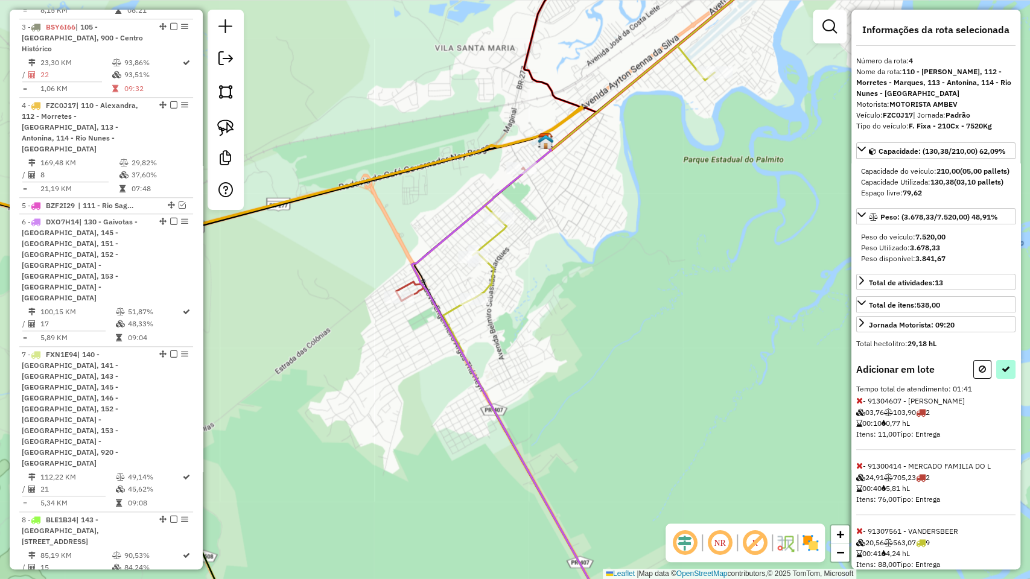
select select "**********"
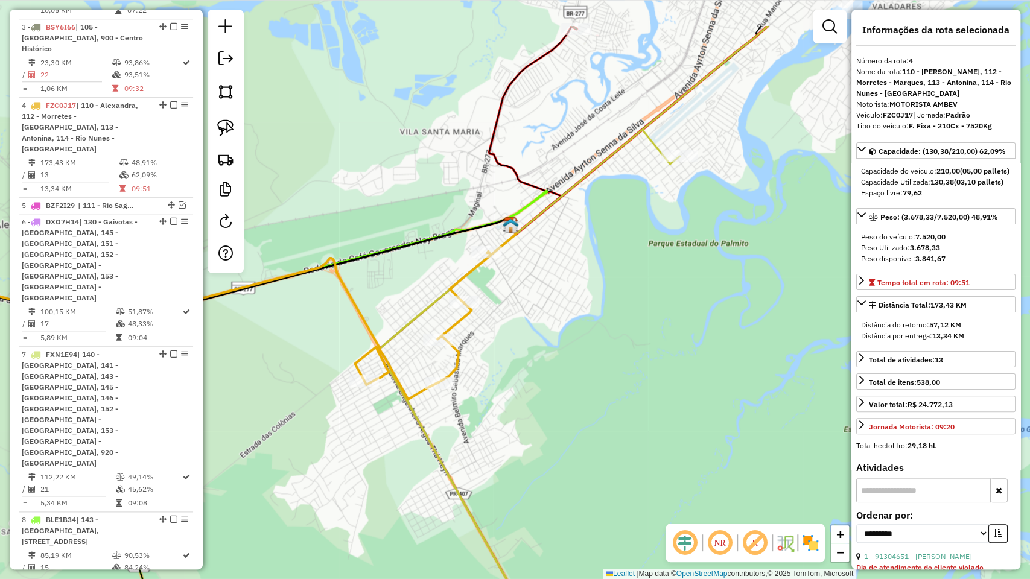
drag, startPoint x: 667, startPoint y: 171, endPoint x: 632, endPoint y: 255, distance: 90.9
click at [632, 255] on div "Janela de atendimento Grade de atendimento Capacidade Transportadoras Veículos …" at bounding box center [515, 289] width 1030 height 579
click at [466, 272] on icon at bounding box center [194, 326] width 594 height 148
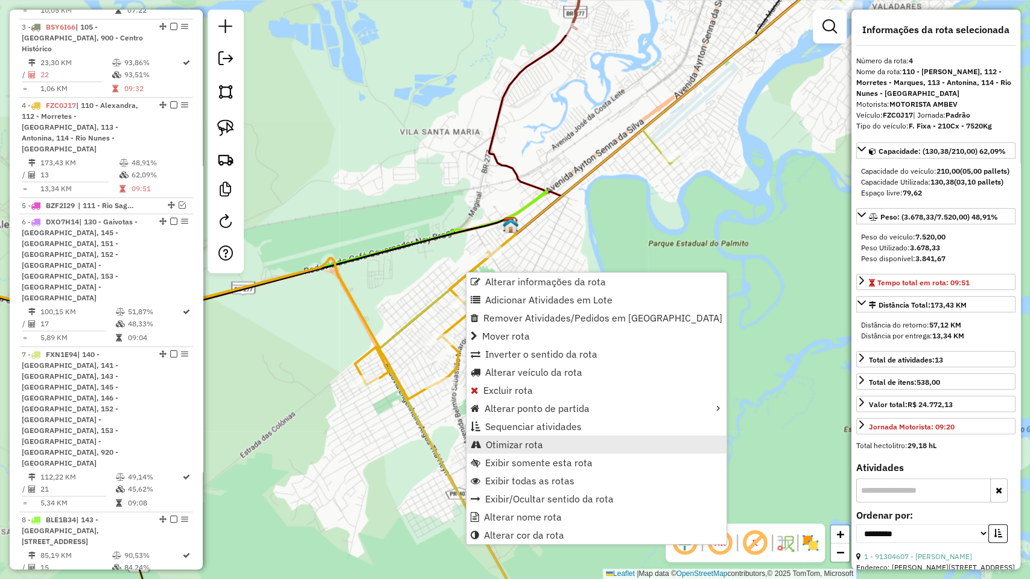
click at [545, 447] on link "Otimizar rota" at bounding box center [596, 445] width 260 height 18
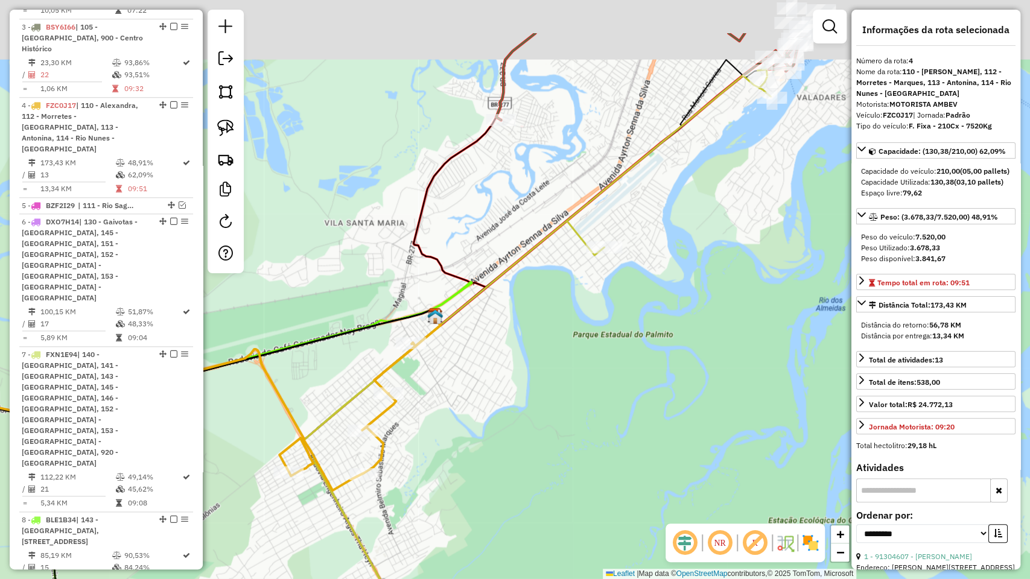
drag, startPoint x: 665, startPoint y: 276, endPoint x: 590, endPoint y: 367, distance: 117.9
click at [590, 367] on div "Janela de atendimento Grade de atendimento Capacidade Transportadoras Veículos …" at bounding box center [515, 289] width 1030 height 579
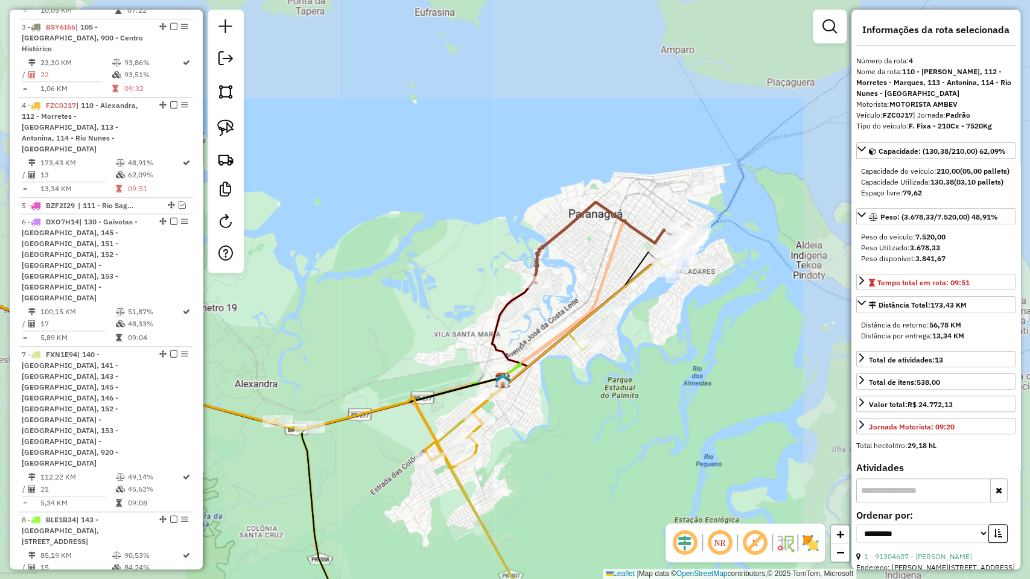
drag, startPoint x: 706, startPoint y: 252, endPoint x: 655, endPoint y: 342, distance: 103.7
click at [655, 342] on div "Janela de atendimento Grade de atendimento Capacidade Transportadoras Veículos …" at bounding box center [515, 289] width 1030 height 579
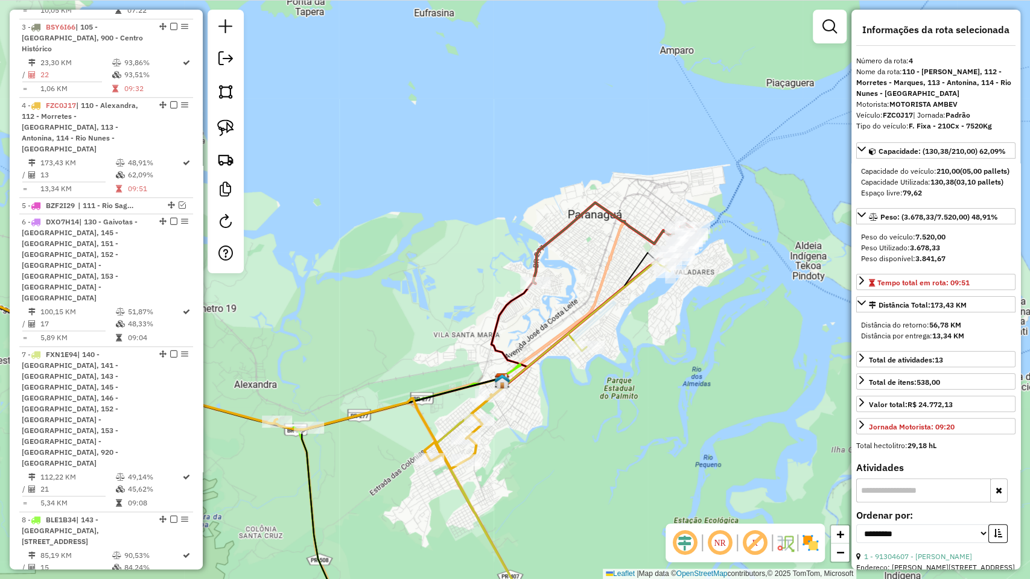
click at [641, 231] on icon at bounding box center [614, 243] width 162 height 81
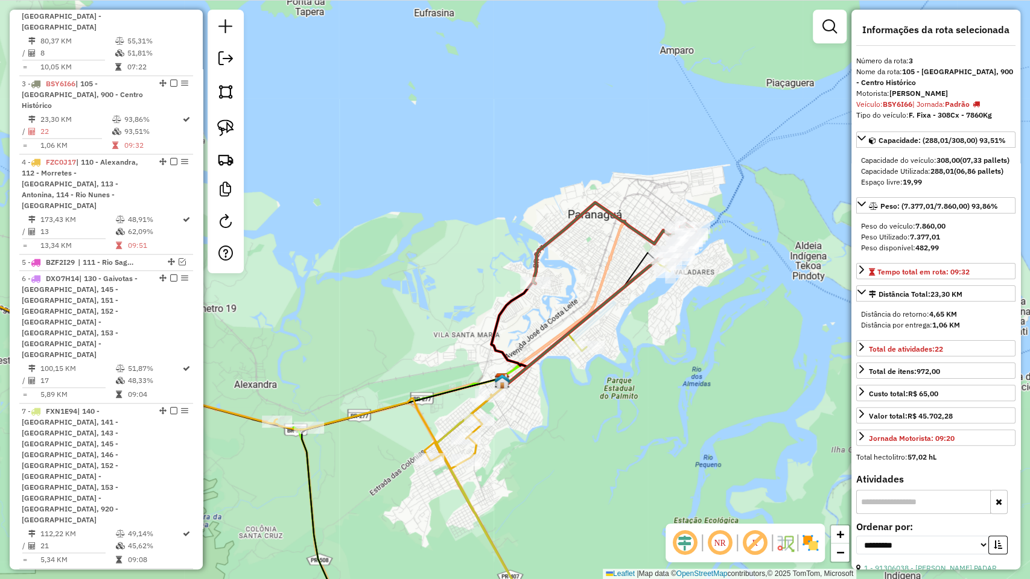
scroll to position [696, 0]
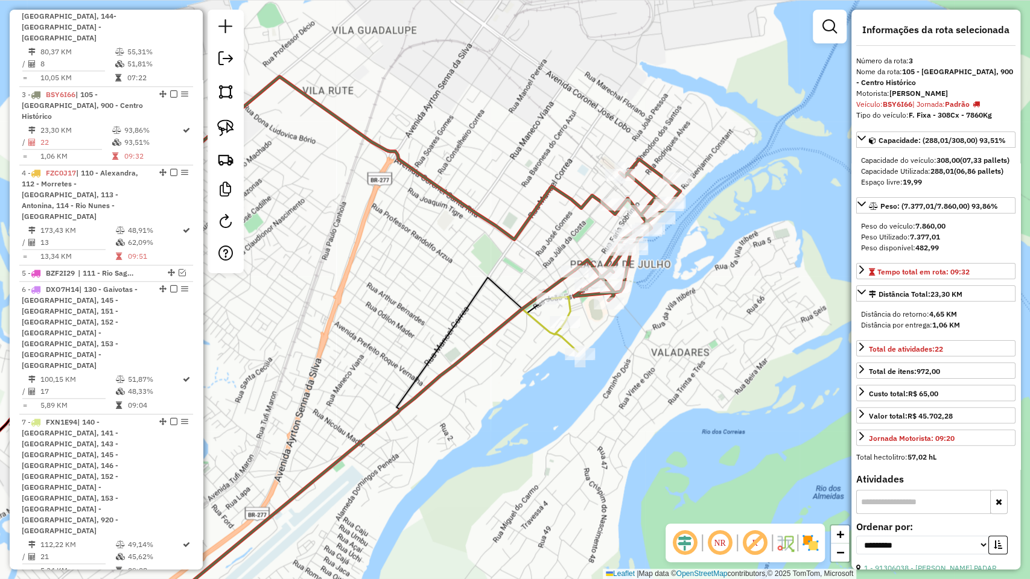
click at [539, 323] on icon at bounding box center [351, 467] width 453 height 340
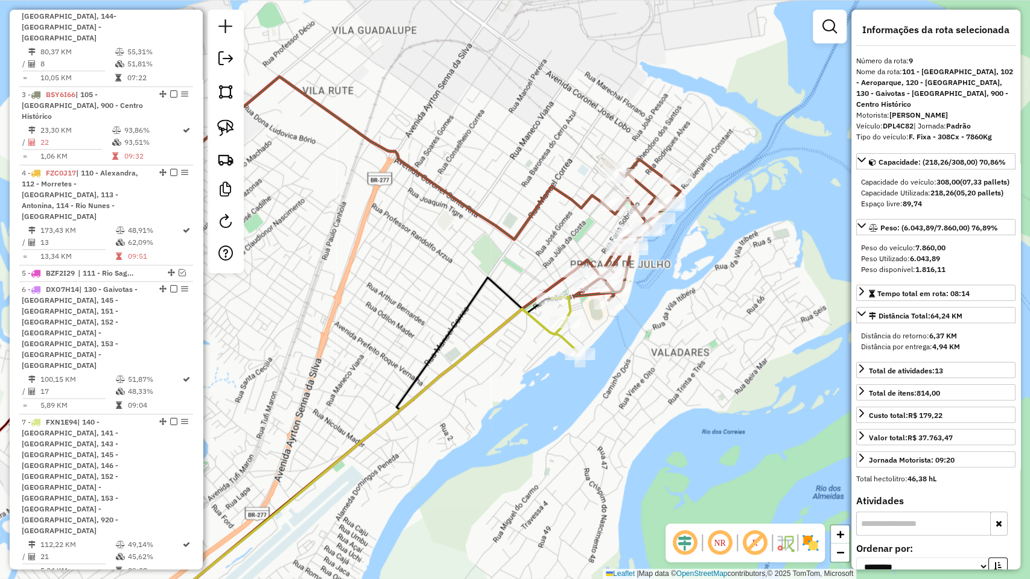
scroll to position [780, 0]
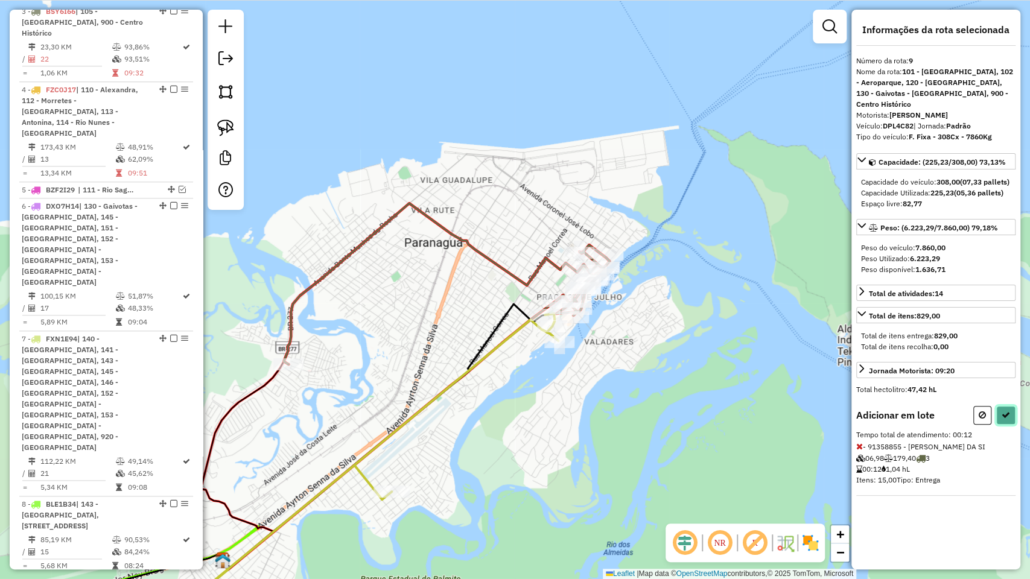
click at [1014, 419] on button at bounding box center [1005, 415] width 19 height 19
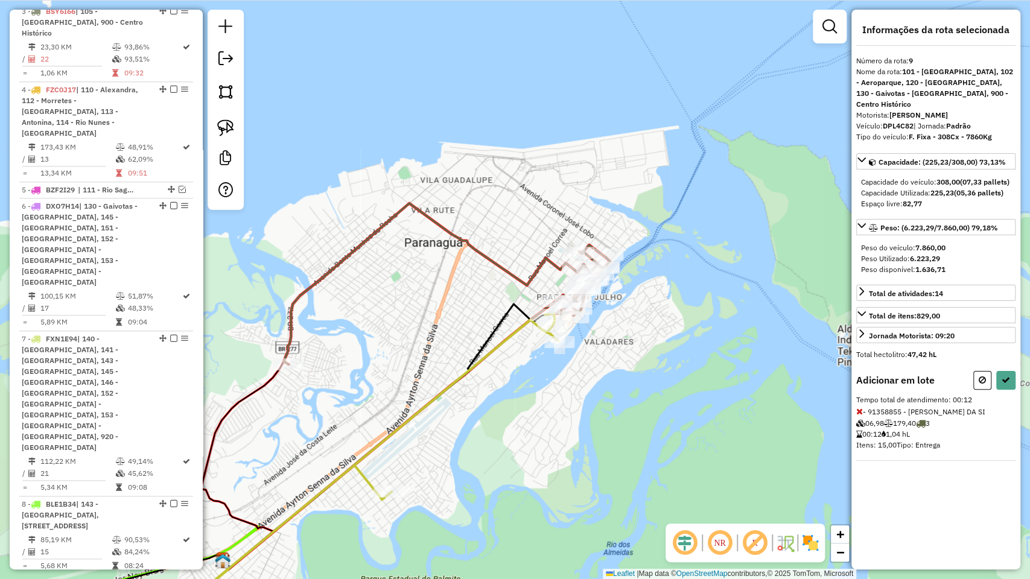
select select "**********"
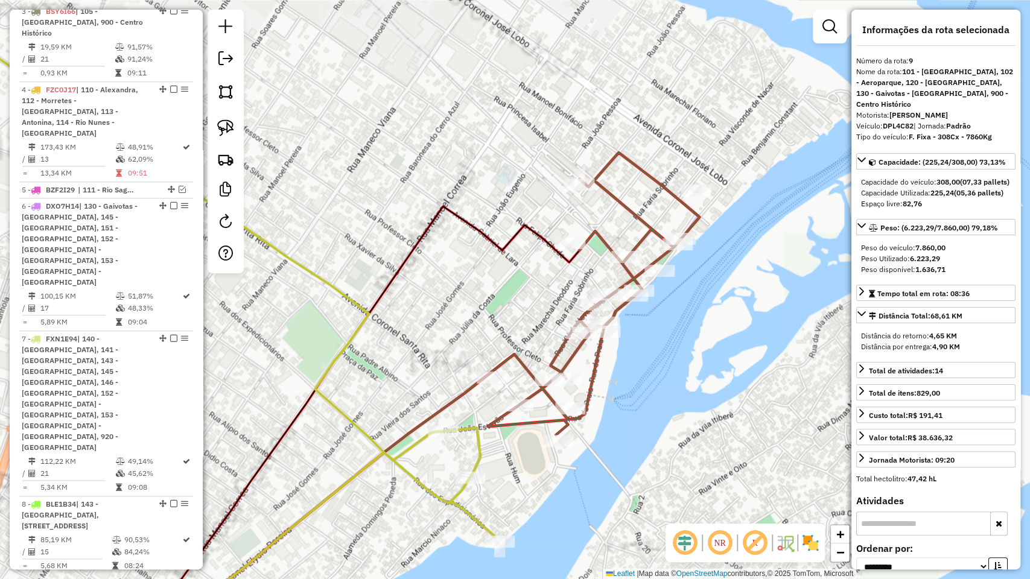
click at [611, 237] on div "Rota 3 - Placa BSY6I66 91335205 - VITAL [PERSON_NAME] de atendimento Grade de a…" at bounding box center [515, 289] width 1030 height 579
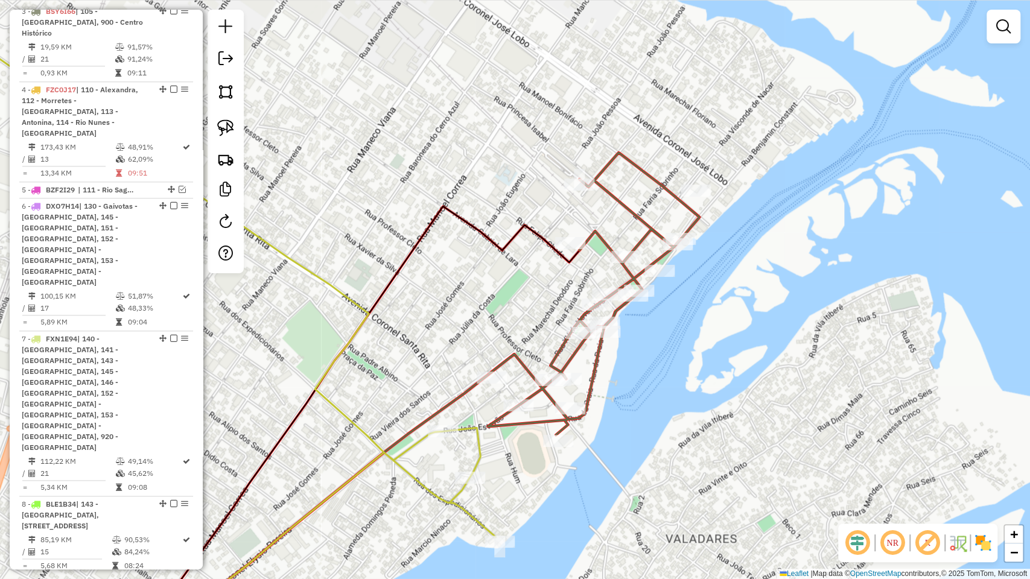
click at [608, 237] on icon at bounding box center [594, 294] width 212 height 282
select select "**********"
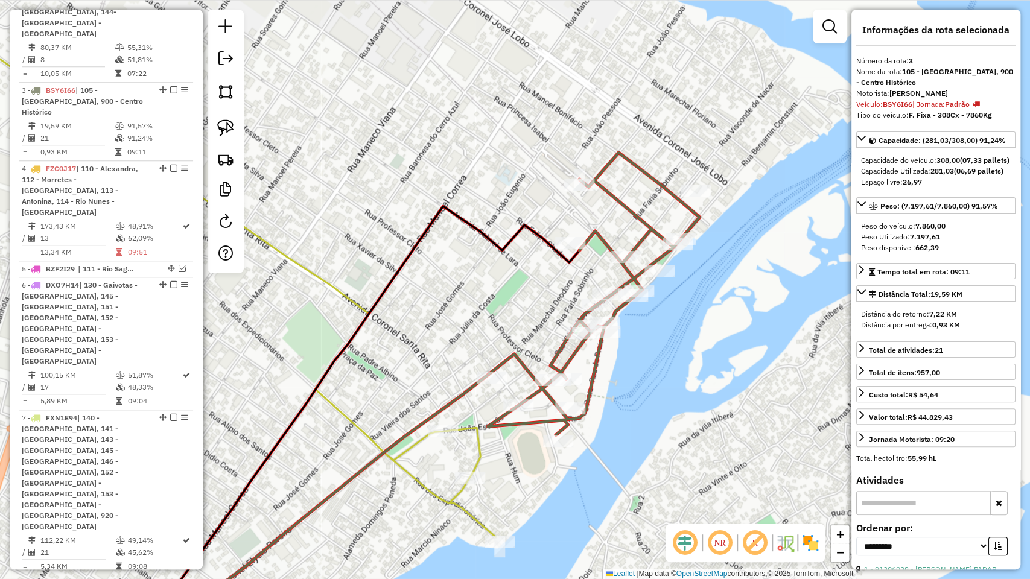
scroll to position [696, 0]
click at [602, 238] on icon at bounding box center [594, 294] width 212 height 282
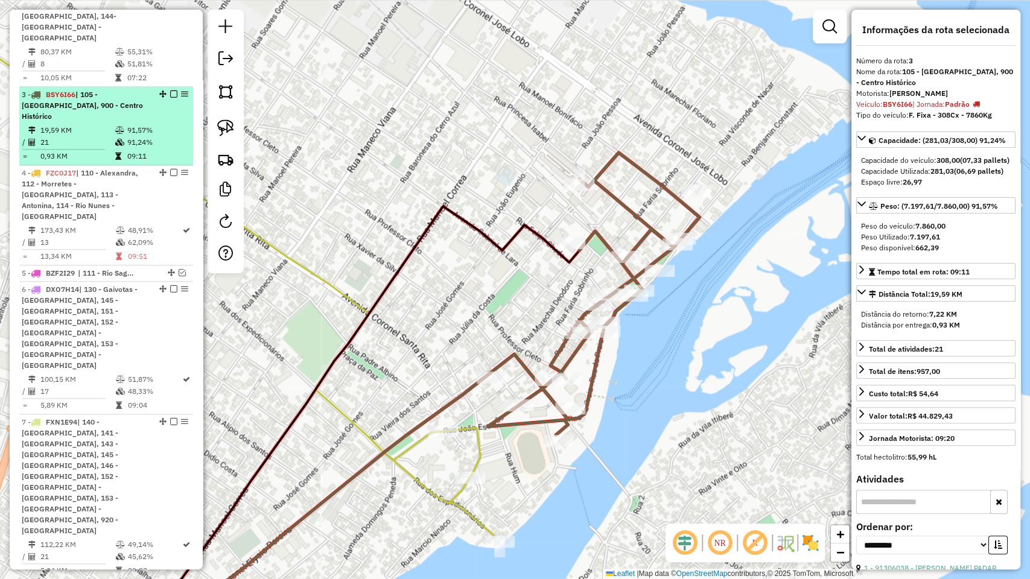
click at [171, 91] on em at bounding box center [173, 94] width 7 height 7
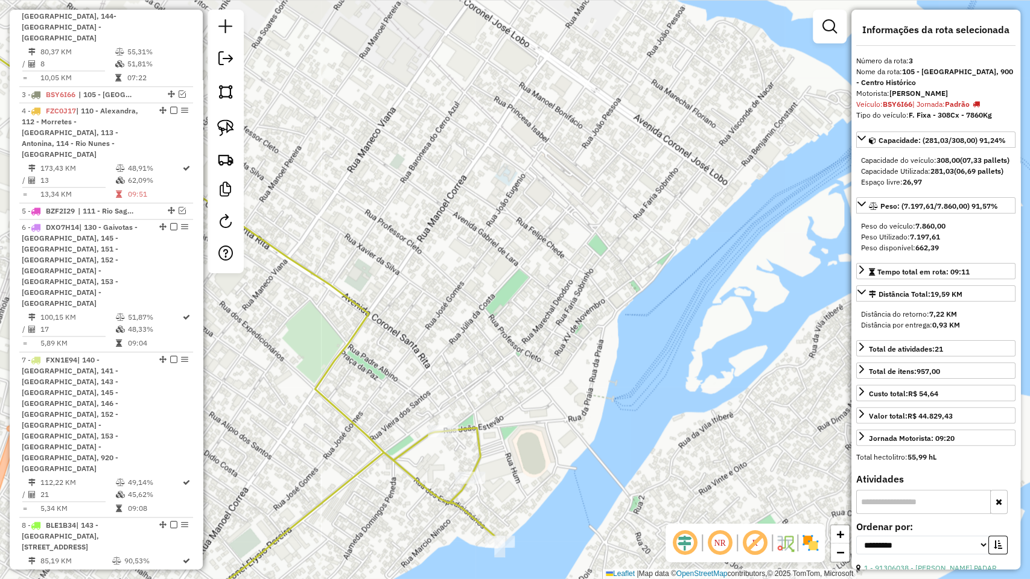
click at [408, 450] on icon at bounding box center [196, 312] width 599 height 650
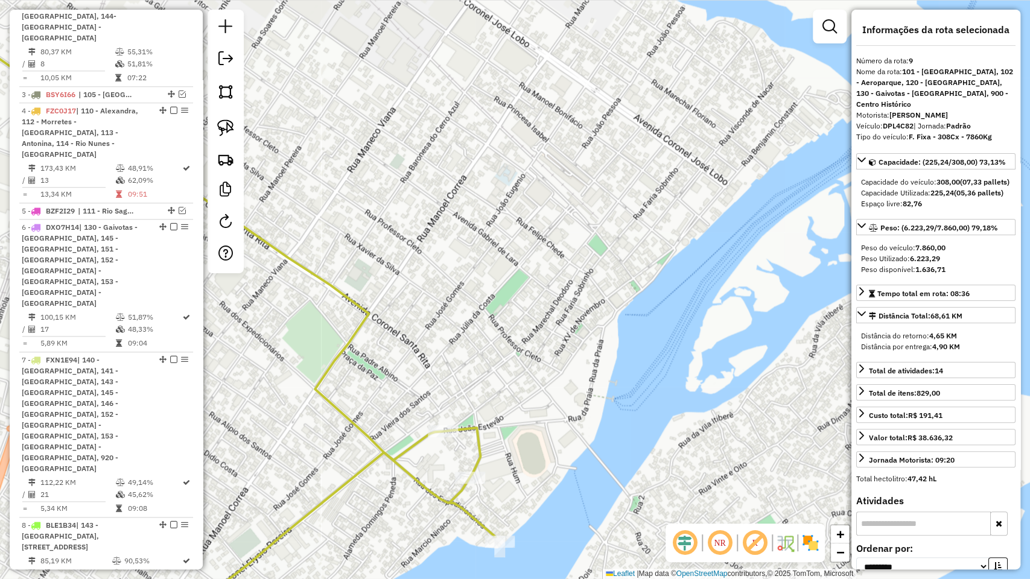
scroll to position [728, 0]
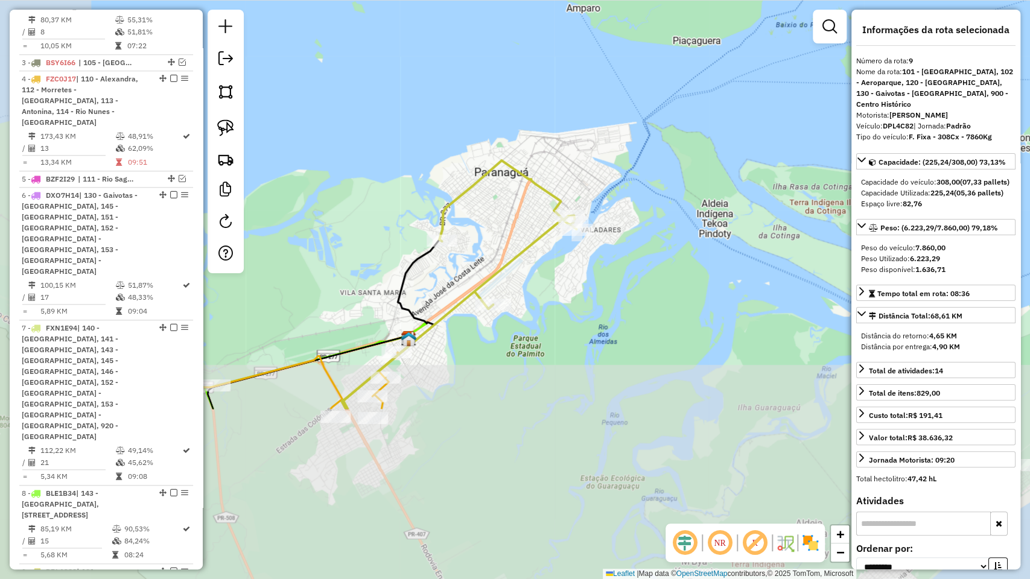
drag, startPoint x: 376, startPoint y: 515, endPoint x: 532, endPoint y: 287, distance: 276.5
click at [532, 287] on div "Janela de atendimento Grade de atendimento Capacidade Transportadoras Veículos …" at bounding box center [515, 289] width 1030 height 579
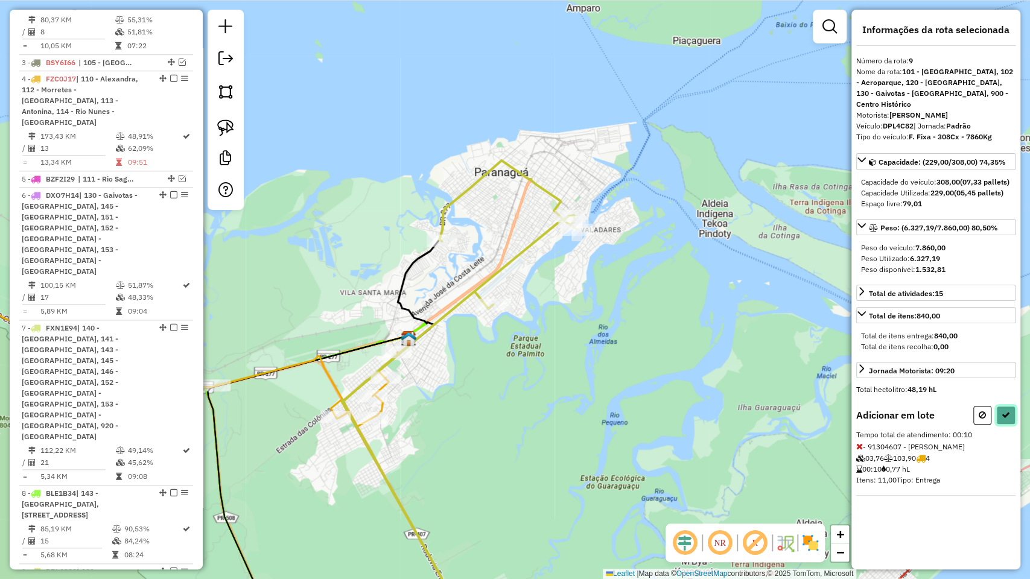
click at [1006, 411] on icon at bounding box center [1006, 415] width 8 height 8
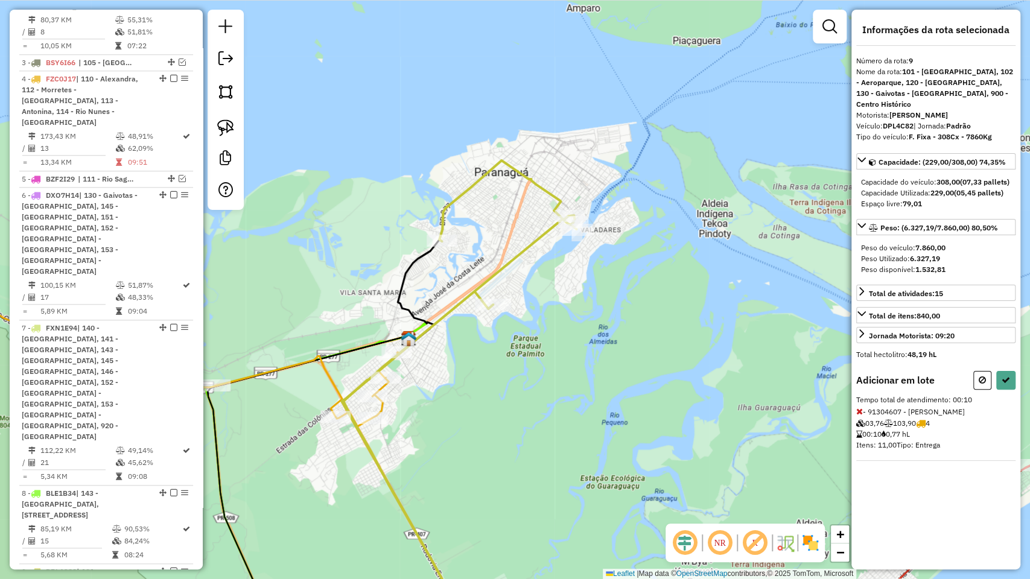
select select "**********"
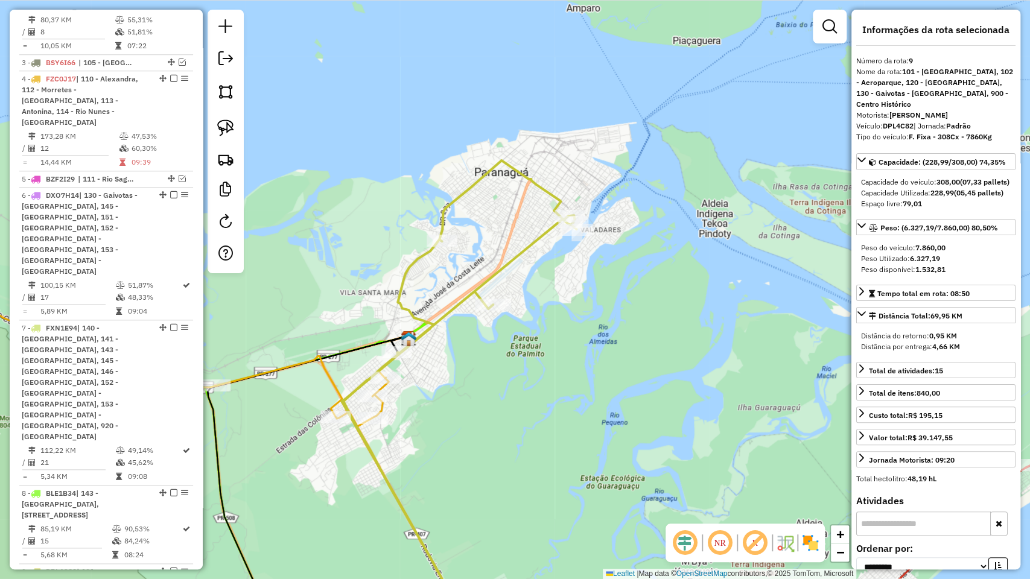
click at [330, 378] on icon at bounding box center [143, 344] width 492 height 166
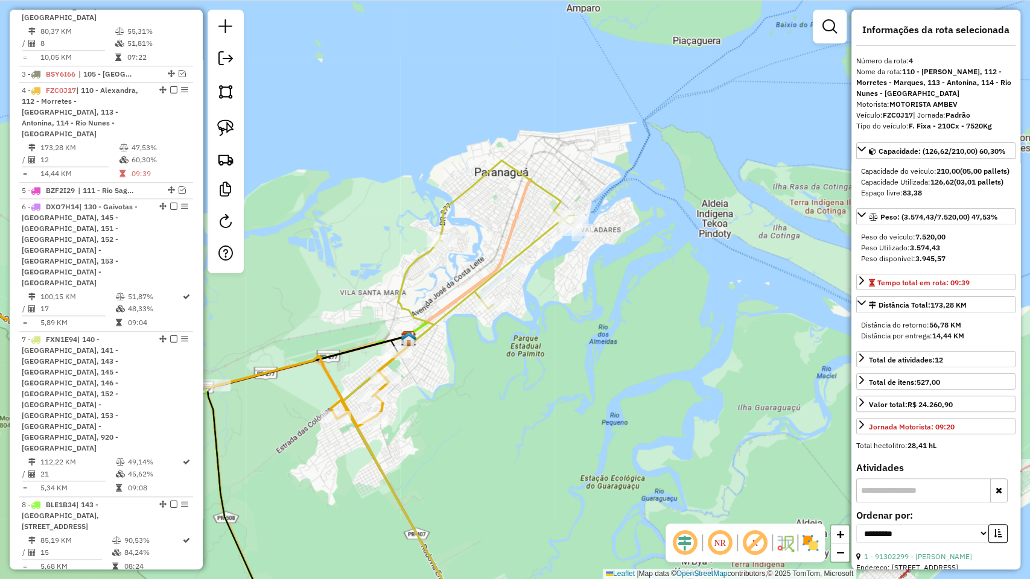
scroll to position [713, 0]
click at [400, 311] on icon at bounding box center [459, 399] width 233 height 477
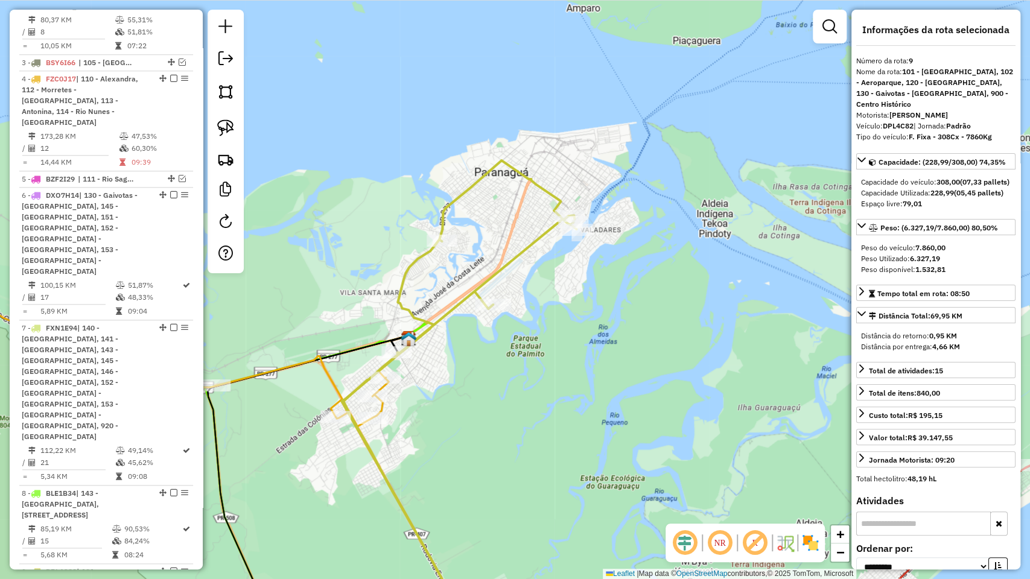
click at [407, 306] on icon at bounding box center [459, 399] width 233 height 477
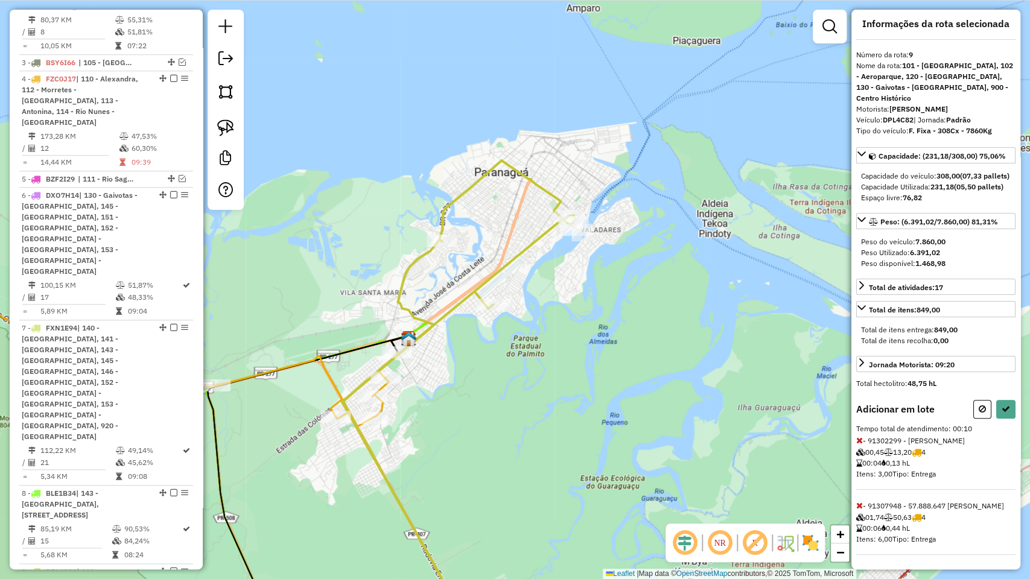
scroll to position [25, 0]
click at [1008, 401] on button at bounding box center [1005, 409] width 19 height 19
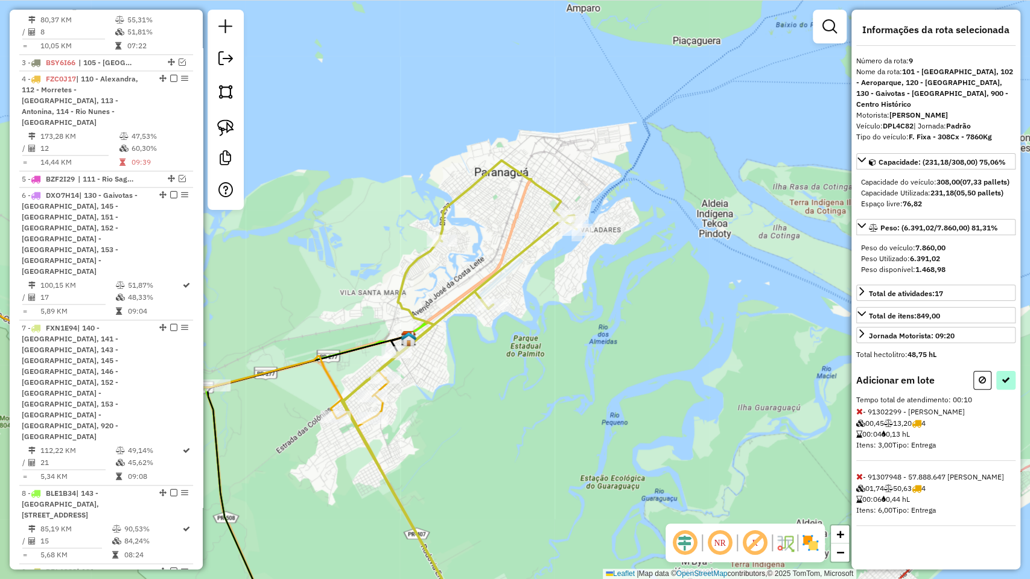
select select "**********"
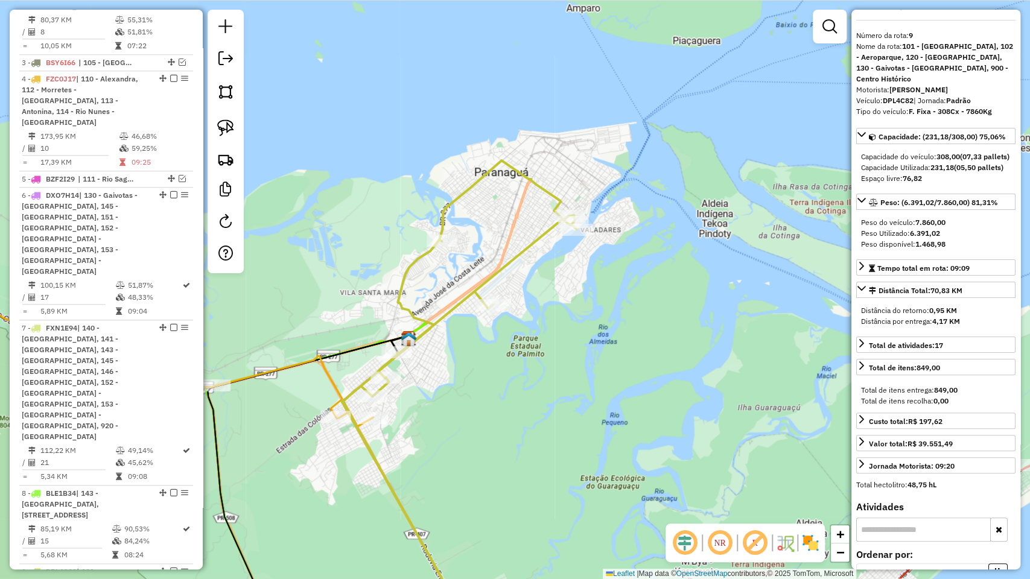
scroll to position [0, 0]
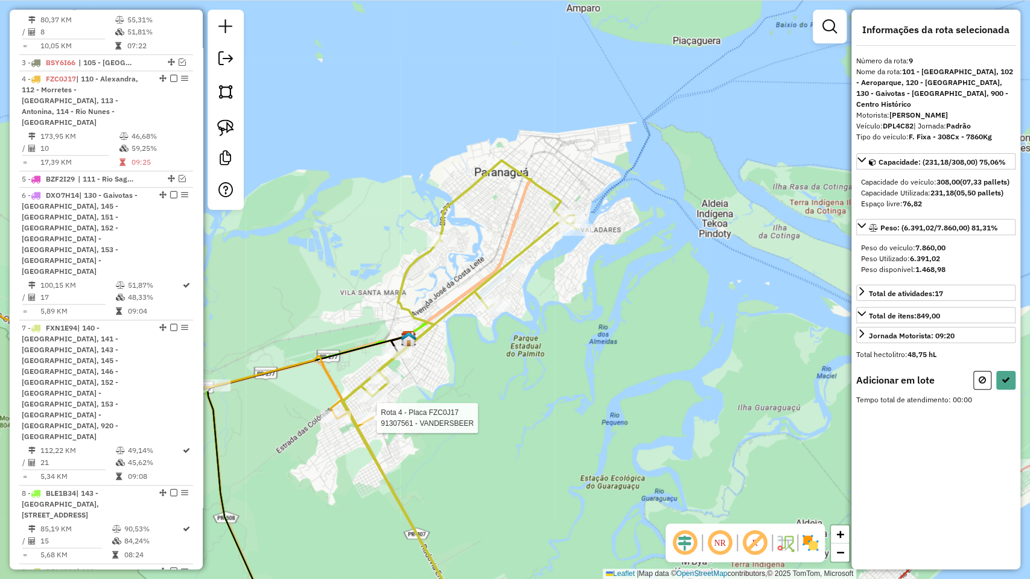
select select "**********"
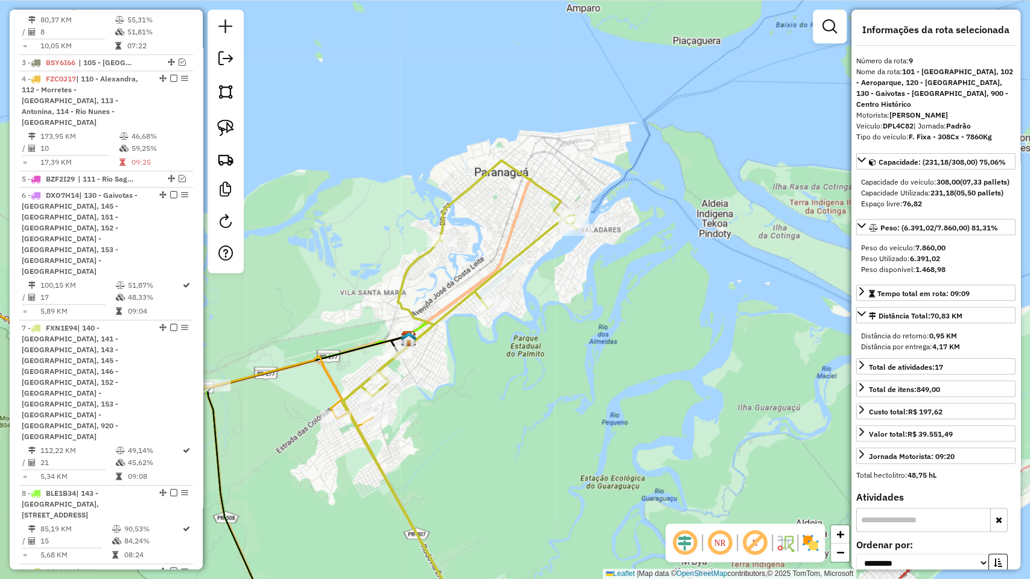
click at [328, 377] on icon at bounding box center [135, 344] width 476 height 166
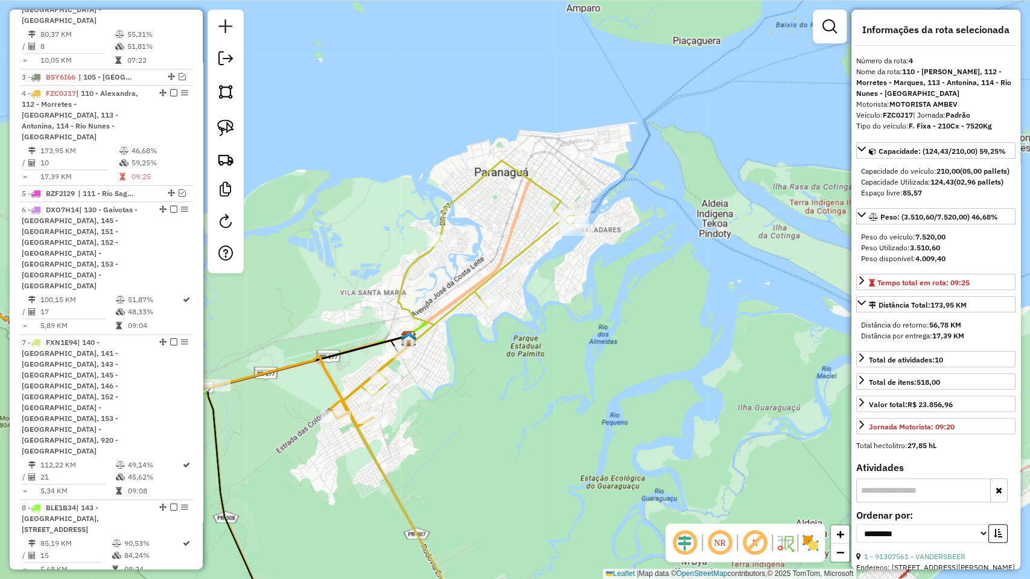
scroll to position [713, 0]
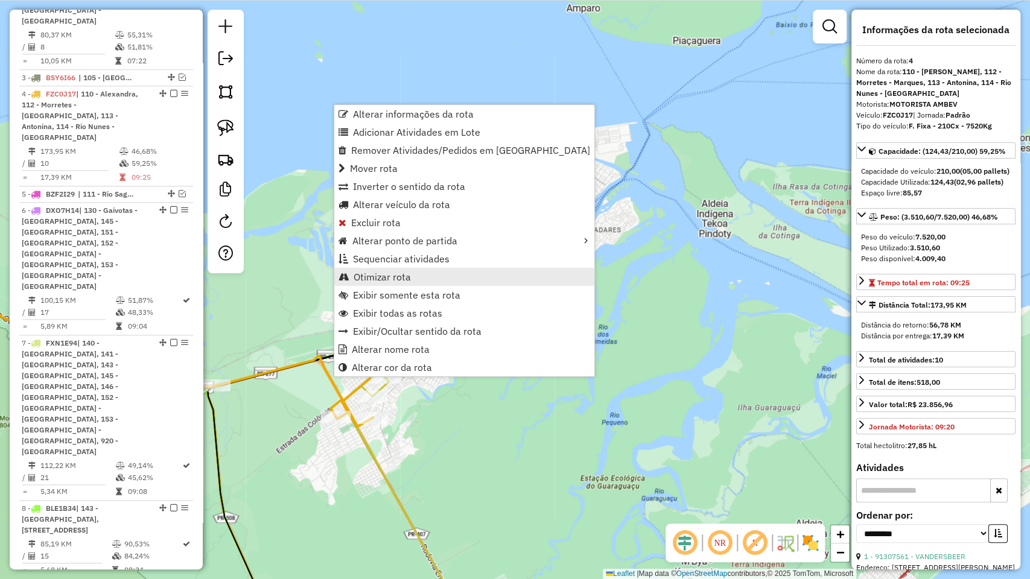
click at [409, 275] on span "Otimizar rota" at bounding box center [382, 277] width 57 height 10
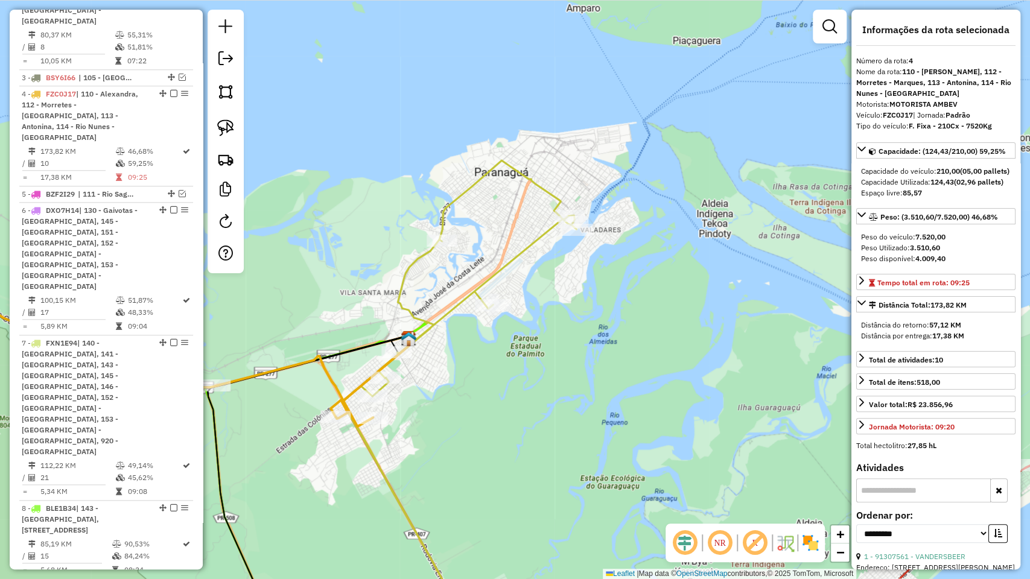
click at [404, 299] on icon at bounding box center [459, 399] width 233 height 477
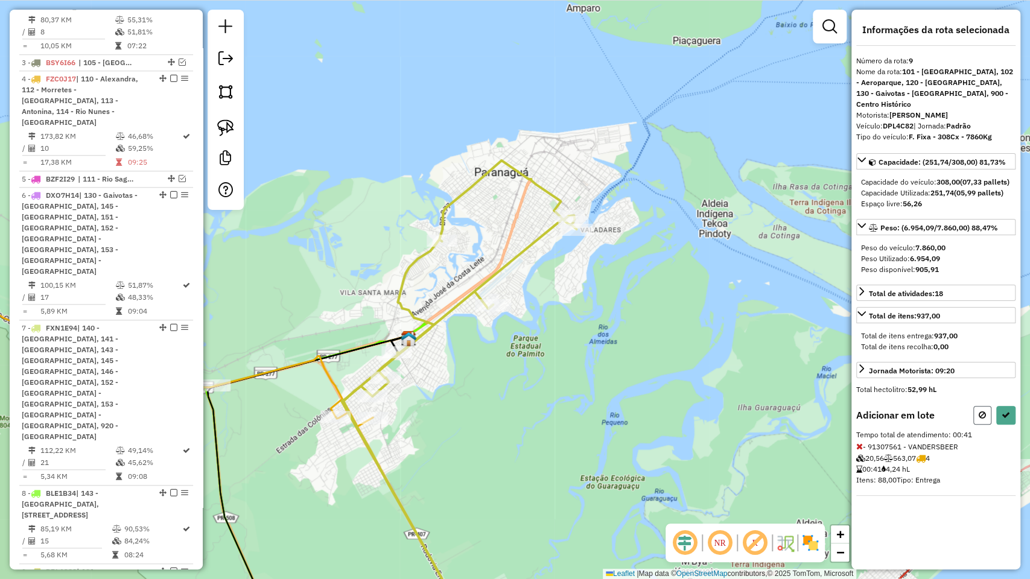
click at [990, 412] on button at bounding box center [982, 415] width 18 height 19
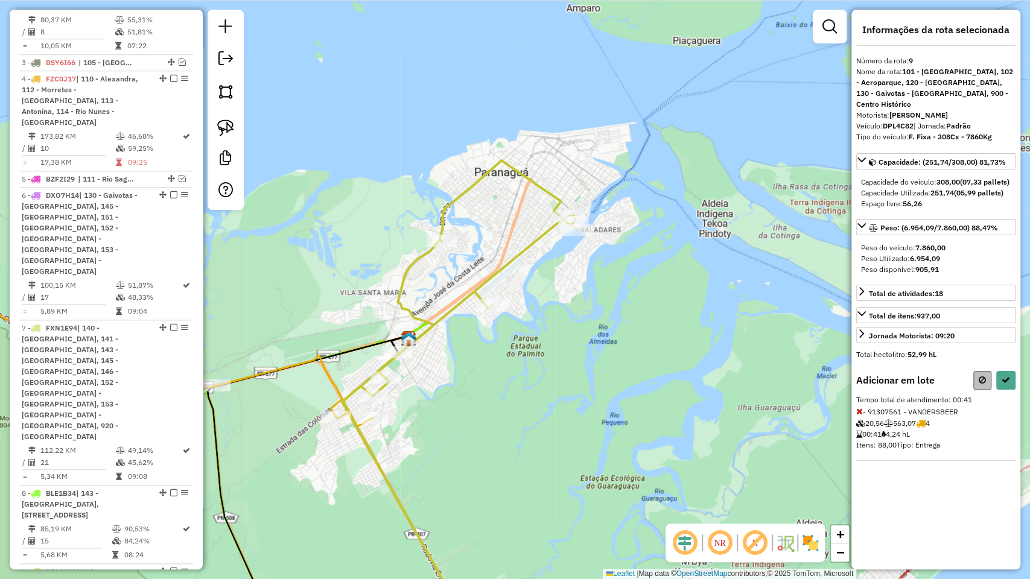
select select "**********"
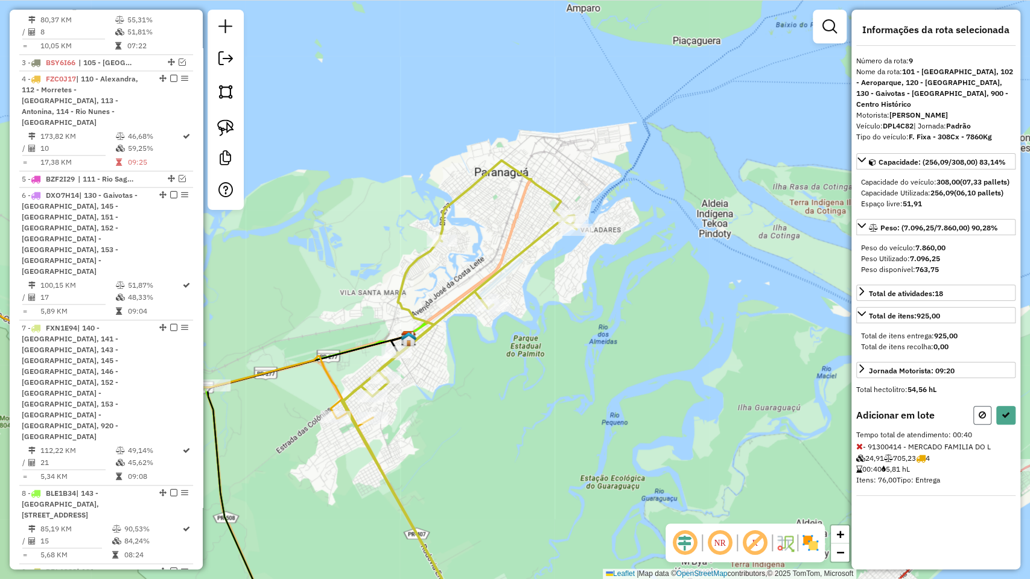
click at [981, 417] on icon at bounding box center [982, 415] width 7 height 8
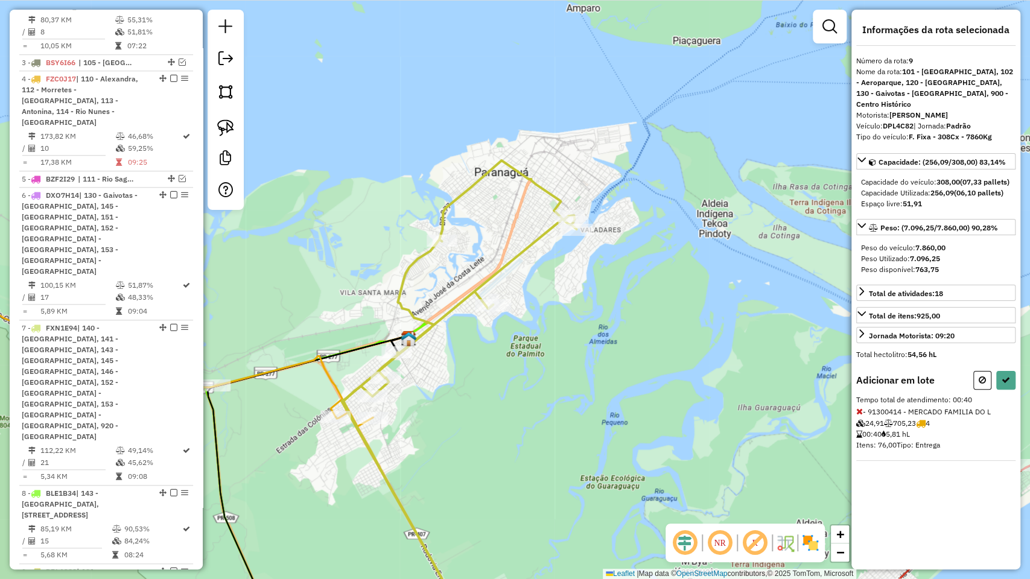
select select "**********"
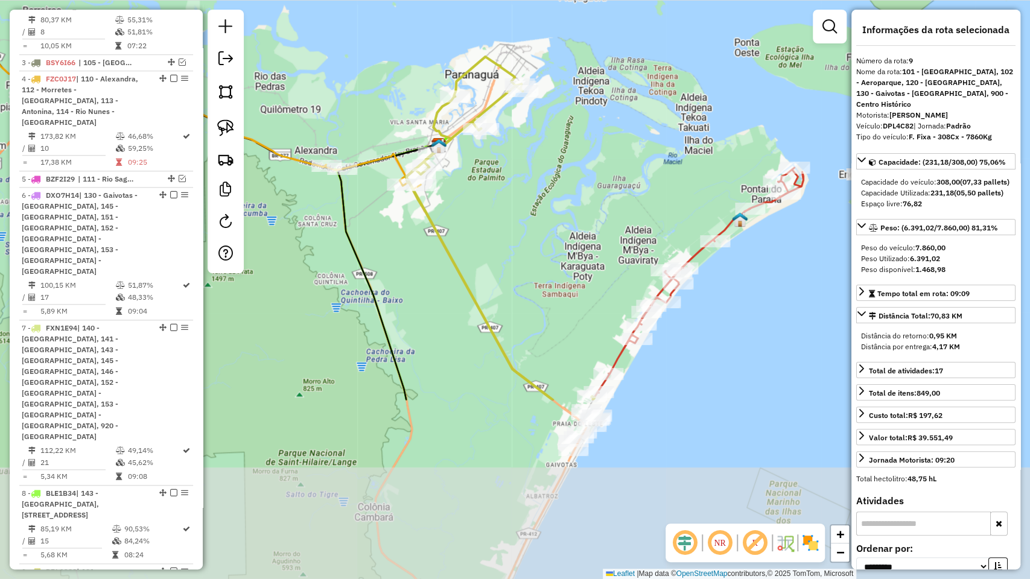
drag, startPoint x: 486, startPoint y: 428, endPoint x: 486, endPoint y: 217, distance: 210.6
click at [486, 217] on div "Janela de atendimento Grade de atendimento Capacidade Transportadoras Veículos …" at bounding box center [515, 289] width 1030 height 579
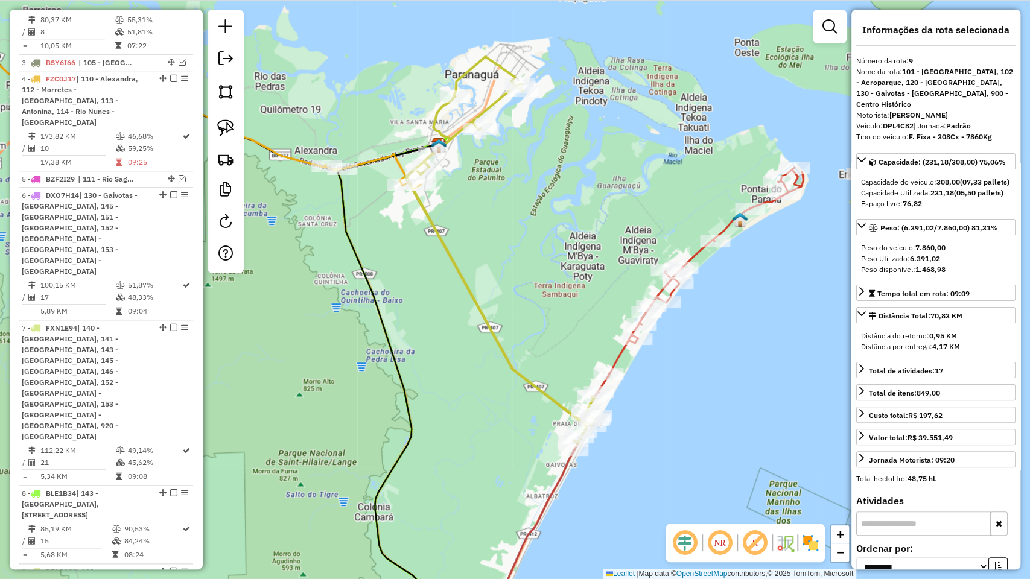
click at [520, 315] on div "Janela de atendimento Grade de atendimento Capacidade Transportadoras Veículos …" at bounding box center [515, 289] width 1030 height 579
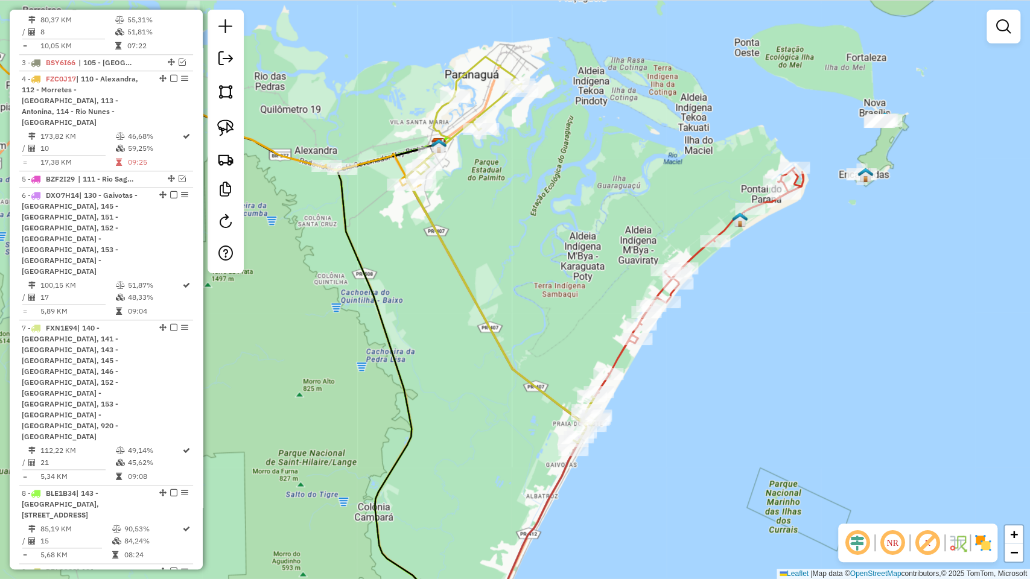
click at [436, 126] on icon at bounding box center [501, 250] width 191 height 386
select select "**********"
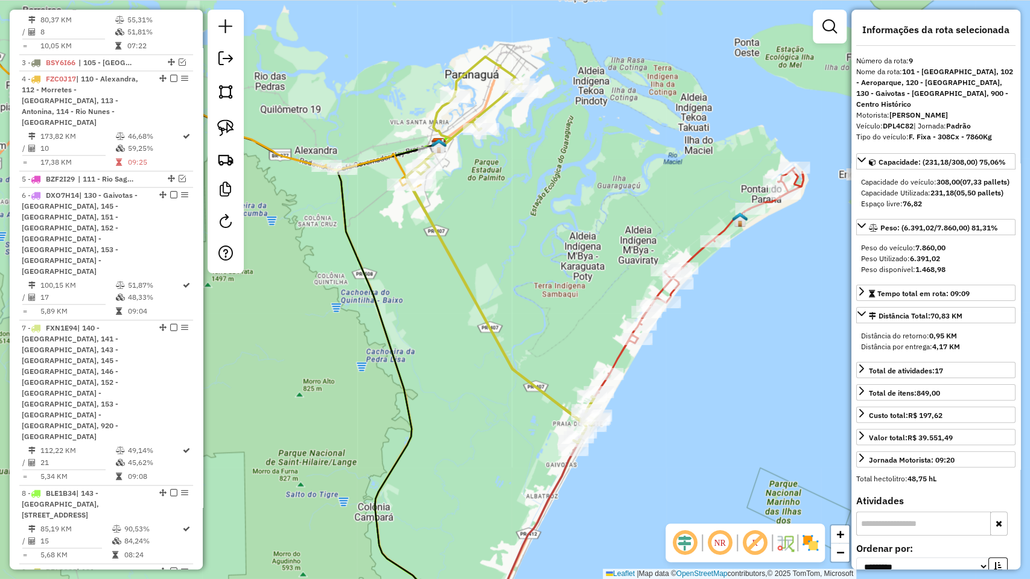
click at [370, 161] on icon at bounding box center [189, 65] width 462 height 247
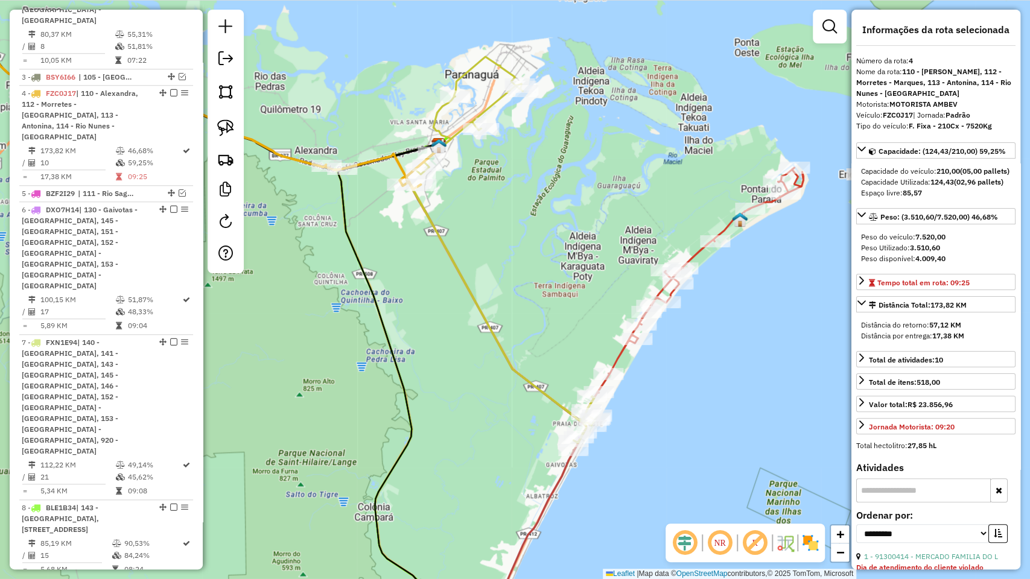
scroll to position [713, 0]
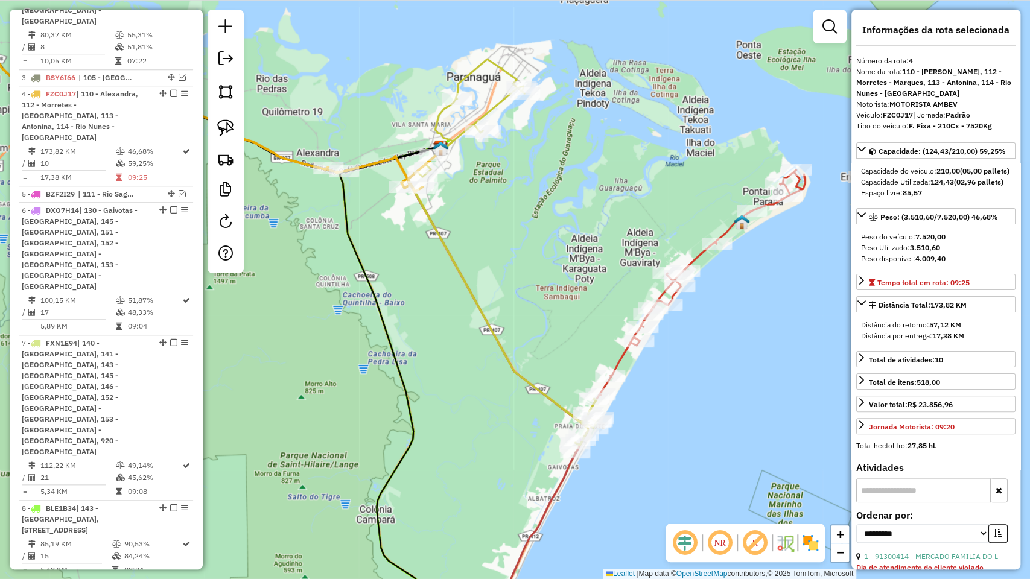
drag, startPoint x: 371, startPoint y: 267, endPoint x: 502, endPoint y: 323, distance: 142.7
click at [502, 323] on div "Janela de atendimento Grade de atendimento Capacidade Transportadoras Veículos …" at bounding box center [515, 289] width 1030 height 579
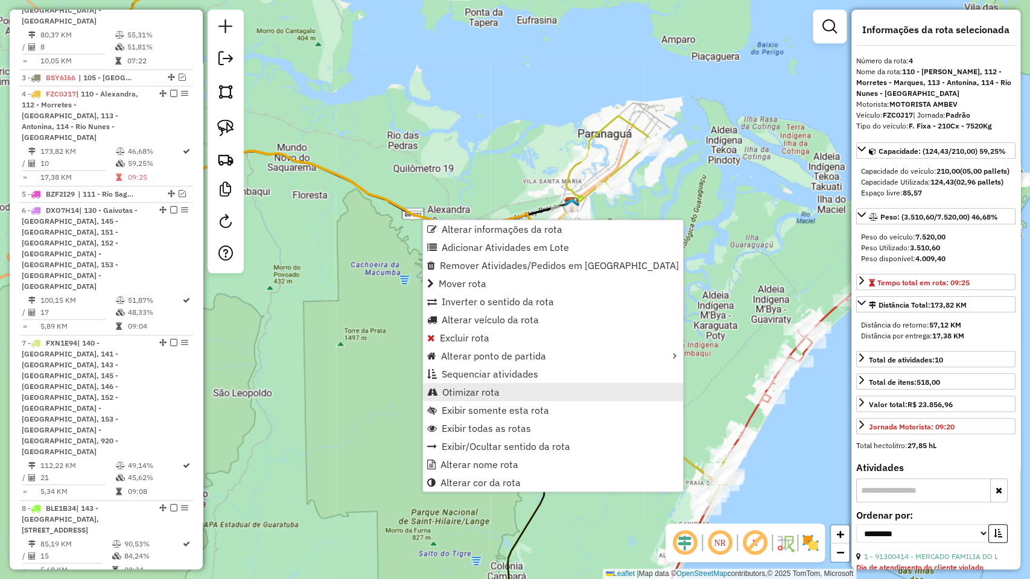
click at [483, 389] on span "Otimizar rota" at bounding box center [470, 392] width 57 height 10
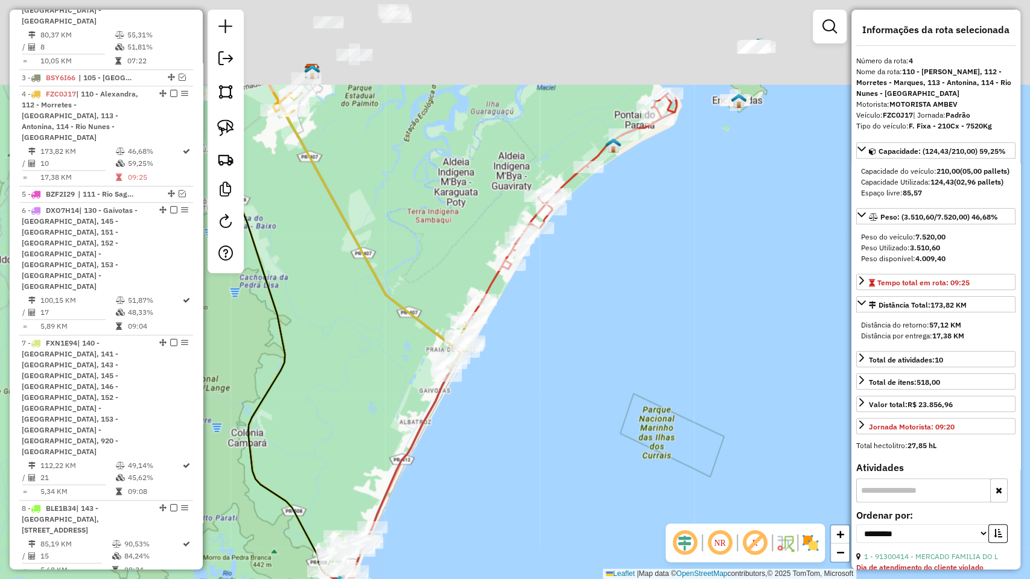
drag, startPoint x: 609, startPoint y: 190, endPoint x: 617, endPoint y: 289, distance: 99.3
click at [617, 289] on div "Janela de atendimento Grade de atendimento Capacidade Transportadoras Veículos …" at bounding box center [515, 289] width 1030 height 579
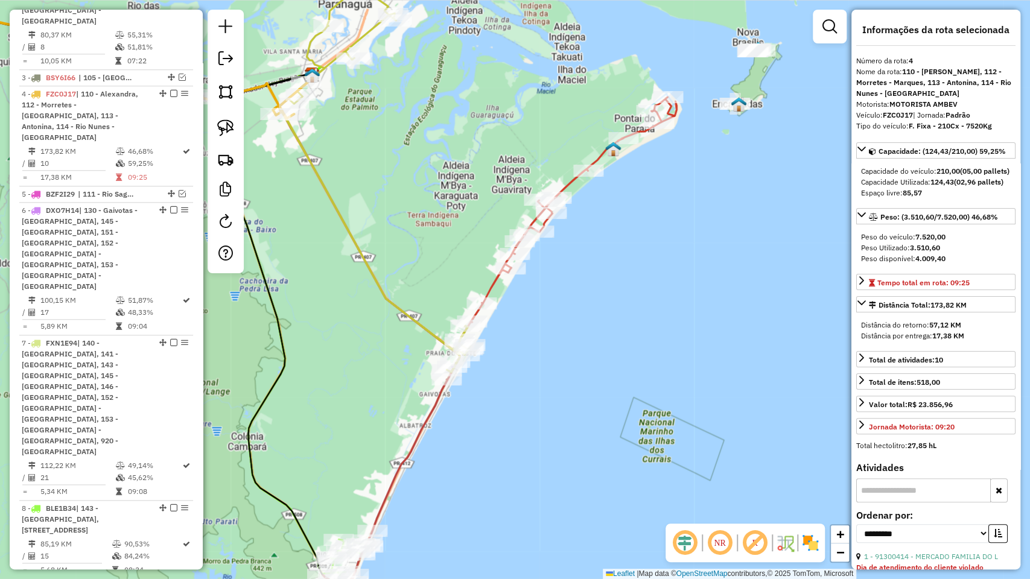
click at [597, 152] on icon at bounding box center [574, 209] width 206 height 225
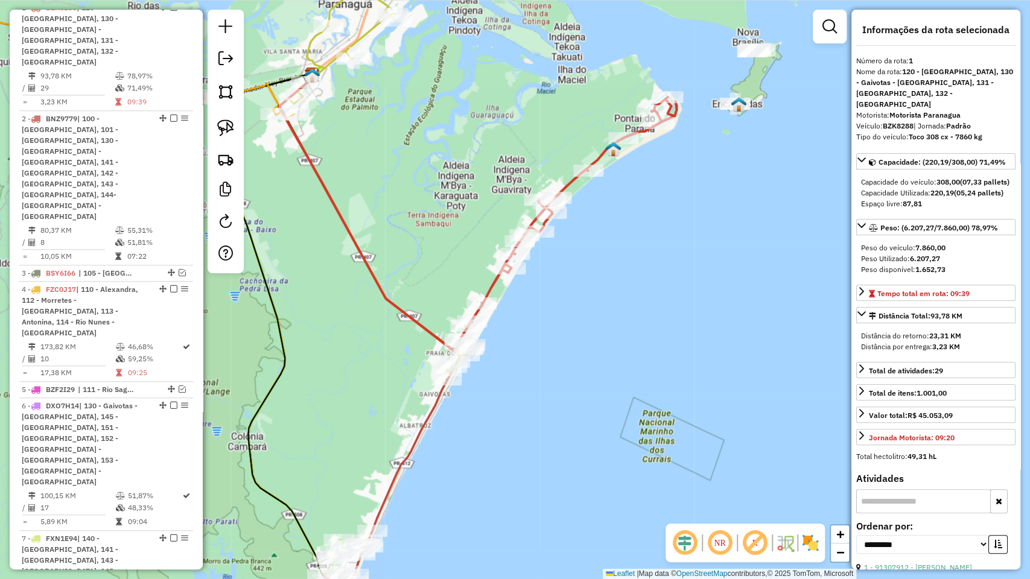
scroll to position [507, 0]
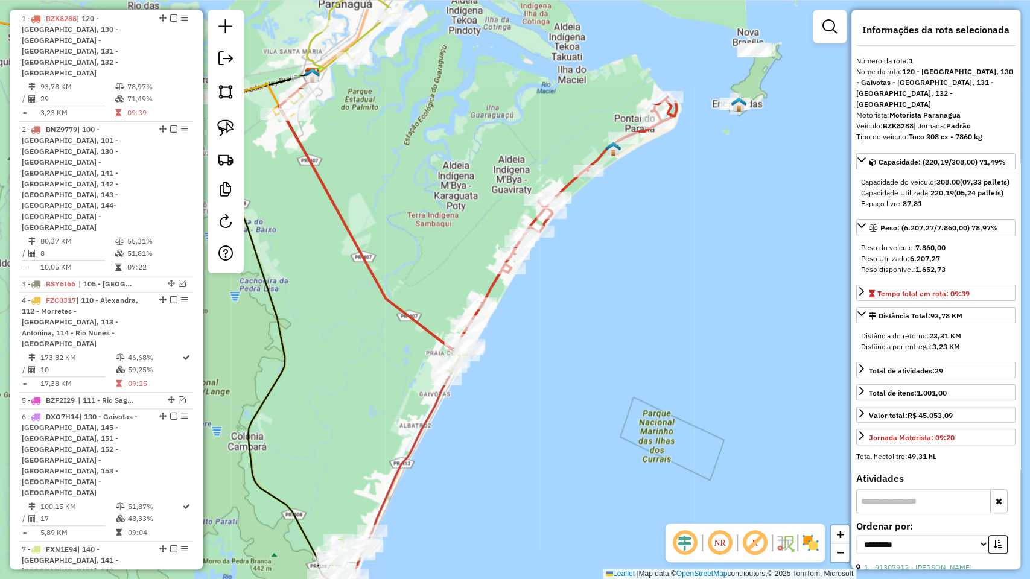
click at [599, 153] on icon at bounding box center [574, 209] width 206 height 225
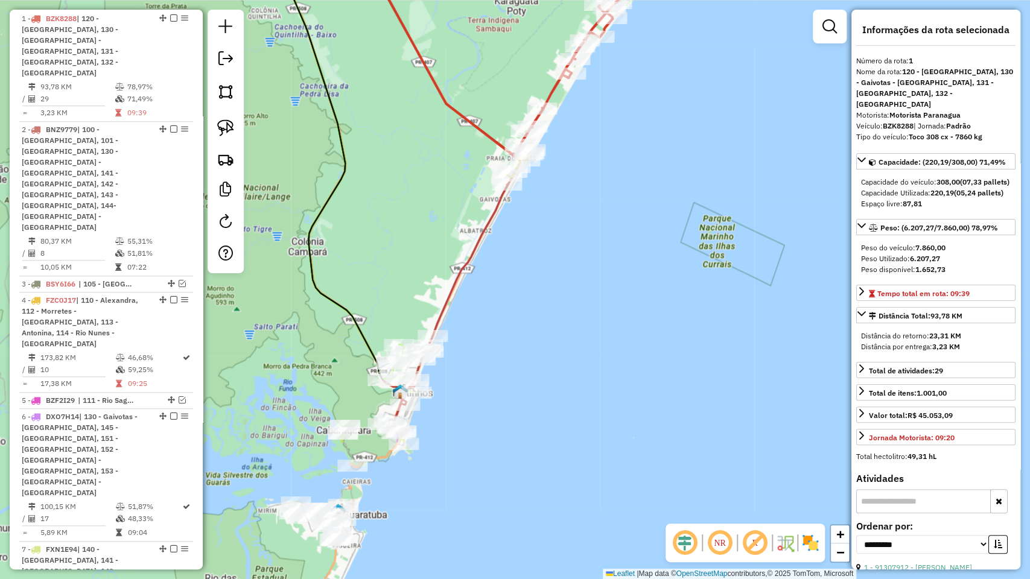
drag, startPoint x: 441, startPoint y: 464, endPoint x: 517, endPoint y: 237, distance: 239.7
click at [517, 237] on div "Janela de atendimento Grade de atendimento Capacidade Transportadoras Veículos …" at bounding box center [515, 289] width 1030 height 579
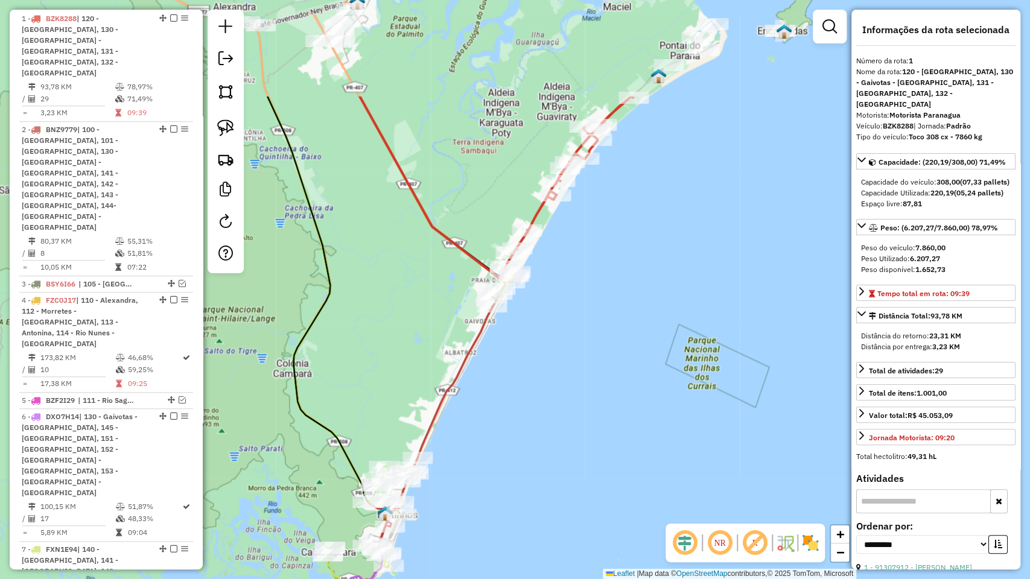
drag, startPoint x: 538, startPoint y: 296, endPoint x: 526, endPoint y: 366, distance: 70.9
click at [526, 366] on div "Janela de atendimento Grade de atendimento Capacidade Transportadoras Veículos …" at bounding box center [515, 289] width 1030 height 579
click at [551, 256] on div "Rota 1 - Placa BZK8288 91307912 - TAMIRES CORREA Janela de atendimento Grade de…" at bounding box center [515, 289] width 1030 height 579
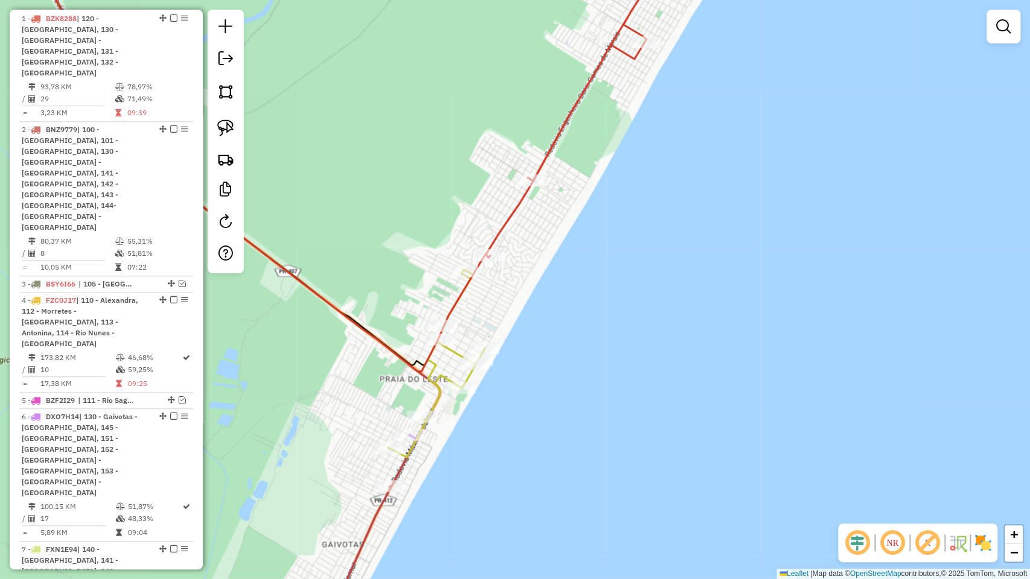
click at [455, 353] on icon at bounding box center [254, 199] width 460 height 515
select select "**********"
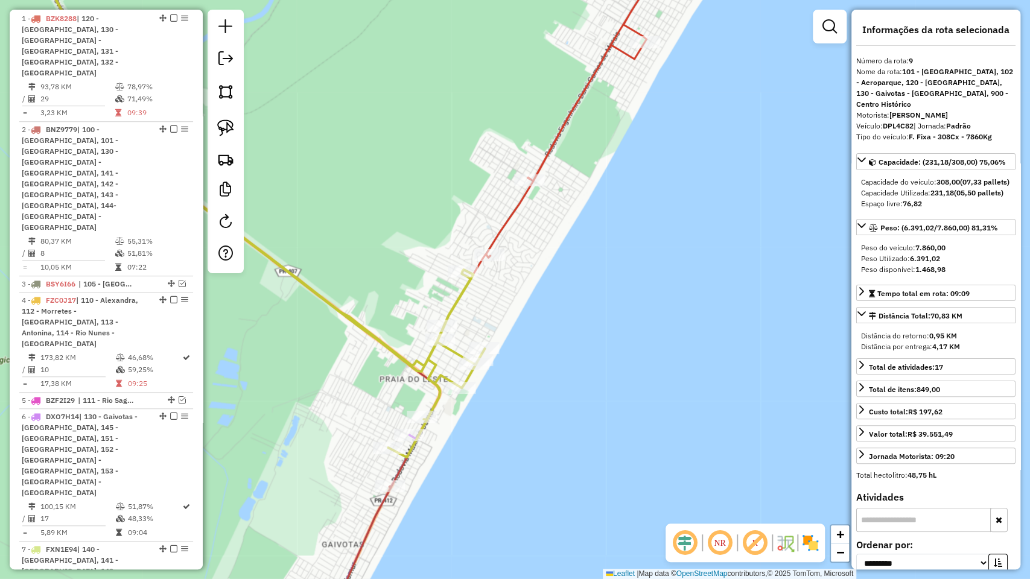
scroll to position [728, 0]
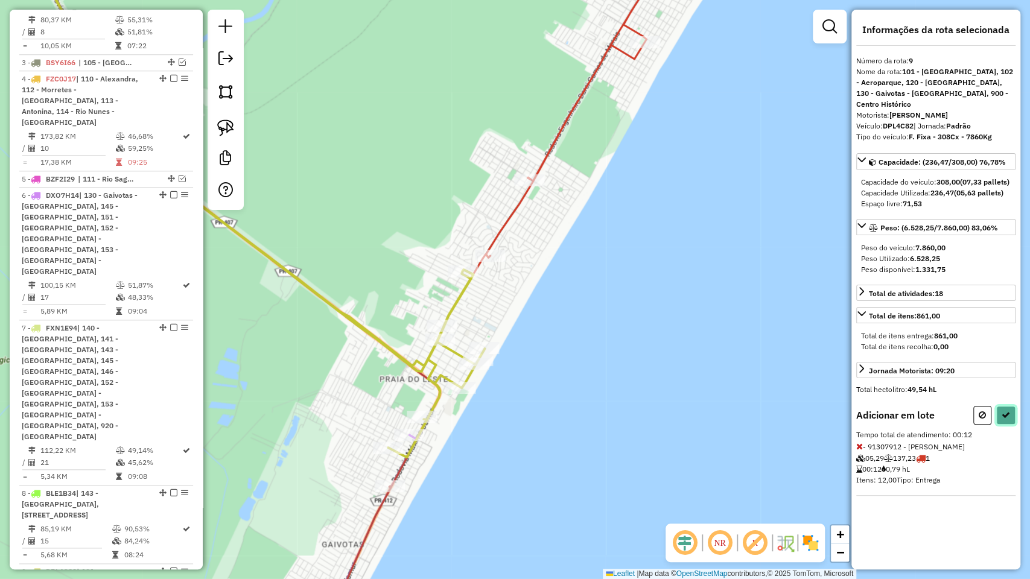
click at [1004, 416] on icon at bounding box center [1006, 415] width 8 height 8
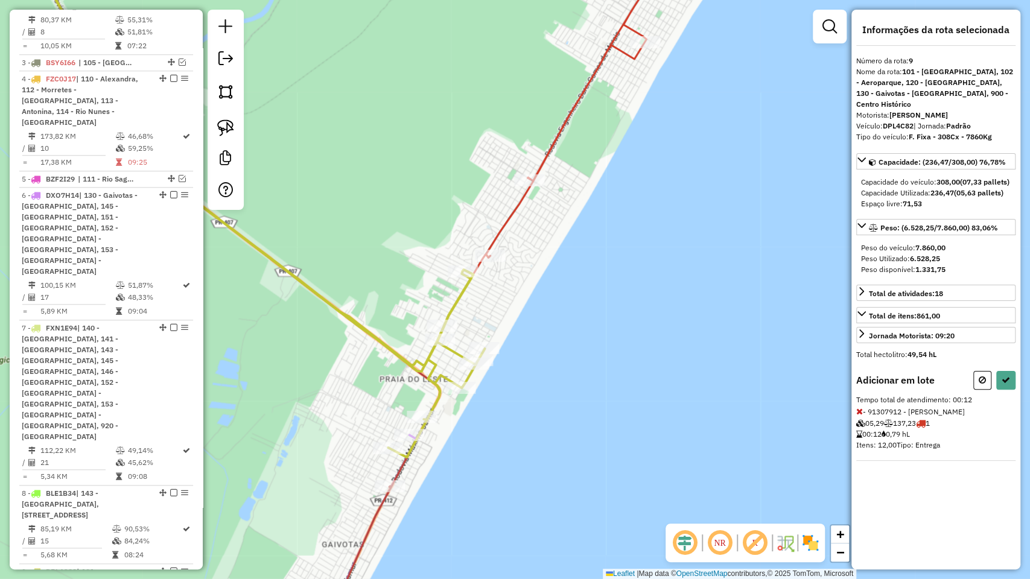
select select "**********"
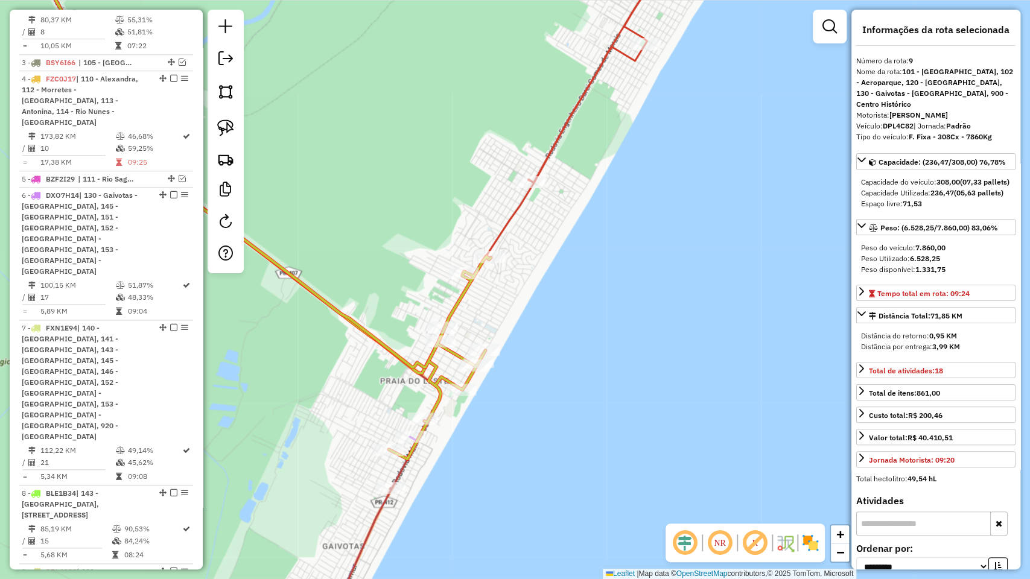
click at [565, 125] on icon at bounding box center [601, 63] width 147 height 239
click at [565, 124] on icon at bounding box center [602, 62] width 148 height 241
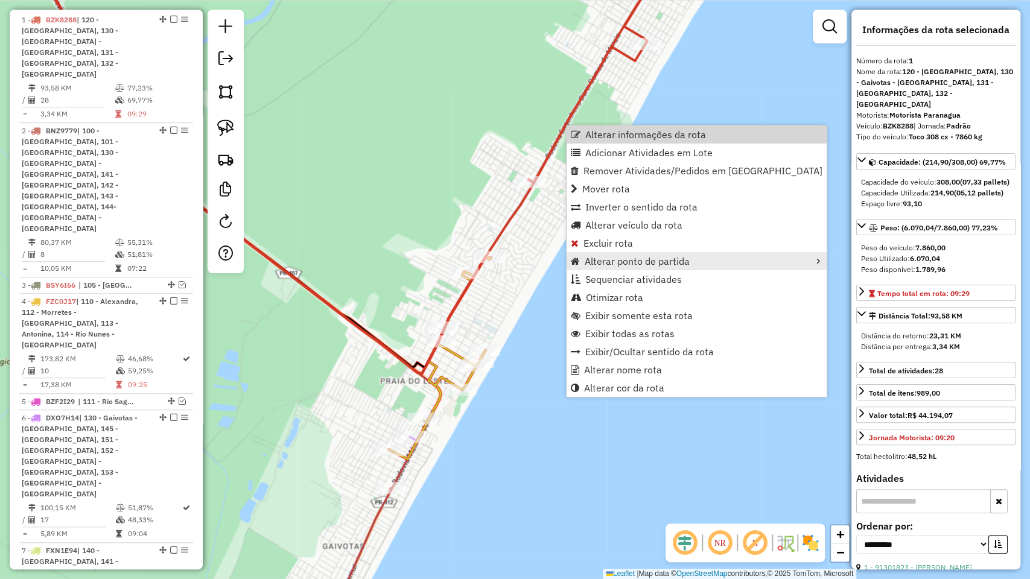
scroll to position [507, 0]
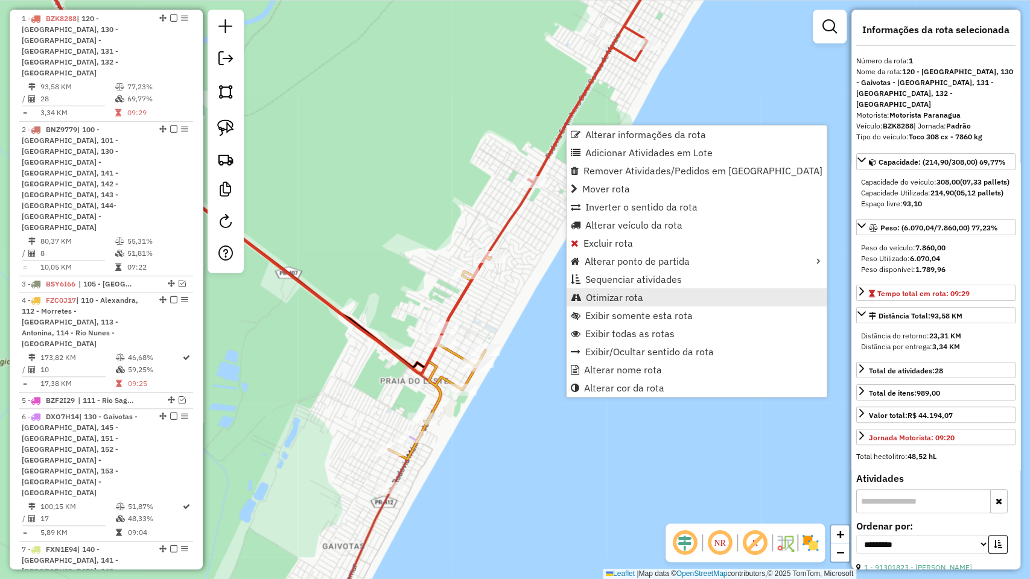
click at [624, 293] on span "Otimizar rota" at bounding box center [614, 298] width 57 height 10
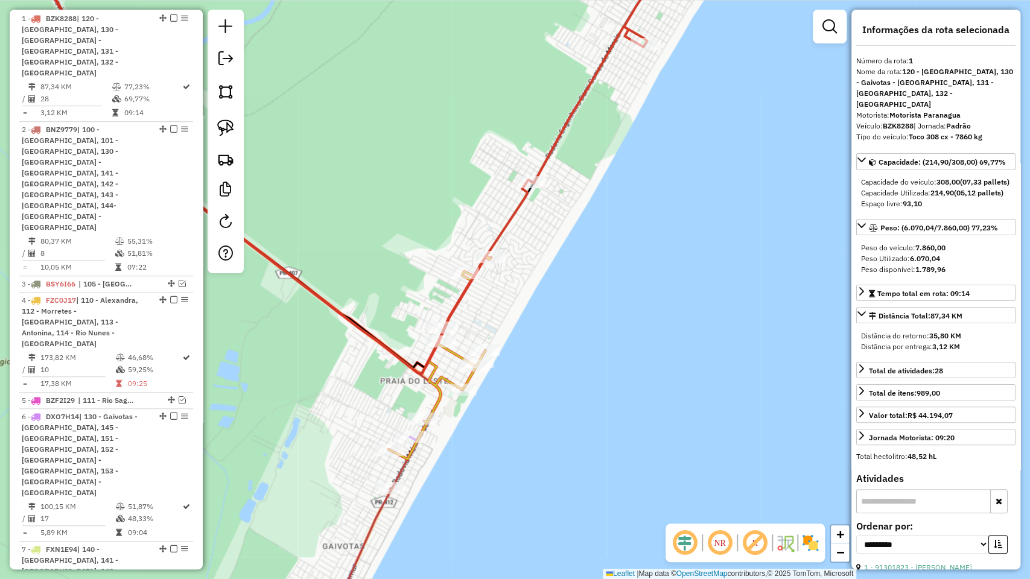
click at [454, 354] on icon at bounding box center [257, 200] width 466 height 517
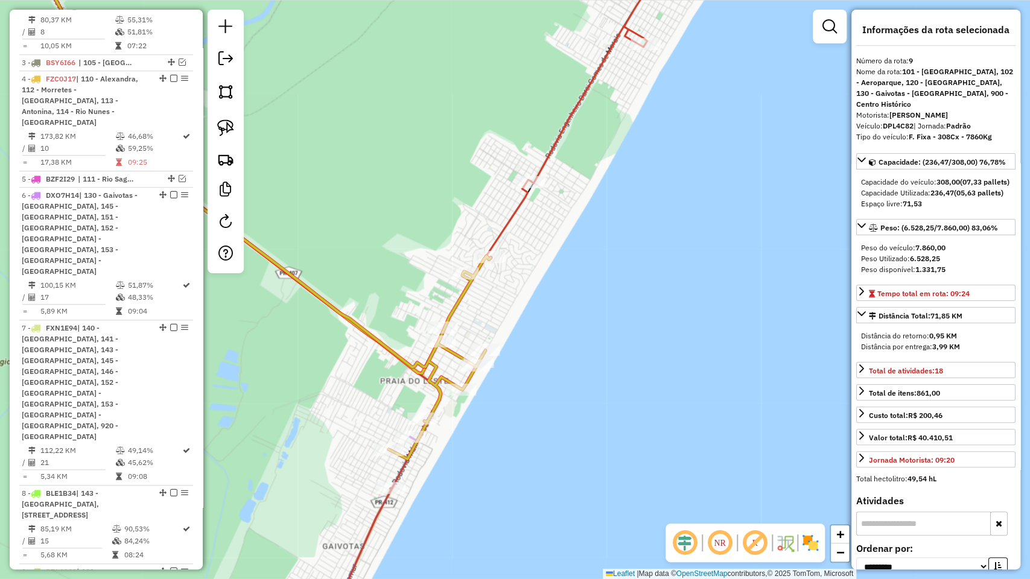
scroll to position [728, 0]
click at [542, 144] on div "Rota 1 - Placa BZK8288 91363132 - IVONETE DA APARECIDA Janela de atendimento Gr…" at bounding box center [515, 289] width 1030 height 579
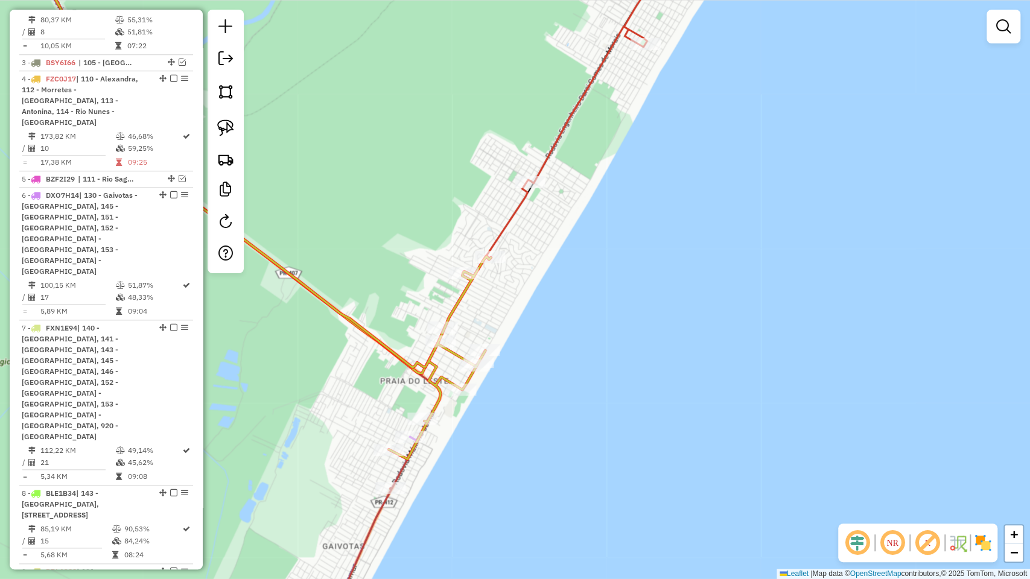
click at [552, 144] on icon at bounding box center [602, 62] width 145 height 241
select select "**********"
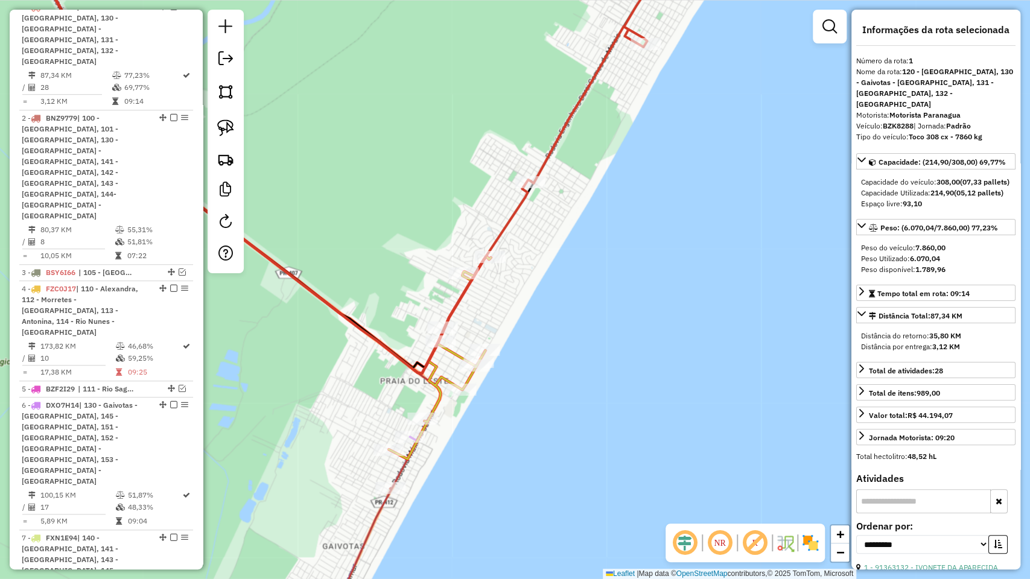
scroll to position [507, 0]
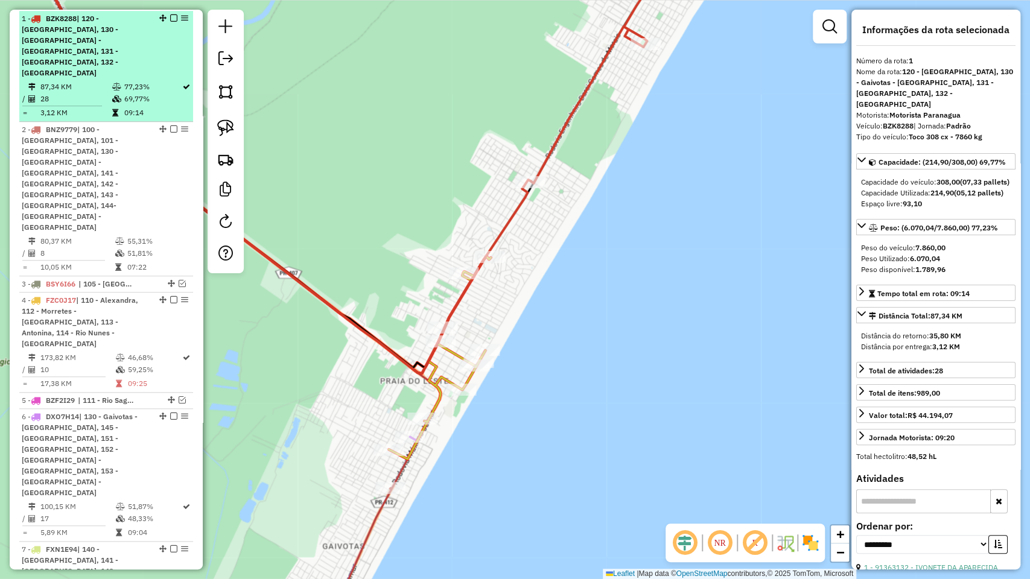
click at [170, 16] on em at bounding box center [173, 17] width 7 height 7
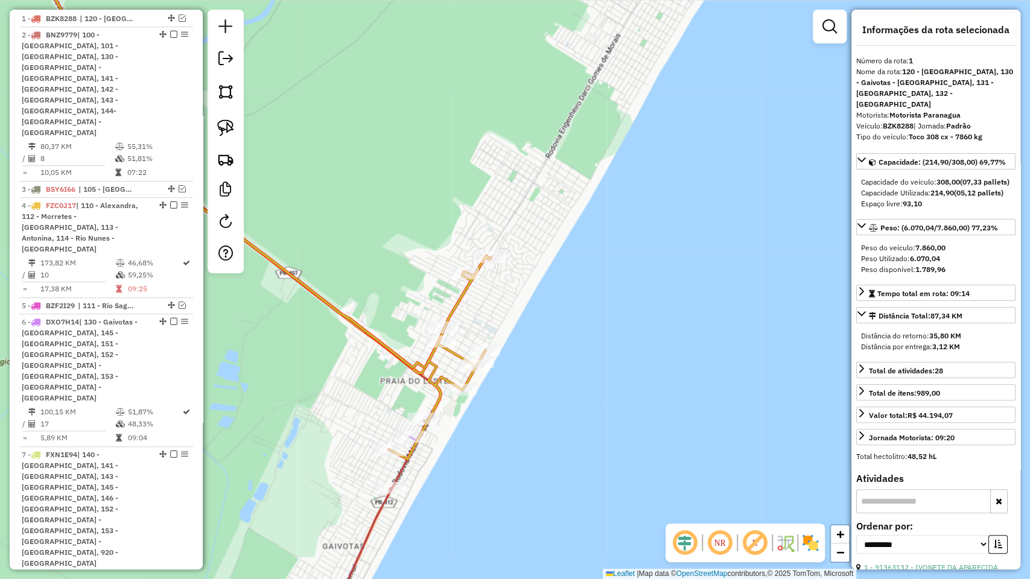
click at [462, 296] on icon at bounding box center [257, 200] width 466 height 517
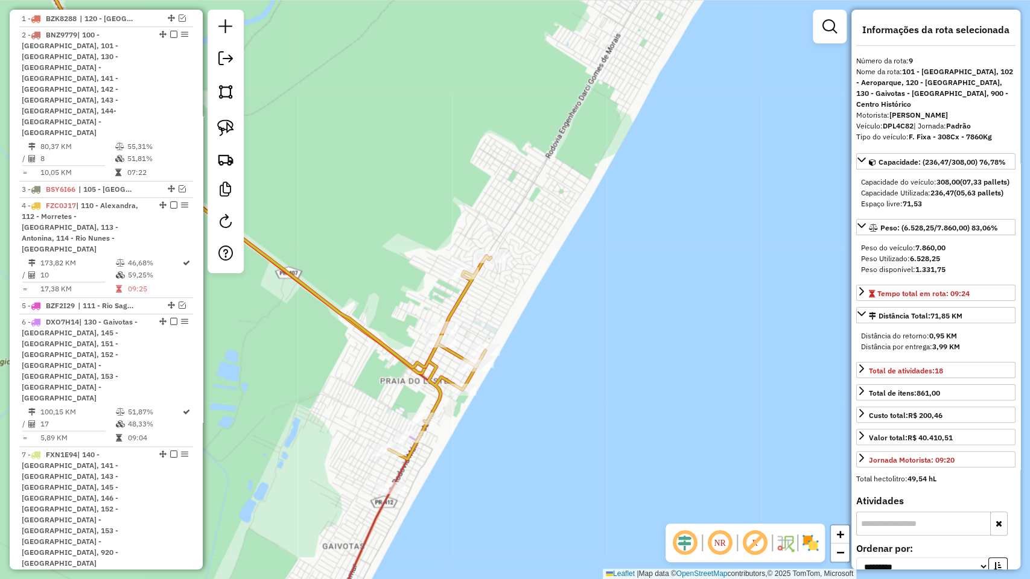
scroll to position [655, 0]
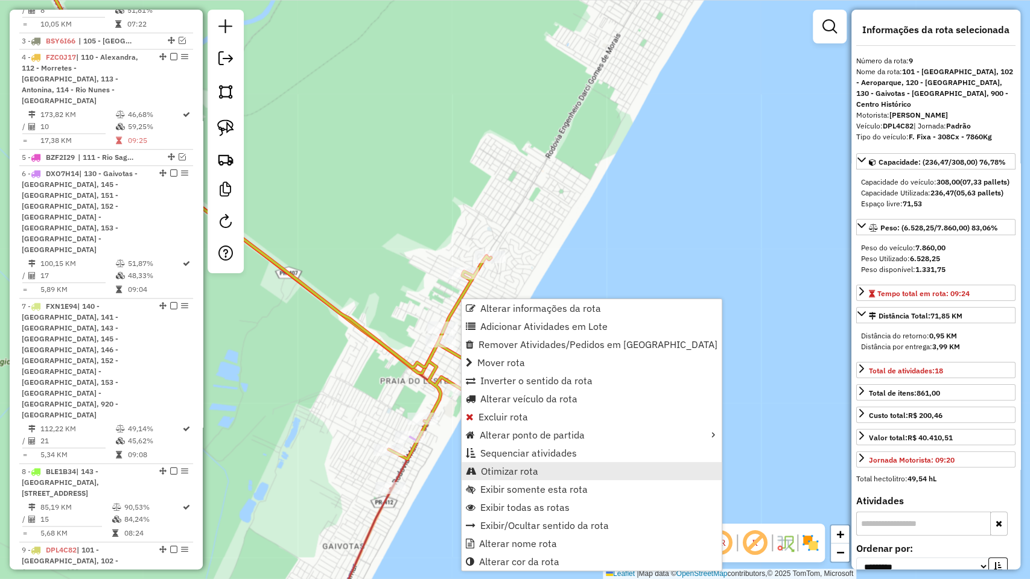
click at [532, 470] on span "Otimizar rota" at bounding box center [509, 471] width 57 height 10
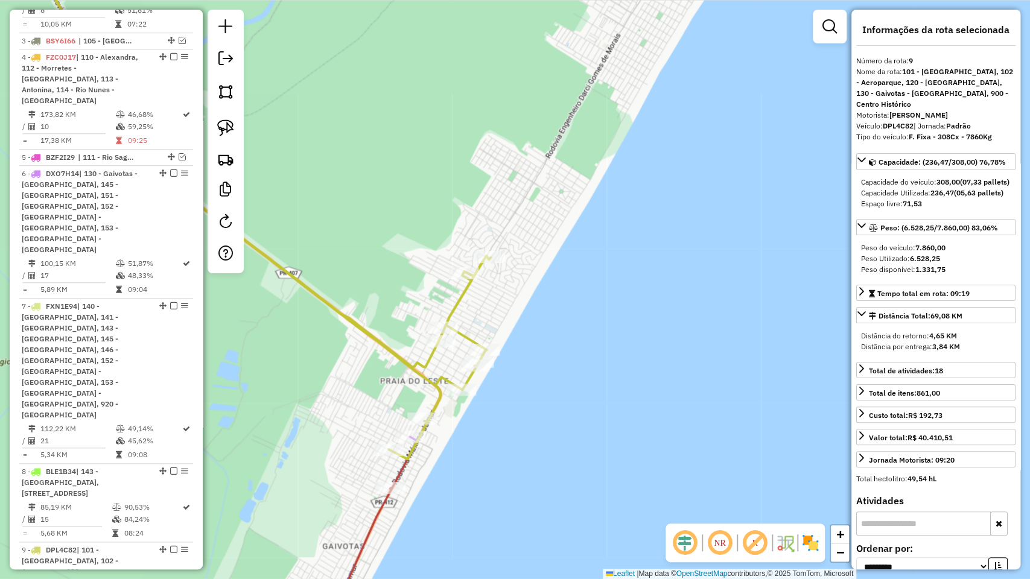
click at [424, 377] on icon at bounding box center [232, 182] width 416 height 480
click at [171, 494] on em at bounding box center [173, 549] width 7 height 7
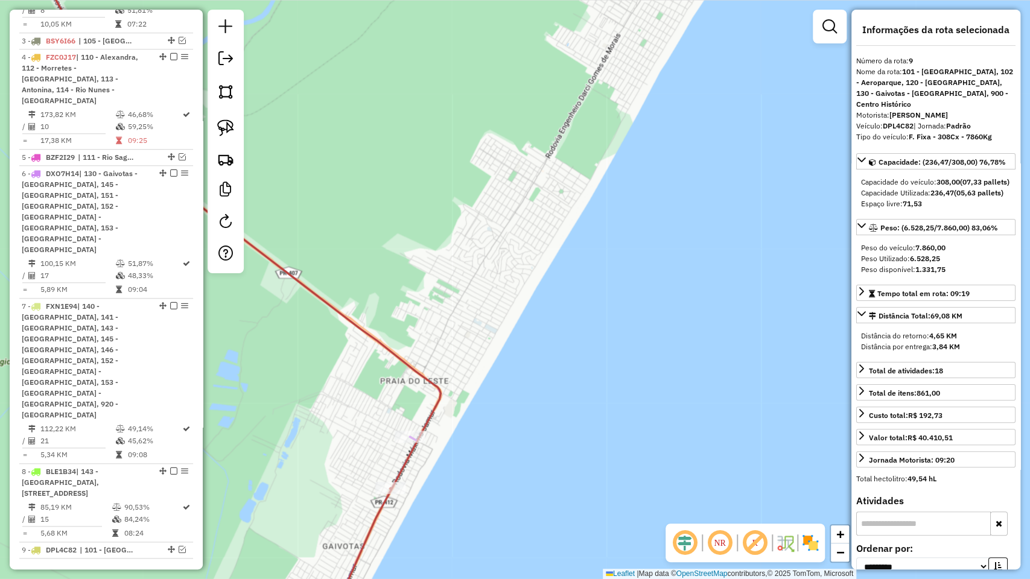
scroll to position [582, 0]
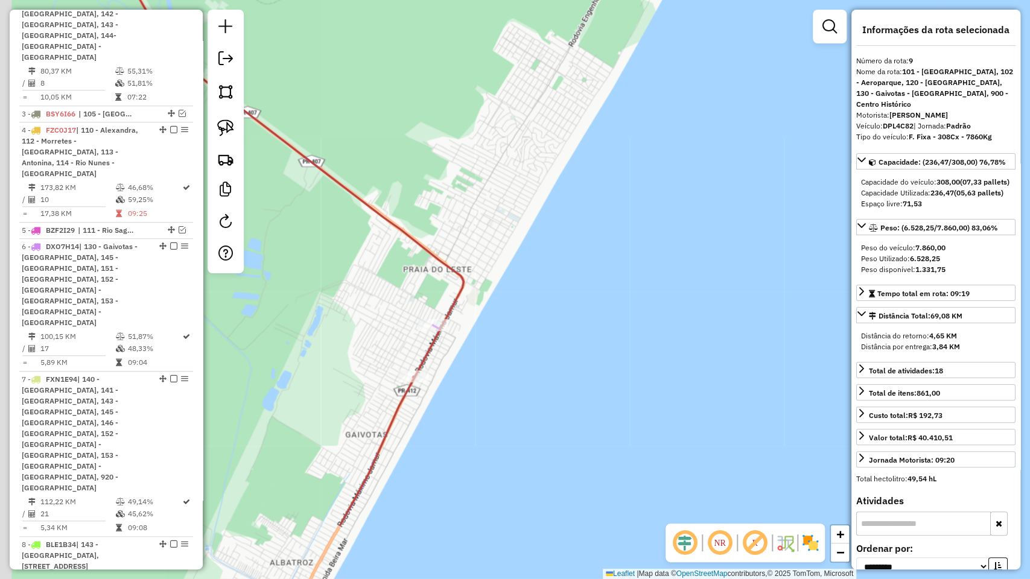
drag, startPoint x: 510, startPoint y: 444, endPoint x: 531, endPoint y: 360, distance: 86.9
click at [531, 360] on div "Janela de atendimento Grade de atendimento Capacidade Transportadoras Veículos …" at bounding box center [515, 289] width 1030 height 579
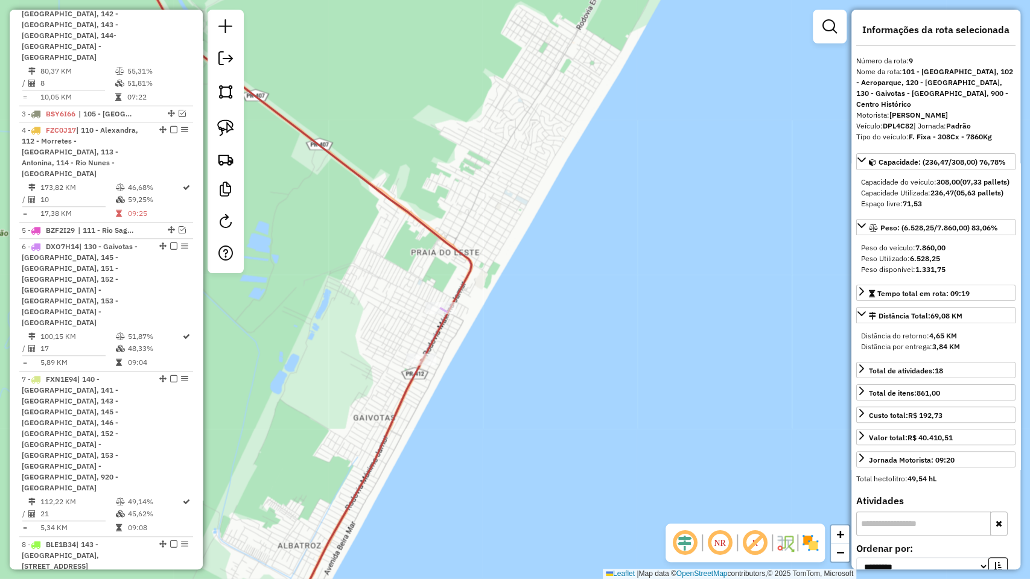
click at [413, 399] on div "Janela de atendimento Grade de atendimento Capacidade Transportadoras Veículos …" at bounding box center [515, 289] width 1030 height 579
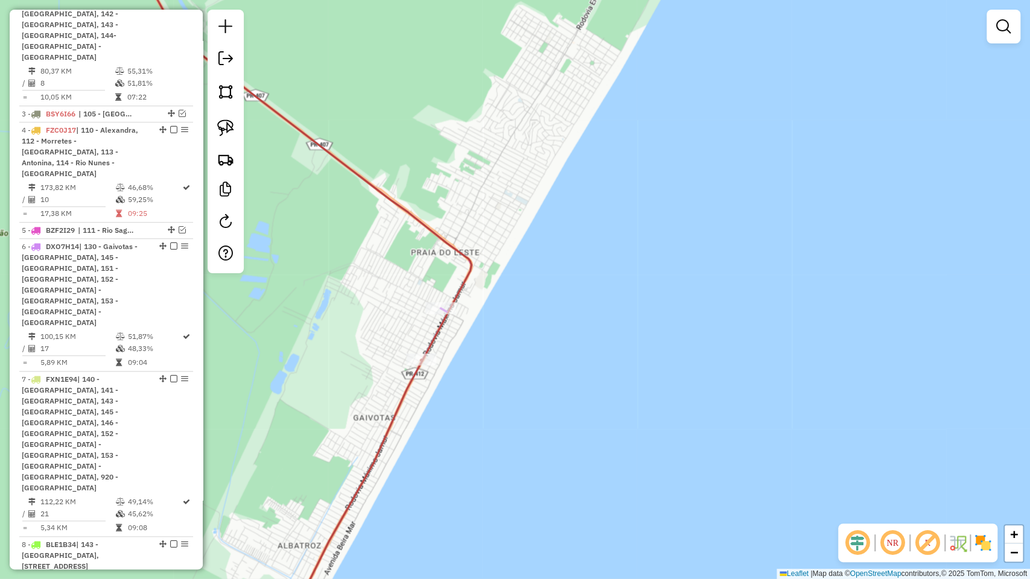
click at [405, 395] on icon at bounding box center [351, 499] width 141 height 278
select select "**********"
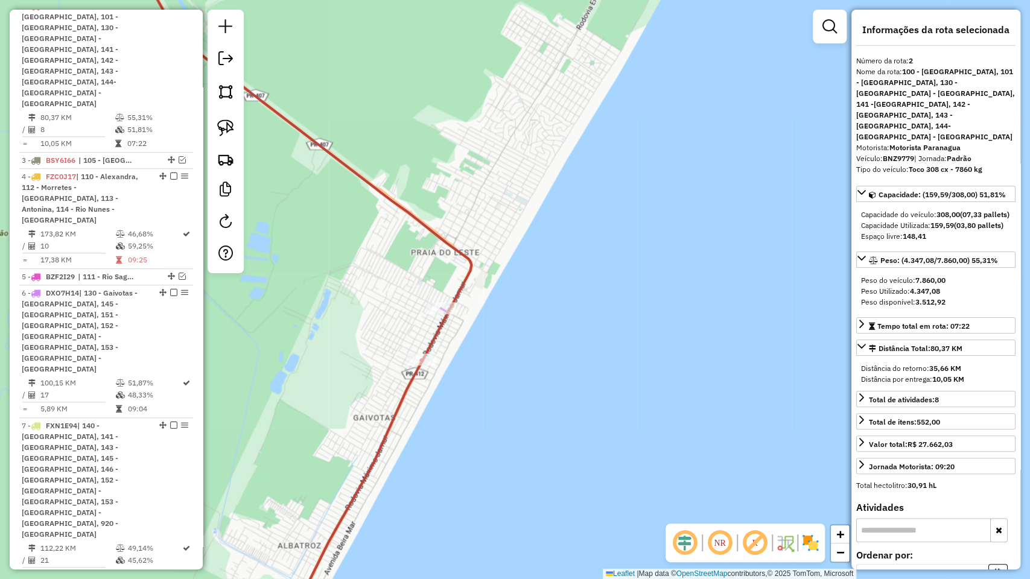
scroll to position [524, 0]
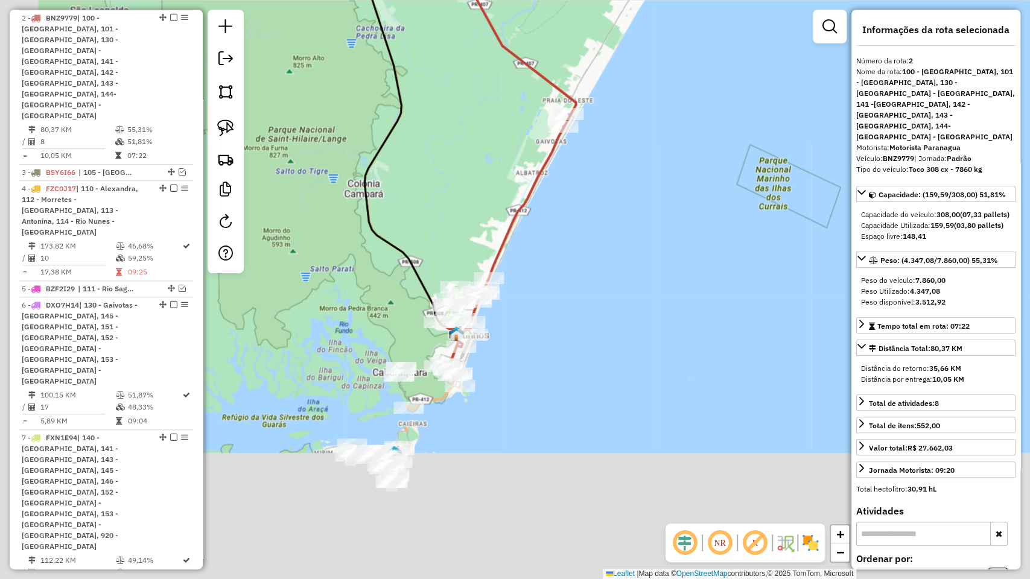
drag, startPoint x: 505, startPoint y: 383, endPoint x: 582, endPoint y: 189, distance: 209.1
click at [582, 189] on div "Janela de atendimento Grade de atendimento Capacidade Transportadoras Veículos …" at bounding box center [515, 289] width 1030 height 579
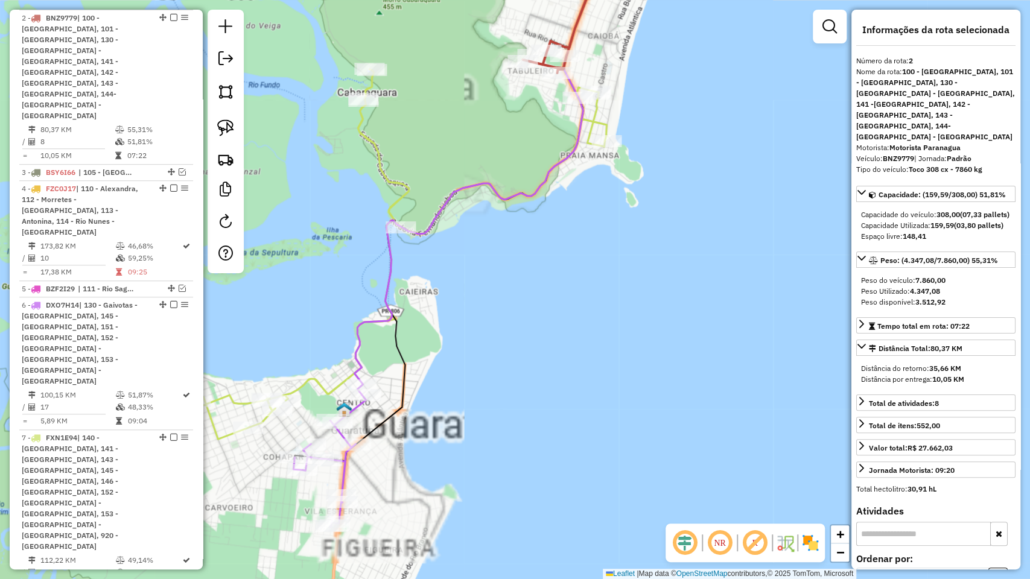
click at [359, 346] on icon at bounding box center [445, 234] width 305 height 585
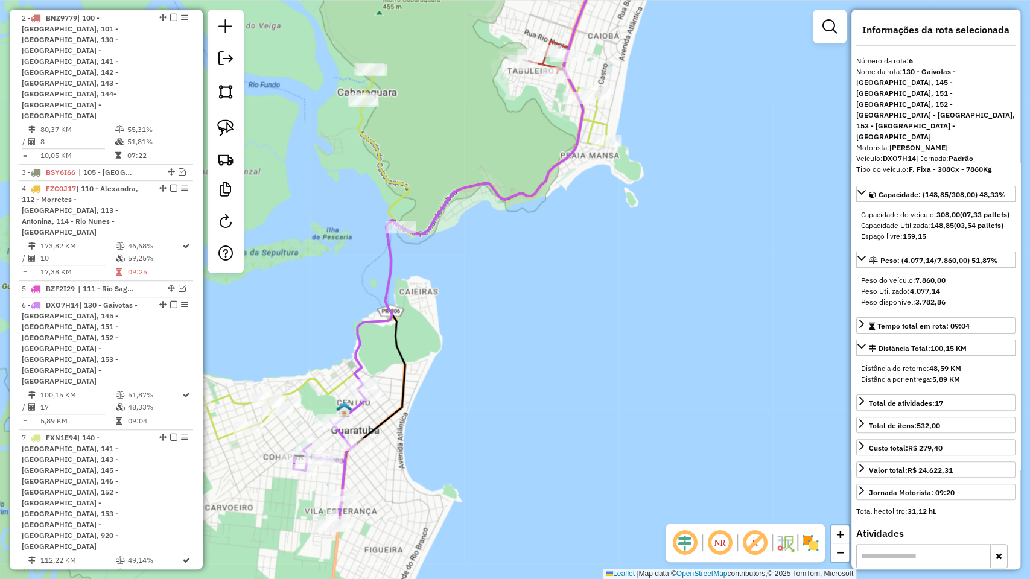
scroll to position [582, 0]
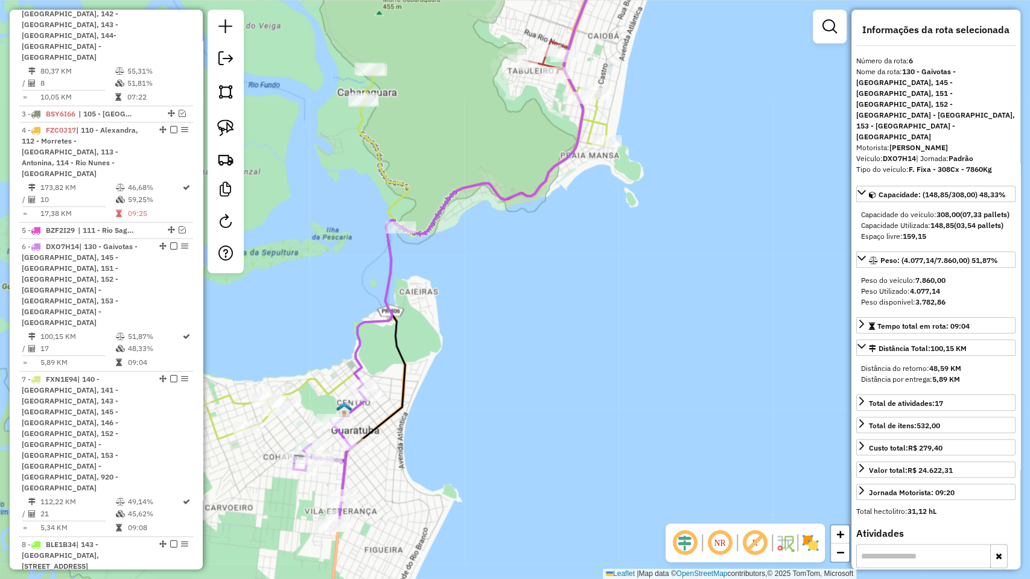
click at [326, 386] on icon at bounding box center [384, 190] width 445 height 497
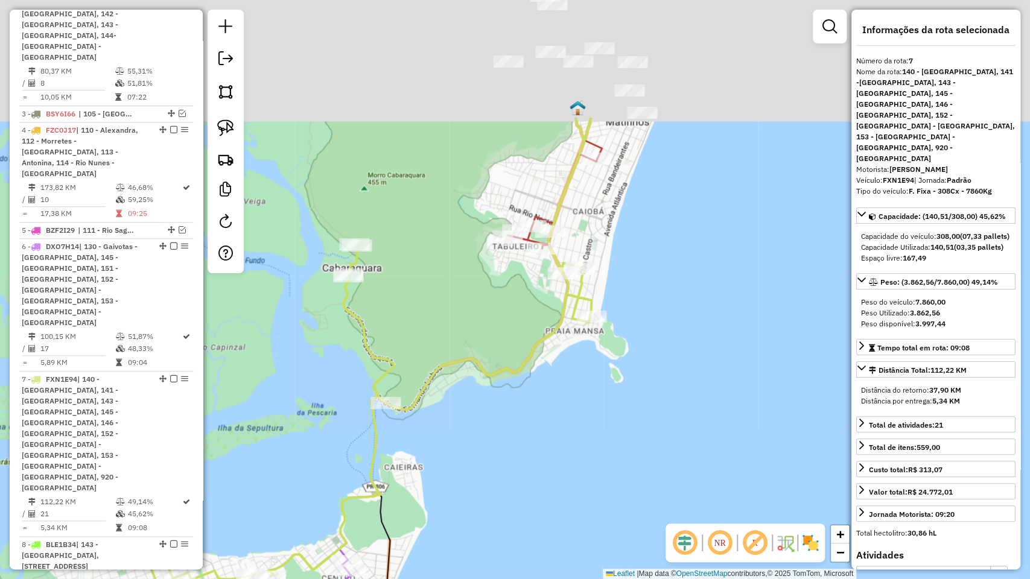
drag, startPoint x: 476, startPoint y: 307, endPoint x: 511, endPoint y: 276, distance: 47.0
click at [459, 453] on div "Janela de atendimento Grade de atendimento Capacidade Transportadoras Veículos …" at bounding box center [515, 289] width 1030 height 579
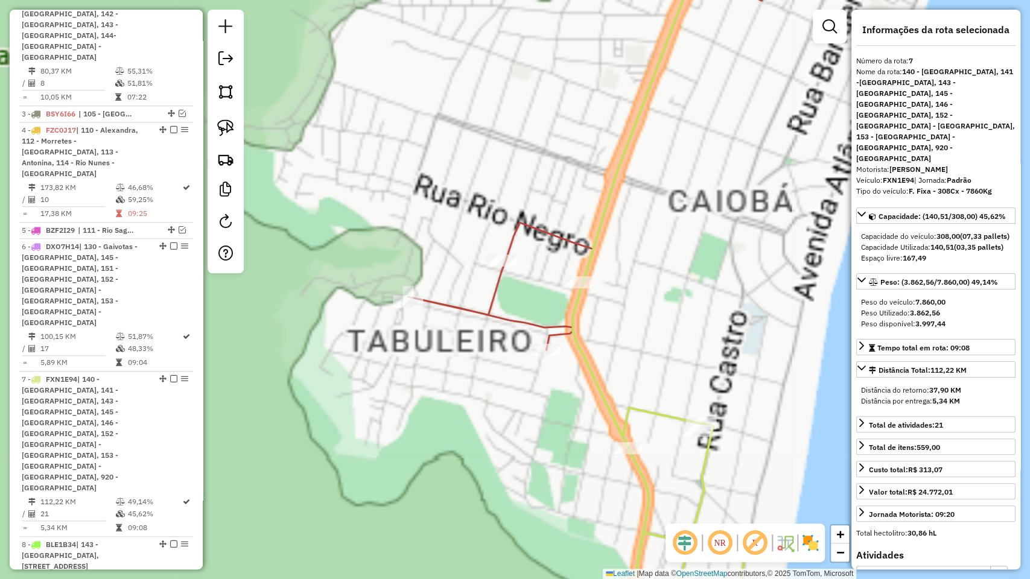
click at [545, 227] on icon at bounding box center [596, 146] width 377 height 408
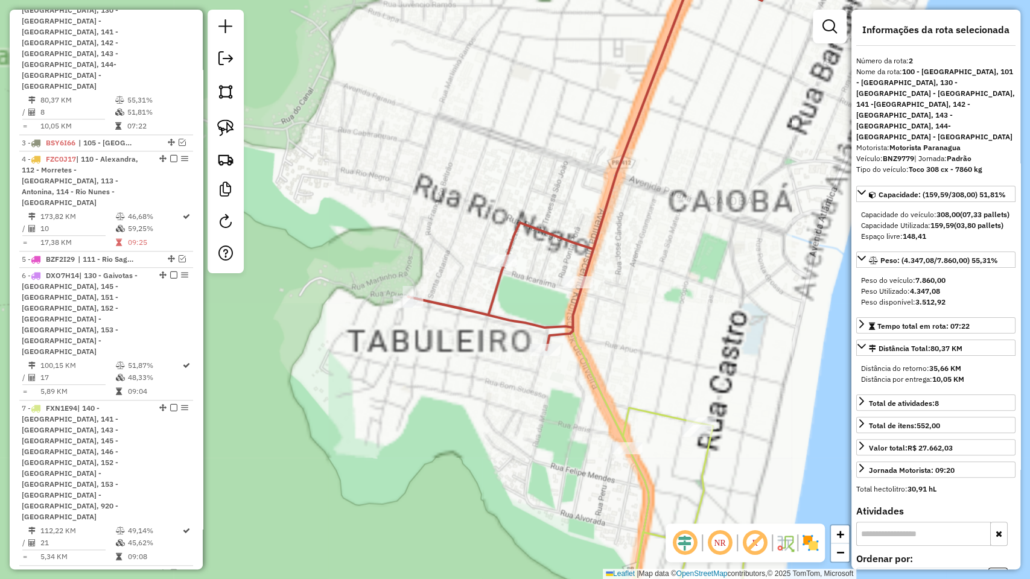
scroll to position [524, 0]
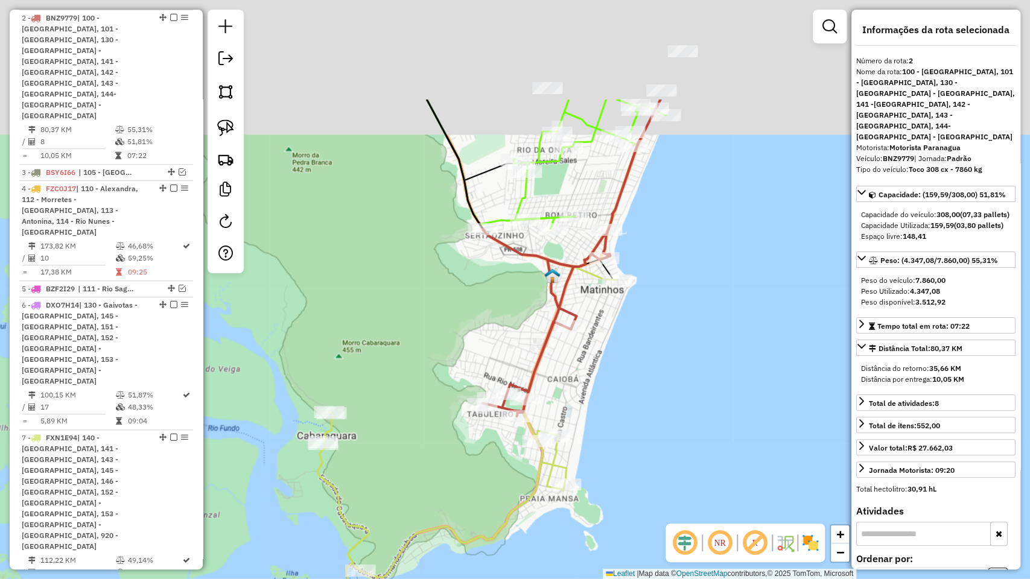
drag, startPoint x: 628, startPoint y: 224, endPoint x: 604, endPoint y: 355, distance: 133.6
click at [604, 355] on div "Janela de atendimento Grade de atendimento Capacidade Transportadoras Veículos …" at bounding box center [515, 289] width 1030 height 579
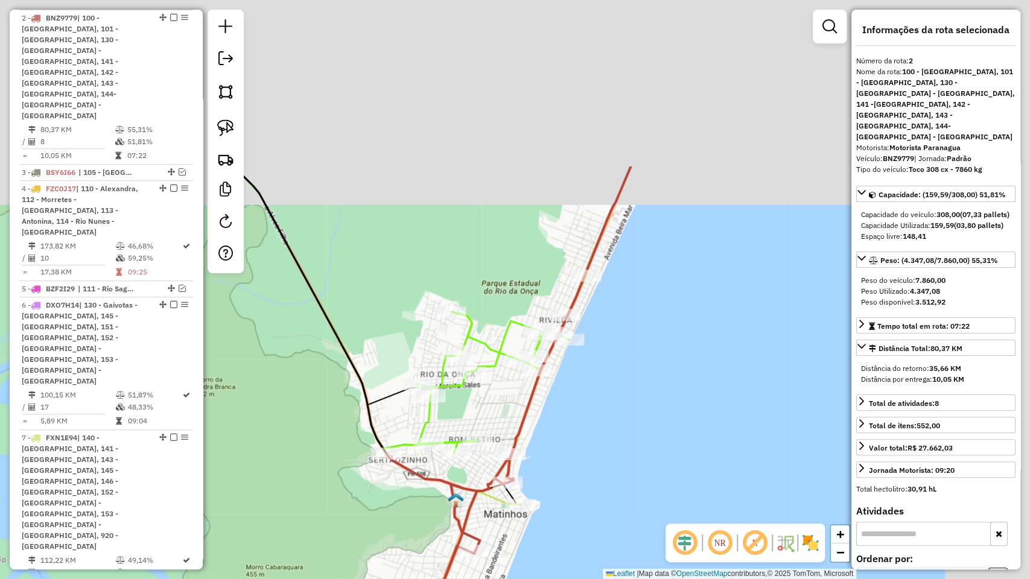
drag, startPoint x: 669, startPoint y: 167, endPoint x: 573, endPoint y: 391, distance: 244.4
click at [573, 391] on div "Janela de atendimento Grade de atendimento Capacidade Transportadoras Veículos …" at bounding box center [515, 289] width 1030 height 579
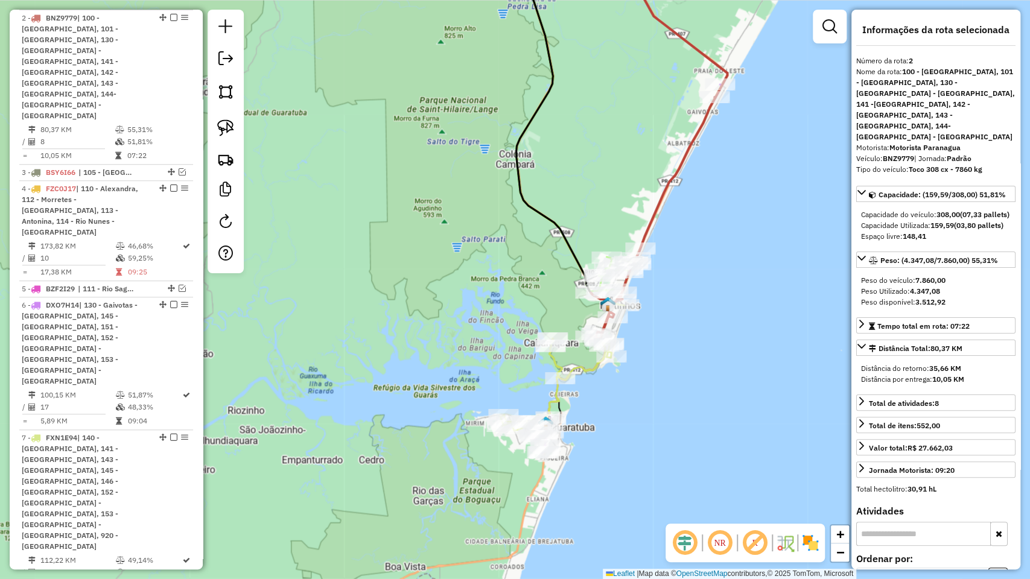
click at [698, 132] on icon at bounding box center [652, 218] width 125 height 243
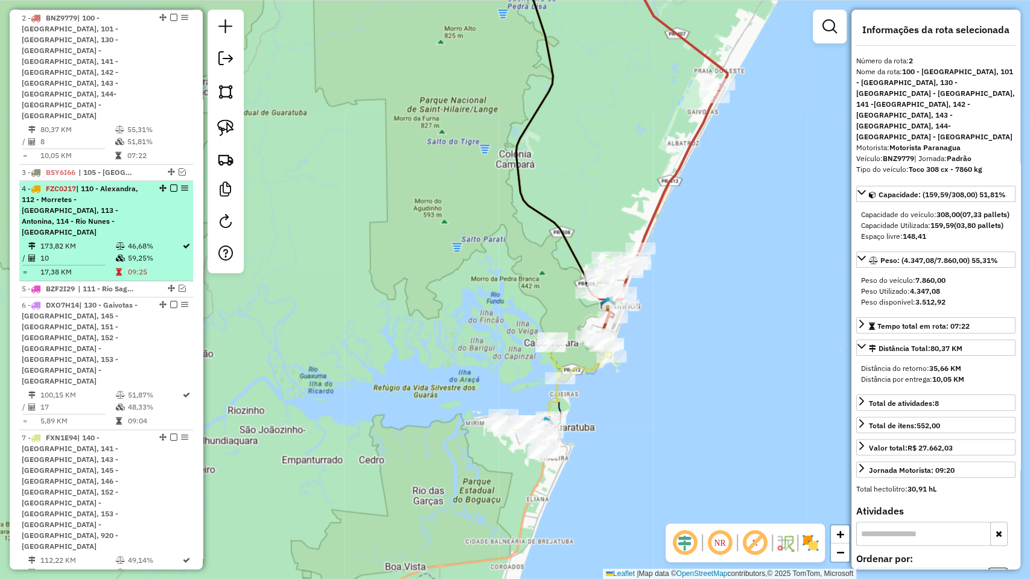
click at [101, 183] on div "4 - FZC0J17 | 110 - Alexandra, 112 - Morretes - [GEOGRAPHIC_DATA], 113 - Antoni…" at bounding box center [86, 210] width 128 height 54
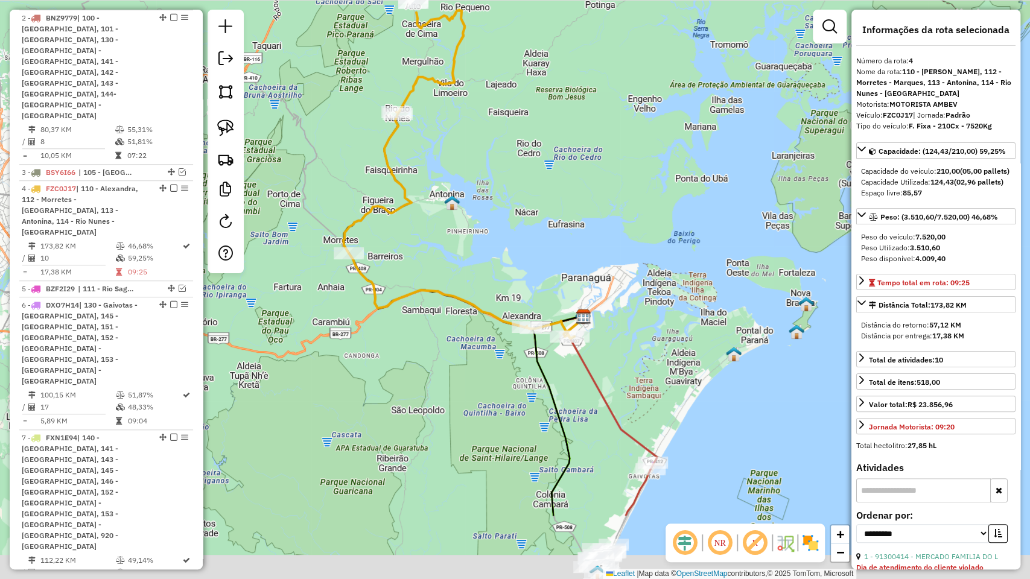
drag, startPoint x: 612, startPoint y: 363, endPoint x: 576, endPoint y: 299, distance: 72.7
click at [576, 299] on div "Janela de atendimento Grade de atendimento Capacidade Transportadoras Veículos …" at bounding box center [515, 289] width 1030 height 579
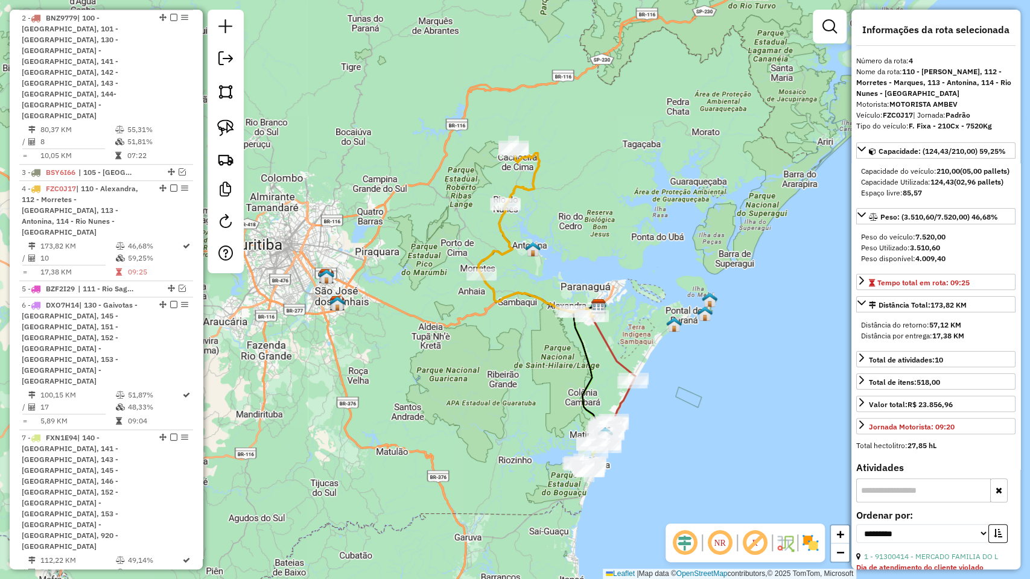
drag, startPoint x: 608, startPoint y: 401, endPoint x: 600, endPoint y: 307, distance: 94.5
click at [600, 307] on div "Janela de atendimento Grade de atendimento Capacidade Transportadoras Veículos …" at bounding box center [515, 289] width 1030 height 579
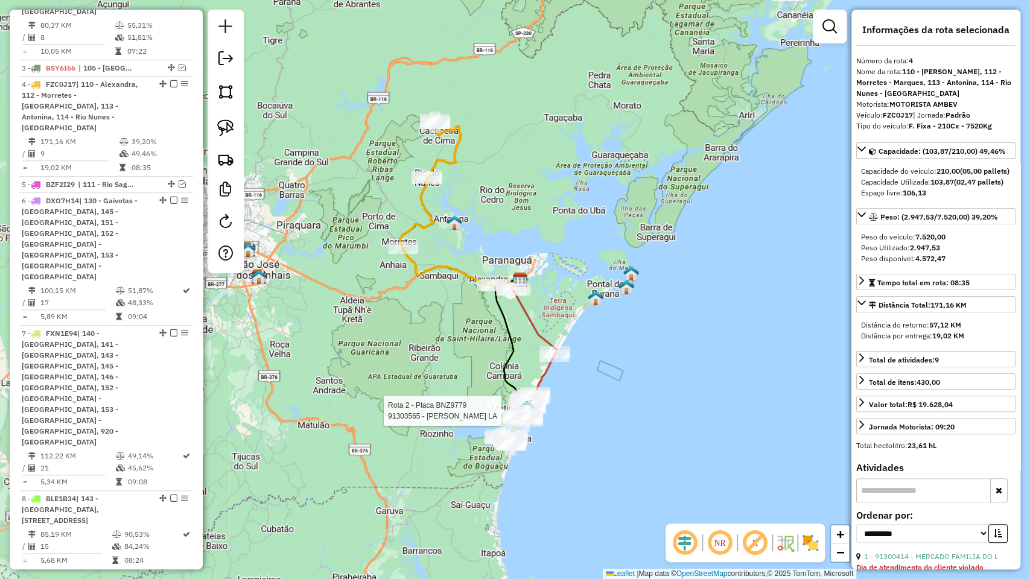
scroll to position [640, 0]
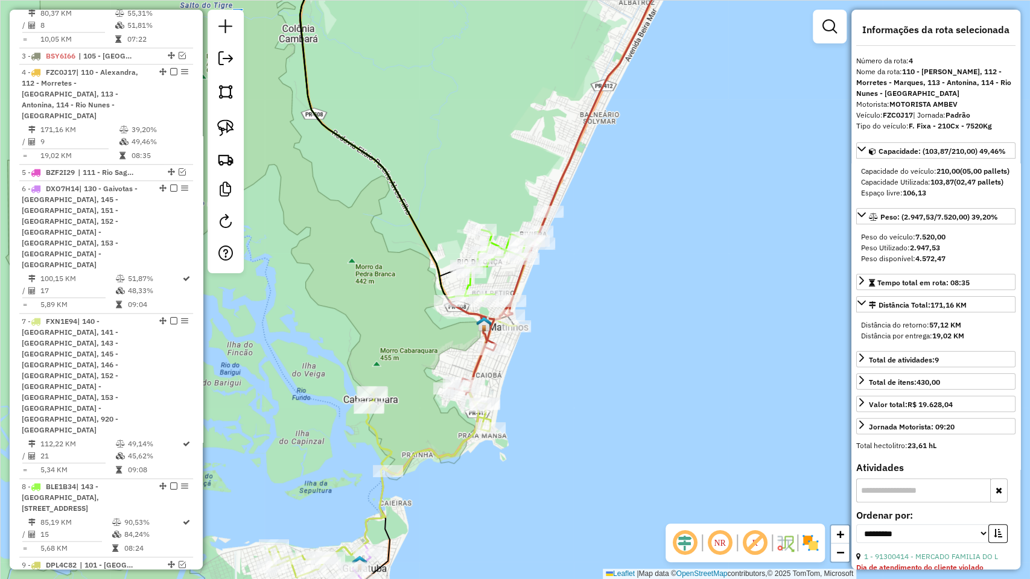
click at [478, 372] on icon at bounding box center [565, 168] width 234 height 453
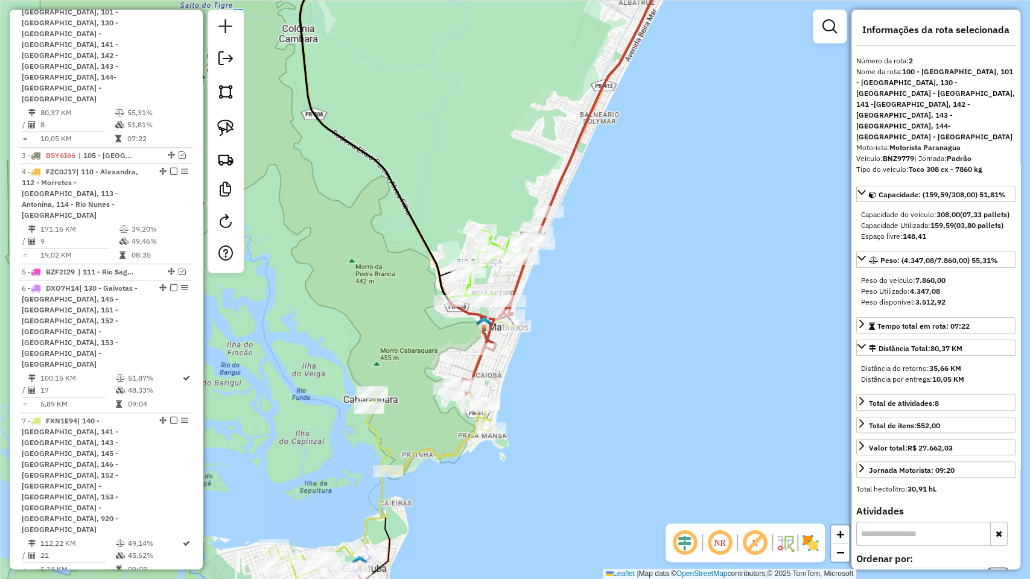
scroll to position [524, 0]
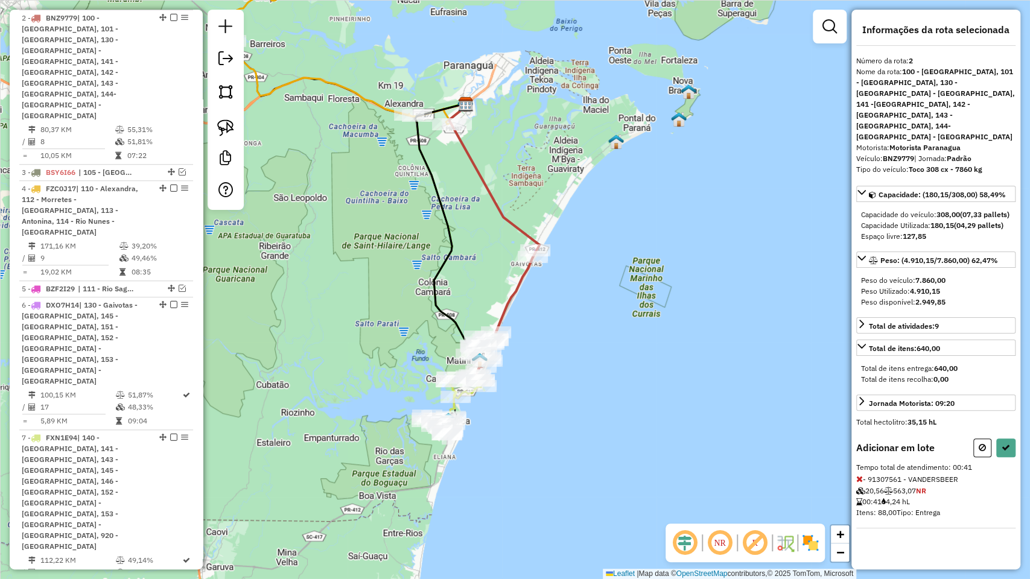
click at [993, 439] on div at bounding box center [994, 448] width 42 height 19
drag, startPoint x: 1001, startPoint y: 427, endPoint x: 996, endPoint y: 449, distance: 22.4
click at [1002, 444] on icon at bounding box center [1006, 448] width 8 height 8
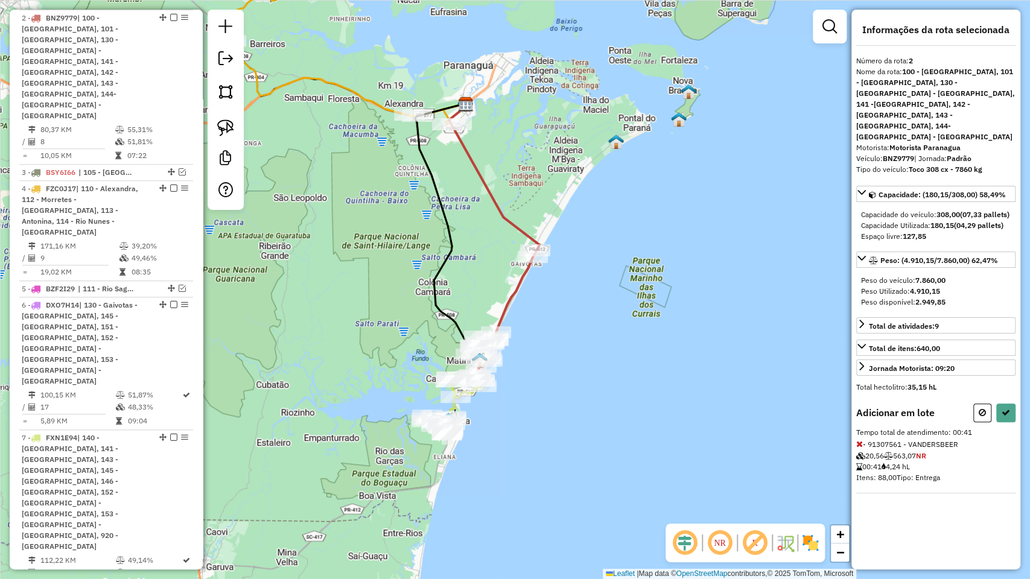
select select "**********"
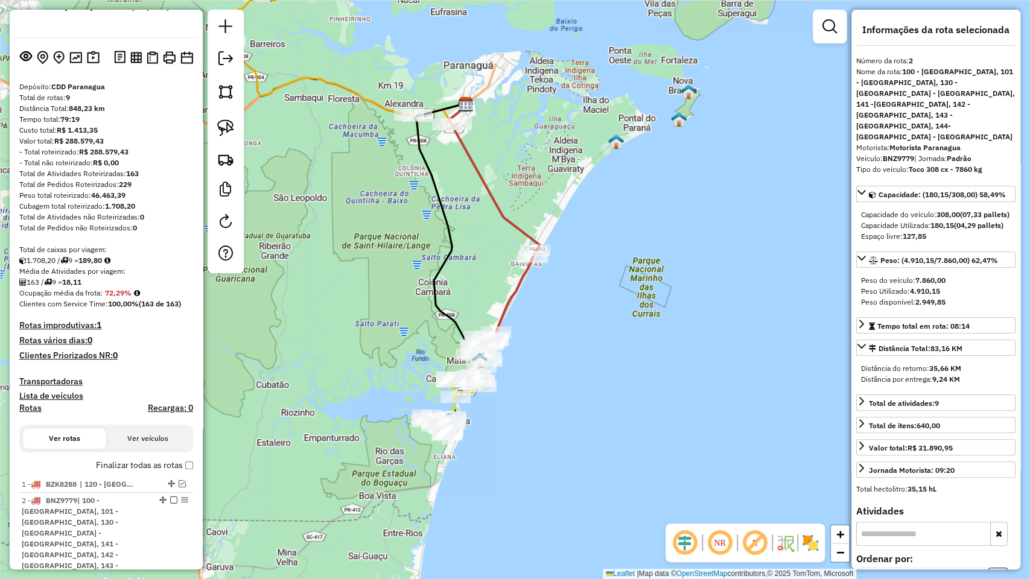
scroll to position [0, 0]
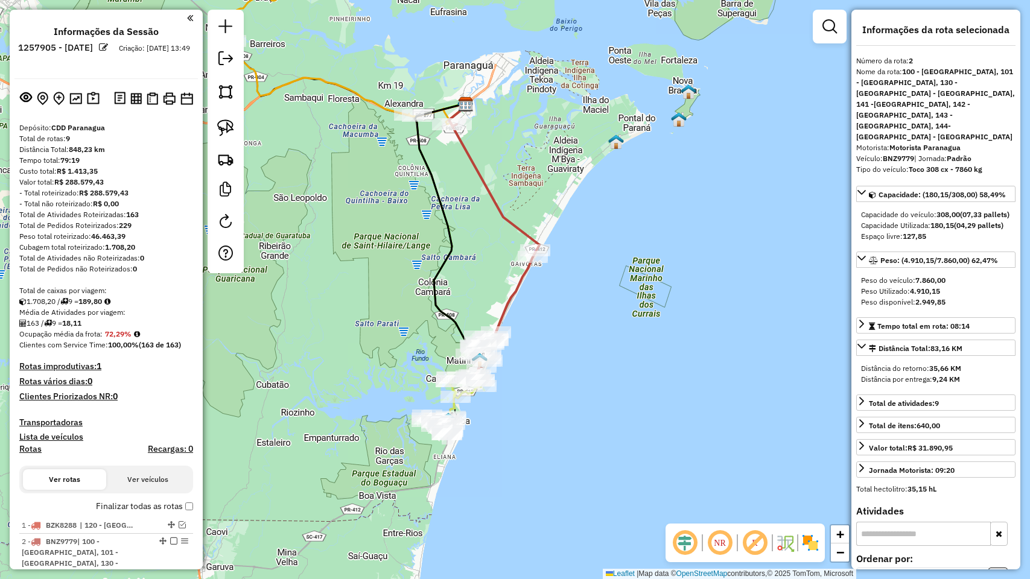
select select "**********"
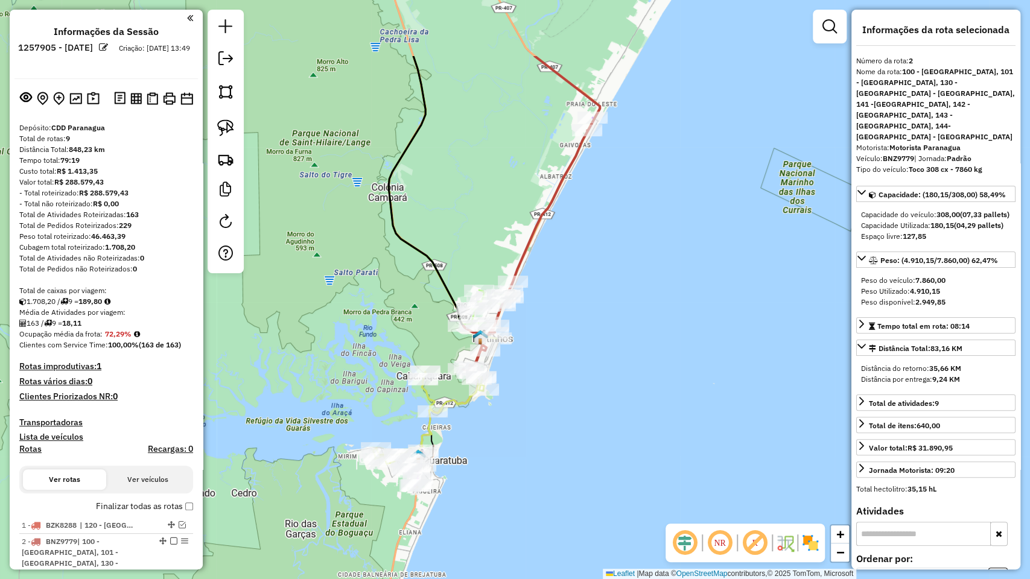
drag, startPoint x: 491, startPoint y: 340, endPoint x: 466, endPoint y: 454, distance: 116.6
click at [466, 454] on div "Janela de atendimento Grade de atendimento Capacidade Transportadoras Veículos …" at bounding box center [515, 289] width 1030 height 579
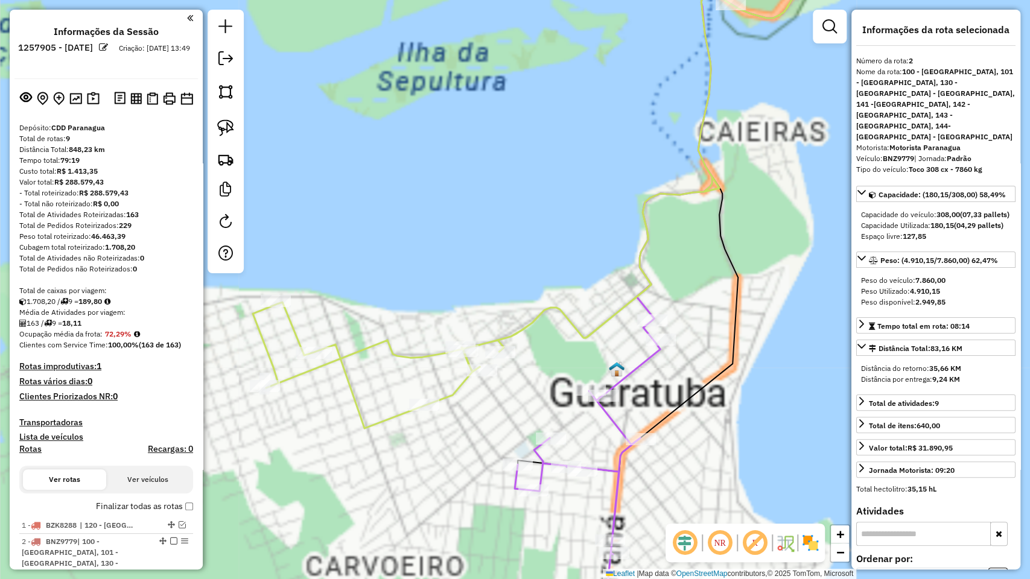
click at [357, 399] on icon at bounding box center [621, 185] width 737 height 486
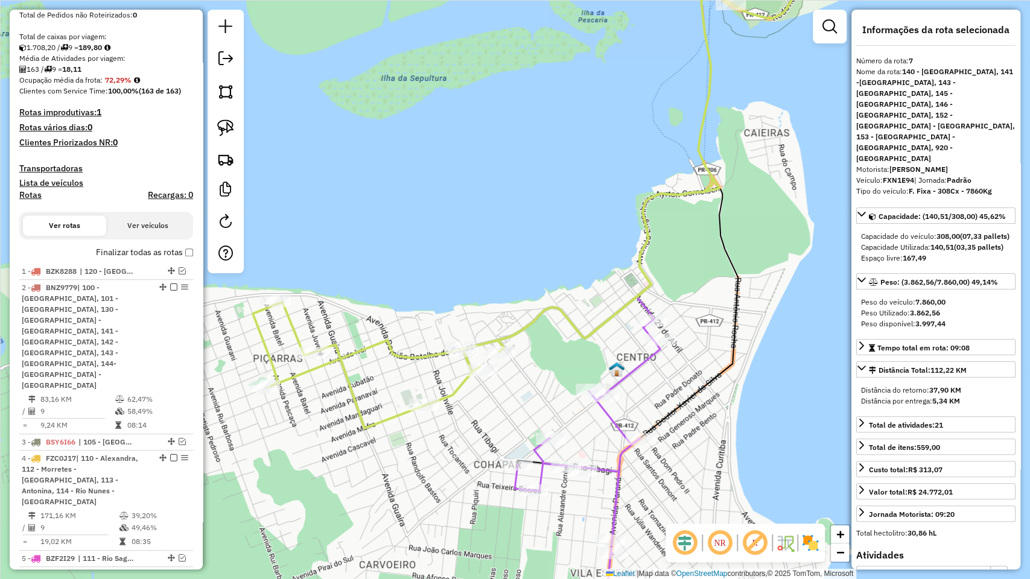
scroll to position [582, 0]
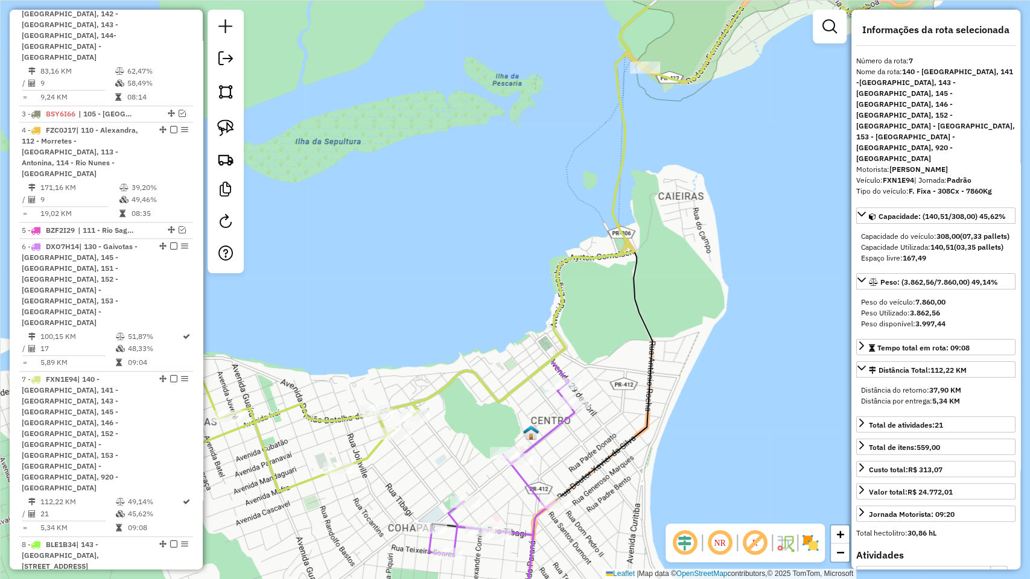
drag, startPoint x: 515, startPoint y: 282, endPoint x: 422, endPoint y: 345, distance: 112.5
click at [417, 351] on div "Janela de atendimento Grade de atendimento Capacidade Transportadoras Veículos …" at bounding box center [515, 289] width 1030 height 579
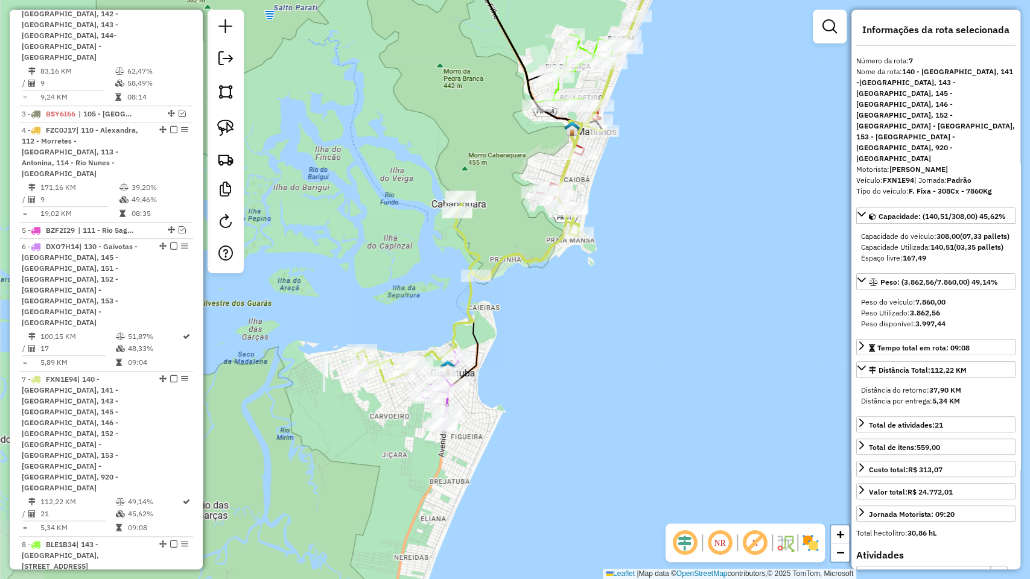
click at [495, 312] on div "Janela de atendimento Grade de atendimento Capacidade Transportadoras Veículos …" at bounding box center [515, 289] width 1030 height 579
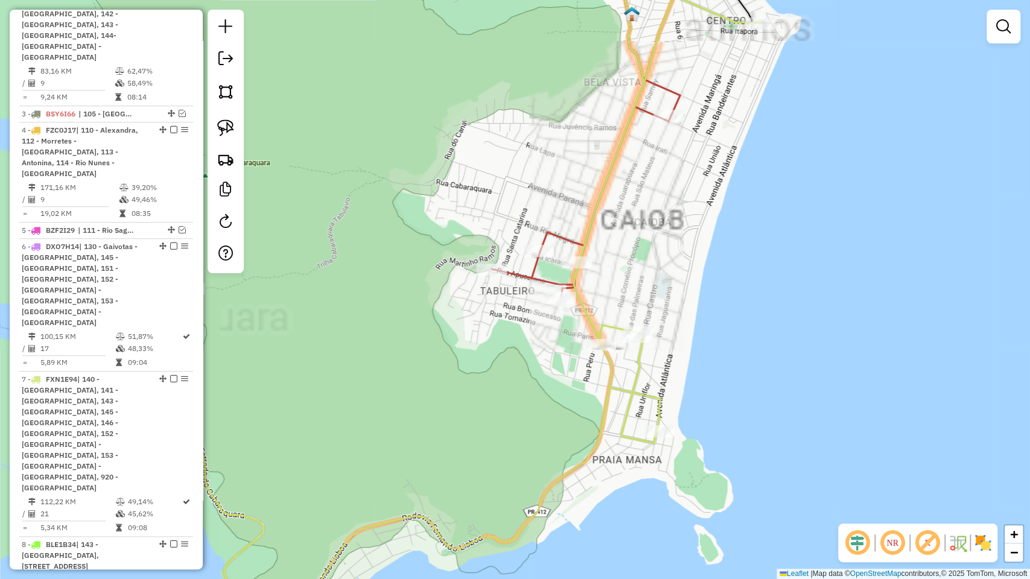
click at [554, 227] on icon at bounding box center [620, 119] width 256 height 354
select select "**********"
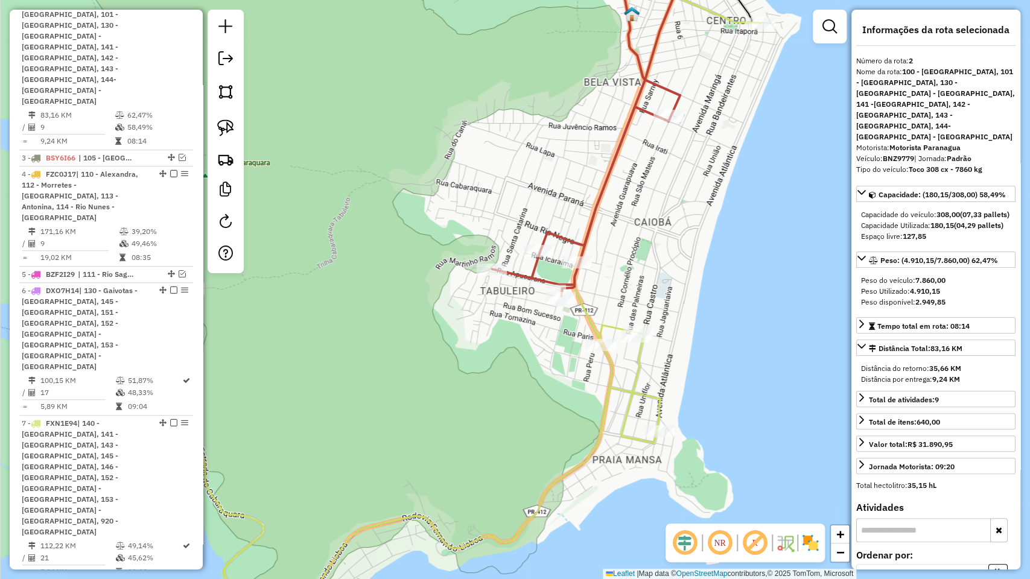
scroll to position [524, 0]
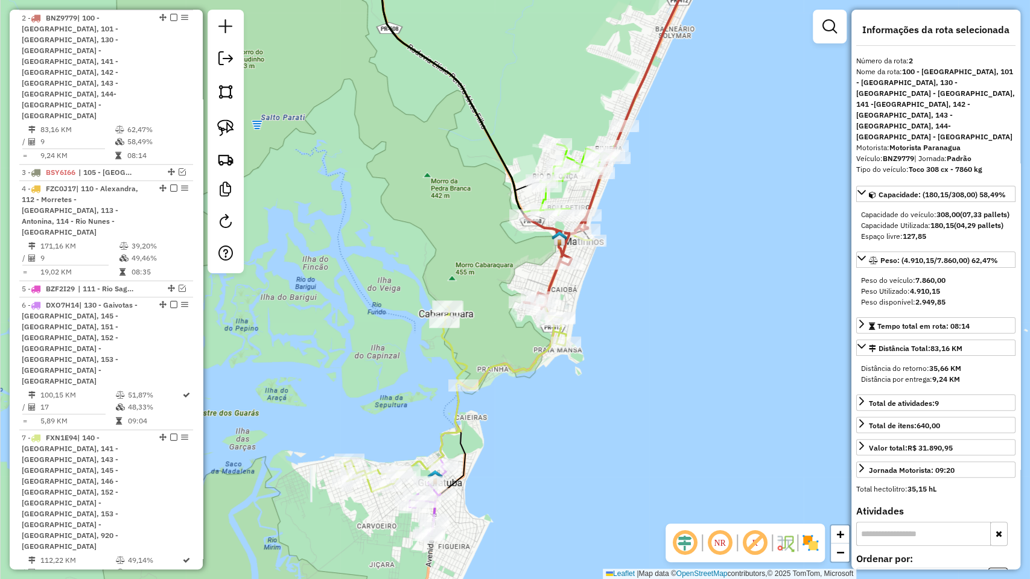
click at [605, 410] on div "Janela de atendimento Grade de atendimento Capacidade Transportadoras Veículos …" at bounding box center [515, 289] width 1030 height 579
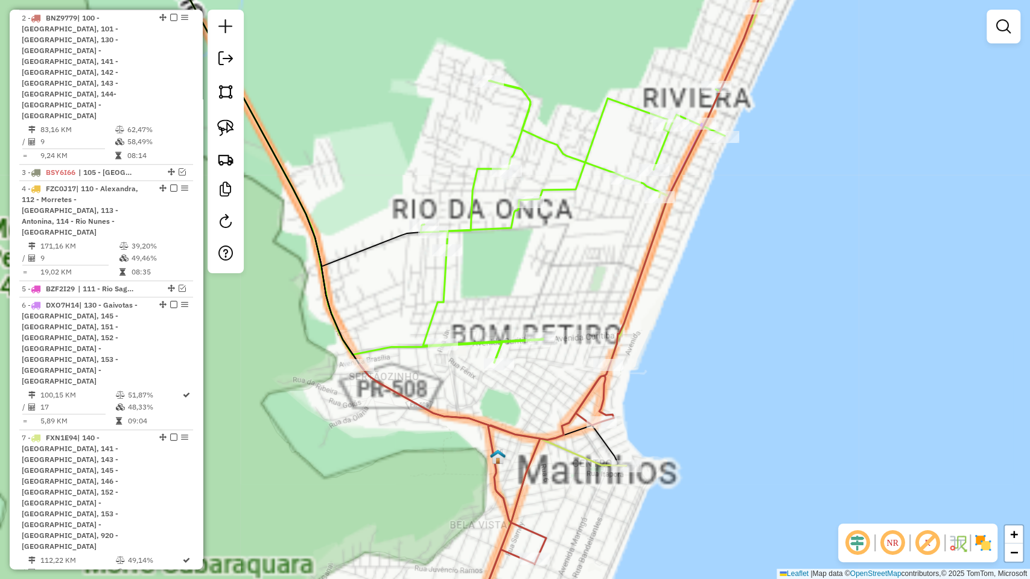
click at [571, 148] on div "Janela de atendimento Grade de atendimento Capacidade Transportadoras Veículos …" at bounding box center [515, 289] width 1030 height 579
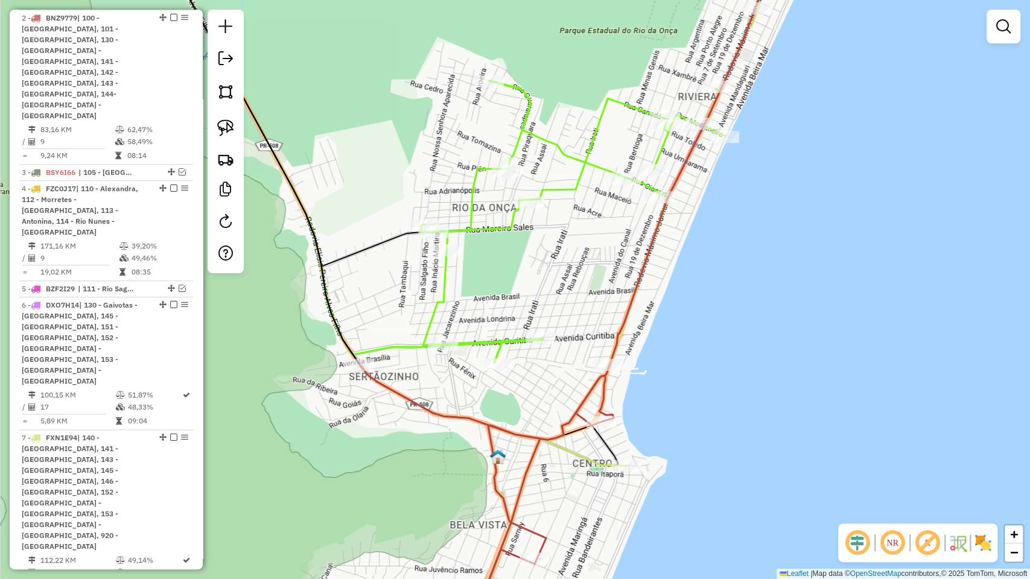
click at [569, 154] on icon at bounding box center [573, 222] width 304 height 282
select select "**********"
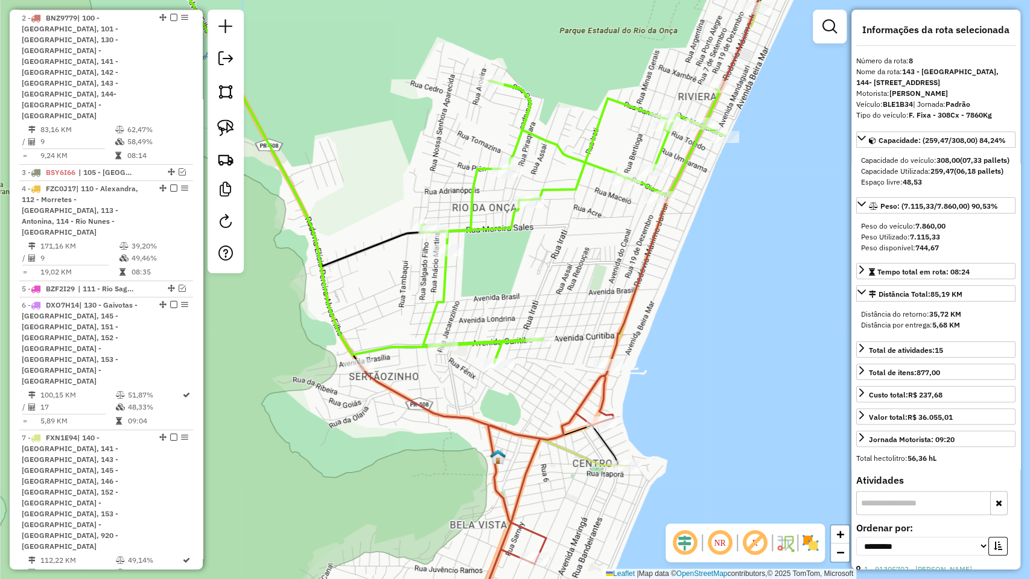
scroll to position [582, 0]
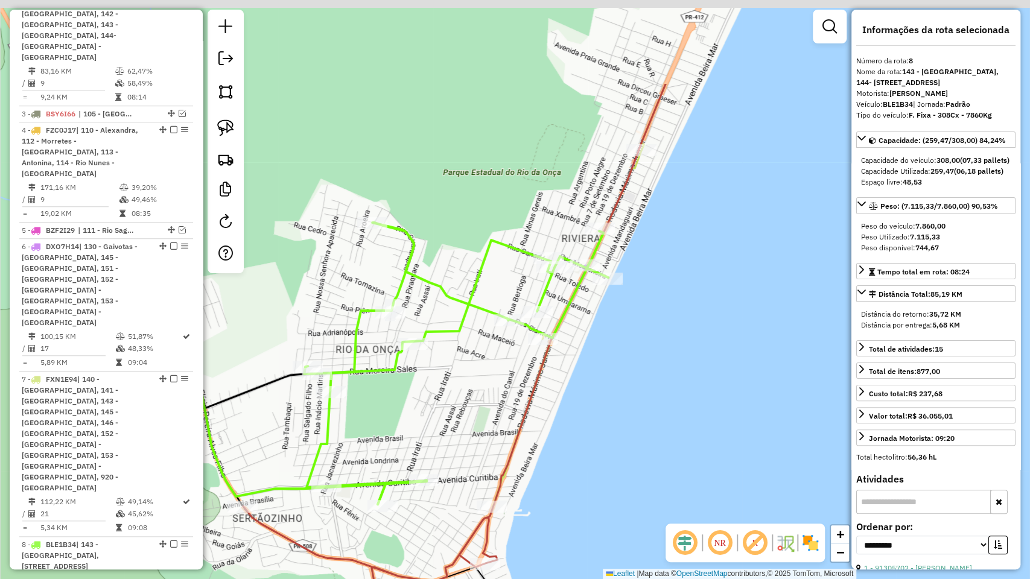
drag, startPoint x: 526, startPoint y: 147, endPoint x: 483, endPoint y: 207, distance: 73.2
click at [483, 207] on div "Janela de atendimento Grade de atendimento Capacidade Transportadoras Veículos …" at bounding box center [515, 289] width 1030 height 579
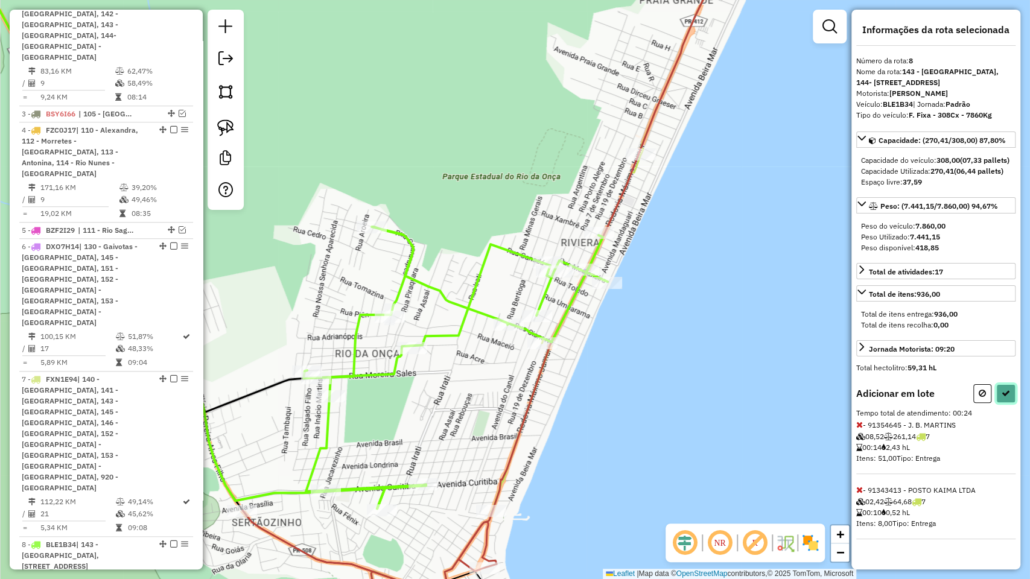
click at [1004, 398] on icon at bounding box center [1006, 393] width 8 height 8
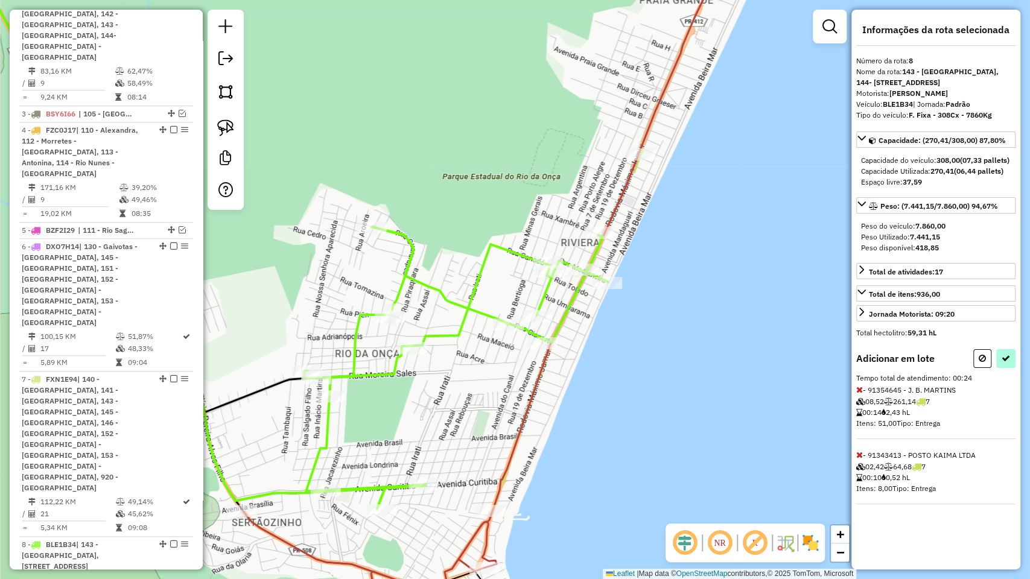
select select "**********"
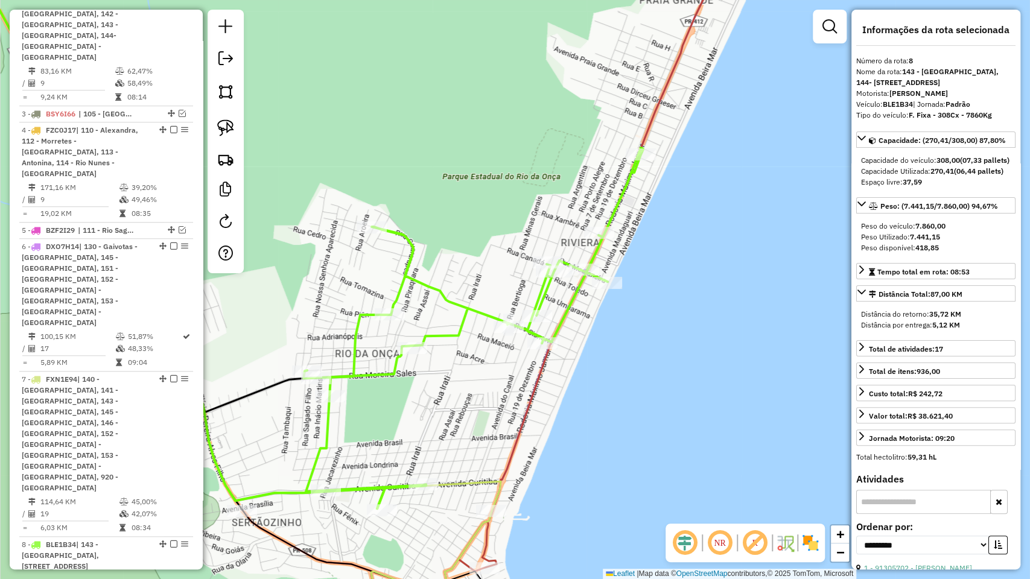
drag, startPoint x: 573, startPoint y: 399, endPoint x: 702, endPoint y: 96, distance: 329.1
click at [702, 96] on div "Janela de atendimento Grade de atendimento Capacidade Transportadoras Veículos …" at bounding box center [515, 289] width 1030 height 579
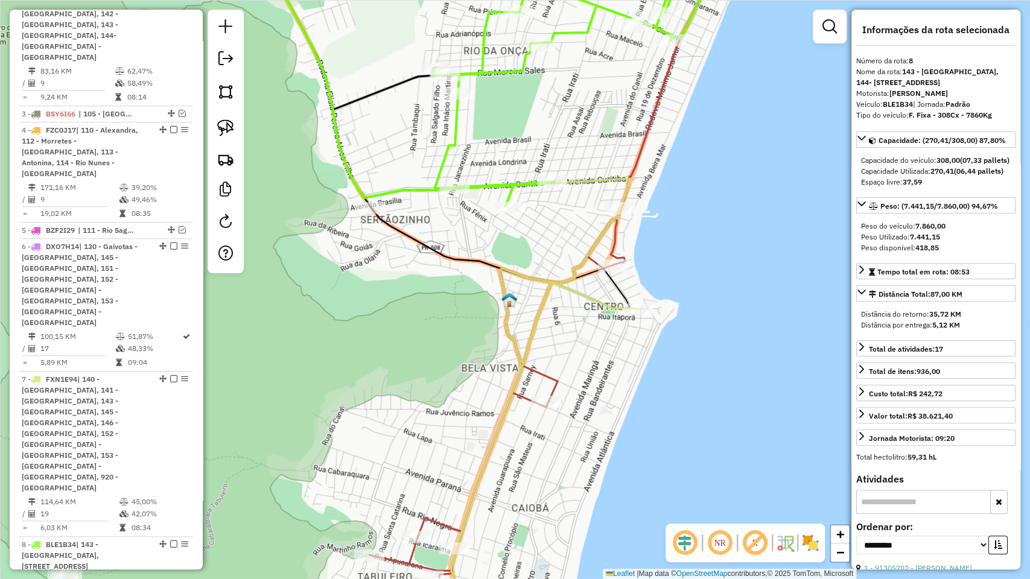
click at [555, 297] on div "Janela de atendimento Grade de atendimento Capacidade Transportadoras Veículos …" at bounding box center [515, 289] width 1030 height 579
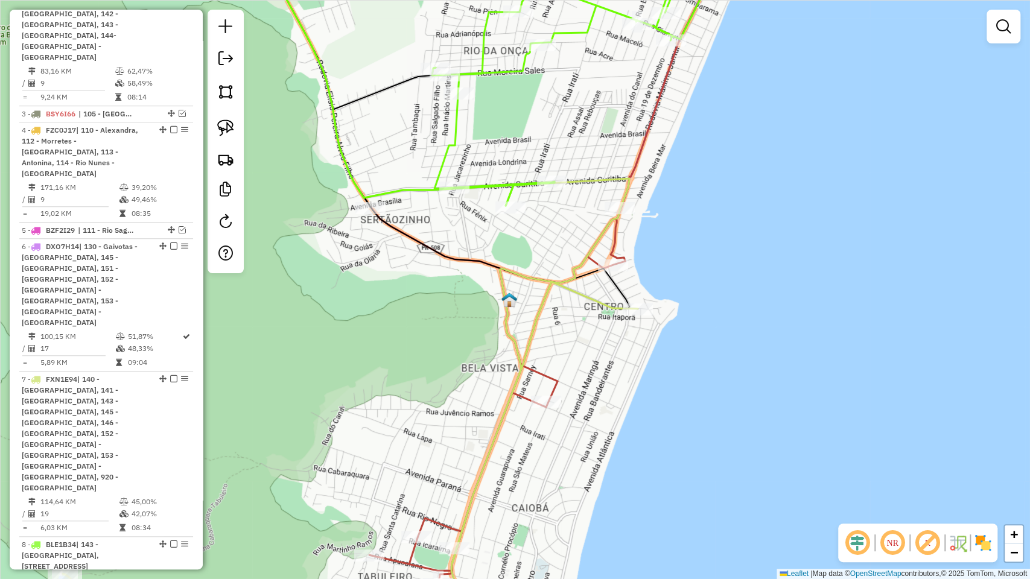
click at [544, 298] on icon at bounding box center [344, 423] width 585 height 428
select select "**********"
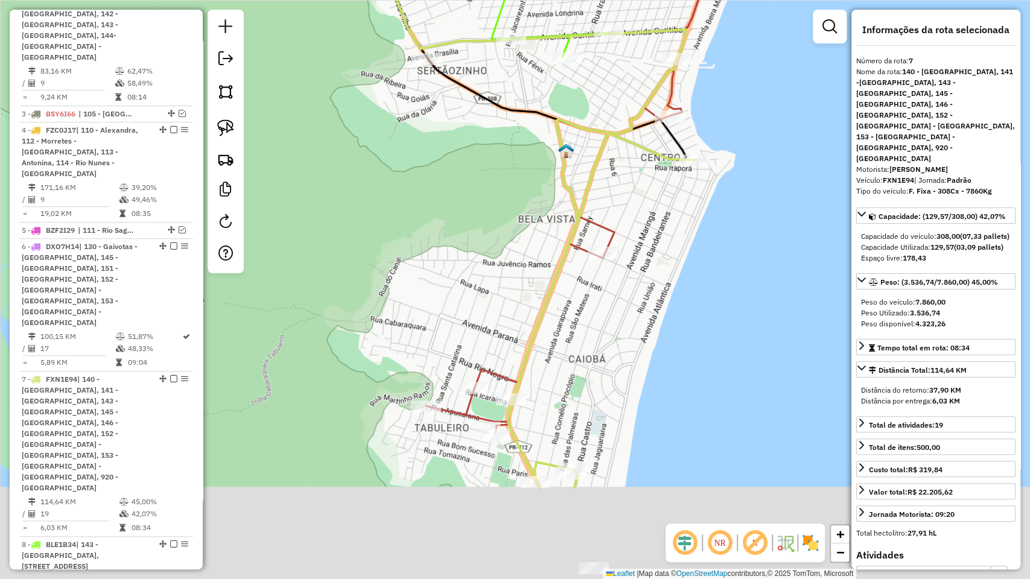
drag, startPoint x: 570, startPoint y: 377, endPoint x: 631, endPoint y: 212, distance: 175.1
click at [631, 212] on div "Janela de atendimento Grade de atendimento Capacidade Transportadoras Veículos …" at bounding box center [515, 289] width 1030 height 579
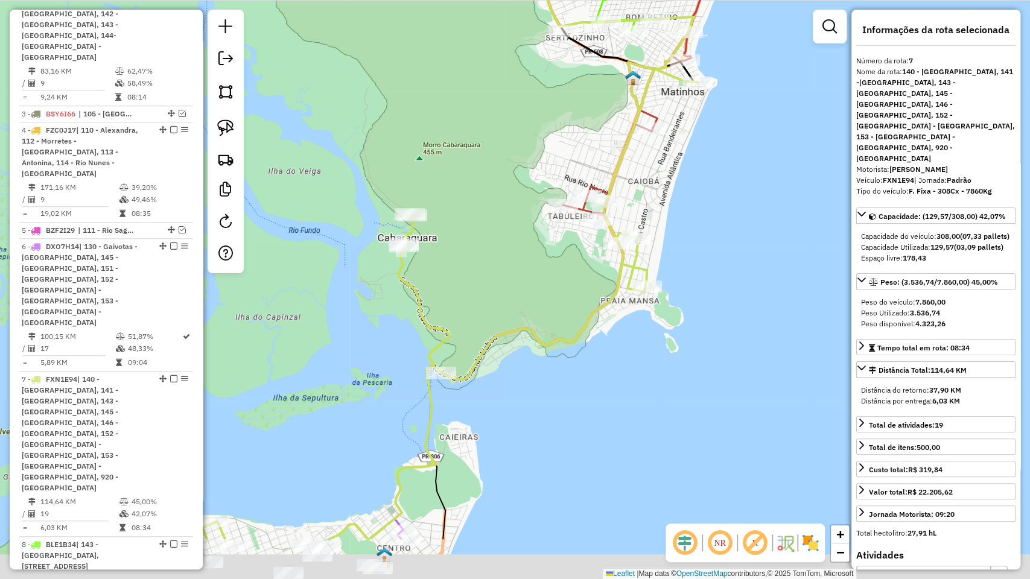
drag, startPoint x: 626, startPoint y: 311, endPoint x: 661, endPoint y: 216, distance: 101.8
click at [661, 216] on div "Janela de atendimento Grade de atendimento Capacidade Transportadoras Veículos …" at bounding box center [515, 289] width 1030 height 579
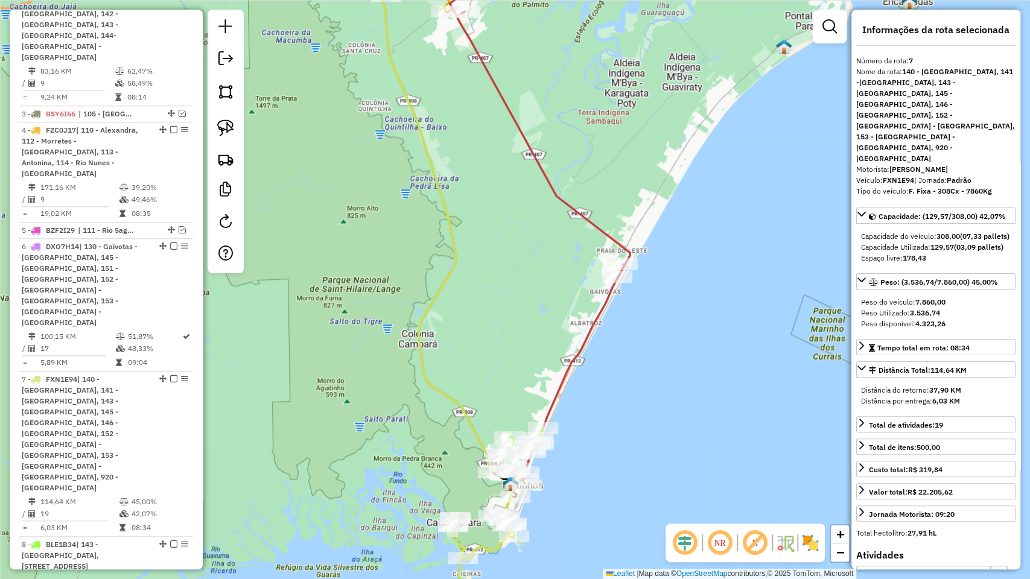
click at [588, 224] on icon at bounding box center [540, 261] width 180 height 517
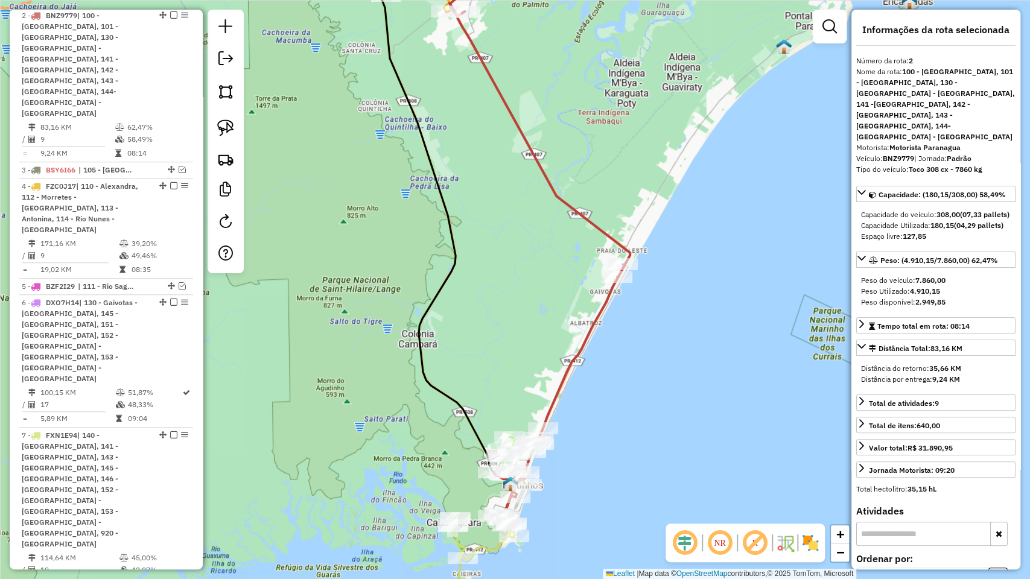
scroll to position [524, 0]
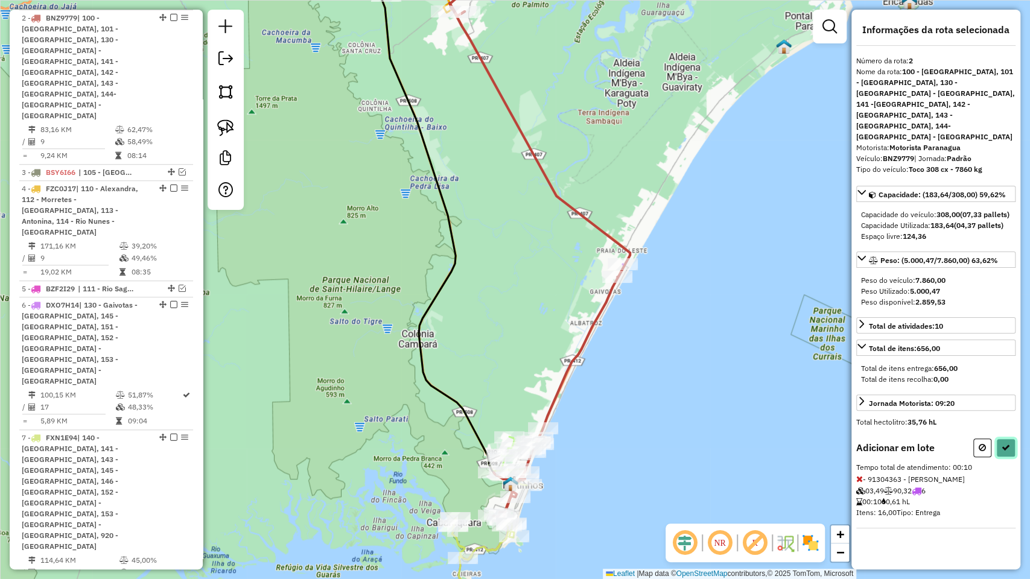
click at [1004, 444] on icon at bounding box center [1006, 448] width 8 height 8
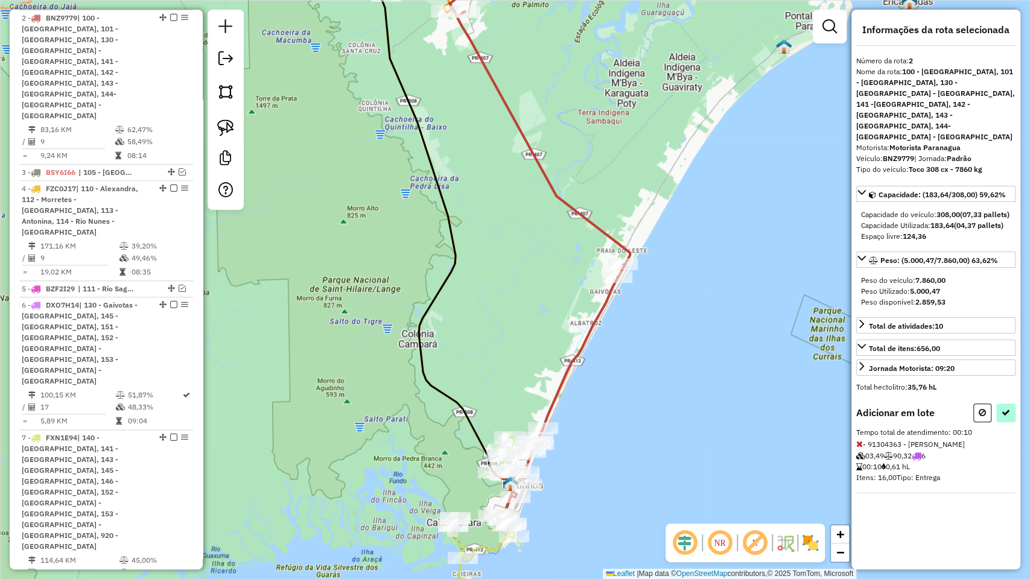
select select "**********"
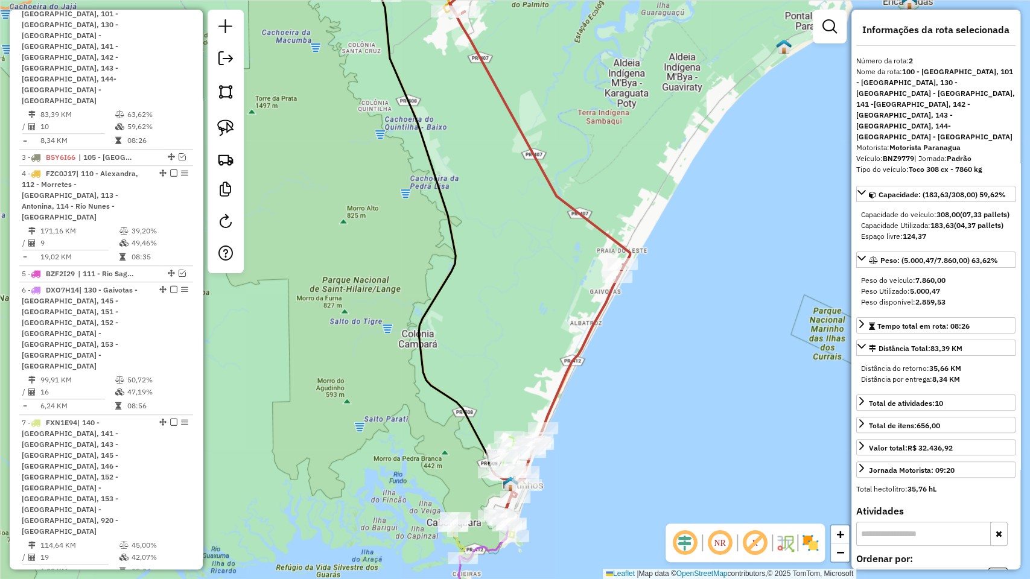
click at [638, 325] on div "Janela de atendimento Grade de atendimento Capacidade Transportadoras Veículos …" at bounding box center [515, 289] width 1030 height 579
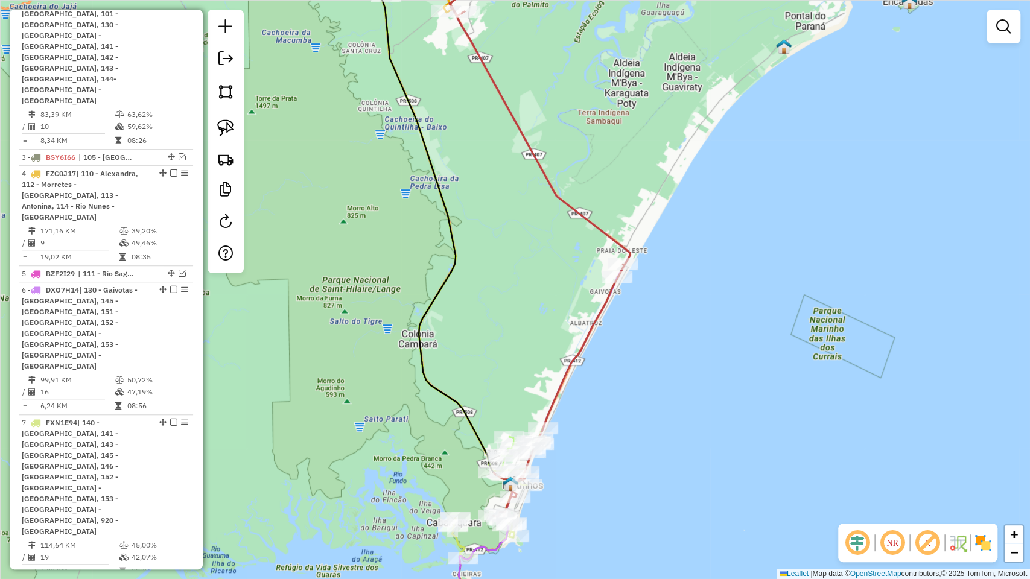
click at [606, 309] on icon at bounding box center [540, 261] width 180 height 517
select select "**********"
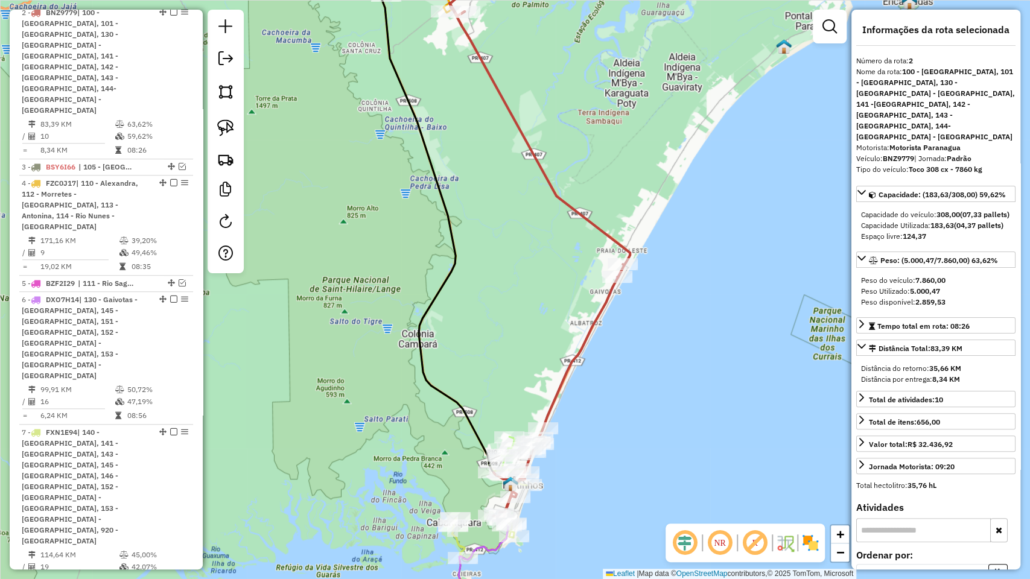
scroll to position [508, 0]
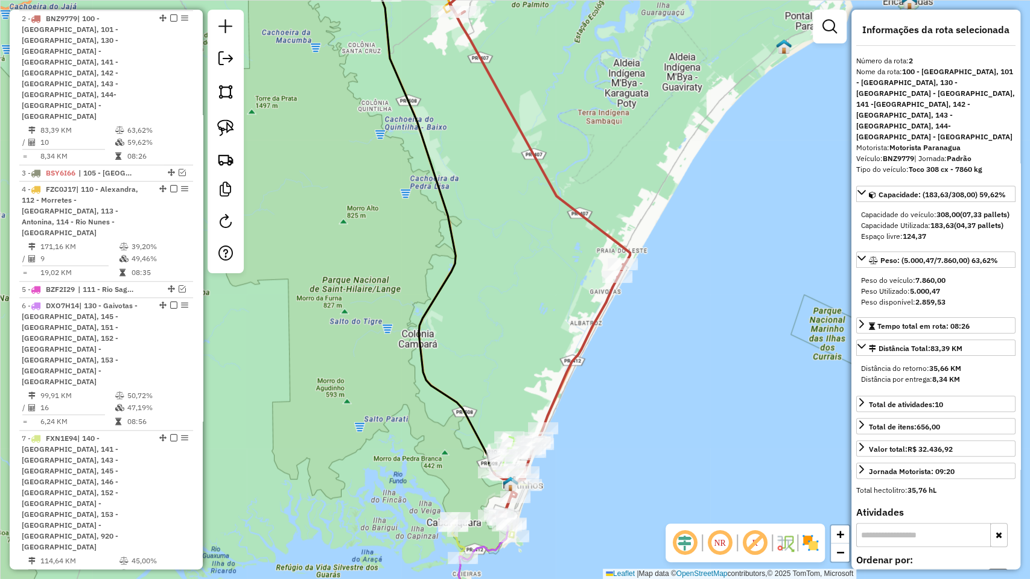
drag, startPoint x: 620, startPoint y: 372, endPoint x: 670, endPoint y: 306, distance: 82.7
click at [670, 306] on div "Janela de atendimento Grade de atendimento Capacidade Transportadoras Veículos …" at bounding box center [515, 289] width 1030 height 579
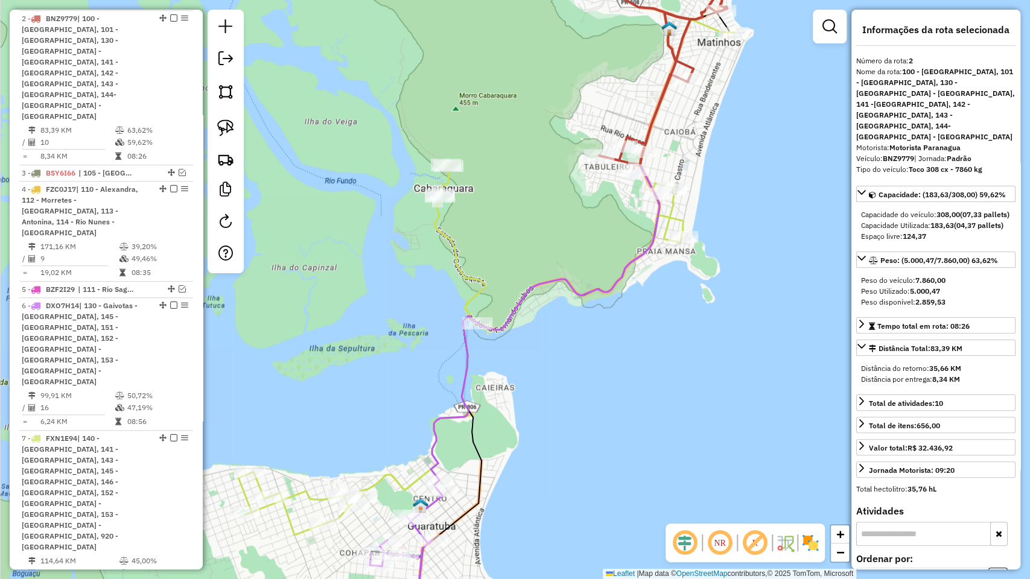
click at [483, 461] on icon at bounding box center [530, 249] width 319 height 615
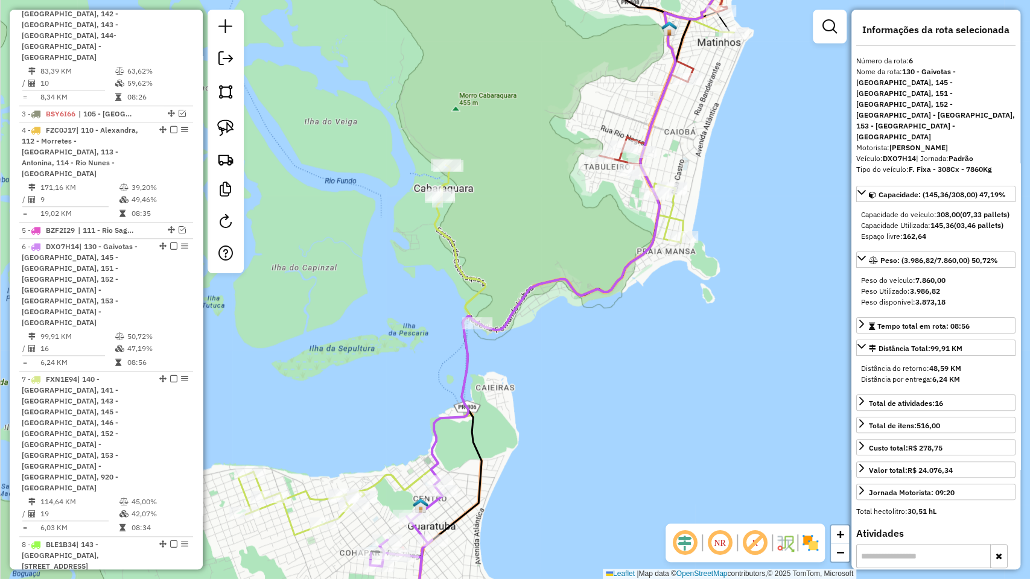
scroll to position [567, 0]
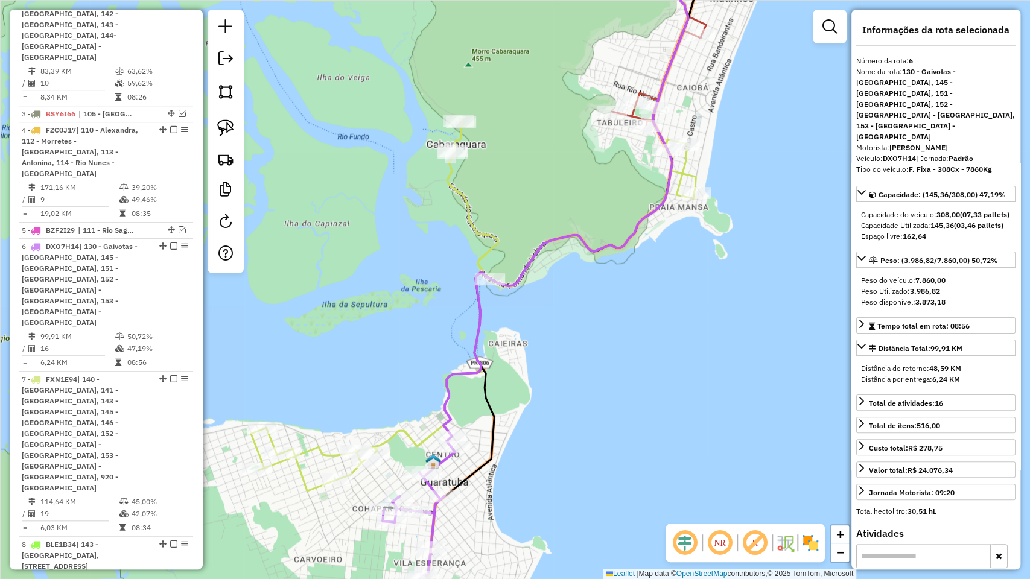
drag, startPoint x: 541, startPoint y: 450, endPoint x: 553, endPoint y: 390, distance: 61.5
click at [553, 390] on div "Janela de atendimento Grade de atendimento Capacidade Transportadoras Veículos …" at bounding box center [515, 289] width 1030 height 579
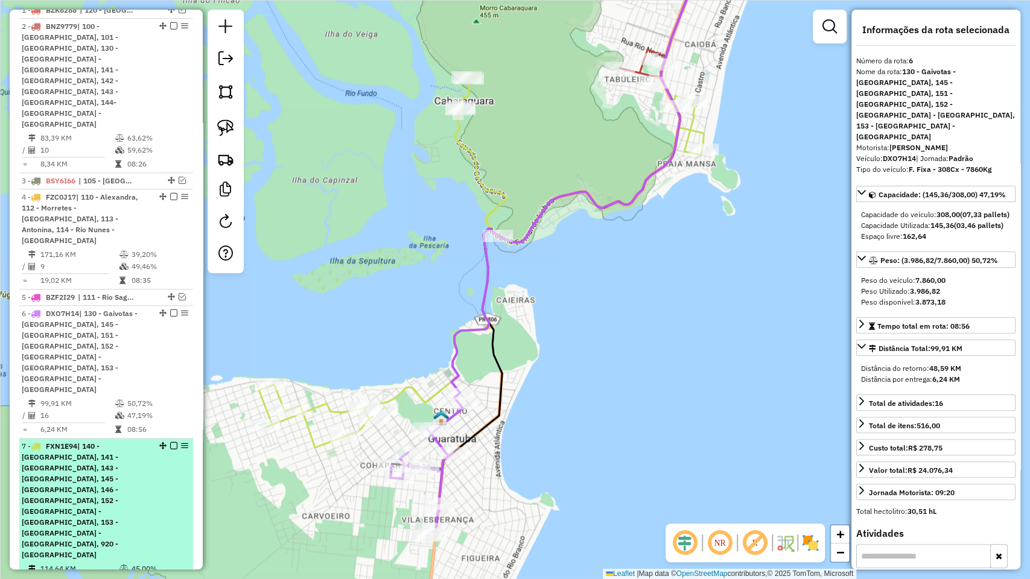
scroll to position [0, 0]
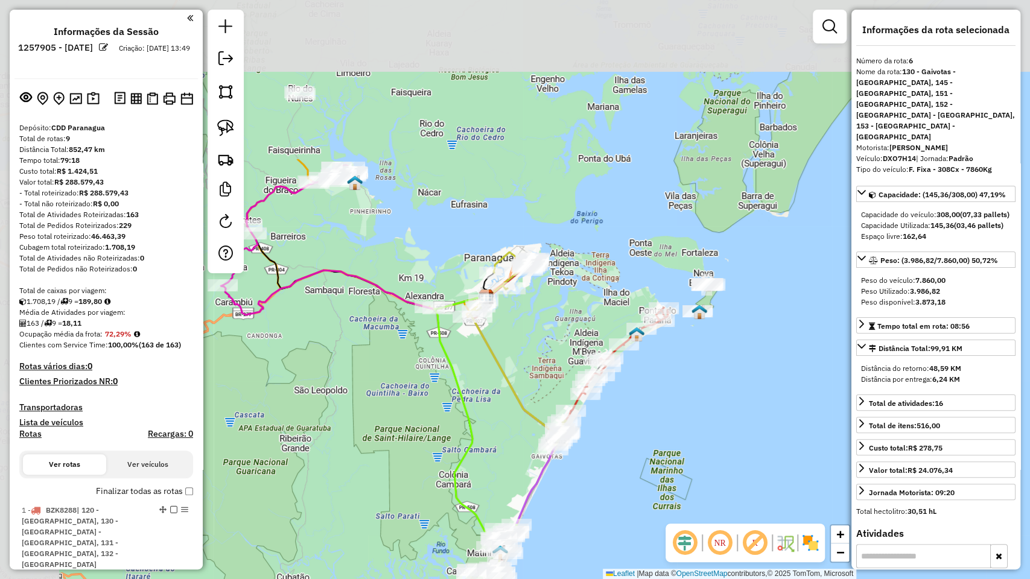
drag, startPoint x: 354, startPoint y: 220, endPoint x: 436, endPoint y: 432, distance: 227.9
click at [433, 437] on div "Janela de atendimento Grade de atendimento Capacidade Transportadoras Veículos …" at bounding box center [515, 289] width 1030 height 579
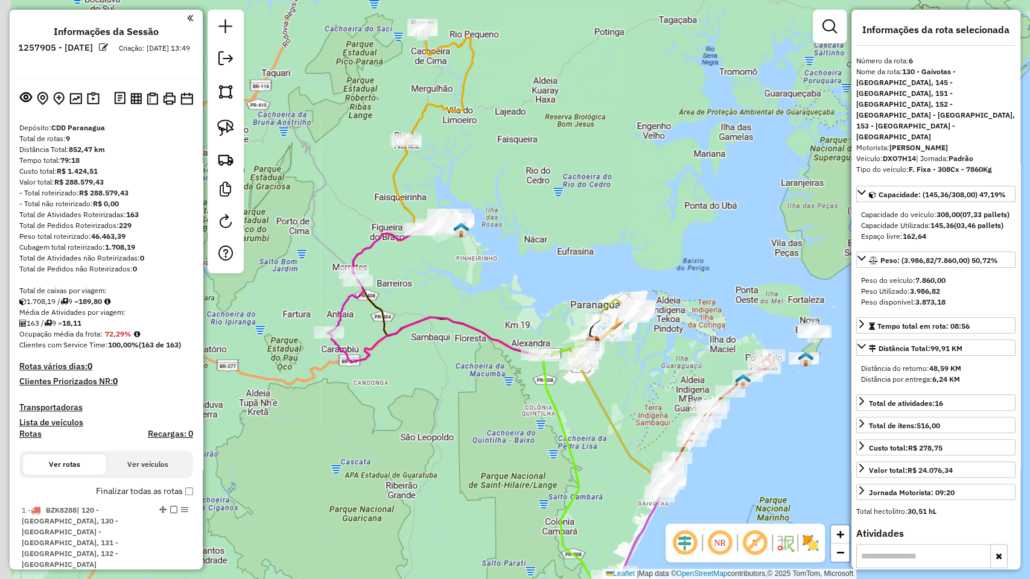
drag, startPoint x: 473, startPoint y: 380, endPoint x: 497, endPoint y: 369, distance: 26.5
click at [499, 375] on div "Janela de atendimento Grade de atendimento Capacidade Transportadoras Veículos …" at bounding box center [515, 289] width 1030 height 579
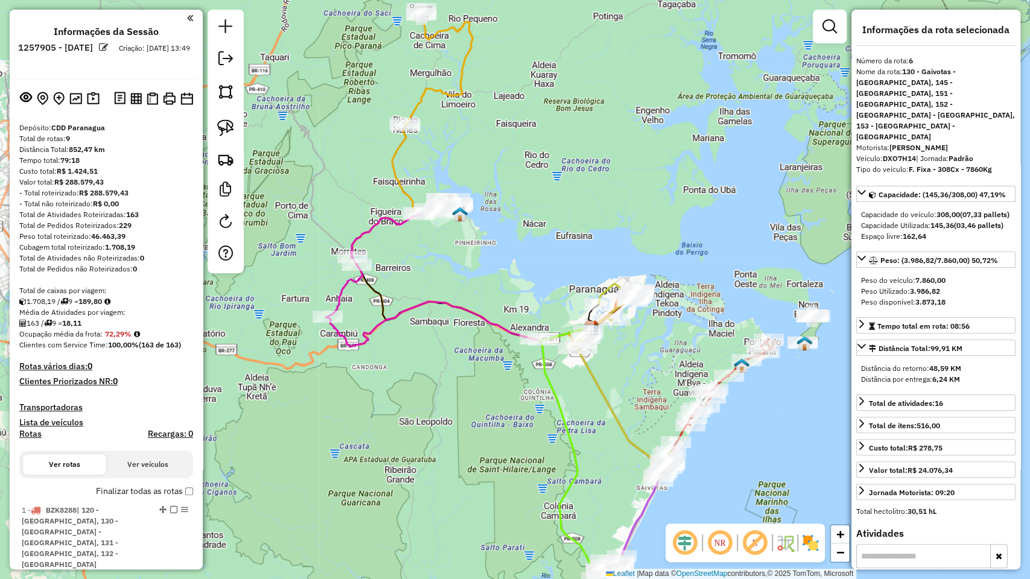
click at [335, 289] on icon at bounding box center [393, 256] width 130 height 121
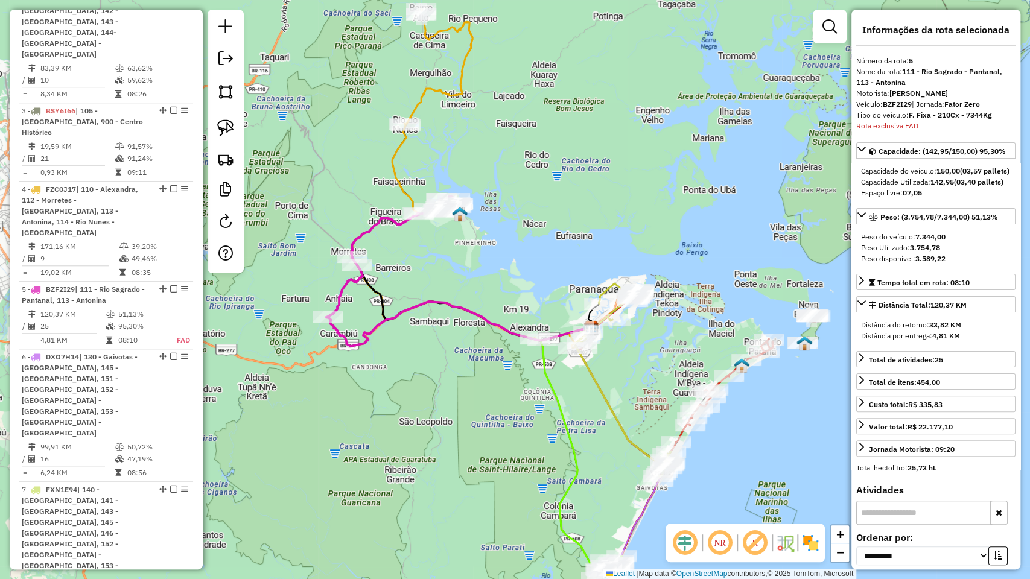
click at [338, 289] on icon at bounding box center [393, 256] width 130 height 121
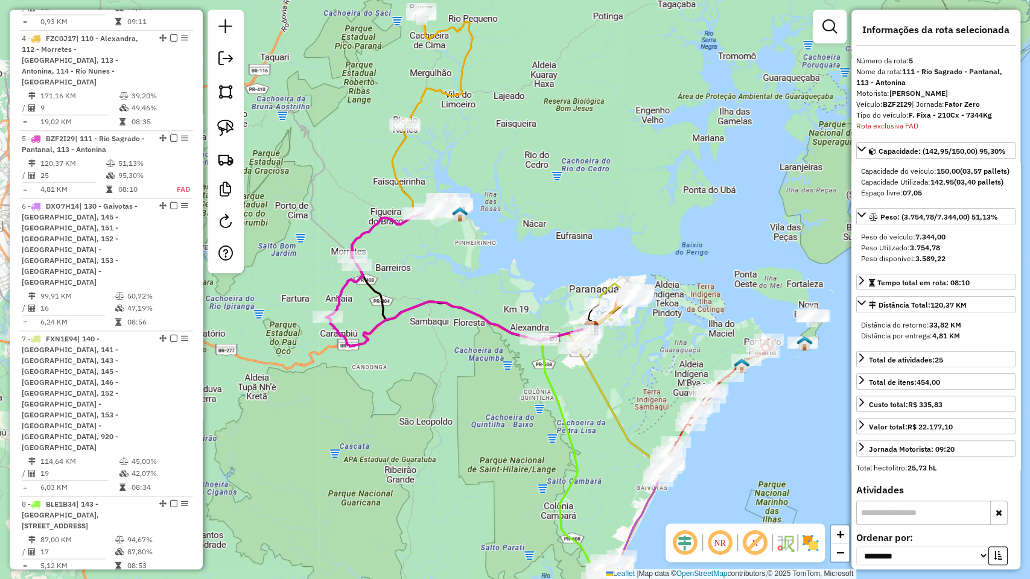
click at [346, 286] on icon at bounding box center [393, 256] width 130 height 121
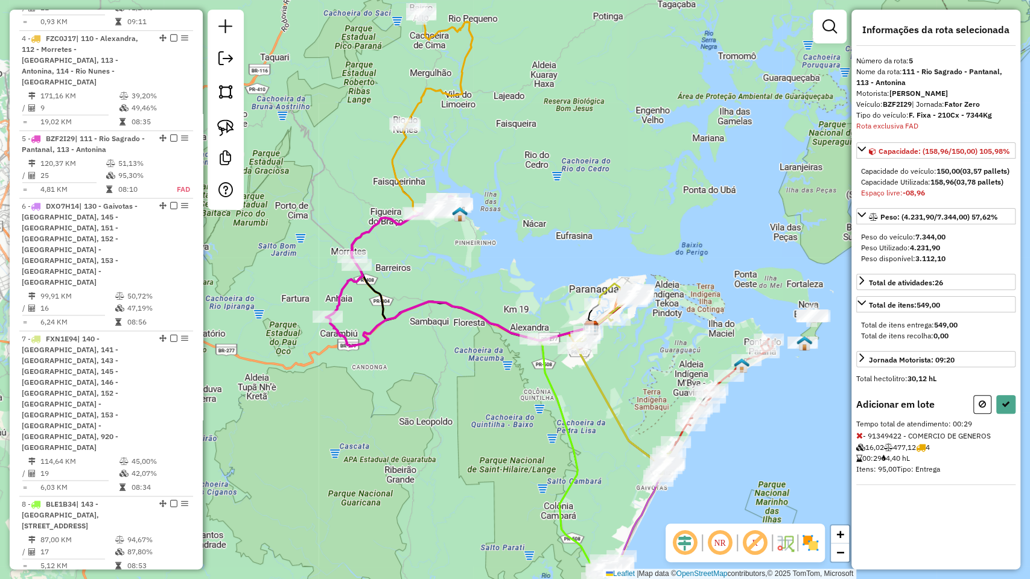
click at [994, 414] on div at bounding box center [994, 404] width 42 height 19
click at [985, 409] on icon at bounding box center [982, 404] width 7 height 8
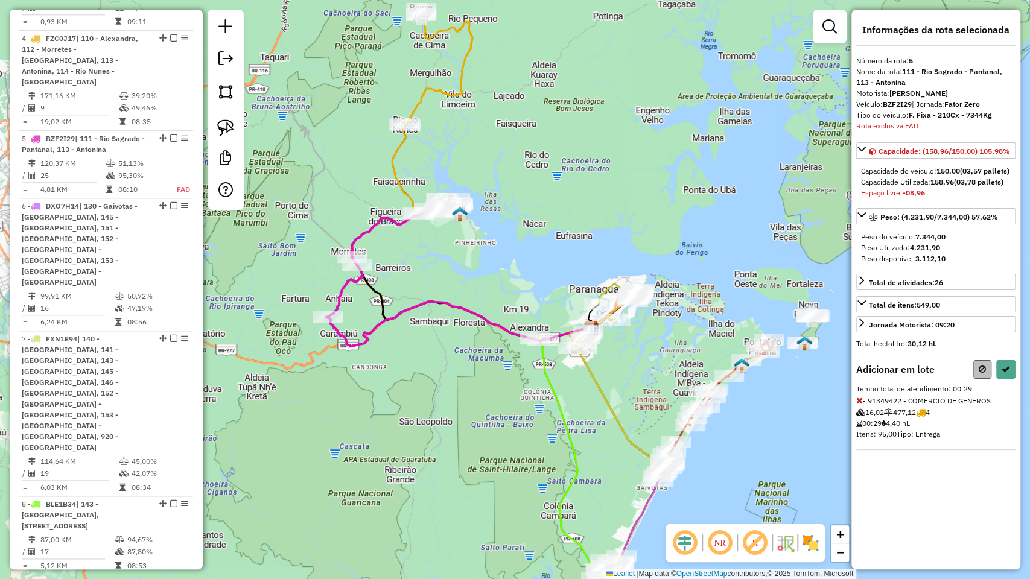
select select "**********"
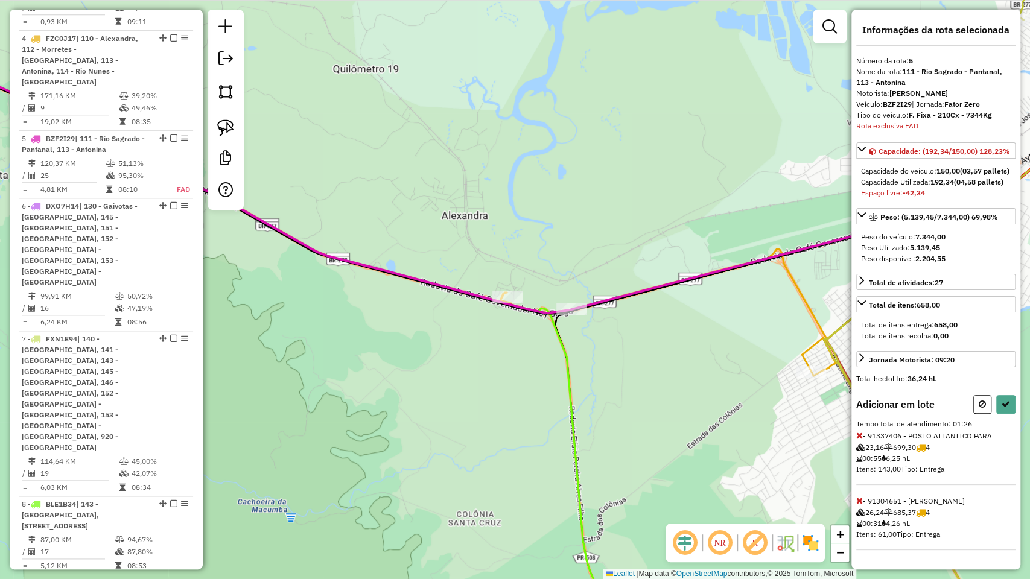
click at [859, 441] on span at bounding box center [859, 435] width 7 height 11
click at [861, 440] on icon at bounding box center [859, 435] width 7 height 8
click at [972, 414] on div "Adicionar em lote" at bounding box center [935, 404] width 159 height 19
click at [975, 414] on button at bounding box center [982, 404] width 18 height 19
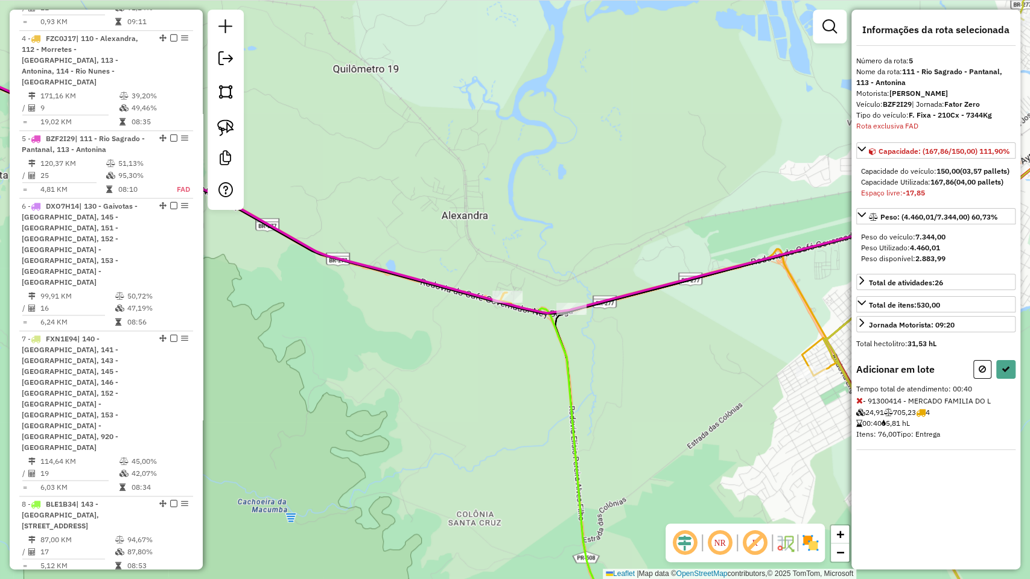
select select "**********"
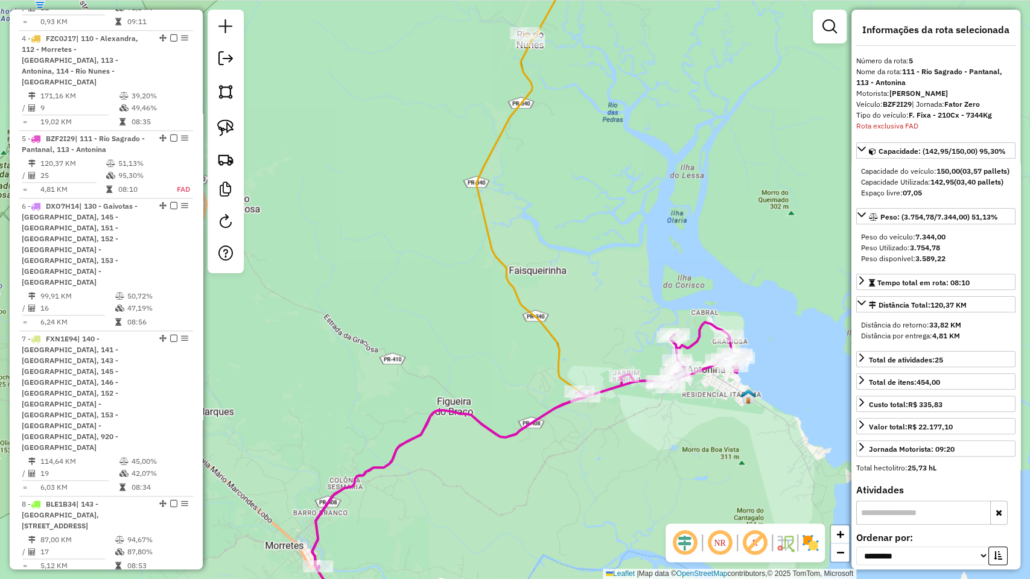
click at [538, 420] on icon at bounding box center [525, 479] width 427 height 315
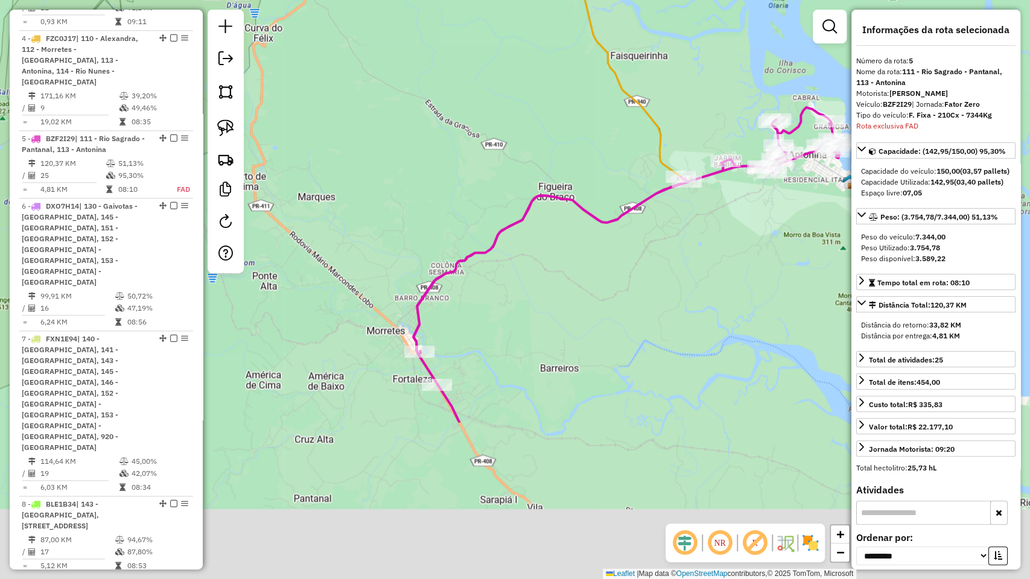
drag, startPoint x: 497, startPoint y: 503, endPoint x: 594, endPoint y: 295, distance: 229.2
click at [594, 295] on div "Janela de atendimento Grade de atendimento Capacidade Transportadoras Veículos …" at bounding box center [515, 289] width 1030 height 579
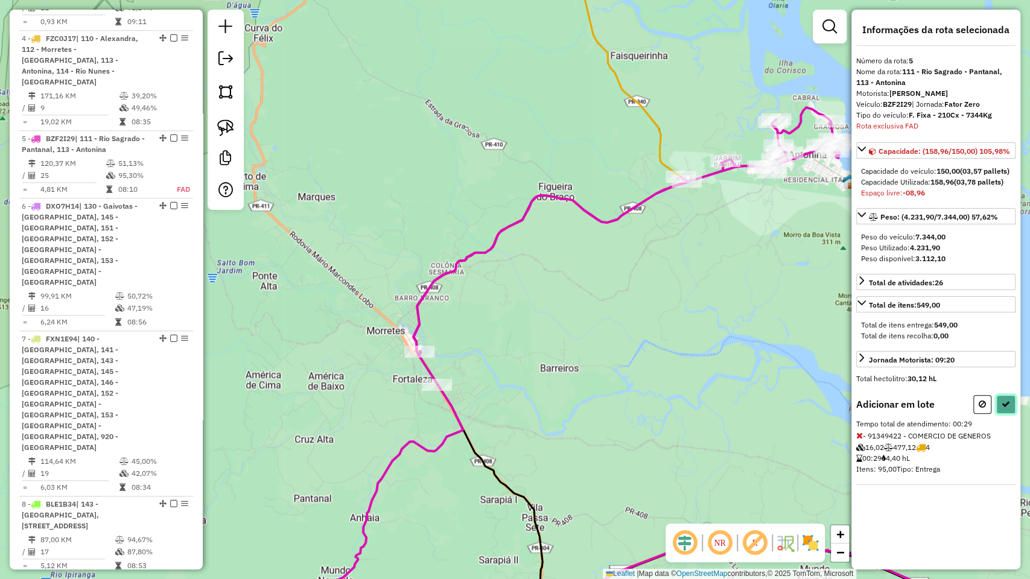
click at [1003, 409] on icon at bounding box center [1006, 404] width 8 height 8
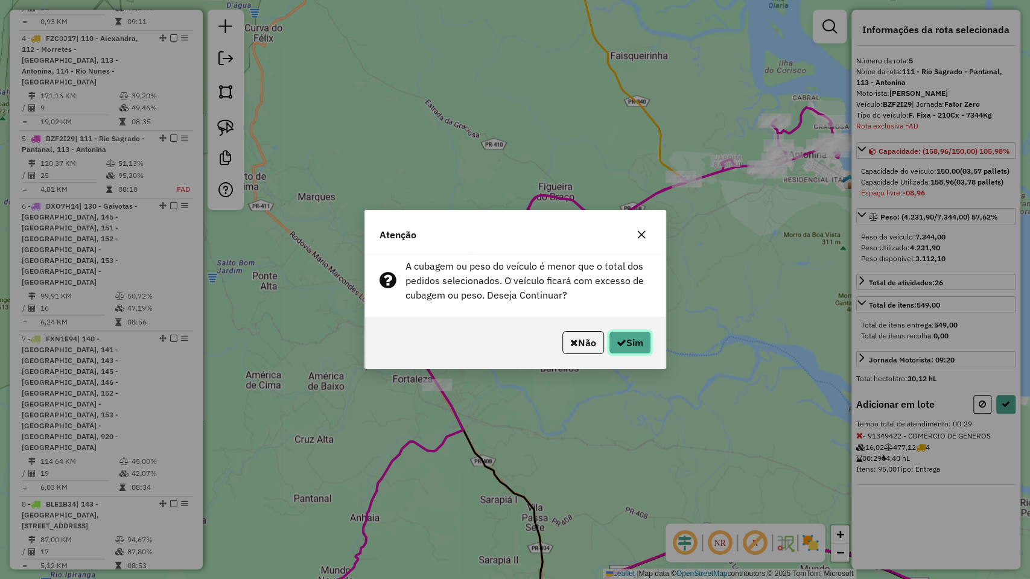
click at [623, 348] on button "Sim" at bounding box center [630, 342] width 42 height 23
select select "**********"
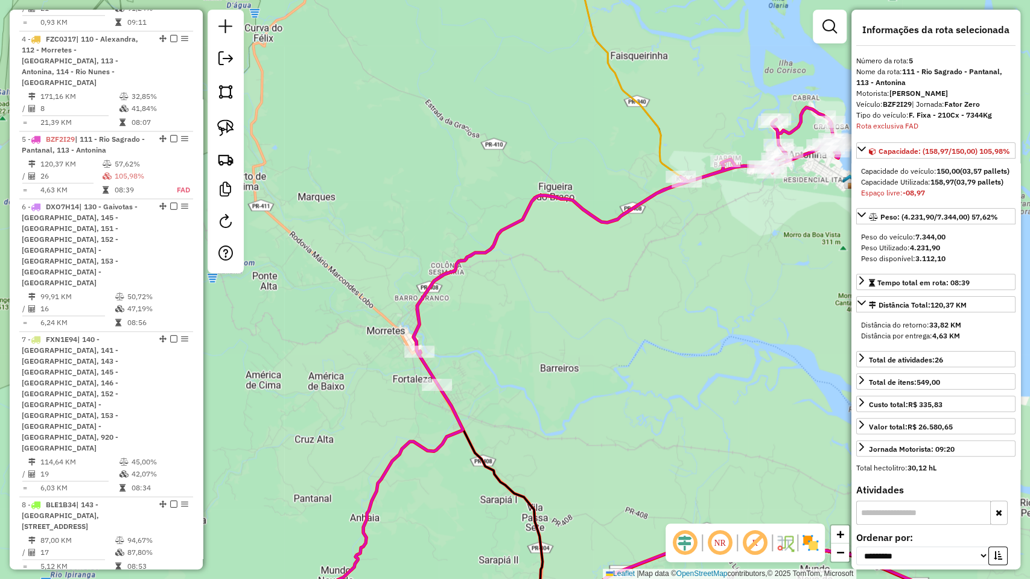
click at [659, 147] on icon at bounding box center [716, 289] width 607 height 695
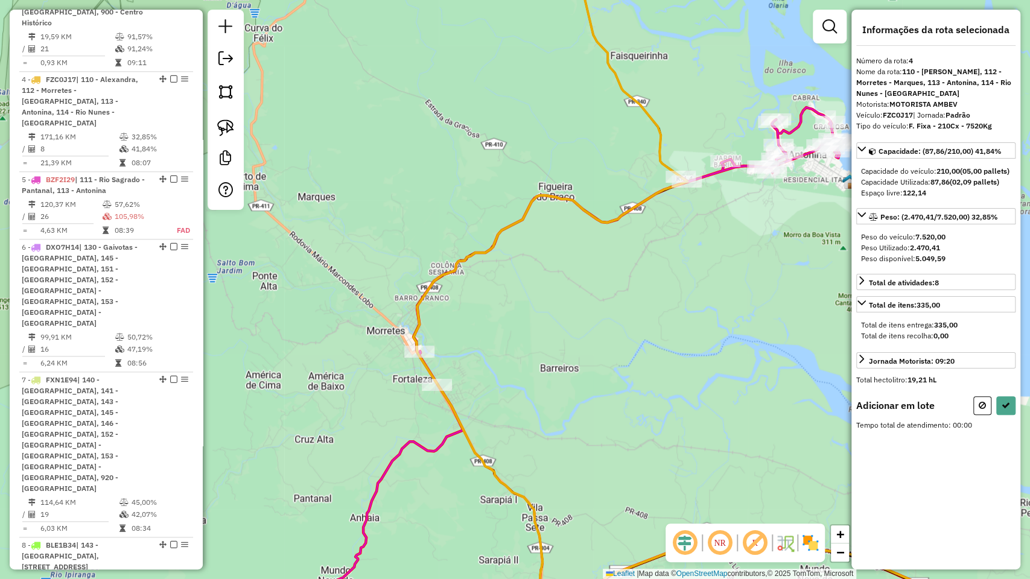
scroll to position [764, 0]
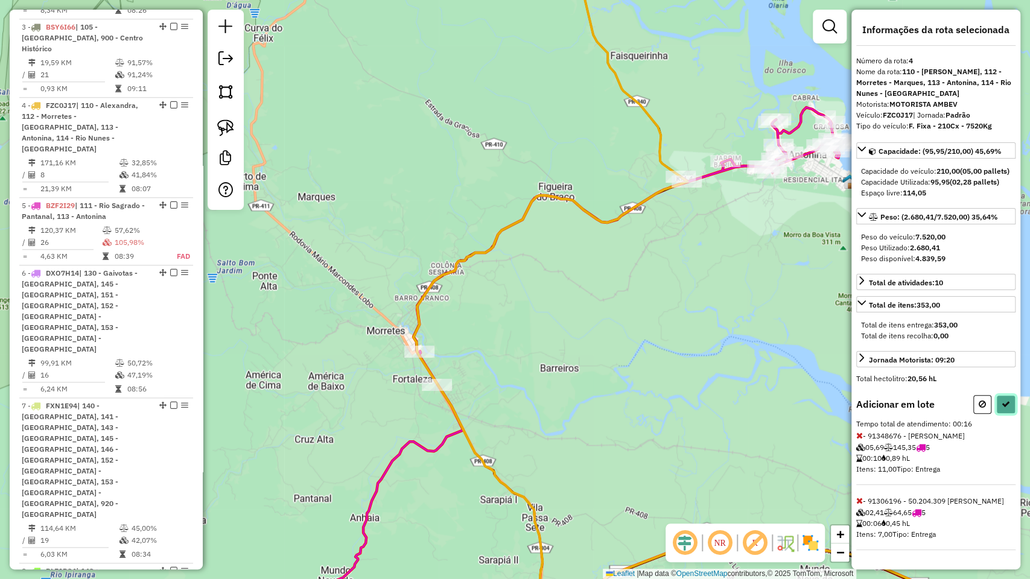
click at [1008, 414] on button at bounding box center [1005, 404] width 19 height 19
select select "**********"
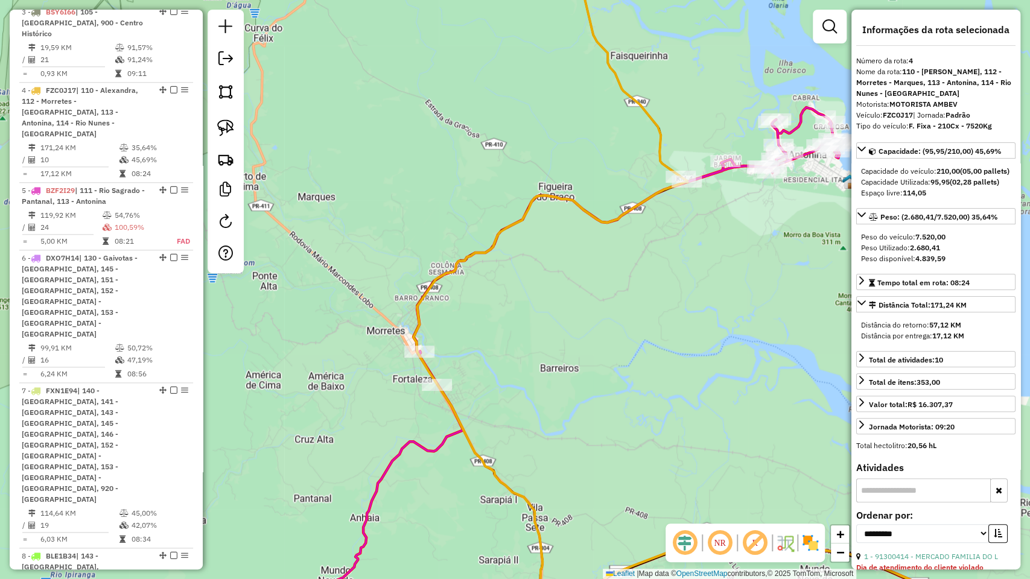
click at [429, 450] on icon at bounding box center [580, 348] width 520 height 483
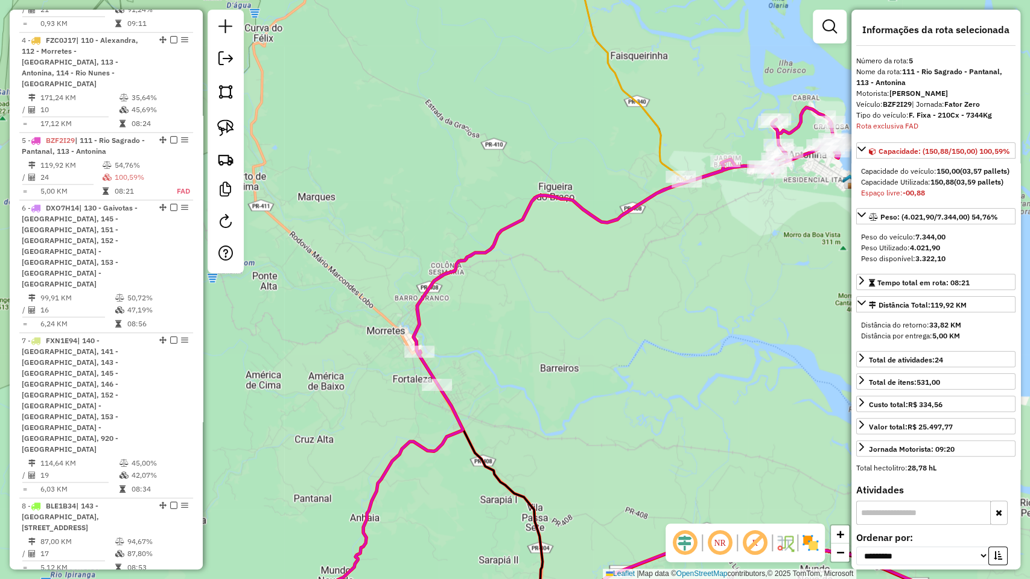
scroll to position [816, 0]
click at [657, 133] on icon at bounding box center [716, 289] width 607 height 695
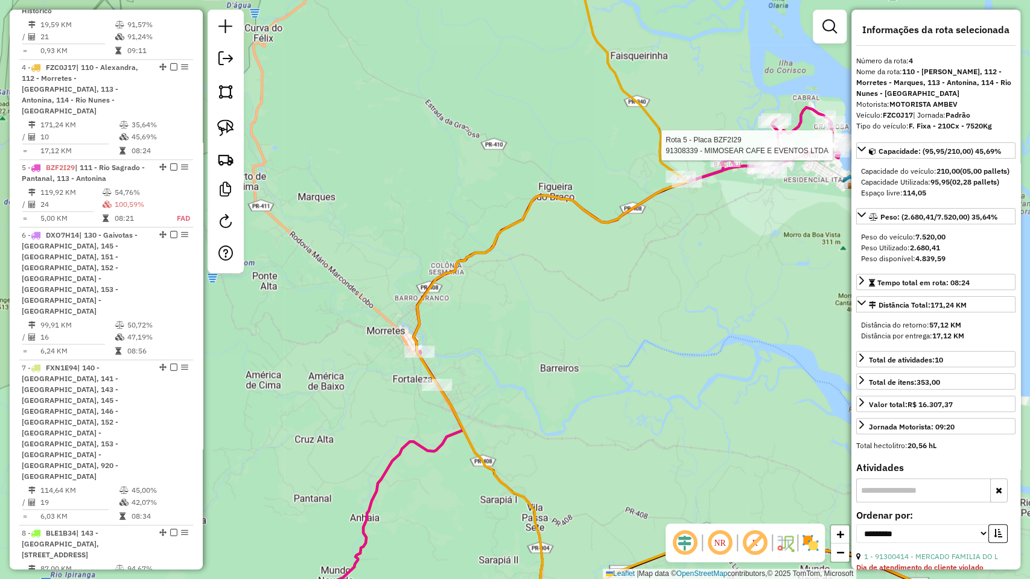
scroll to position [749, 0]
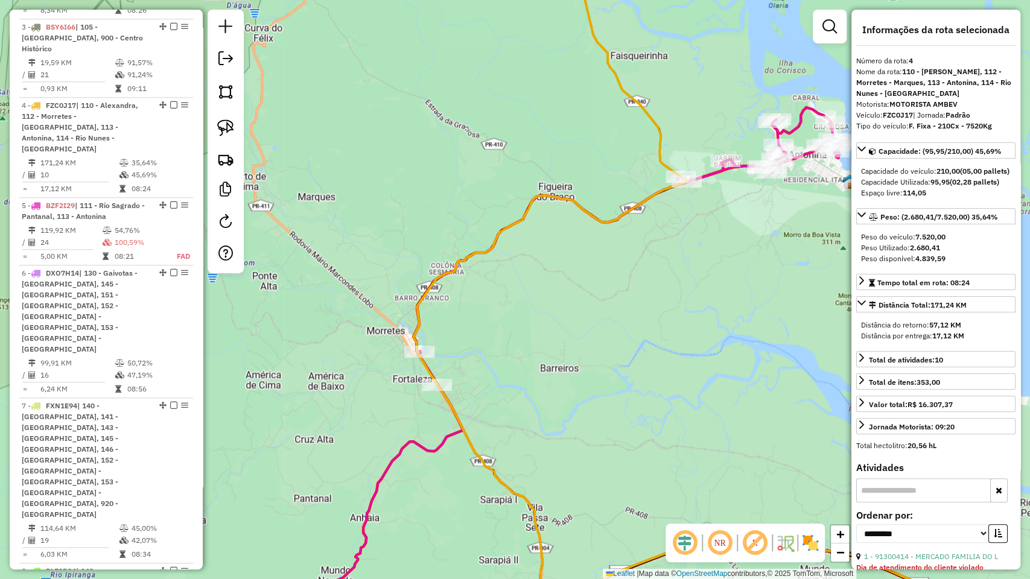
click at [892, 116] on strong "FZC0J17" at bounding box center [898, 114] width 30 height 9
copy strong "FZC0J17"
click at [420, 444] on icon at bounding box center [580, 348] width 520 height 483
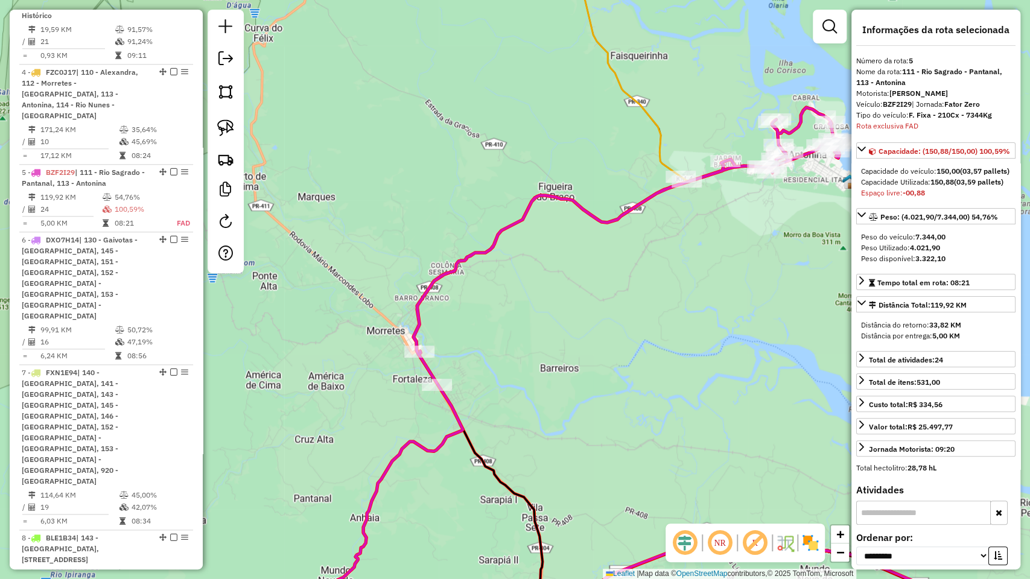
scroll to position [816, 0]
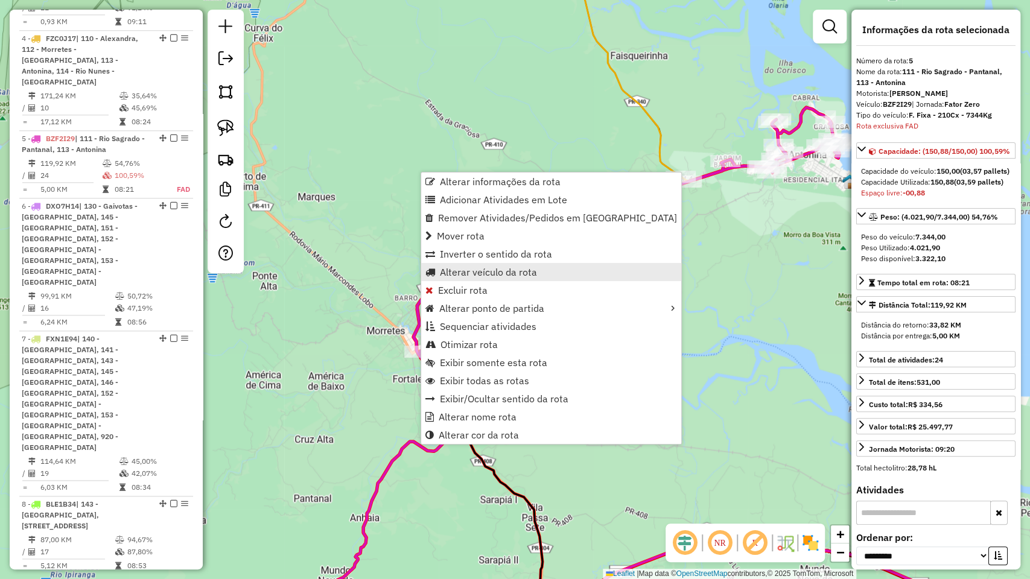
click at [527, 276] on span "Alterar veículo da rota" at bounding box center [488, 272] width 97 height 10
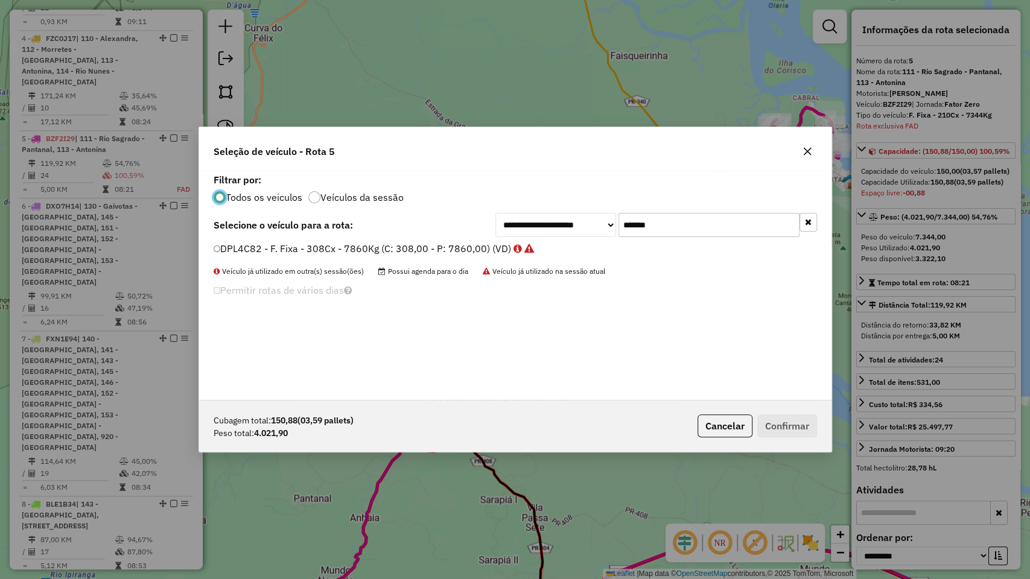
scroll to position [6, 4]
drag, startPoint x: 666, startPoint y: 237, endPoint x: 669, endPoint y: 231, distance: 7.1
click at [669, 231] on div "**********" at bounding box center [515, 285] width 632 height 229
click at [669, 231] on input "*******" at bounding box center [708, 225] width 181 height 24
paste input "text"
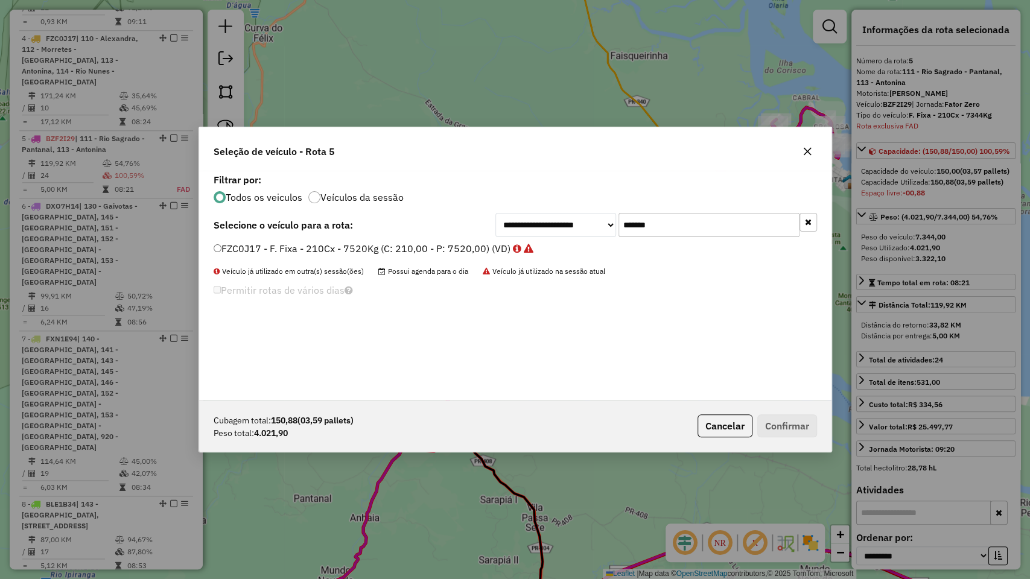
type input "*******"
click at [459, 237] on div "**********" at bounding box center [515, 285] width 632 height 229
click at [459, 246] on label "FZC0J17 - F. Fixa - 210Cx - 7520Kg (C: 210,00 - P: 7520,00) (VD)" at bounding box center [374, 248] width 320 height 14
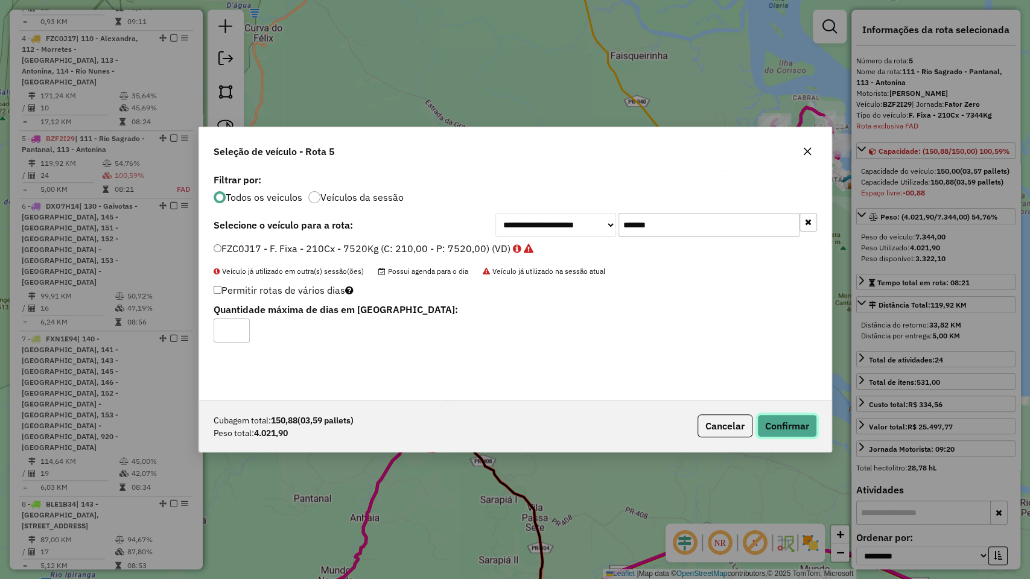
click at [793, 423] on button "Confirmar" at bounding box center [787, 426] width 60 height 23
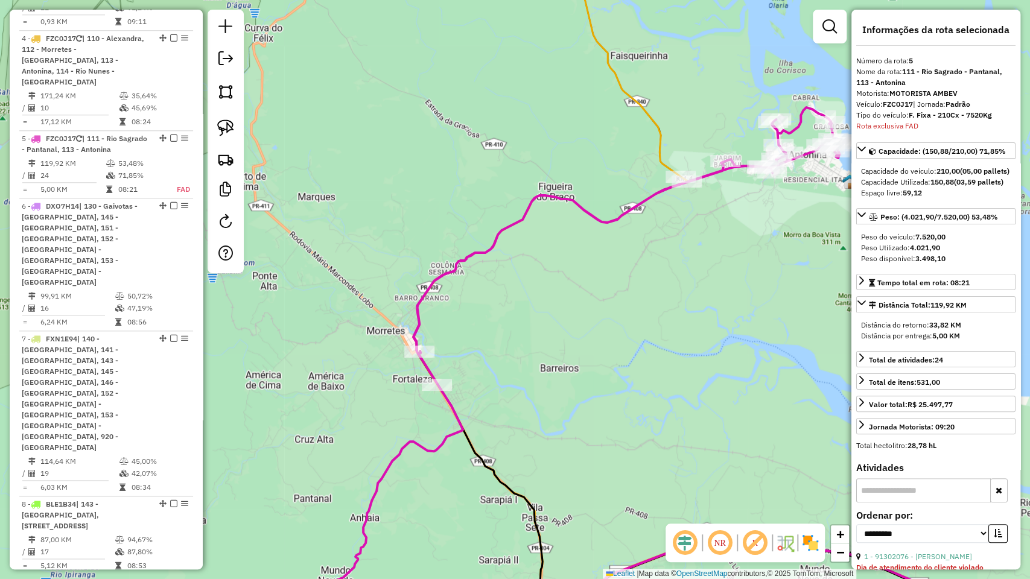
click at [661, 138] on icon at bounding box center [716, 289] width 607 height 695
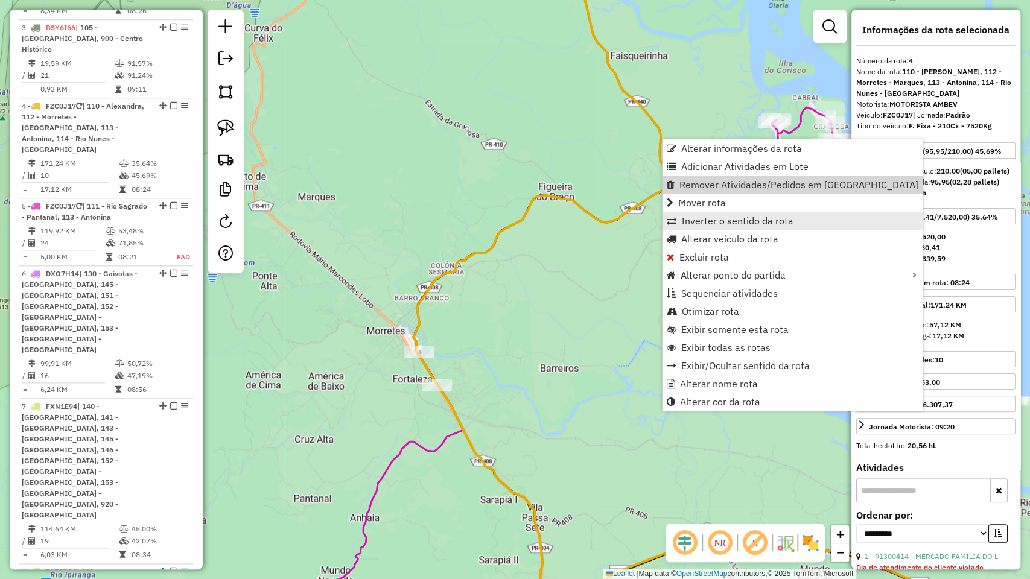
scroll to position [749, 0]
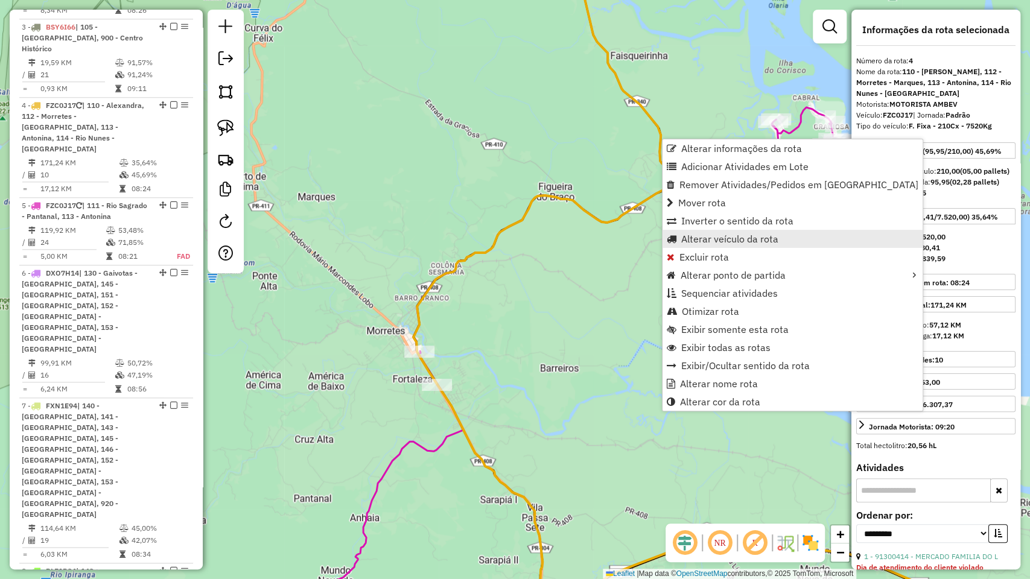
click at [729, 239] on span "Alterar veículo da rota" at bounding box center [729, 239] width 97 height 10
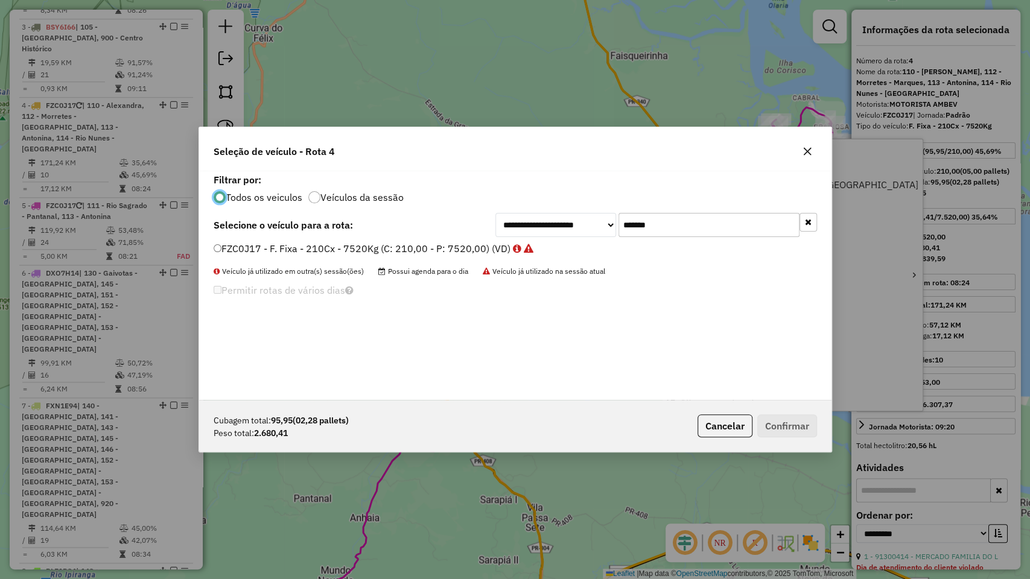
scroll to position [6, 4]
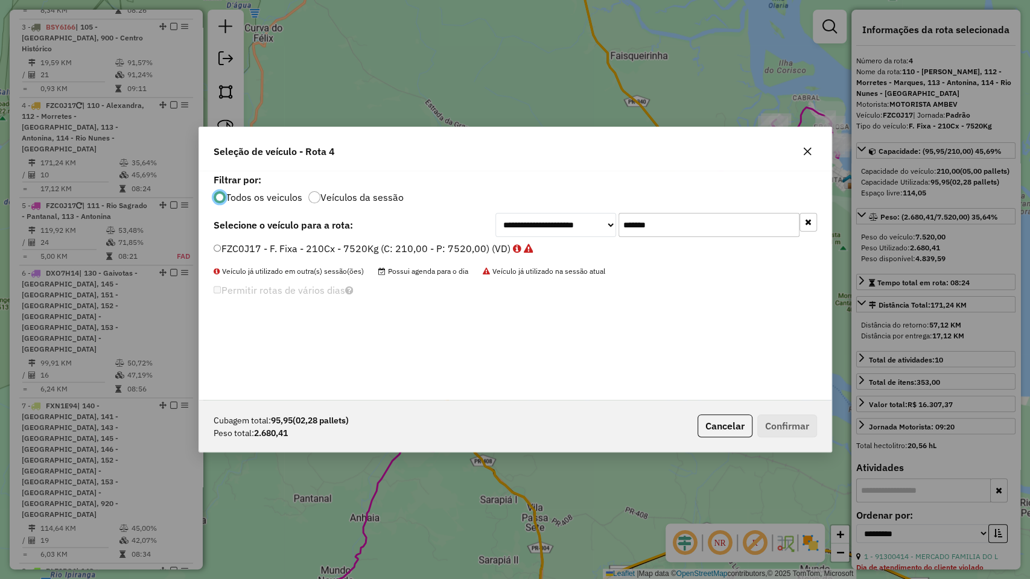
drag, startPoint x: 804, startPoint y: 226, endPoint x: 393, endPoint y: 204, distance: 412.1
click at [802, 226] on button "button" at bounding box center [808, 222] width 17 height 19
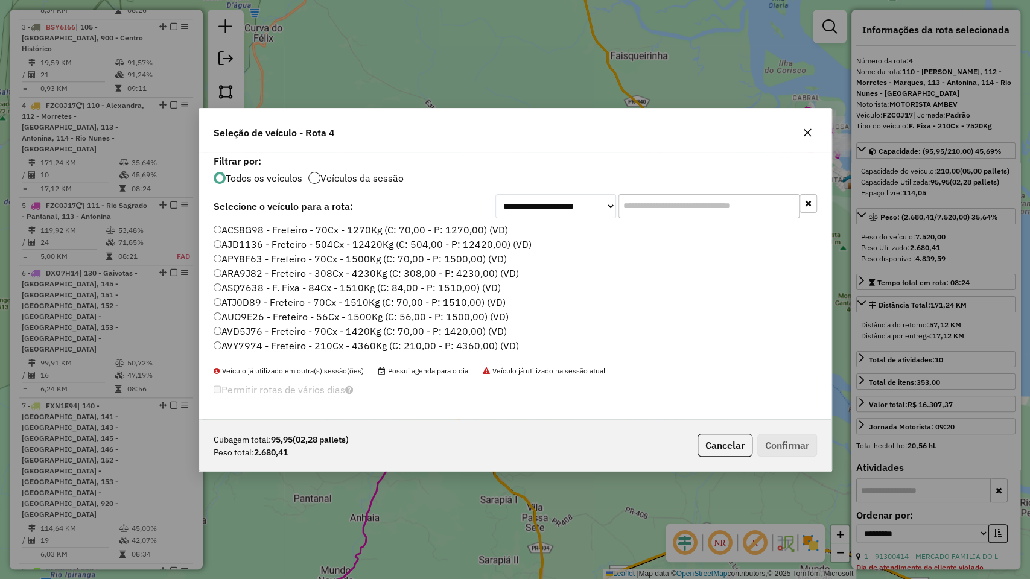
click at [318, 180] on div at bounding box center [314, 178] width 12 height 12
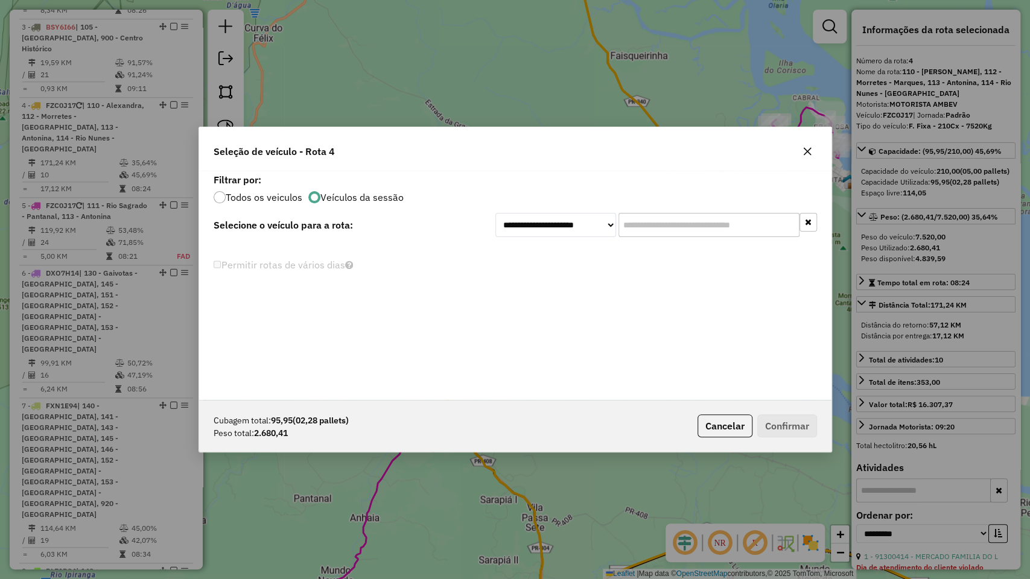
click at [235, 200] on label "Todos os veiculos" at bounding box center [264, 197] width 77 height 10
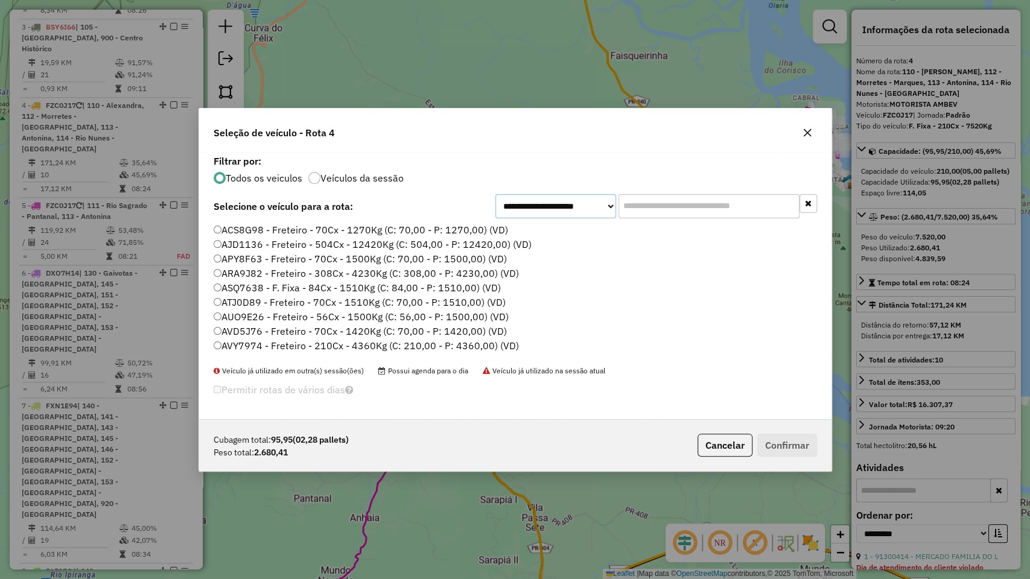
click at [573, 198] on select "**********" at bounding box center [555, 206] width 121 height 24
click at [571, 170] on div "Todos os veiculos Veículos da sessão" at bounding box center [515, 177] width 603 height 14
click at [317, 176] on div at bounding box center [314, 178] width 12 height 12
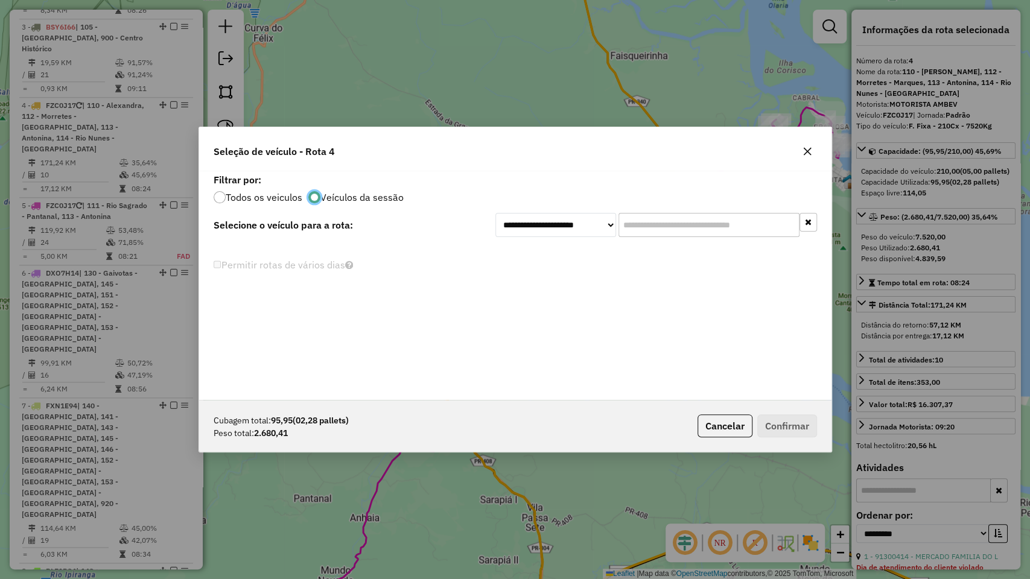
click at [240, 196] on label "Todos os veiculos" at bounding box center [264, 197] width 77 height 10
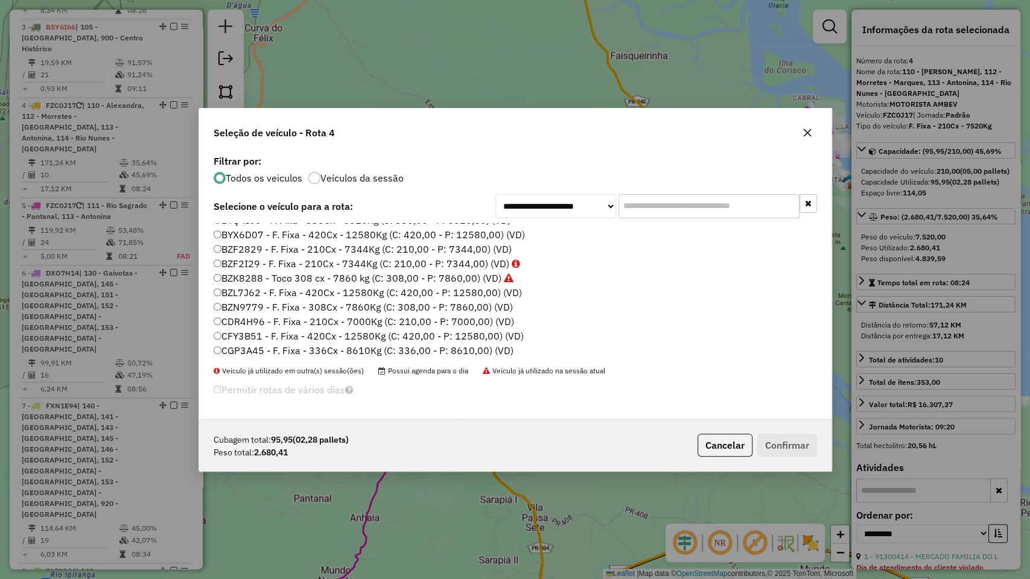
scroll to position [469, 0]
click at [449, 252] on label "BSZ4D07 - F. Fixa - 308Cx - 7860Kg (C: 308,00 - P: 7860,00) (VD)" at bounding box center [369, 253] width 310 height 14
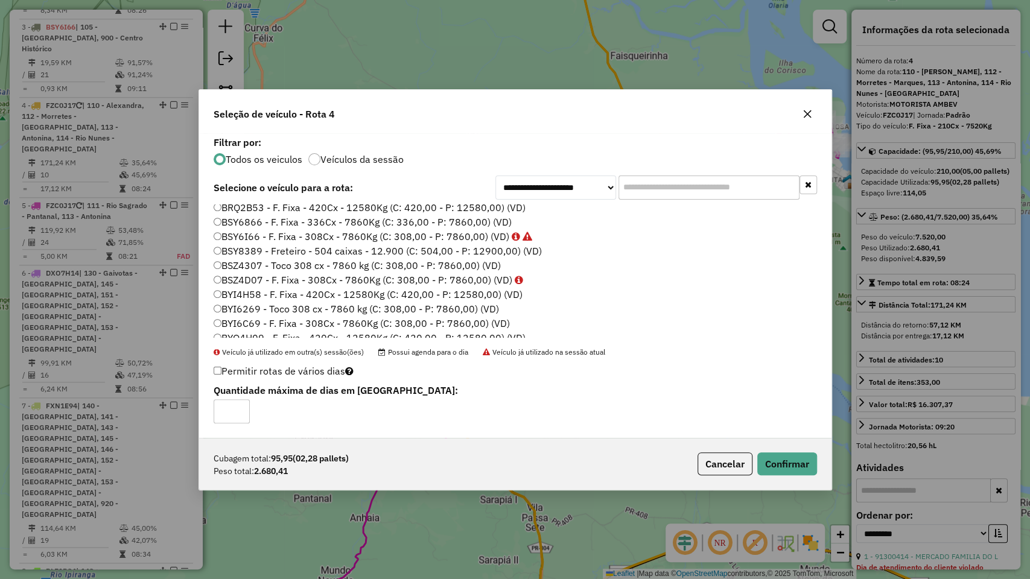
scroll to position [335, 0]
click at [804, 440] on div "Cubagem total: 95,95 (02,28 pallets) Peso total: 2.680,41 Cancelar Confirmar" at bounding box center [515, 464] width 632 height 52
click at [801, 454] on button "Confirmar" at bounding box center [787, 464] width 60 height 23
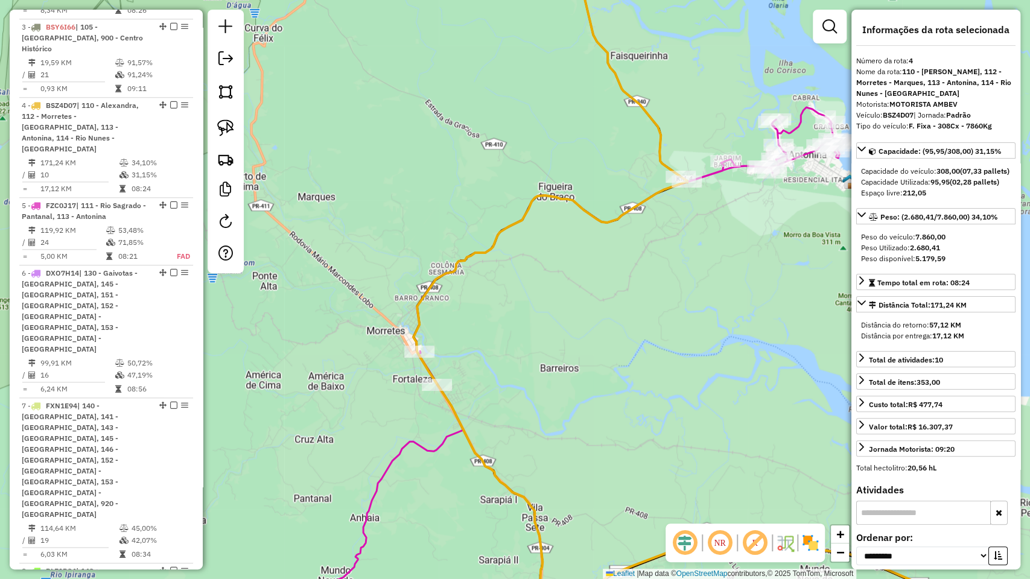
click at [602, 340] on div "Janela de atendimento Grade de atendimento Capacidade Transportadoras Veículos …" at bounding box center [515, 289] width 1030 height 579
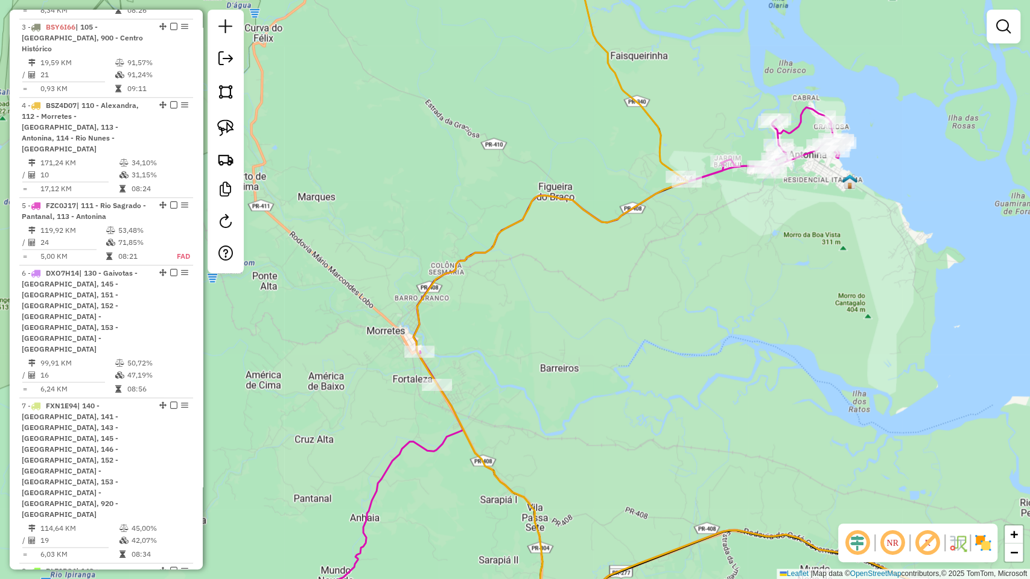
click at [444, 442] on icon at bounding box center [580, 348] width 520 height 483
select select "**********"
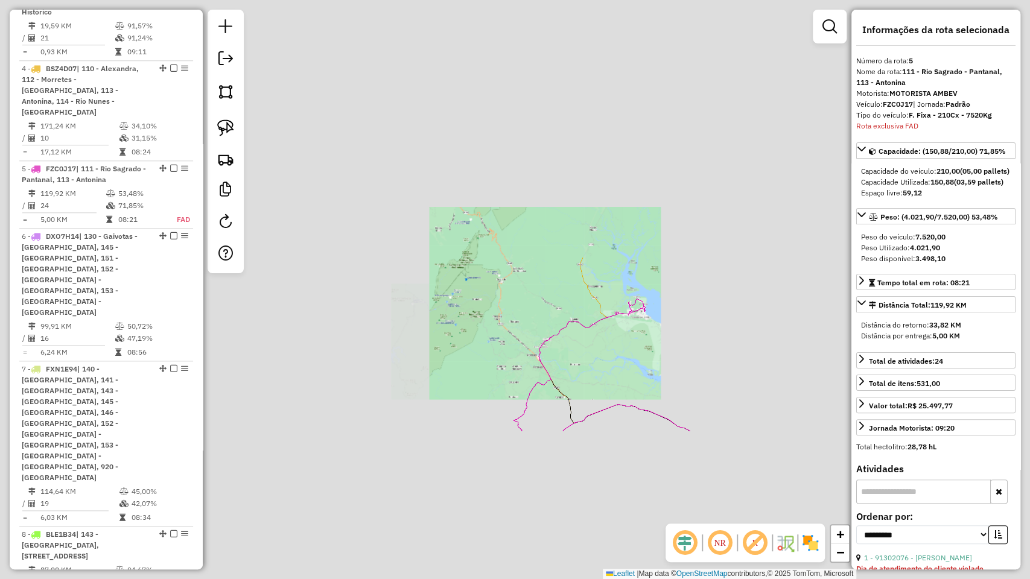
scroll to position [816, 0]
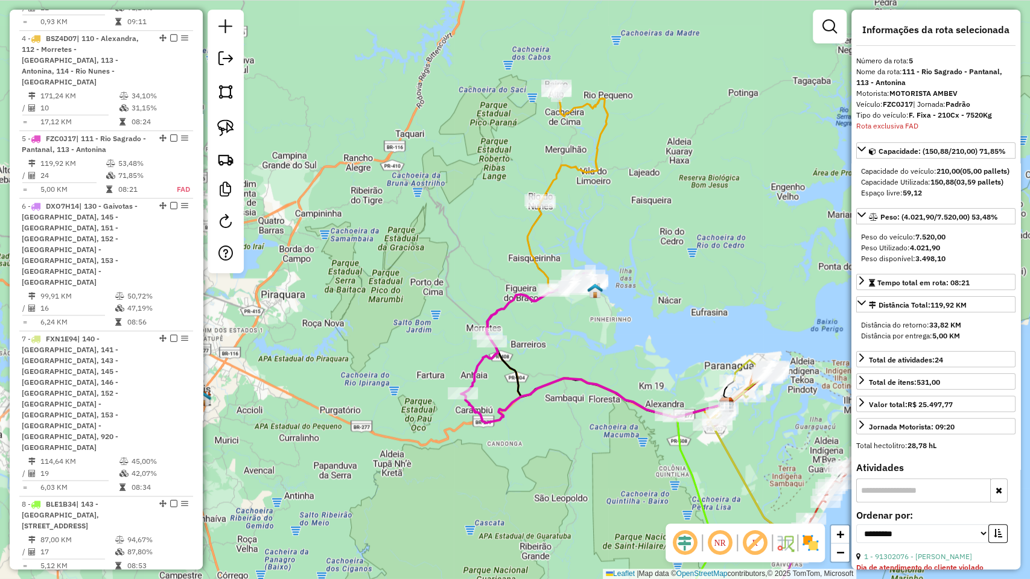
drag, startPoint x: 671, startPoint y: 370, endPoint x: 618, endPoint y: 344, distance: 59.4
click at [618, 344] on div "Janela de atendimento Grade de atendimento Capacidade Transportadoras Veículos …" at bounding box center [515, 289] width 1030 height 579
click at [530, 256] on icon at bounding box center [597, 255] width 223 height 339
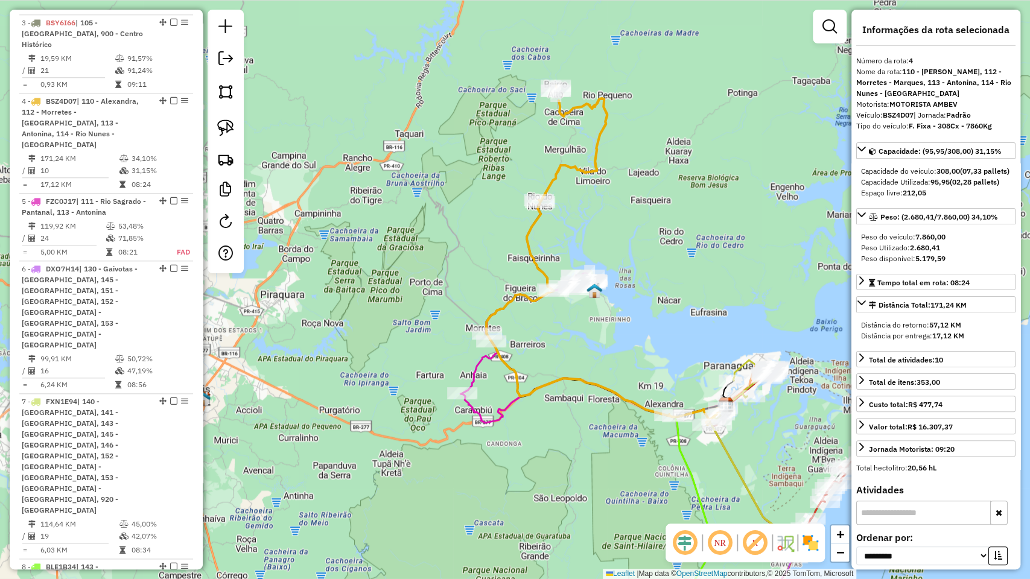
scroll to position [749, 0]
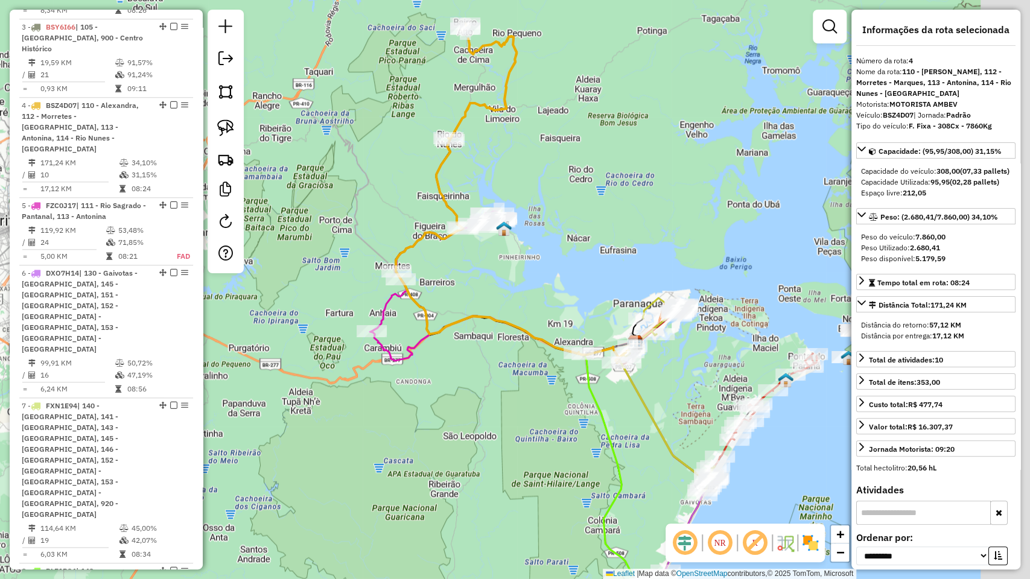
drag, startPoint x: 623, startPoint y: 361, endPoint x: 517, endPoint y: 288, distance: 129.2
click at [517, 288] on div "Janela de atendimento Grade de atendimento Capacidade Transportadoras Veículos …" at bounding box center [515, 289] width 1030 height 579
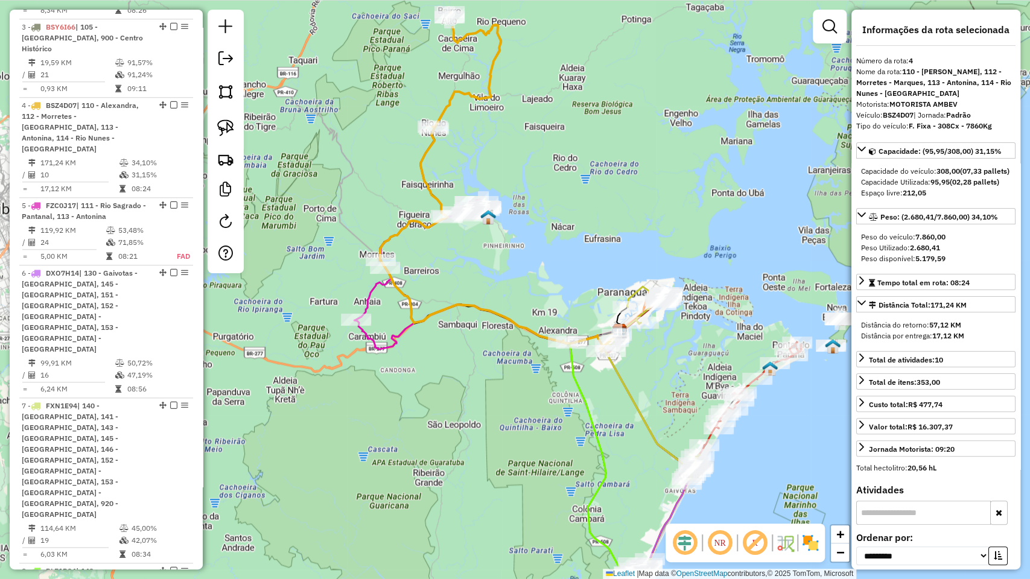
click at [685, 370] on div "Rota 9 - Placa DPL4C82 91307948 - 57.888.647 CLAYTON MOREIRA JUNIOR Rota 4 - Pl…" at bounding box center [515, 289] width 1030 height 579
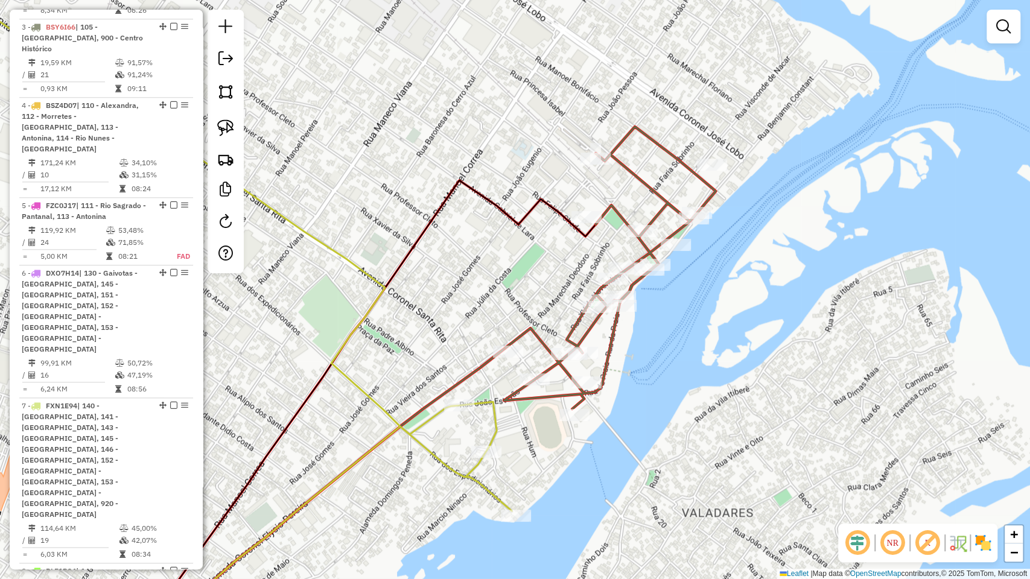
click at [657, 204] on icon at bounding box center [610, 268] width 212 height 282
select select "**********"
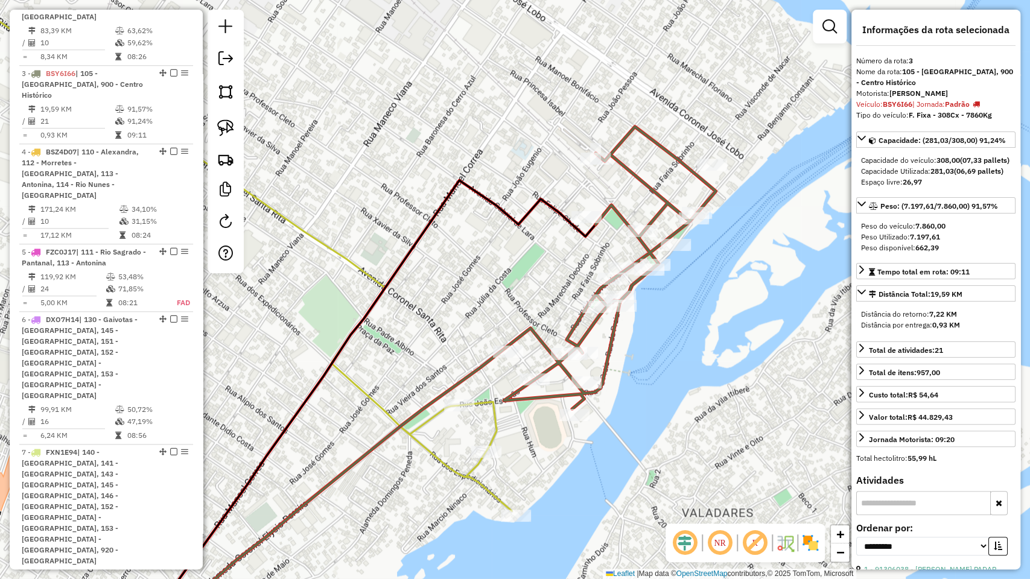
scroll to position [681, 0]
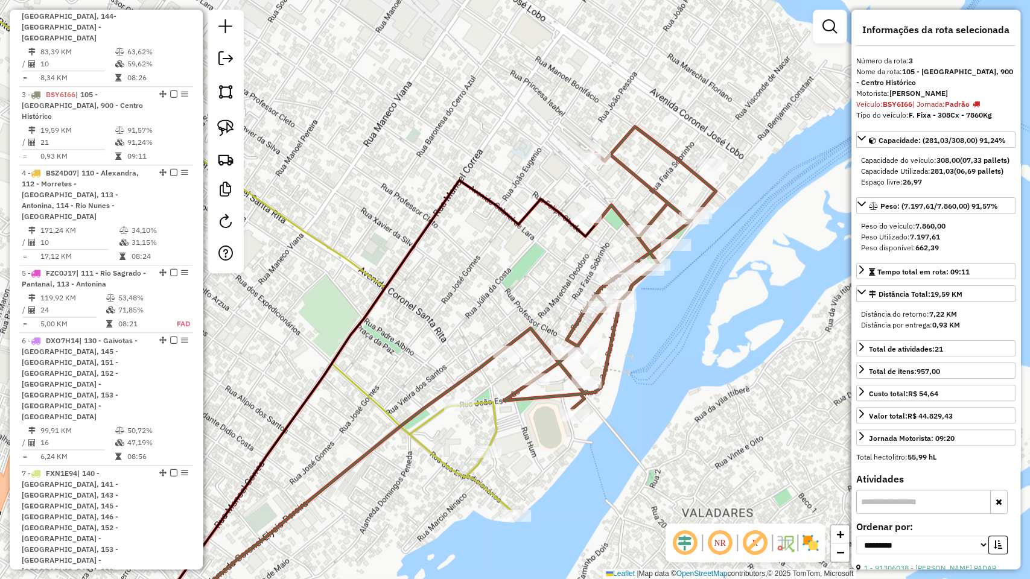
click at [497, 420] on icon at bounding box center [204, 299] width 615 height 676
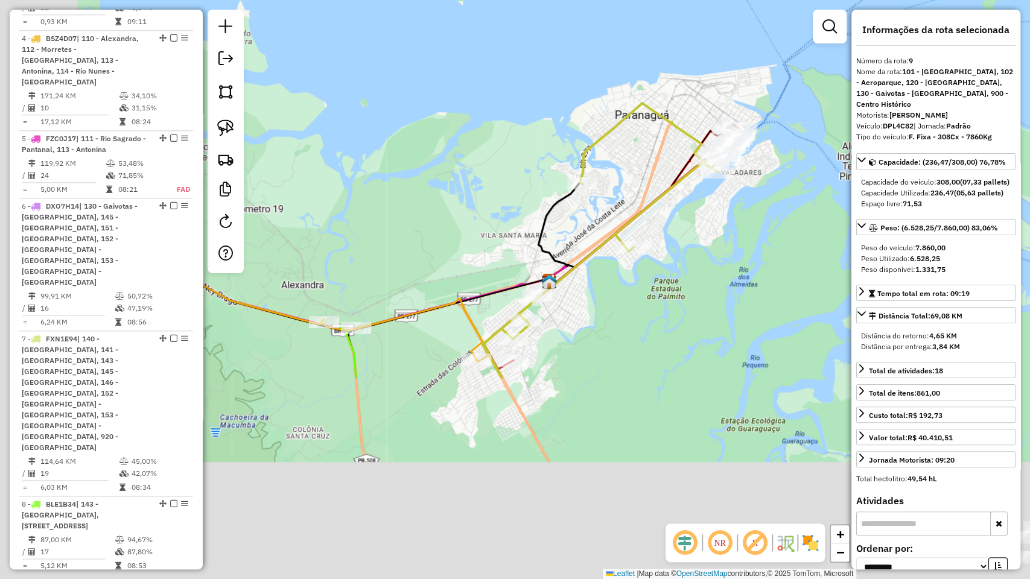
drag, startPoint x: 488, startPoint y: 465, endPoint x: 679, endPoint y: 252, distance: 286.7
click at [679, 252] on div "Janela de atendimento Grade de atendimento Capacidade Transportadoras Veículos …" at bounding box center [515, 289] width 1030 height 579
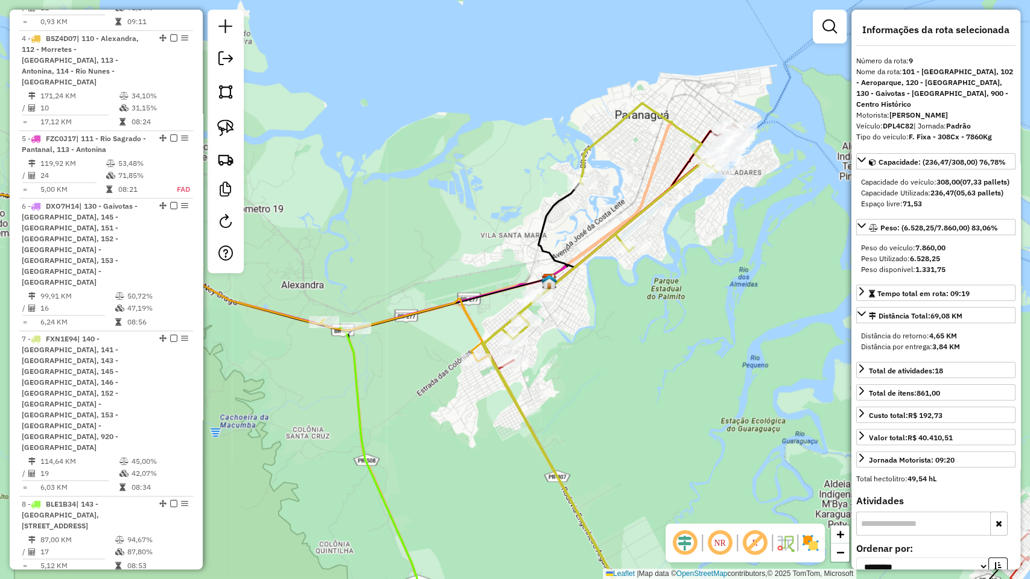
click at [391, 319] on icon at bounding box center [190, 266] width 587 height 185
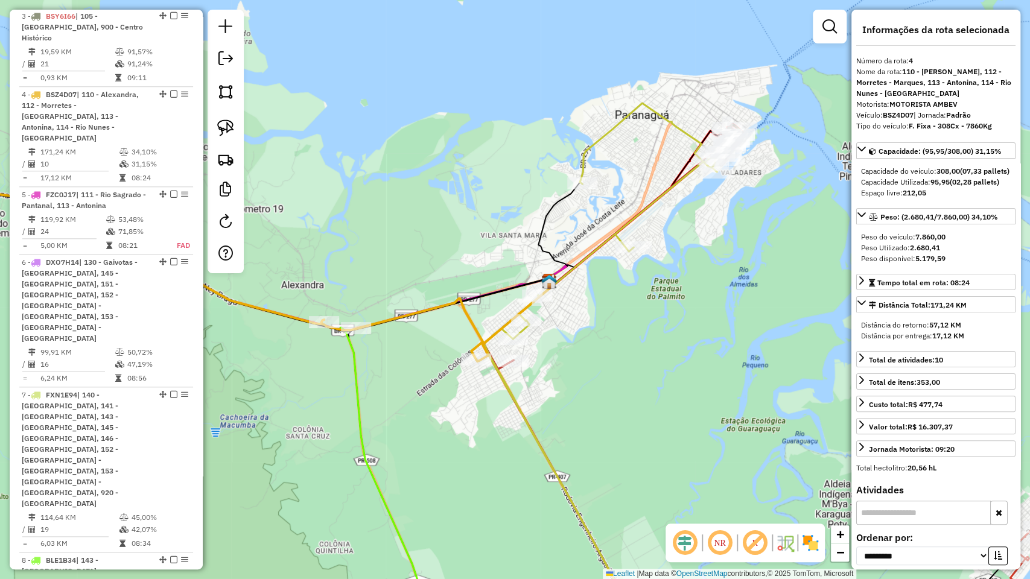
scroll to position [749, 0]
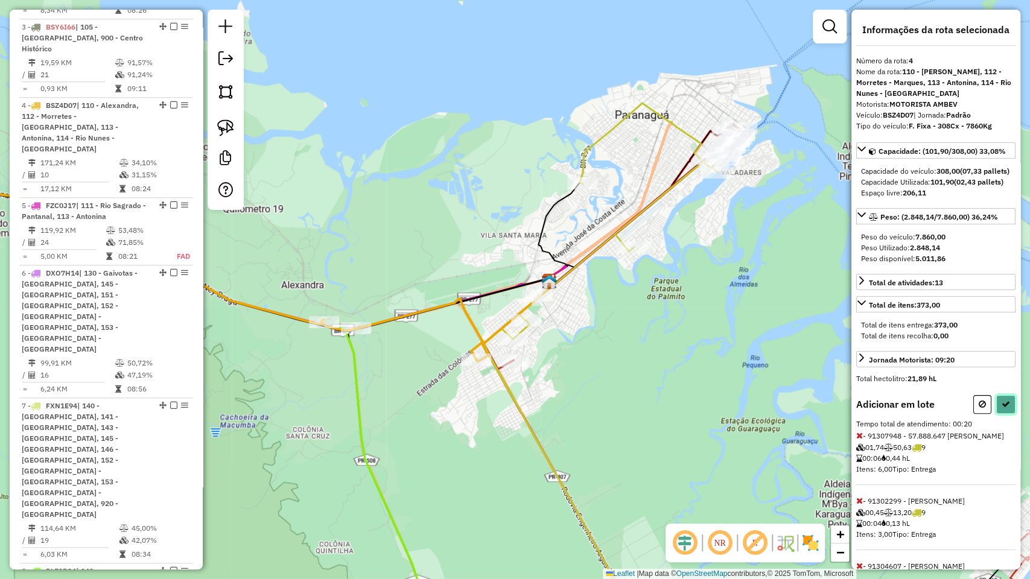
click at [1002, 409] on icon at bounding box center [1006, 404] width 8 height 8
select select "**********"
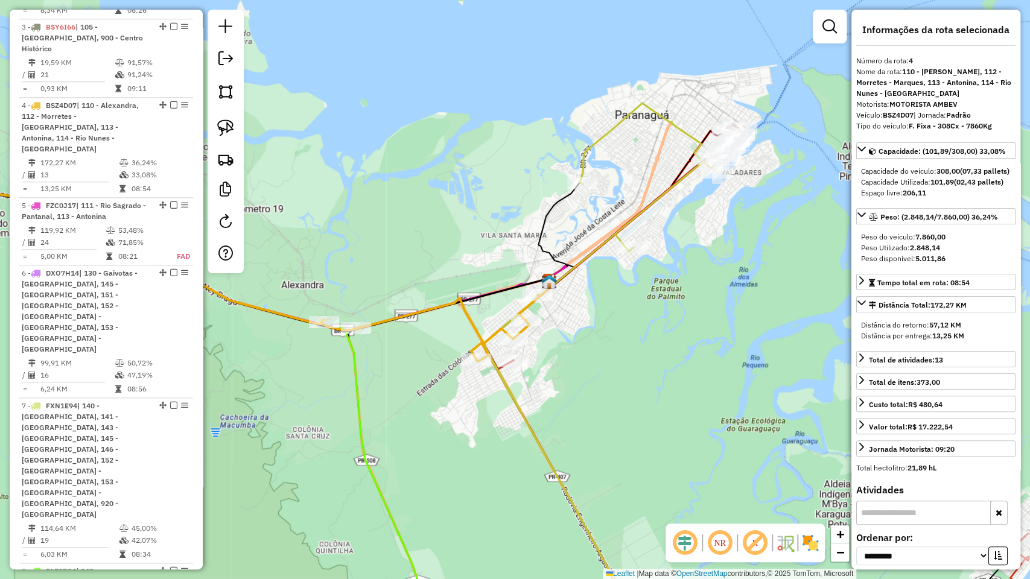
click at [473, 320] on icon at bounding box center [217, 267] width 641 height 187
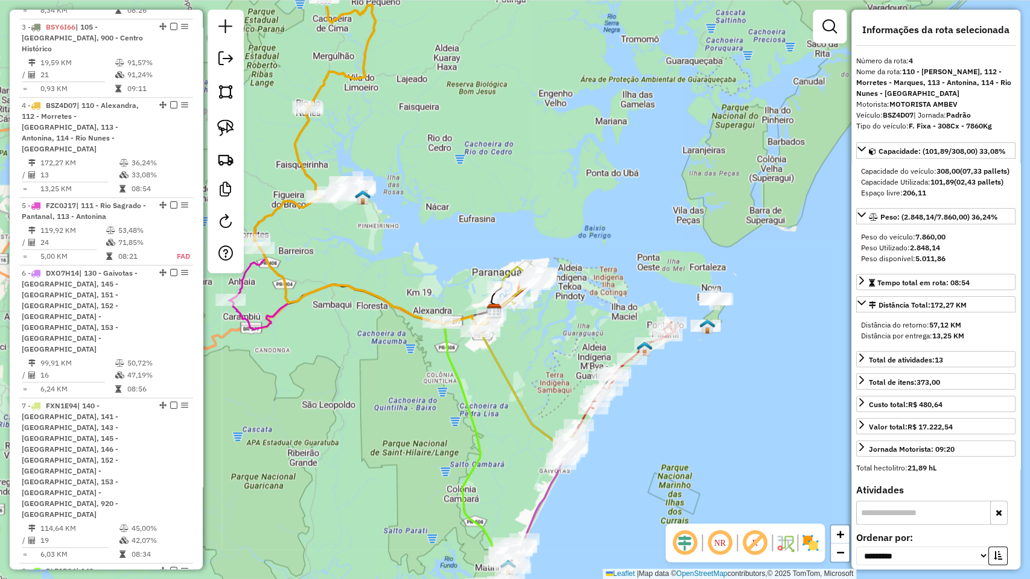
click at [396, 264] on div "Janela de atendimento Grade de atendimento Capacidade Transportadoras Veículos …" at bounding box center [515, 289] width 1030 height 579
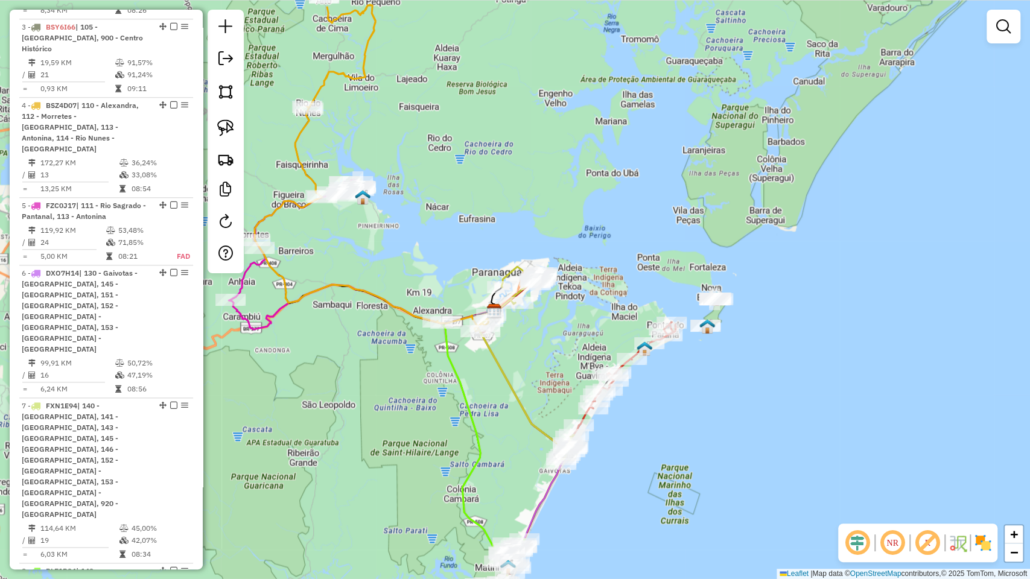
click at [295, 165] on icon at bounding box center [373, 161] width 237 height 339
select select "**********"
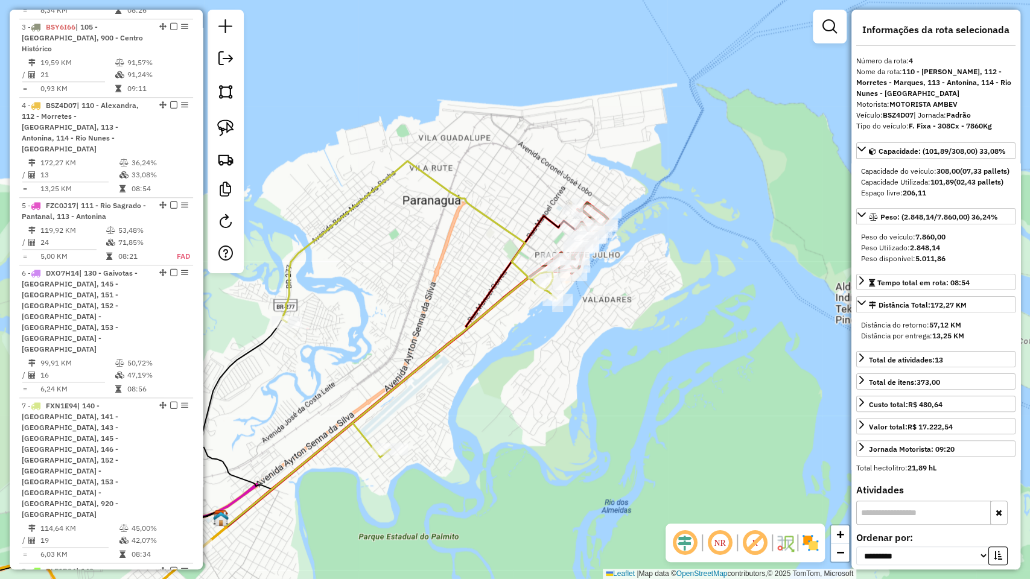
click at [499, 232] on icon at bounding box center [325, 399] width 461 height 476
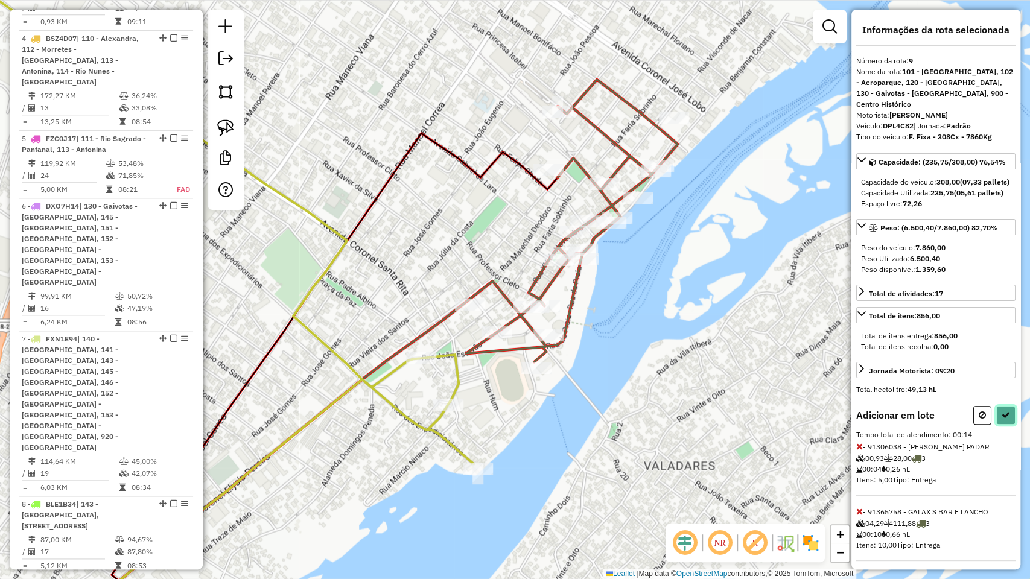
click at [1004, 419] on icon at bounding box center [1006, 415] width 8 height 8
select select "**********"
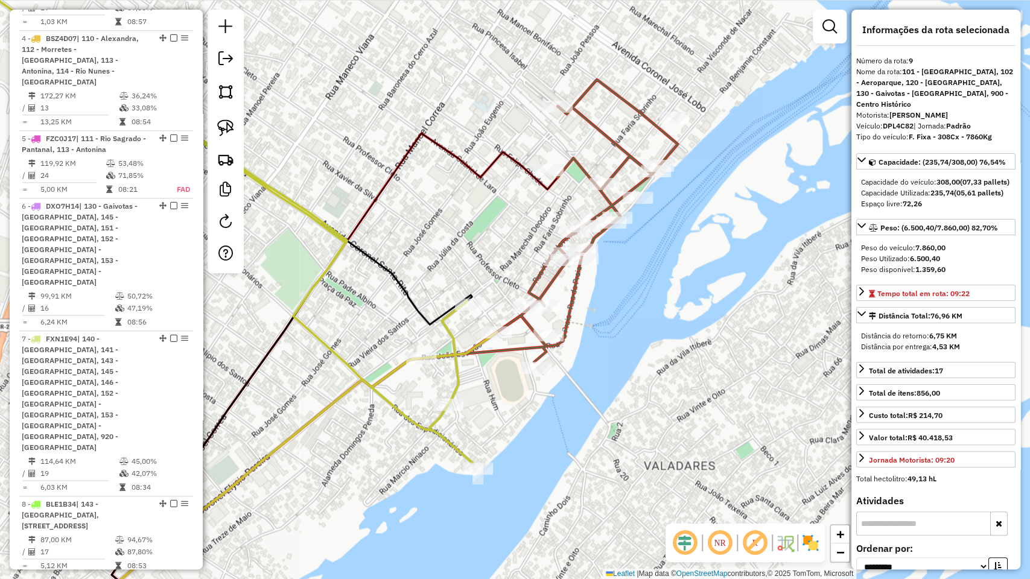
click at [515, 318] on icon at bounding box center [572, 221] width 212 height 282
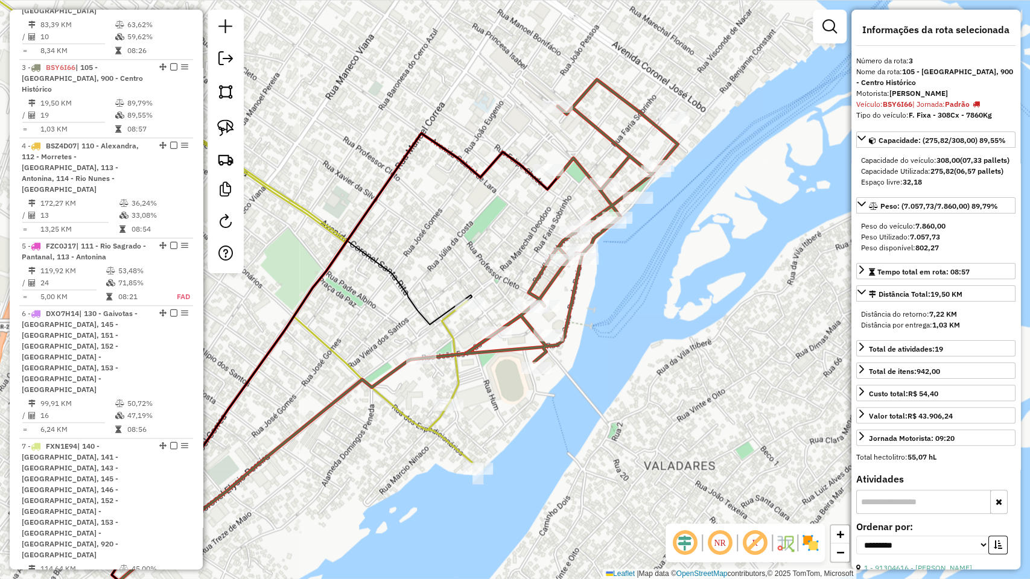
scroll to position [681, 0]
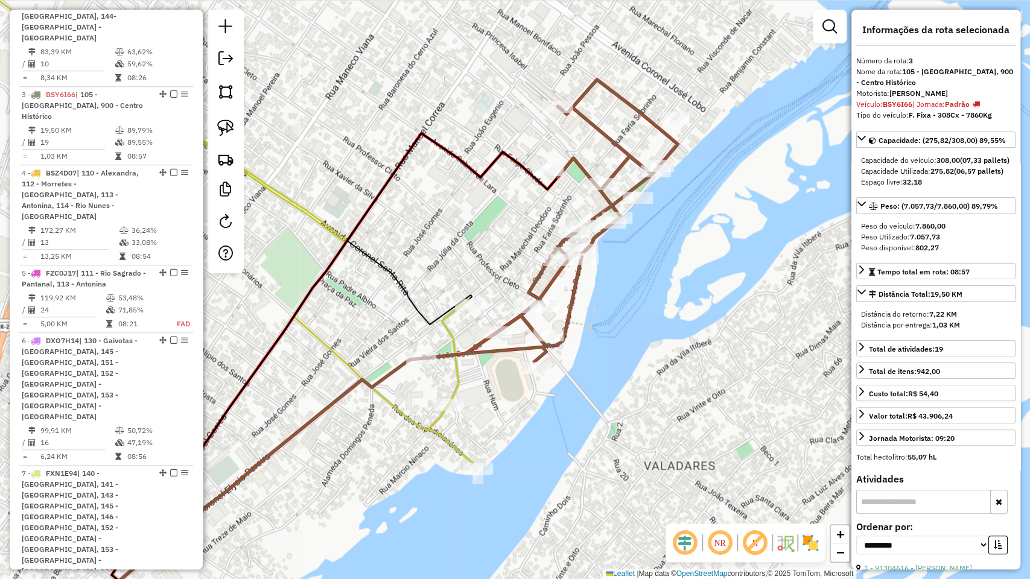
click at [515, 318] on icon at bounding box center [572, 221] width 212 height 282
click at [751, 547] on em at bounding box center [754, 543] width 29 height 29
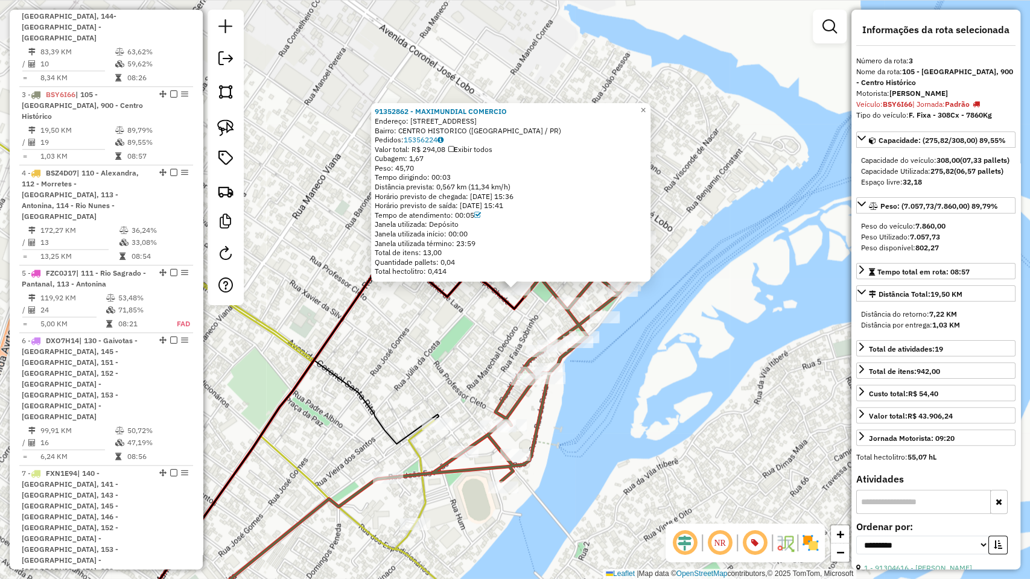
click at [758, 541] on em at bounding box center [754, 543] width 29 height 29
click at [754, 548] on em at bounding box center [754, 543] width 29 height 29
click at [753, 547] on em at bounding box center [754, 543] width 29 height 29
click at [652, 478] on div "91352862 - MAXIMUNDIAL COMERCIO Endereço: R Doutor Leocádio 98 Bairro: CENTRO H…" at bounding box center [515, 289] width 1030 height 579
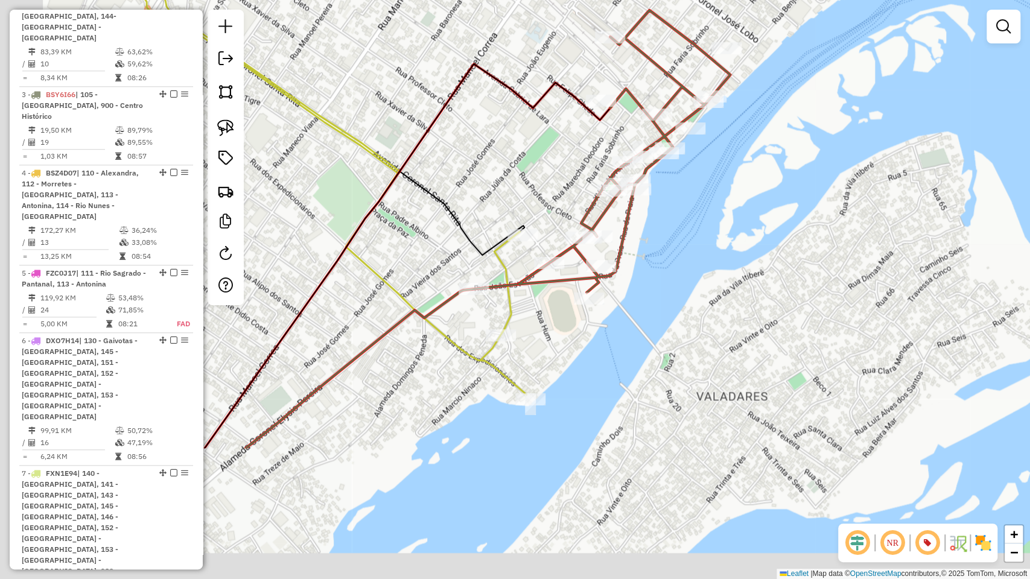
drag, startPoint x: 652, startPoint y: 428, endPoint x: 723, endPoint y: 288, distance: 156.8
click at [723, 288] on div "Janela de atendimento Grade de atendimento Capacidade Transportadoras Veículos …" at bounding box center [515, 289] width 1030 height 579
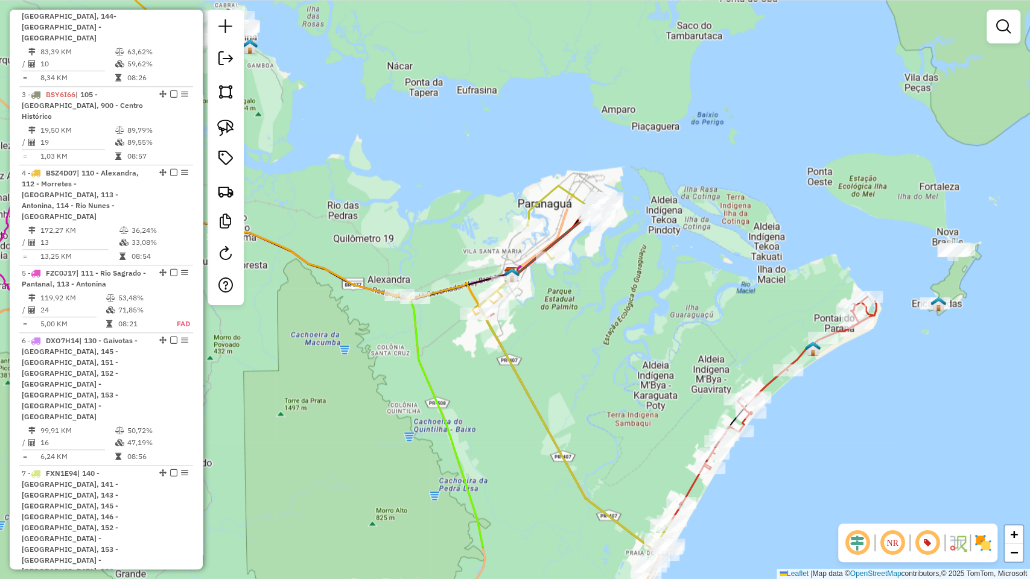
drag, startPoint x: 699, startPoint y: 377, endPoint x: 632, endPoint y: 323, distance: 85.8
click at [632, 323] on div "Janela de atendimento Grade de atendimento Capacidade Transportadoras Veículos …" at bounding box center [515, 289] width 1030 height 579
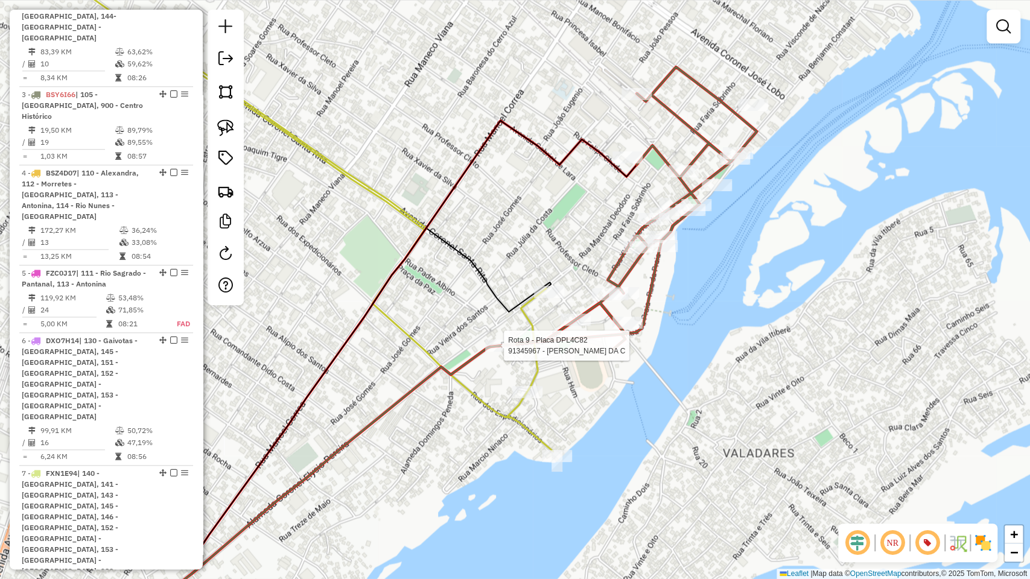
select select "**********"
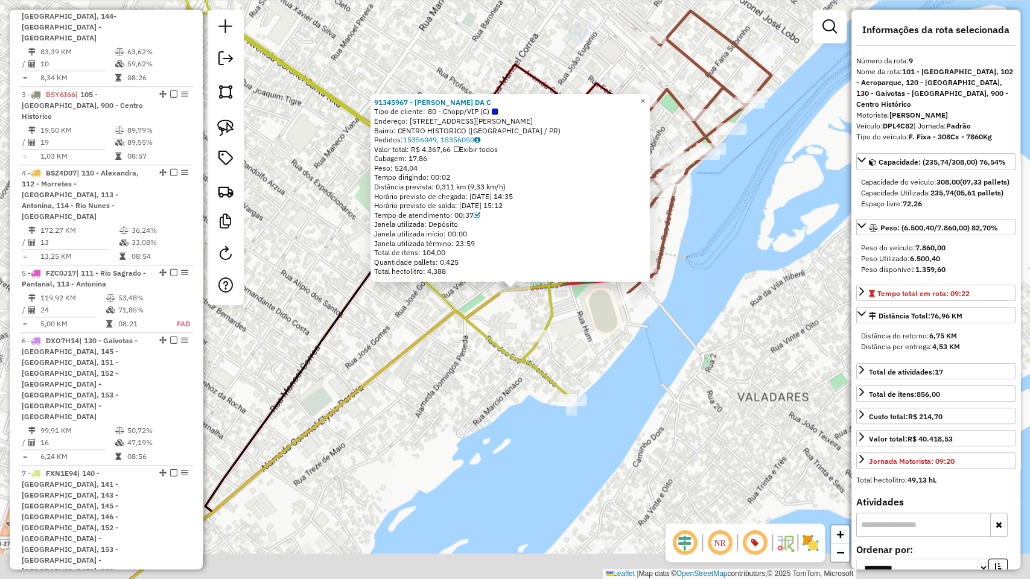
scroll to position [816, 0]
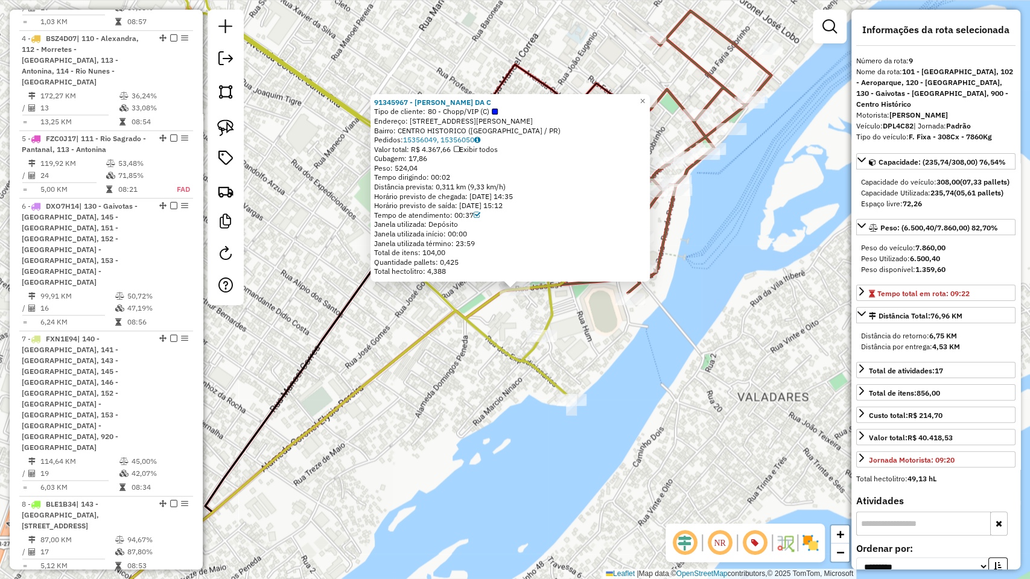
click at [582, 360] on div "91345967 - HELLEN WANESSA DA C Tipo de cliente: 80 - Chopp/VIP (C) Endereço: RU…" at bounding box center [515, 289] width 1030 height 579
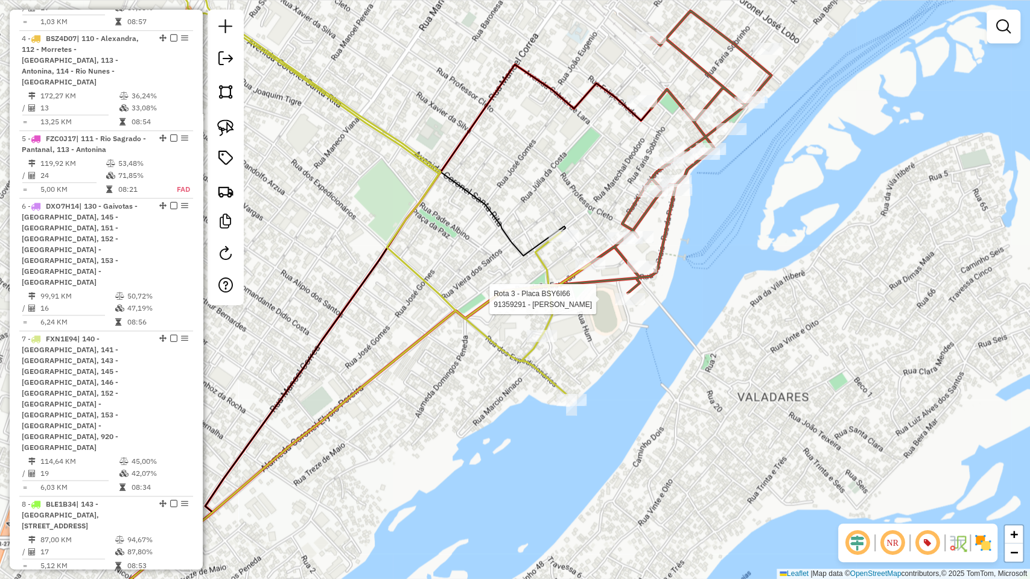
drag, startPoint x: 636, startPoint y: 308, endPoint x: 634, endPoint y: 335, distance: 27.3
click at [635, 305] on div at bounding box center [630, 299] width 30 height 12
select select "**********"
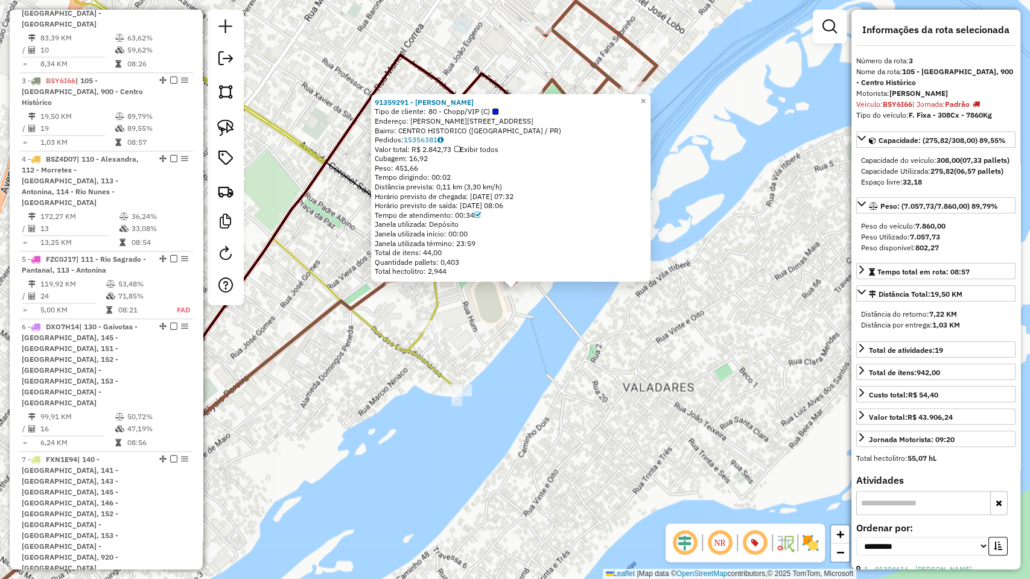
scroll to position [681, 0]
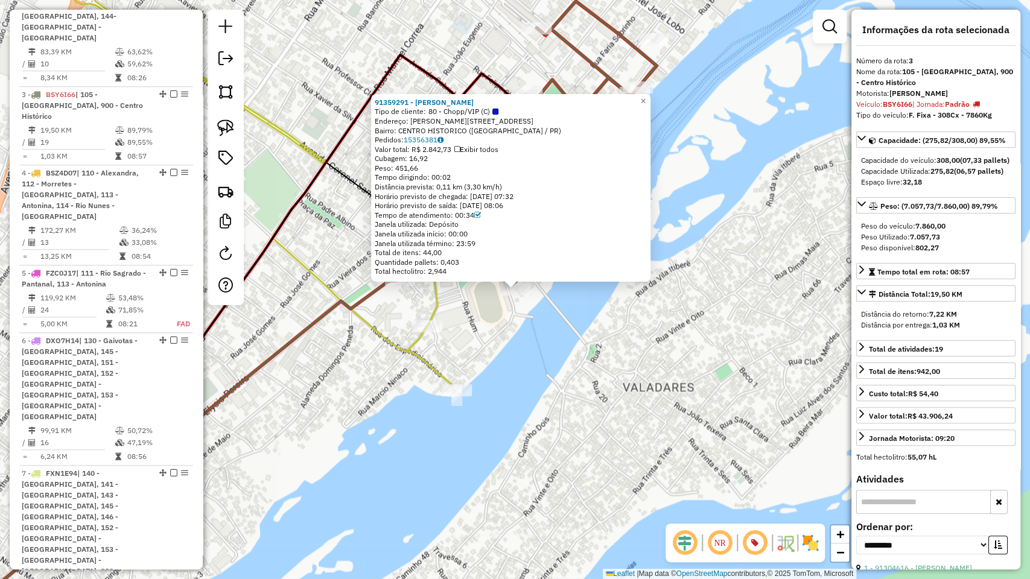
click at [642, 325] on div "91359291 - MICHELLE MORGANA ALV Tipo de cliente: 80 - Chopp/VIP (C) Endereço: R…" at bounding box center [515, 289] width 1030 height 579
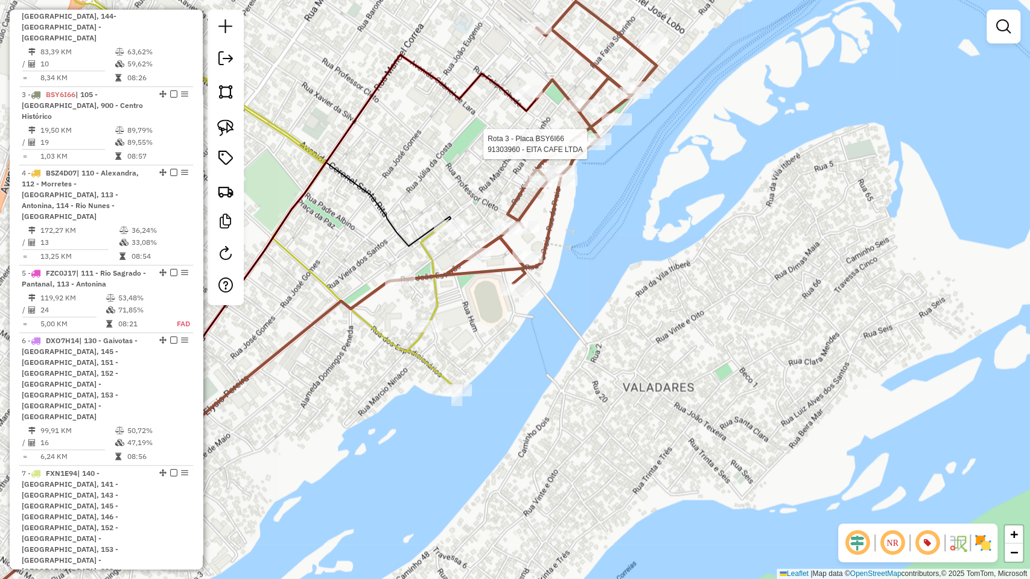
select select "**********"
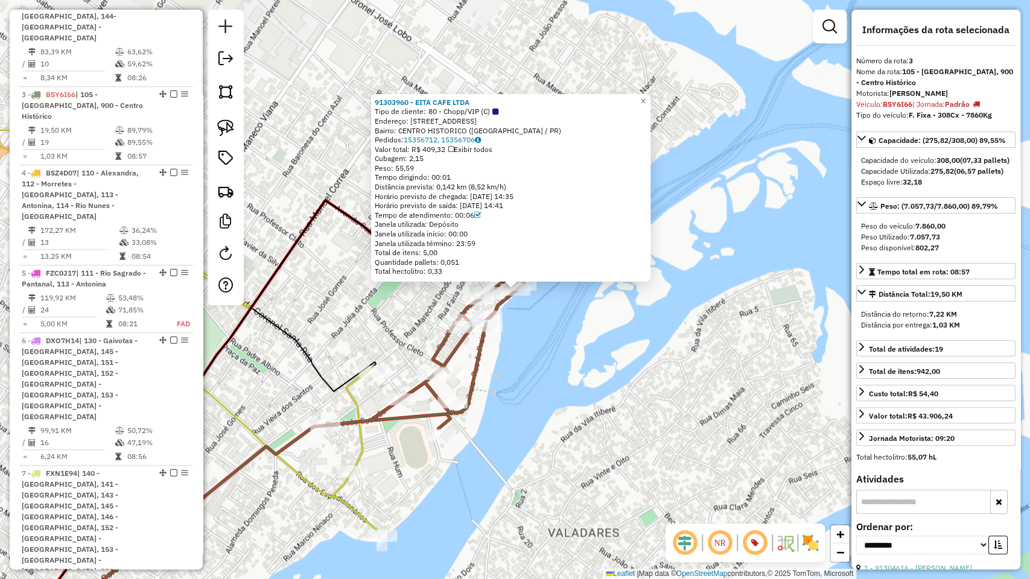
click at [363, 55] on div "91303960 - EITA CAFE LTDA Tipo de cliente: 80 - Chopp/VIP (C) Endereço: R Gener…" at bounding box center [515, 289] width 1030 height 579
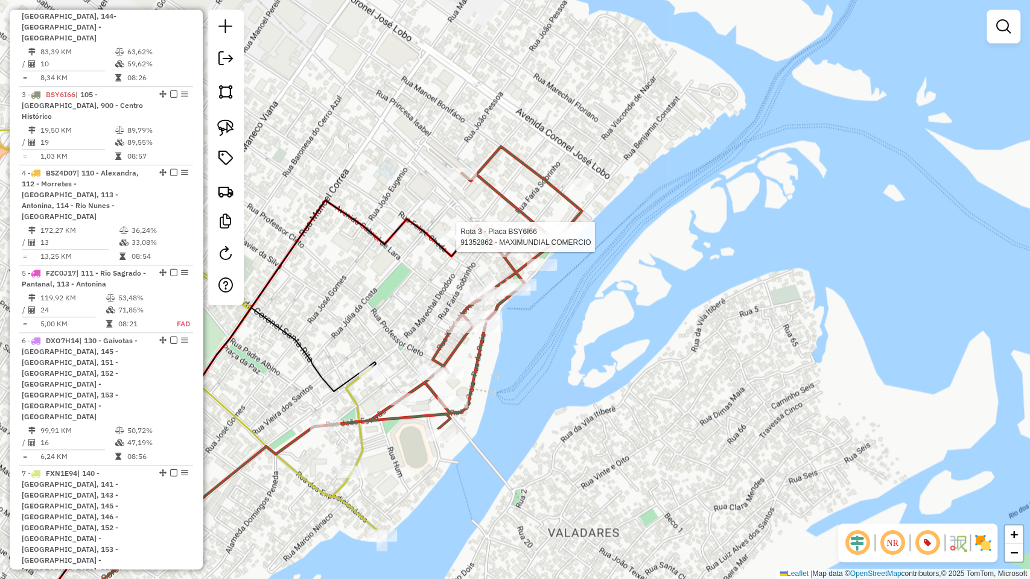
click at [446, 243] on div at bounding box center [452, 237] width 30 height 12
select select "**********"
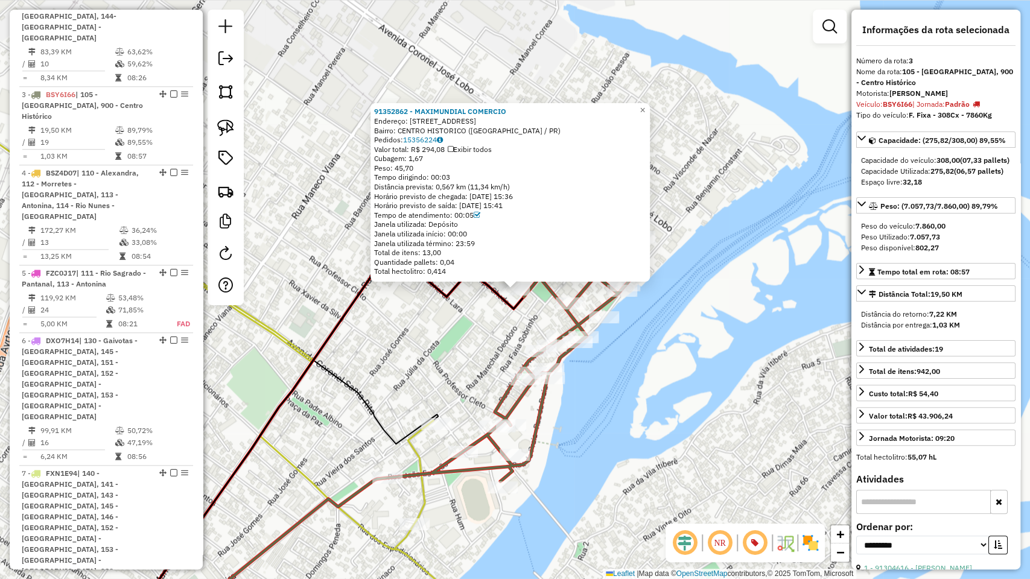
click at [345, 202] on div "91352862 - MAXIMUNDIAL COMERCIO Endereço: R Doutor Leocádio 98 Bairro: CENTRO H…" at bounding box center [515, 289] width 1030 height 579
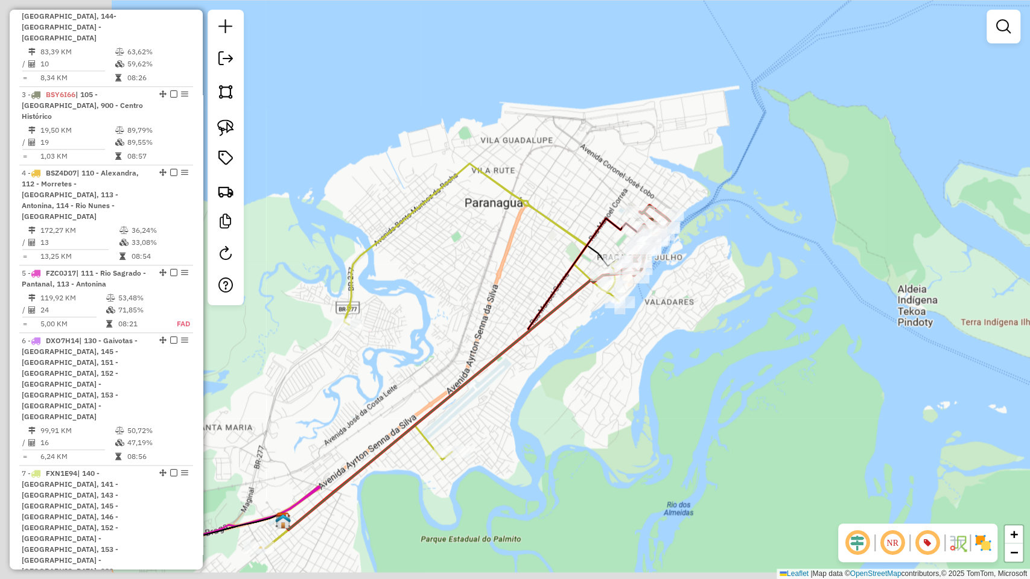
drag, startPoint x: 521, startPoint y: 391, endPoint x: 664, endPoint y: 302, distance: 167.8
click at [664, 302] on div "Janela de atendimento Grade de atendimento Capacidade Transportadoras Veículos …" at bounding box center [515, 289] width 1030 height 579
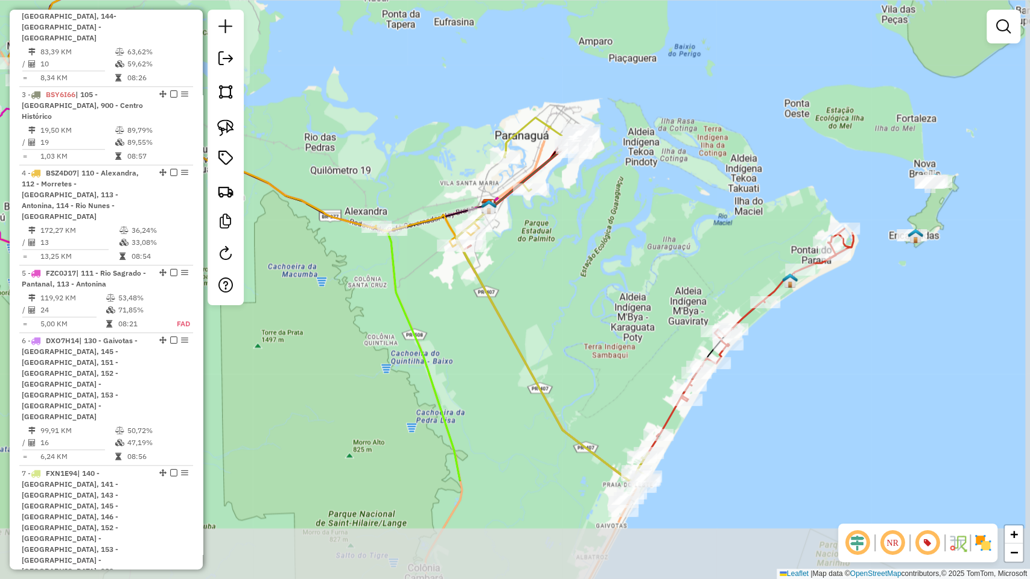
drag, startPoint x: 673, startPoint y: 381, endPoint x: 594, endPoint y: 224, distance: 174.9
click at [594, 224] on div "Janela de atendimento Grade de atendimento Capacidade Transportadoras Veículos …" at bounding box center [515, 289] width 1030 height 579
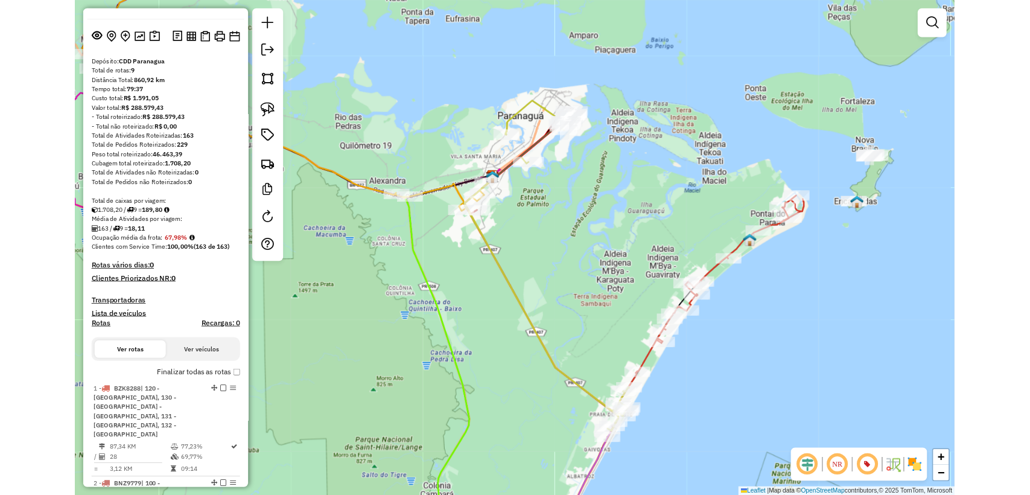
scroll to position [0, 0]
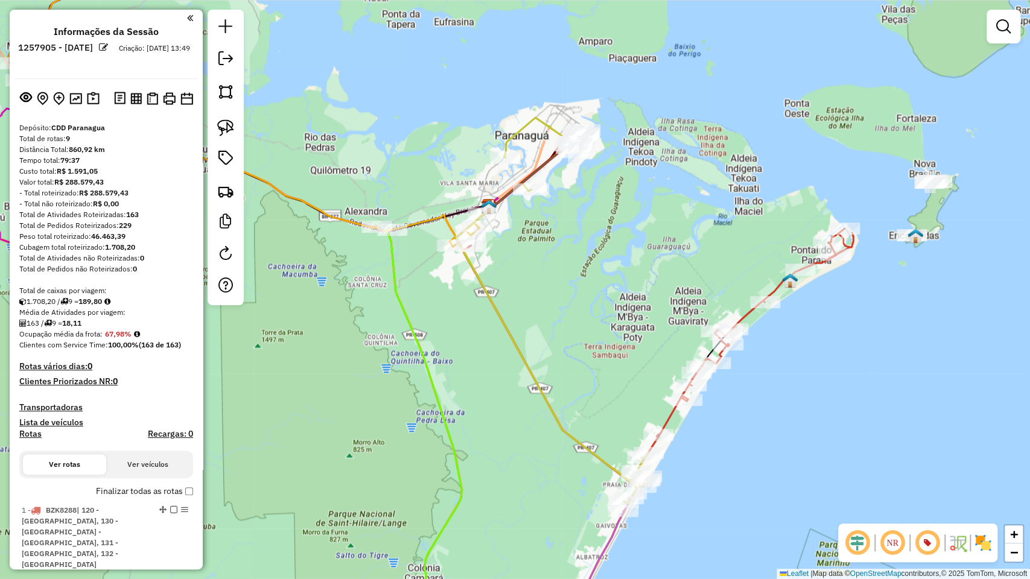
click at [494, 398] on div "Janela de atendimento Grade de atendimento Capacidade Transportadoras Veículos …" at bounding box center [515, 289] width 1030 height 579
